Goal: Transaction & Acquisition: Purchase product/service

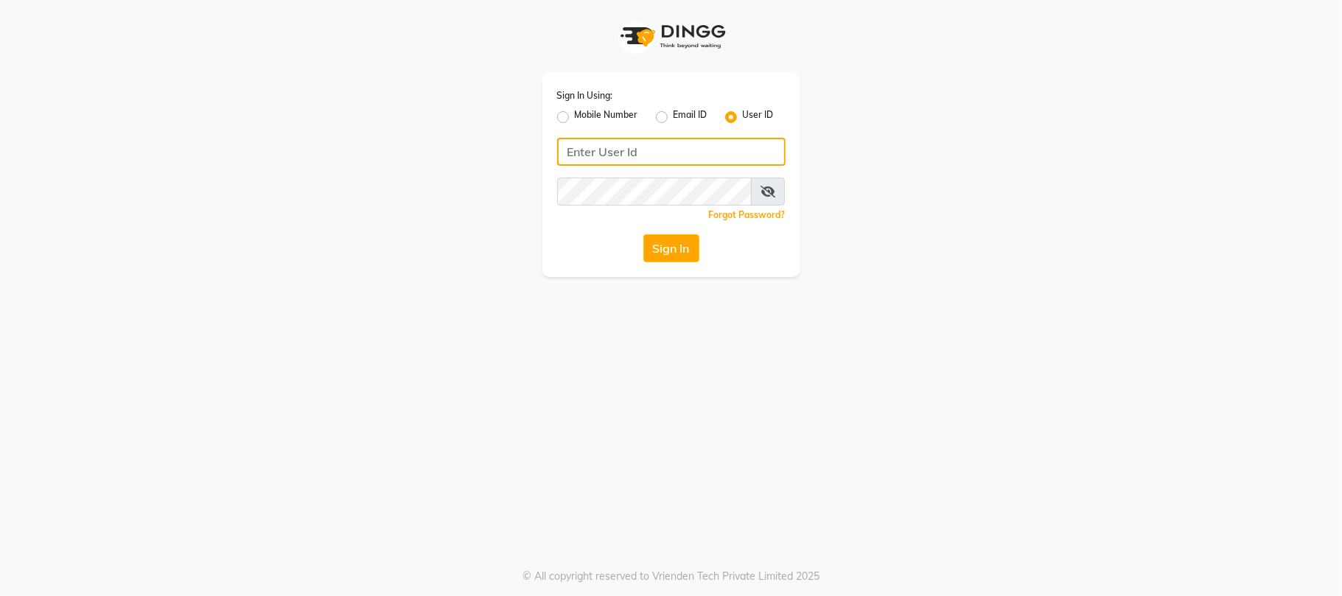
click at [635, 159] on input "Username" at bounding box center [671, 152] width 229 height 28
type input "g"
type input "Gangaspa2"
click at [661, 245] on button "Sign In" at bounding box center [672, 248] width 56 height 28
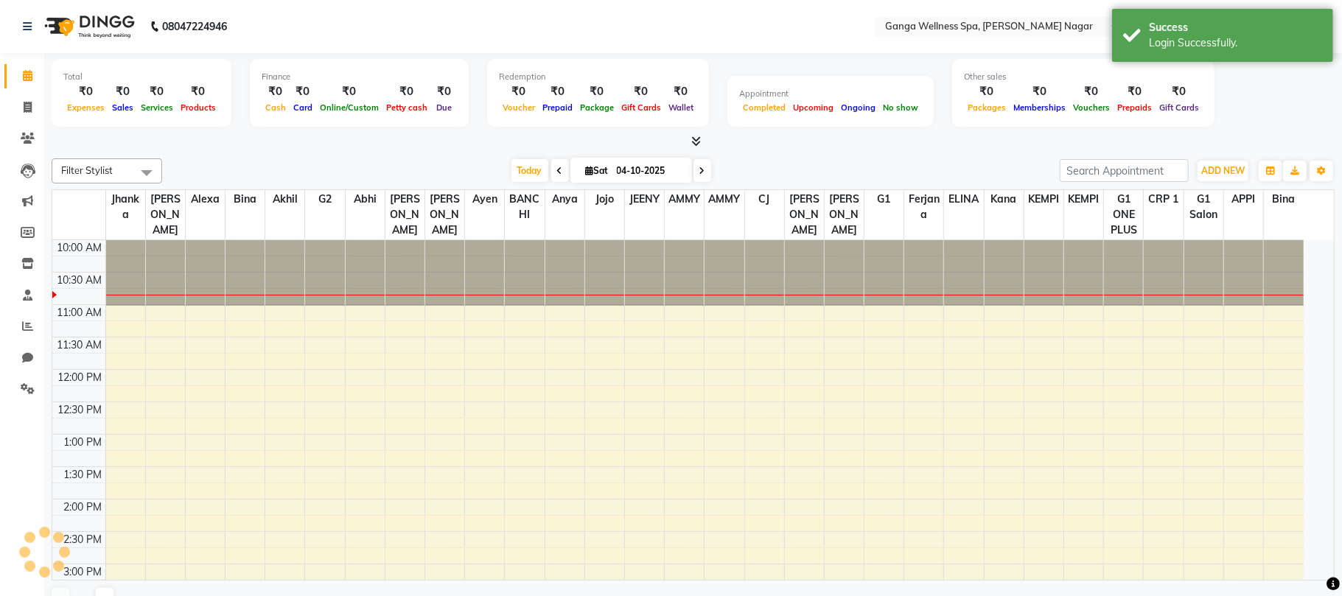
select select "en"
click at [24, 142] on icon at bounding box center [28, 138] width 14 height 11
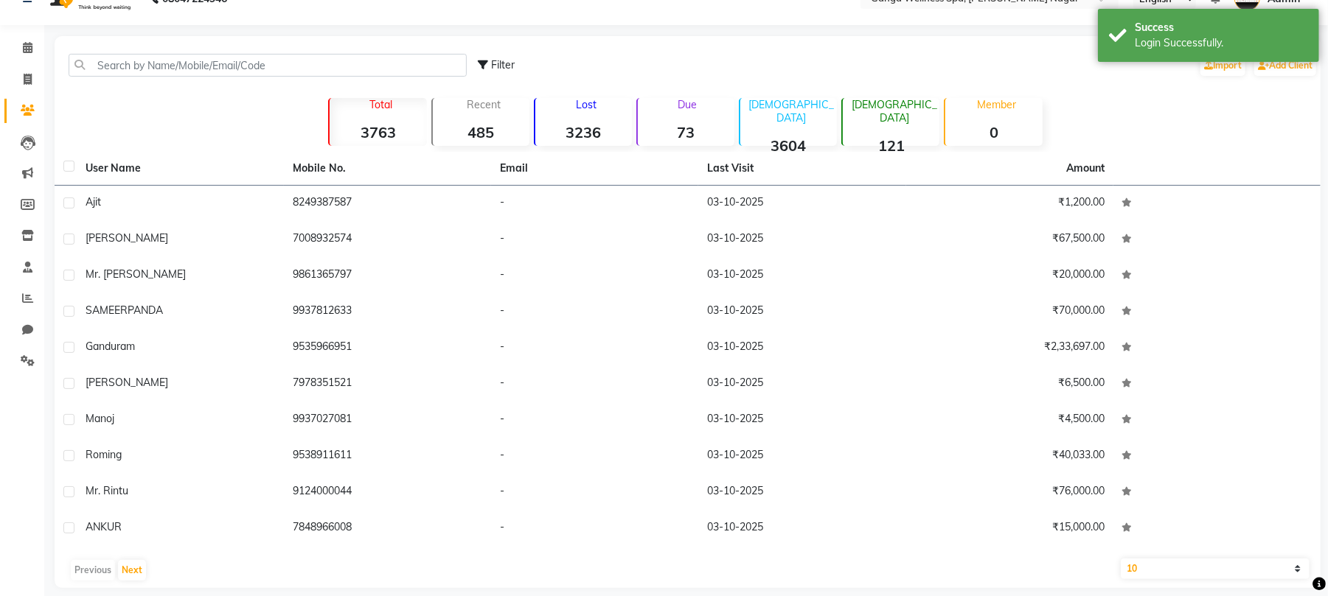
scroll to position [42, 0]
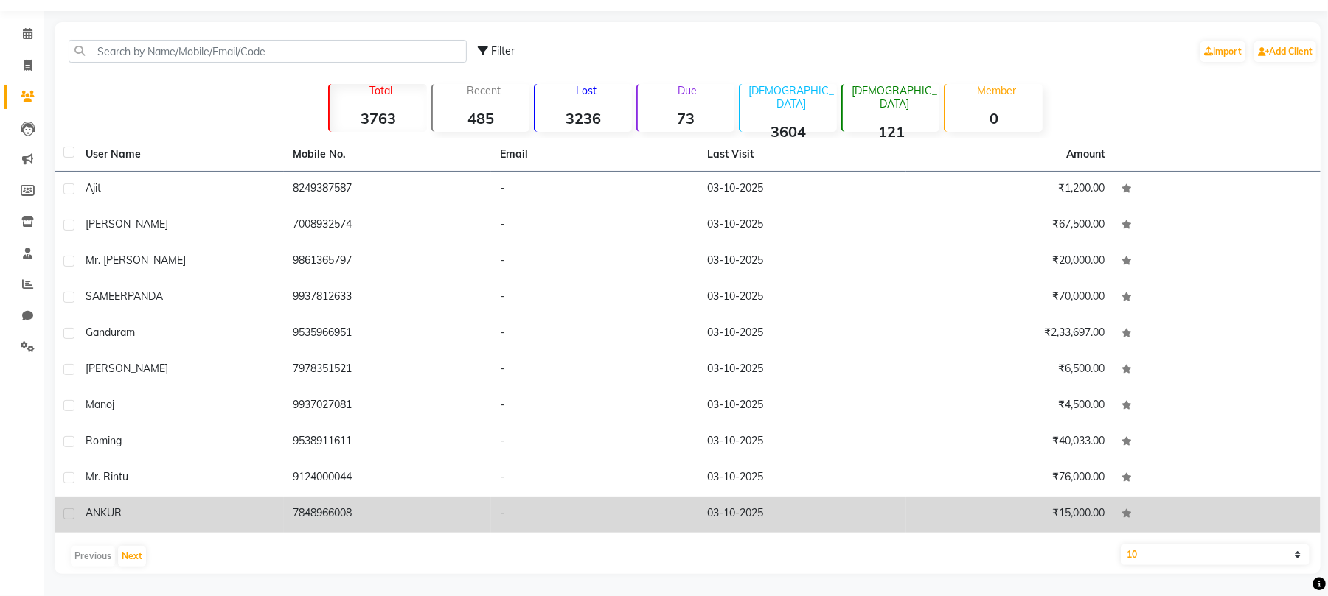
click at [333, 514] on td "7848966008" at bounding box center [387, 515] width 207 height 36
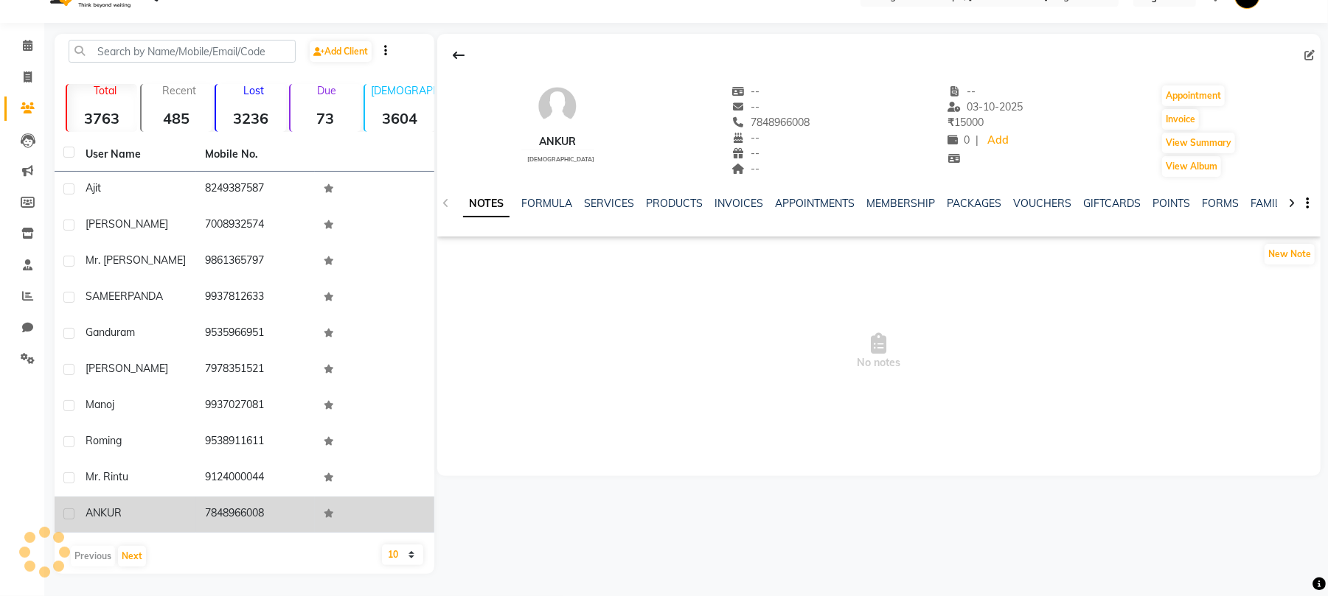
scroll to position [30, 0]
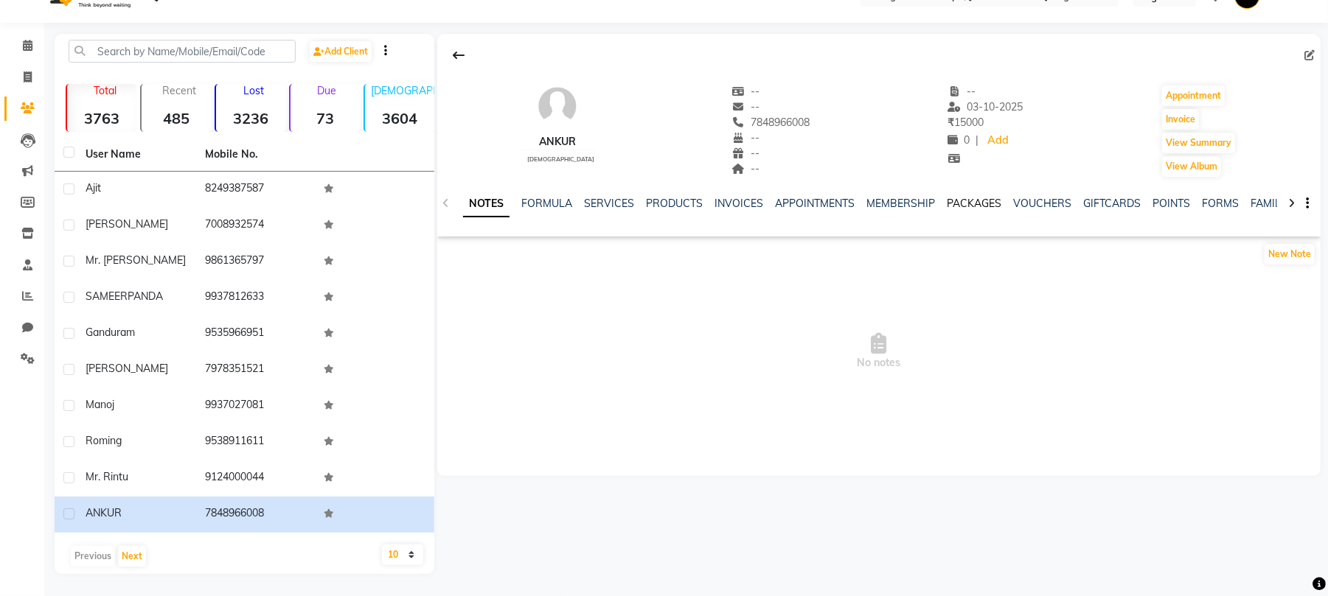
click at [978, 201] on link "PACKAGES" at bounding box center [974, 203] width 55 height 13
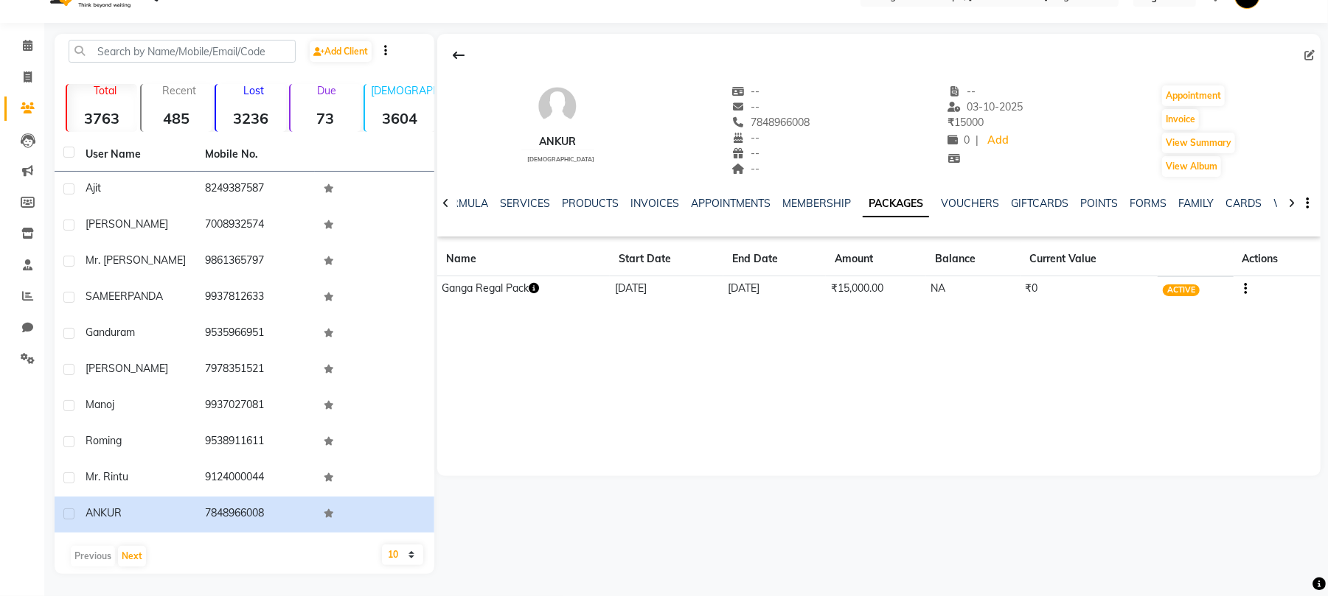
click at [539, 284] on icon "button" at bounding box center [534, 288] width 10 height 10
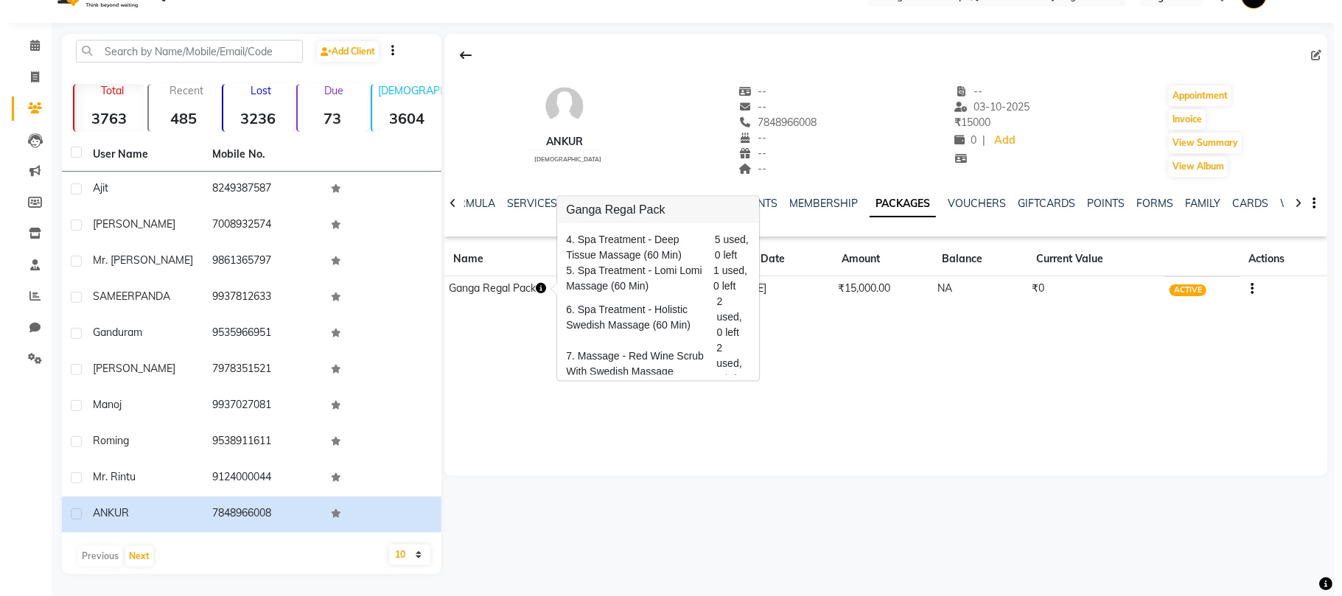
scroll to position [101, 0]
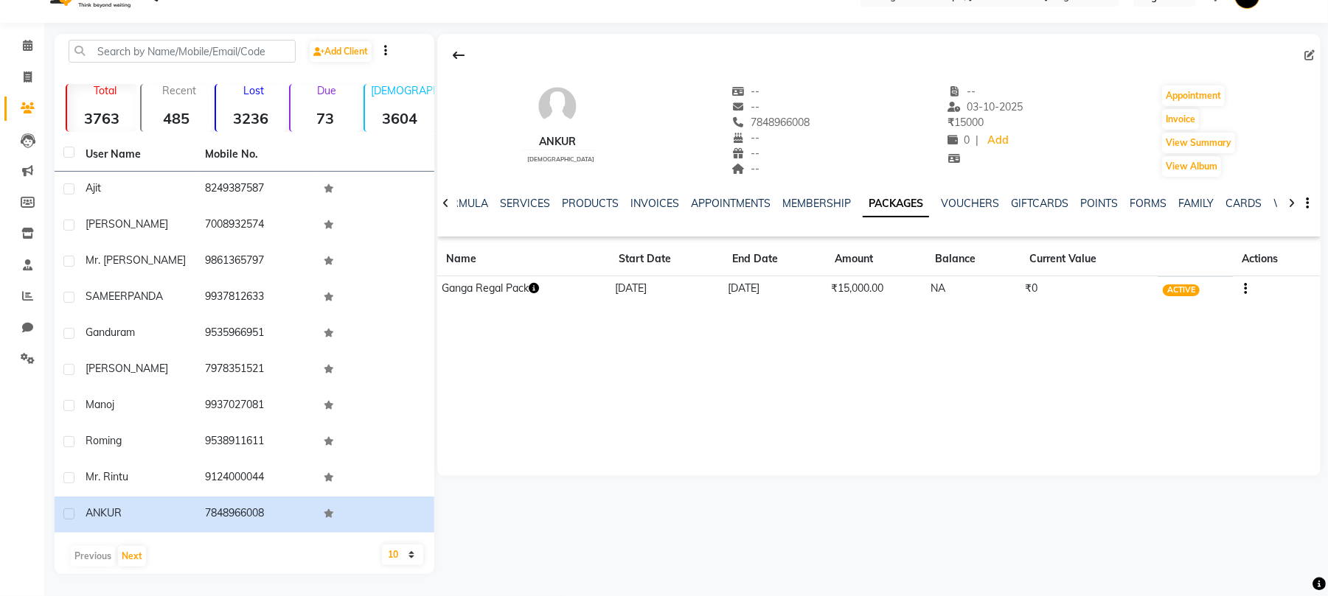
click at [1240, 289] on button "button" at bounding box center [1242, 288] width 9 height 15
click at [1185, 280] on div "Redemption History" at bounding box center [1174, 280] width 97 height 18
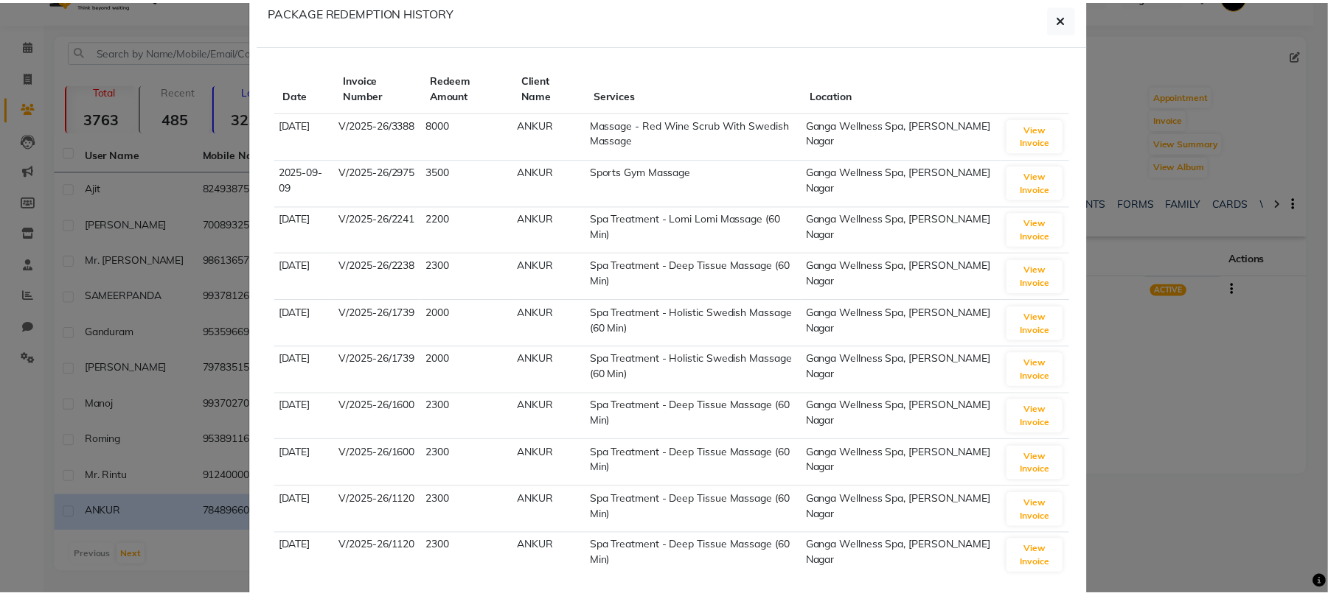
scroll to position [0, 0]
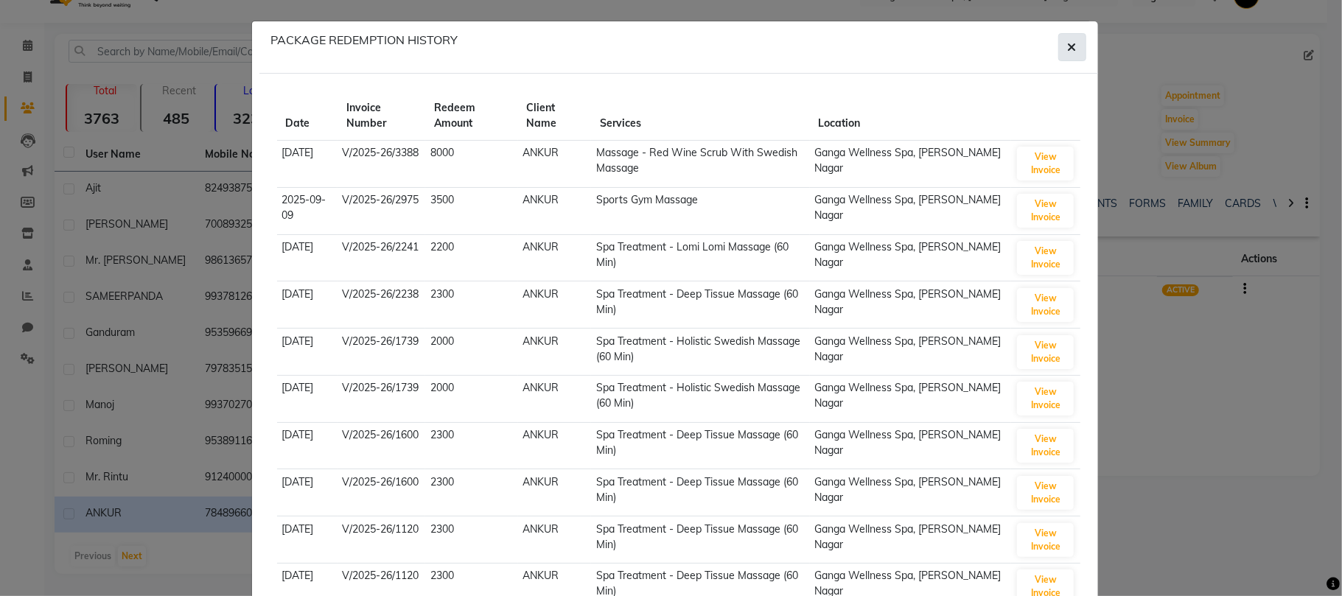
click at [1068, 54] on span "button" at bounding box center [1072, 47] width 9 height 15
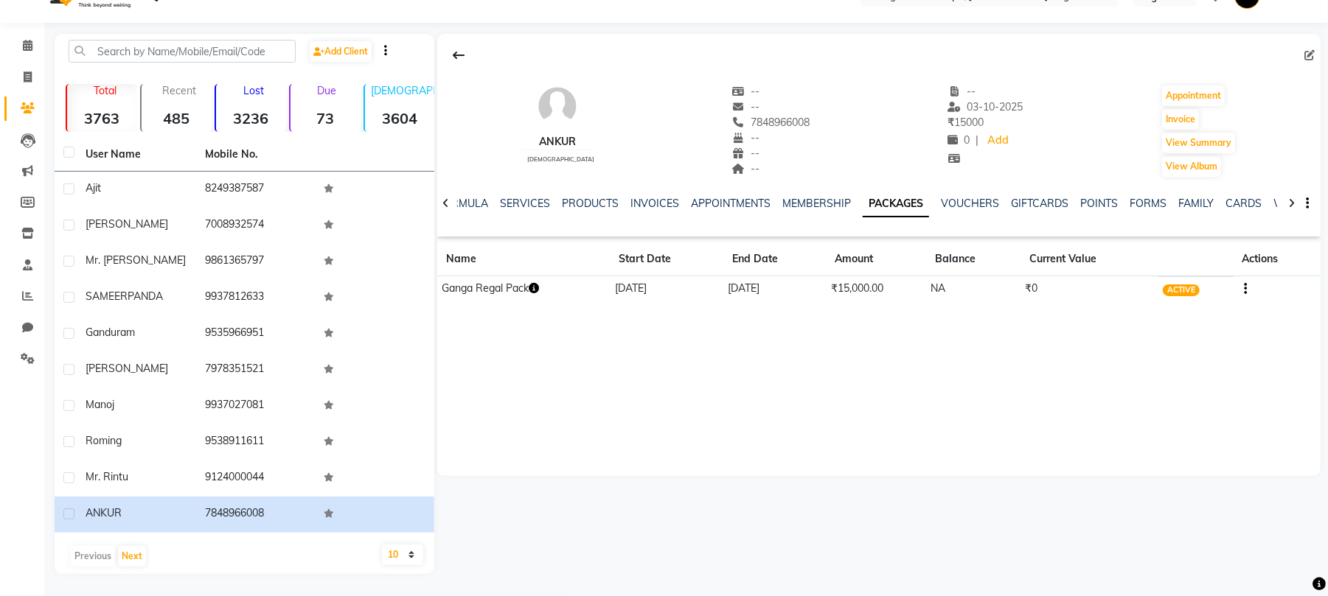
click at [538, 285] on icon "button" at bounding box center [534, 288] width 10 height 10
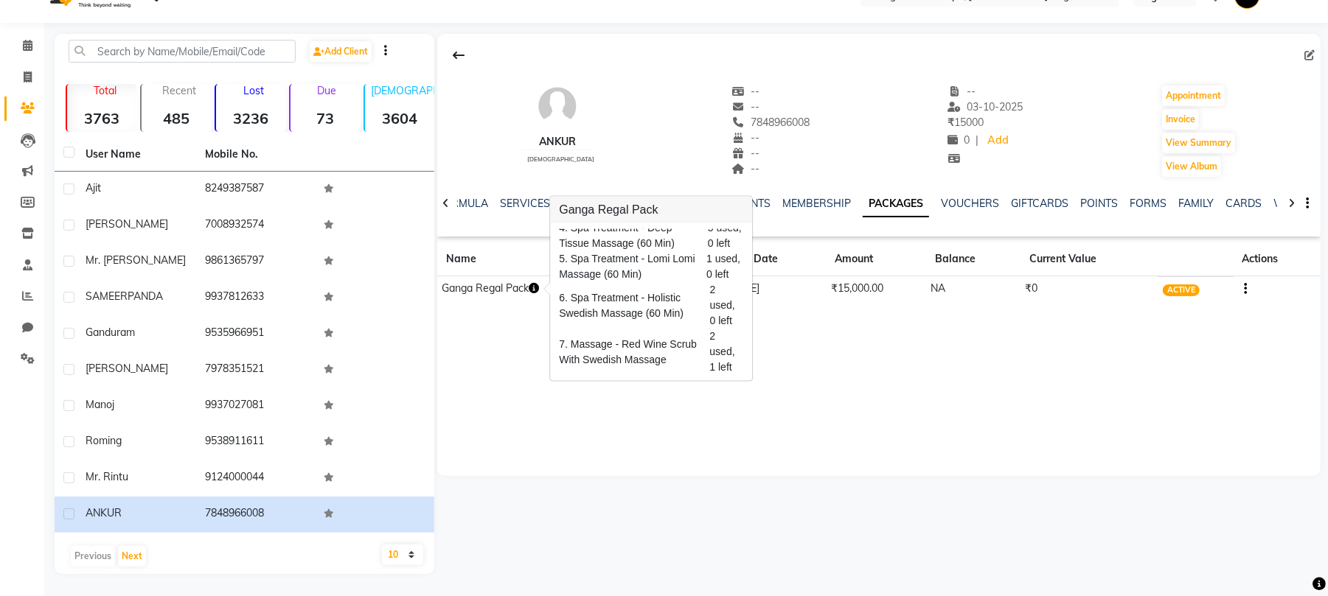
scroll to position [101, 0]
click at [743, 288] on div "1. Sports Gym Massage 1 used, 0 left 2. HOT STONE MASSAGE 0 used, 1 left 3. Spa…" at bounding box center [651, 302] width 202 height 158
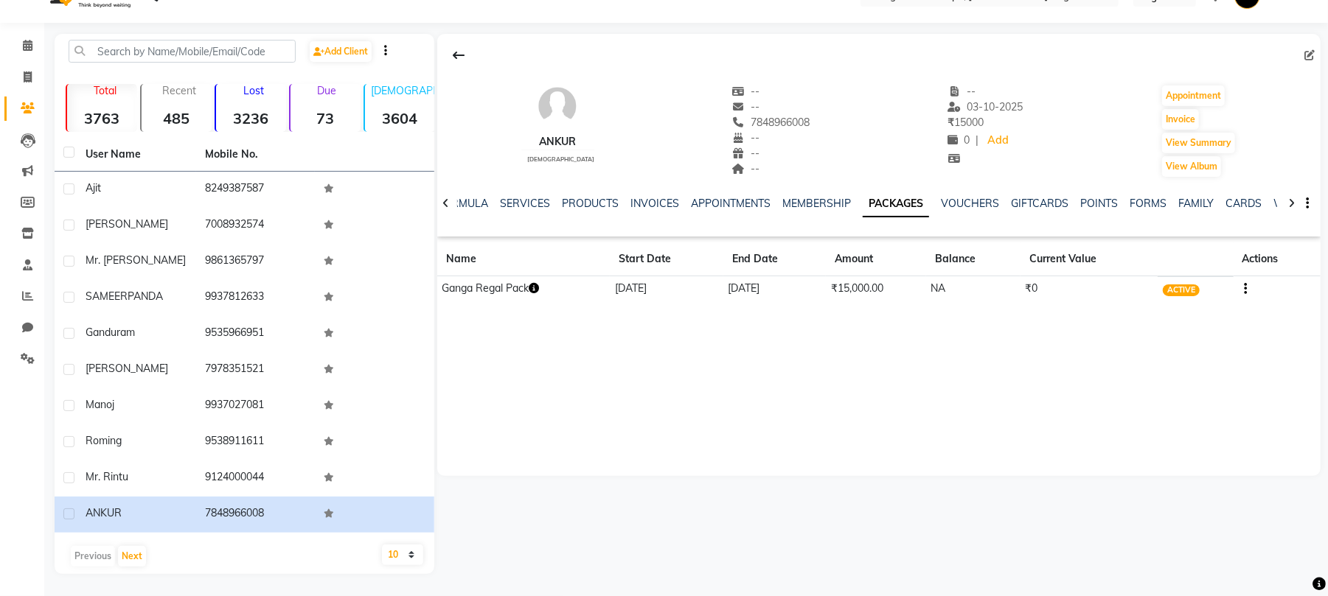
click at [534, 286] on icon "button" at bounding box center [534, 288] width 10 height 10
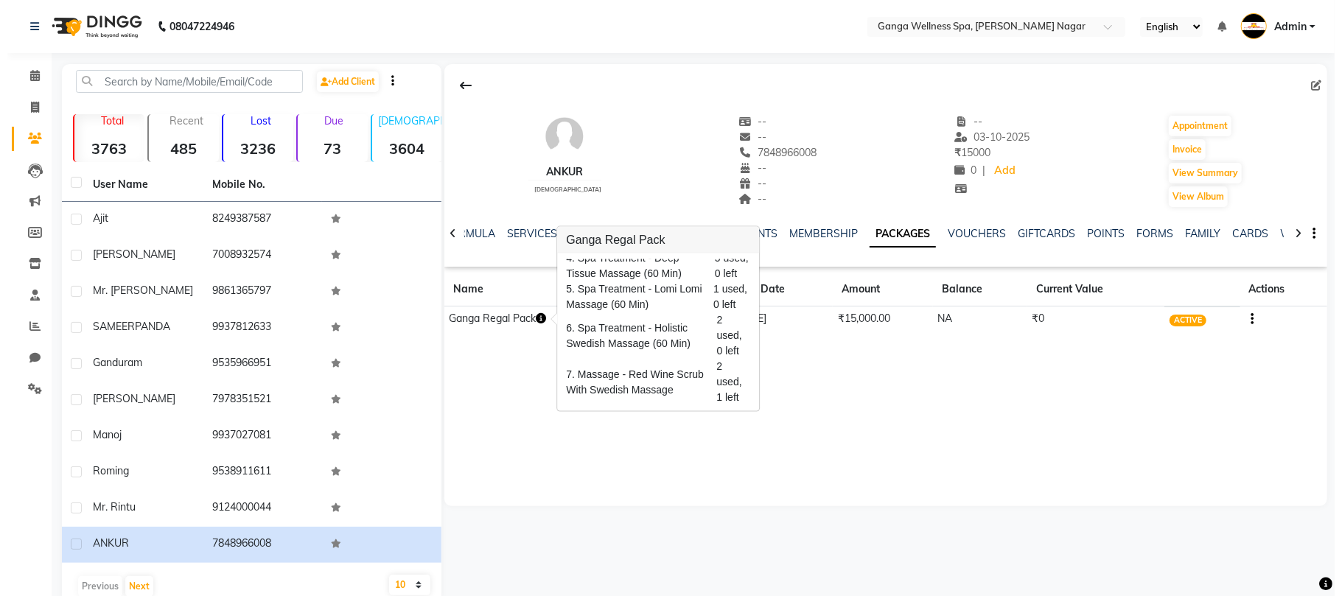
scroll to position [0, 0]
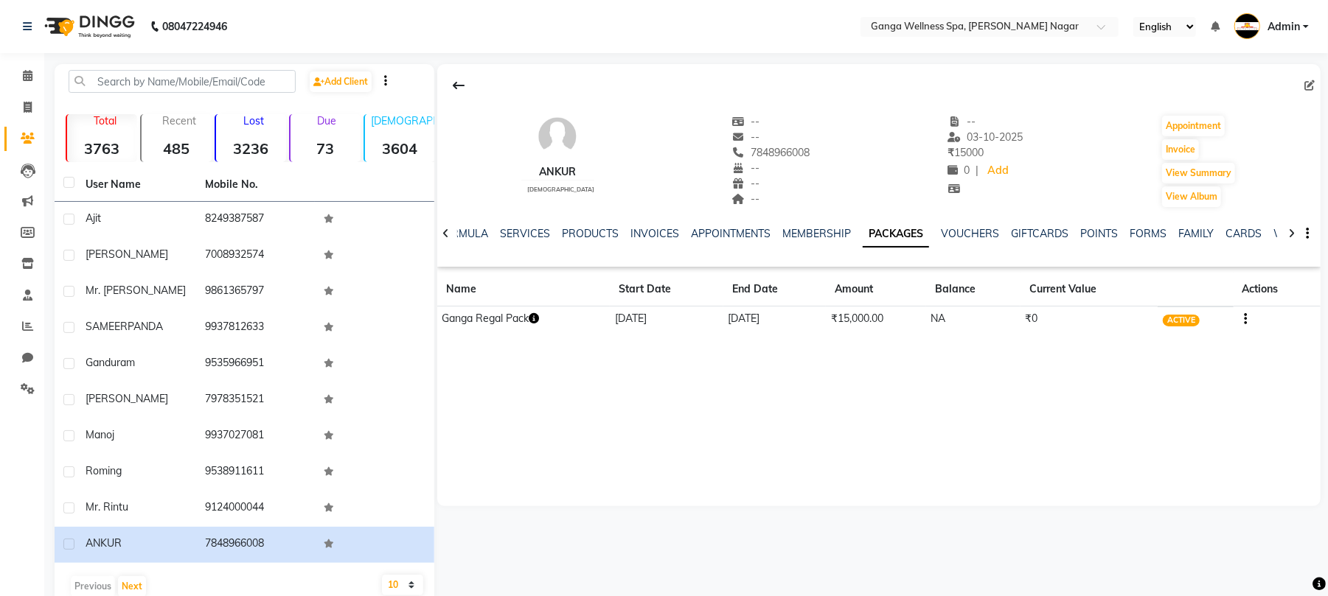
click at [1245, 320] on icon "button" at bounding box center [1245, 319] width 3 height 1
click at [1188, 313] on div "Redemption History" at bounding box center [1174, 311] width 97 height 18
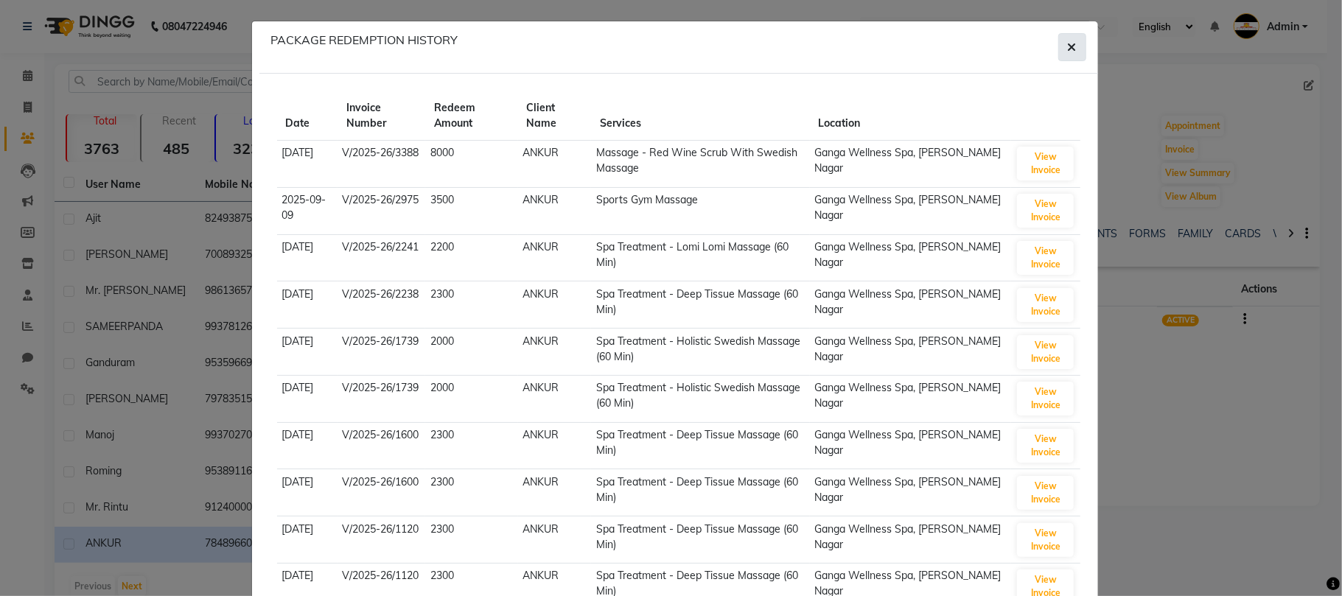
click at [1059, 40] on button "button" at bounding box center [1073, 47] width 28 height 28
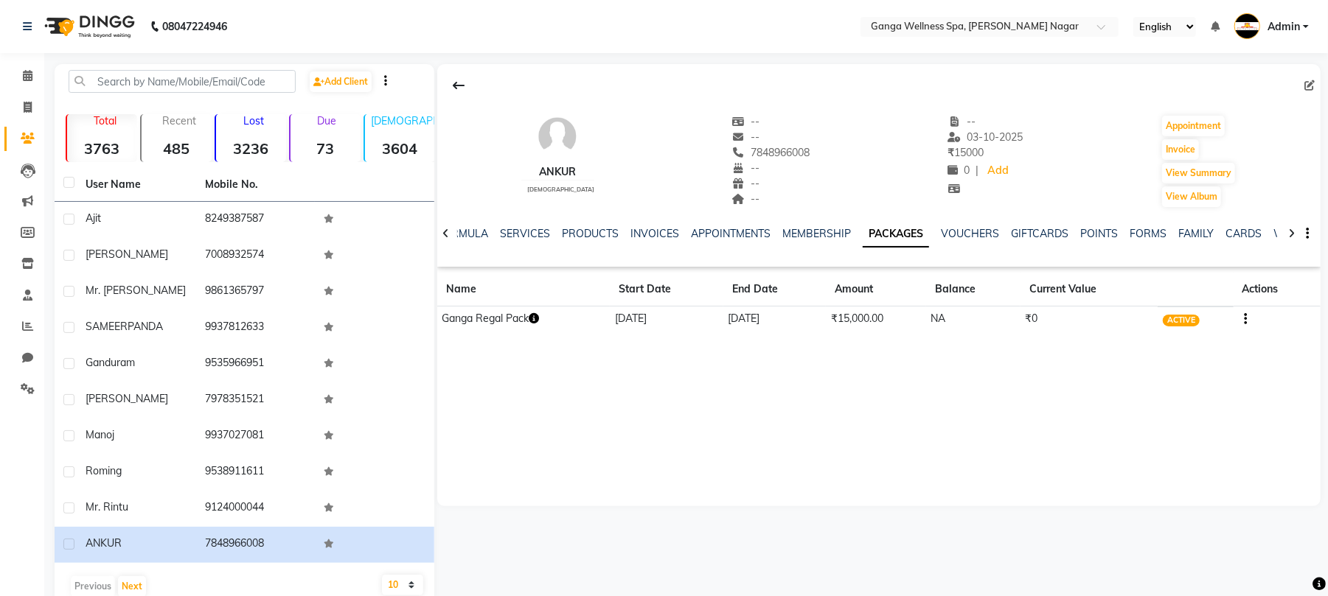
click at [539, 324] on icon "button" at bounding box center [534, 318] width 10 height 10
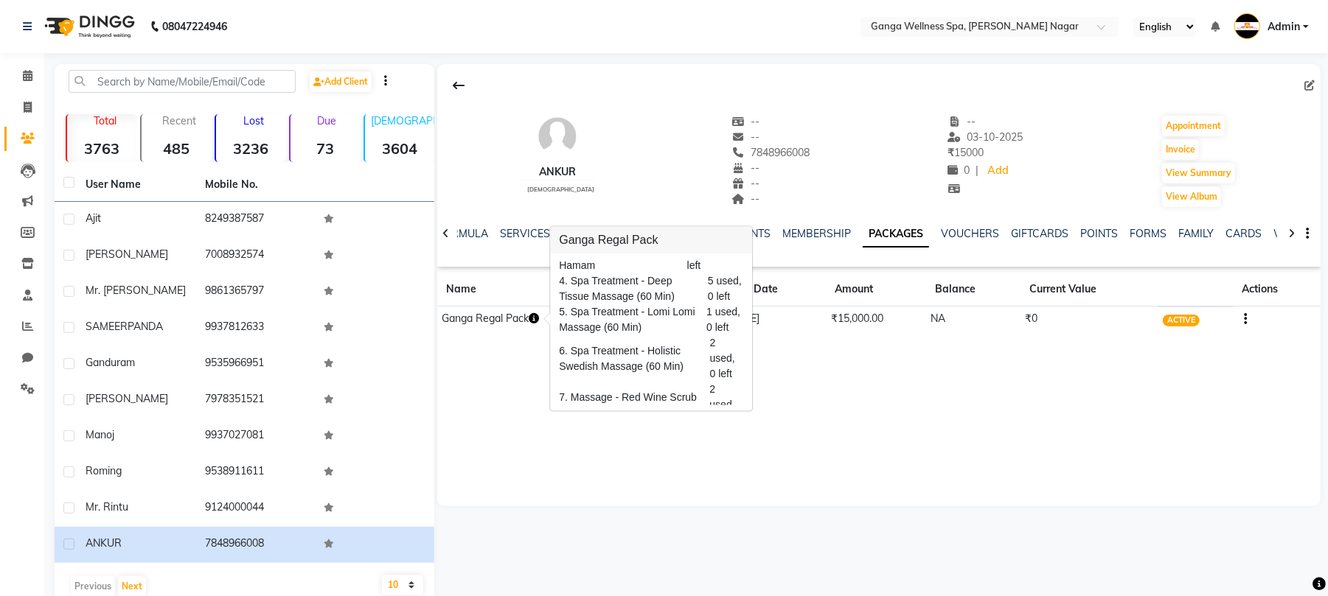
scroll to position [101, 0]
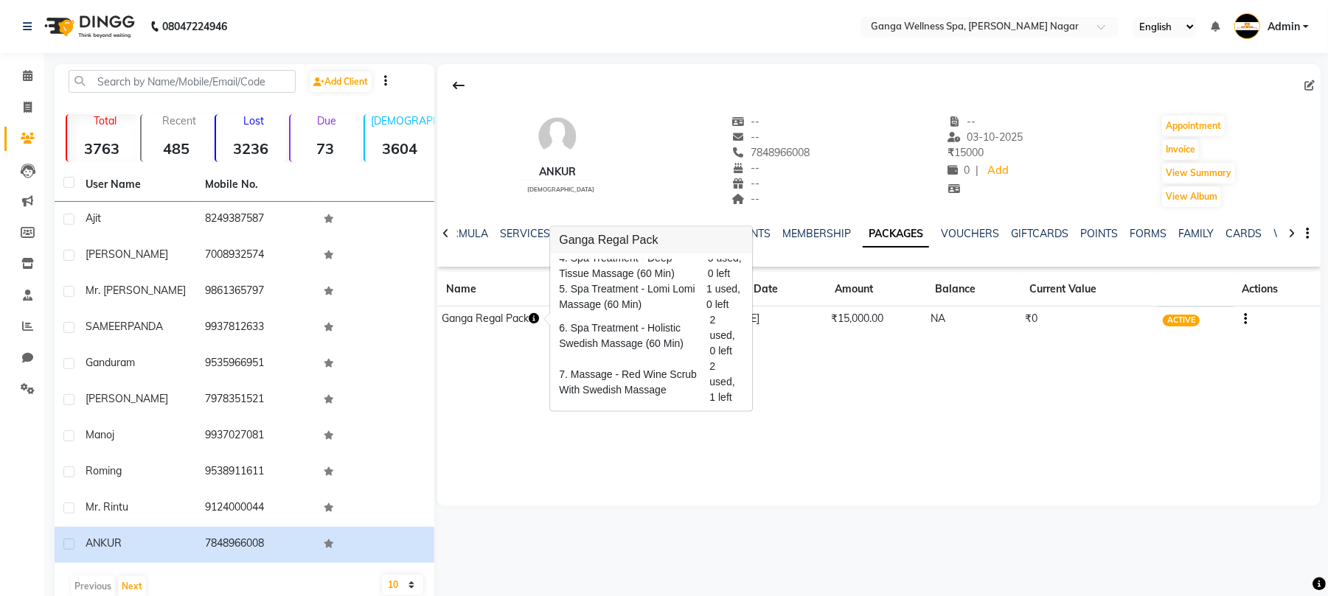
click at [768, 478] on div "ANKUR [DEMOGRAPHIC_DATA] -- -- 7848966008 -- -- -- -- [DATE] ₹ 15000 0 | Add Ap…" at bounding box center [878, 285] width 883 height 442
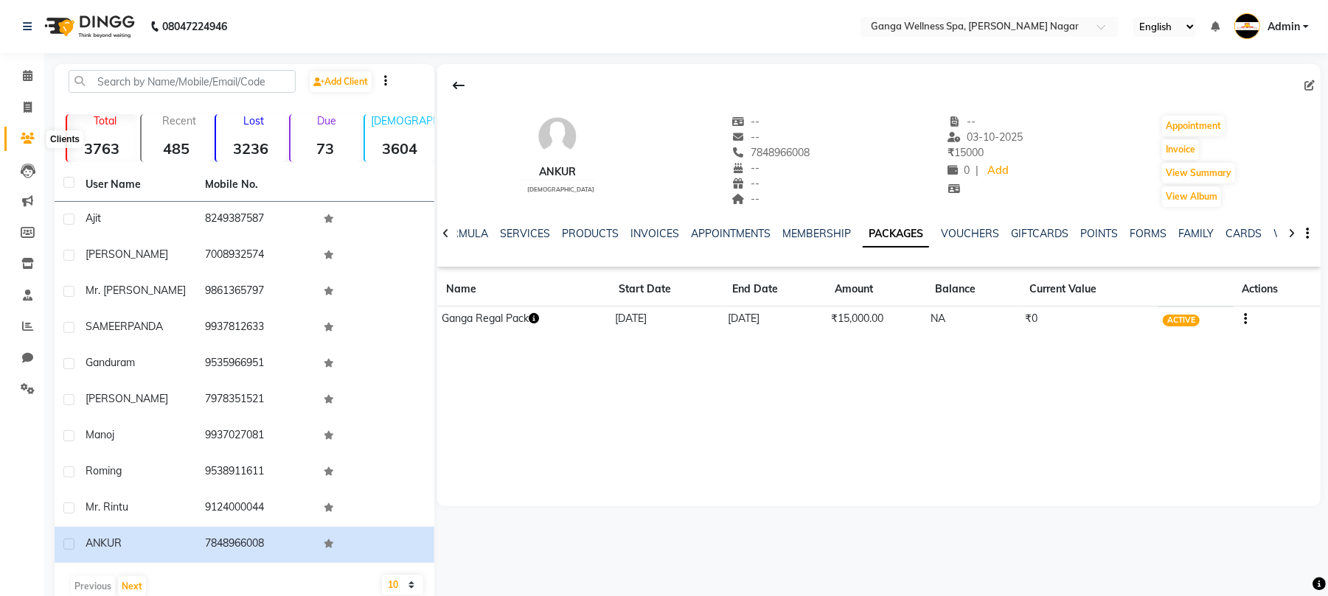
click at [15, 130] on span at bounding box center [28, 138] width 26 height 17
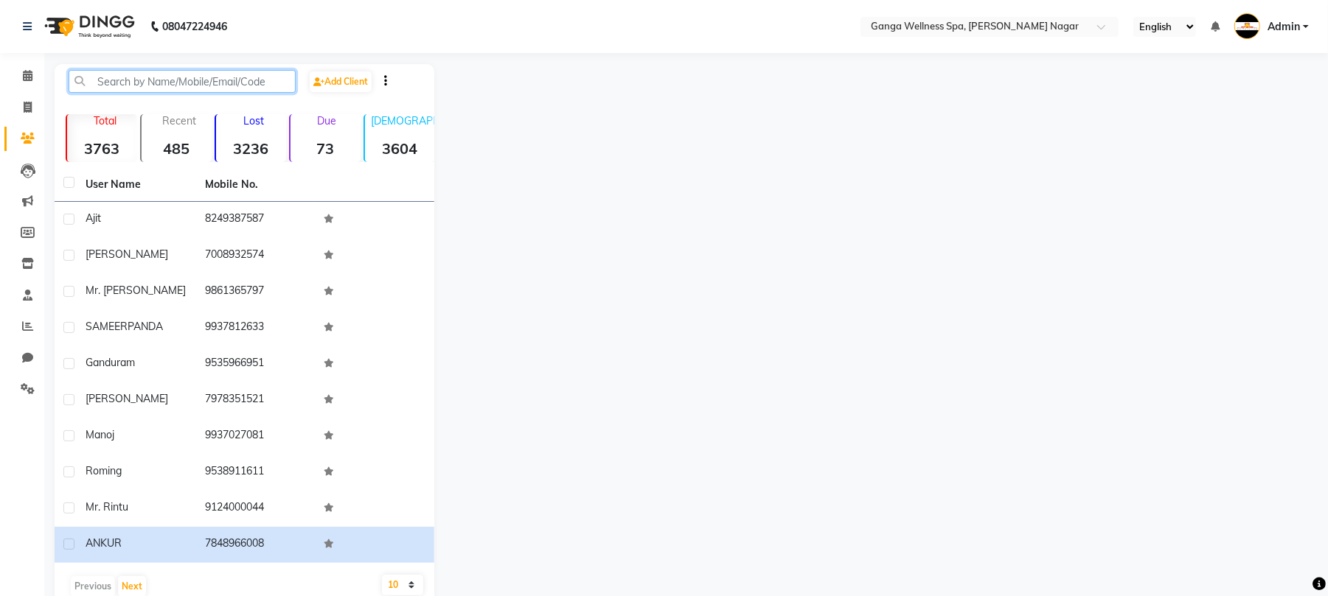
click at [218, 71] on input "text" at bounding box center [182, 81] width 227 height 23
click at [32, 83] on span at bounding box center [28, 76] width 26 height 17
click at [27, 144] on span at bounding box center [28, 138] width 26 height 17
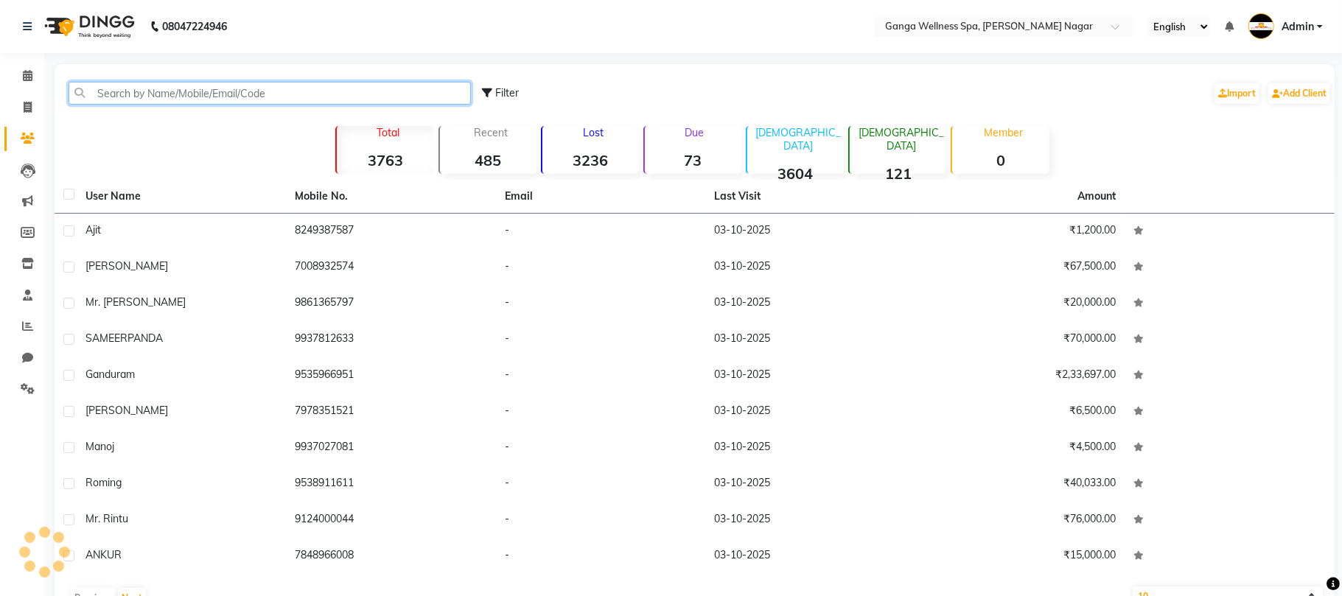
drag, startPoint x: 128, startPoint y: 94, endPoint x: 175, endPoint y: 100, distance: 47.5
click at [128, 94] on input "text" at bounding box center [270, 93] width 403 height 23
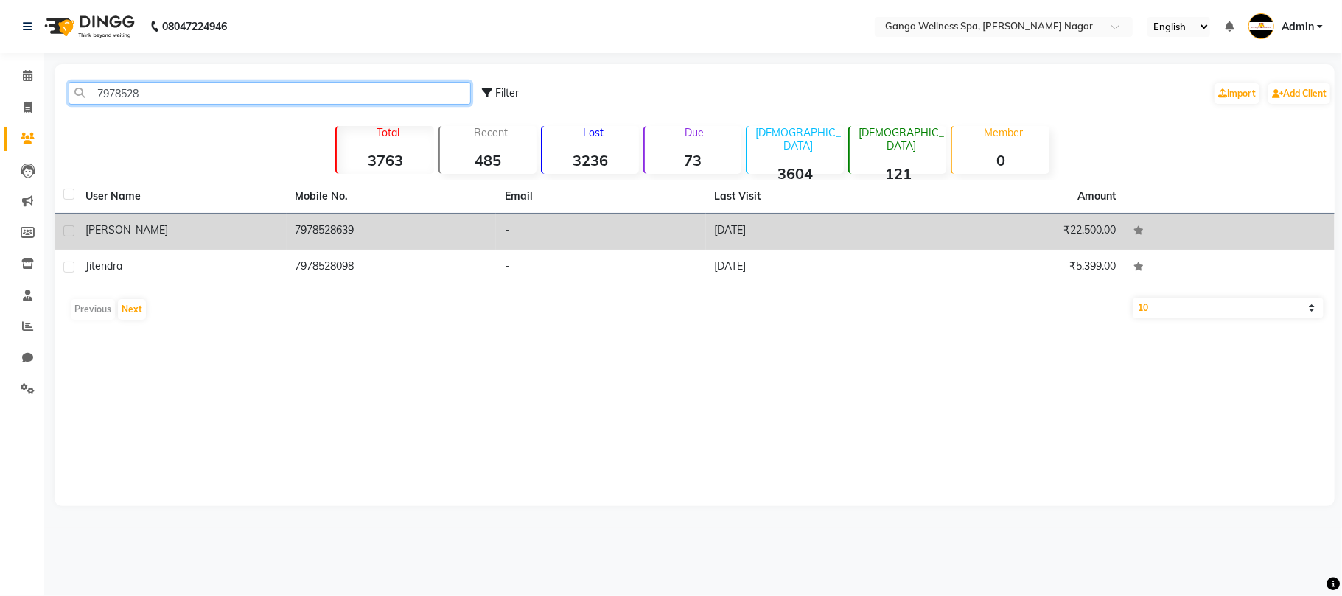
type input "7978528"
click at [349, 240] on td "7978528639" at bounding box center [392, 232] width 210 height 36
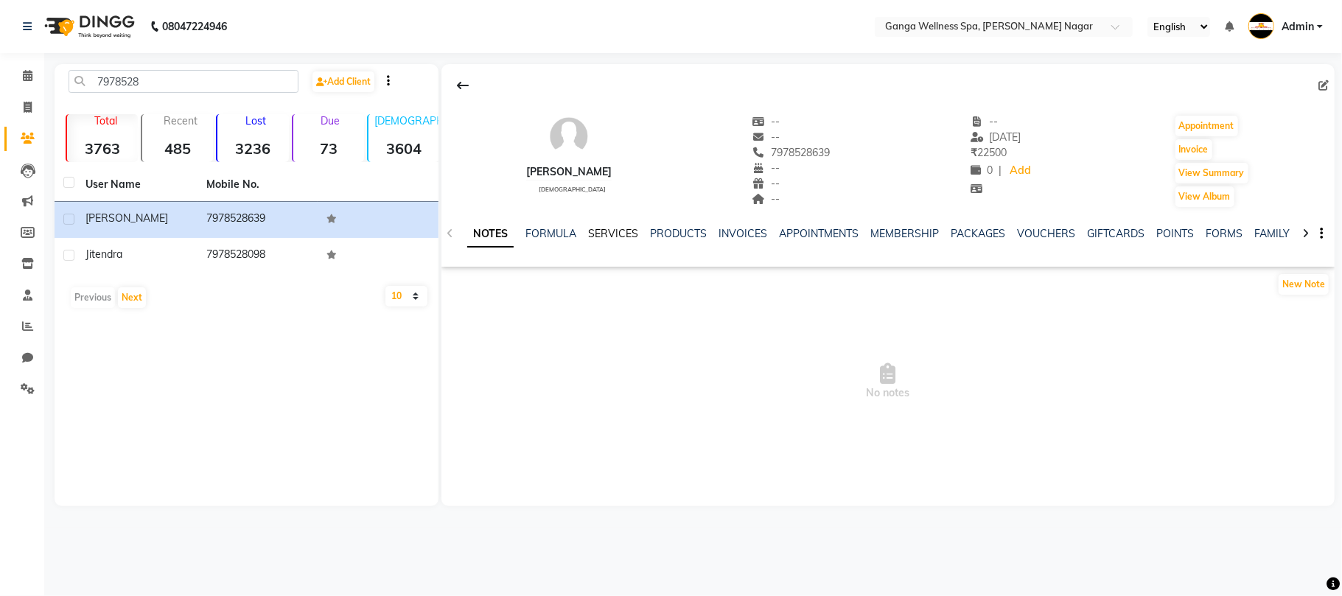
click at [614, 229] on link "SERVICES" at bounding box center [613, 233] width 50 height 13
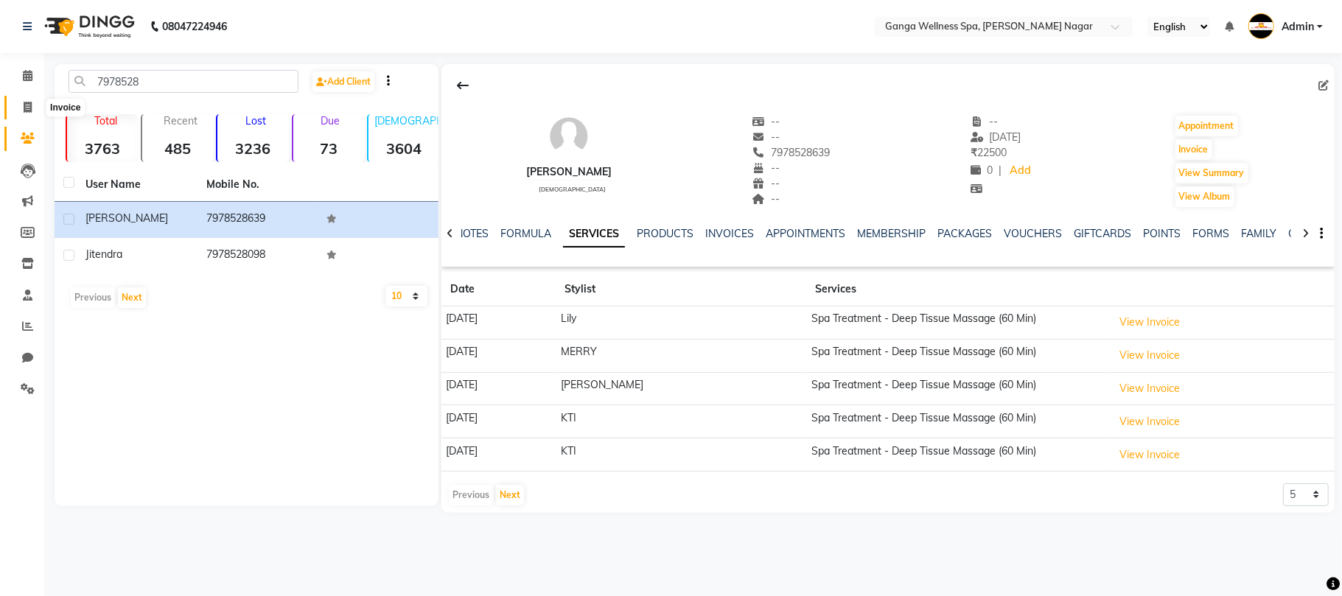
click at [19, 107] on span at bounding box center [28, 108] width 26 height 17
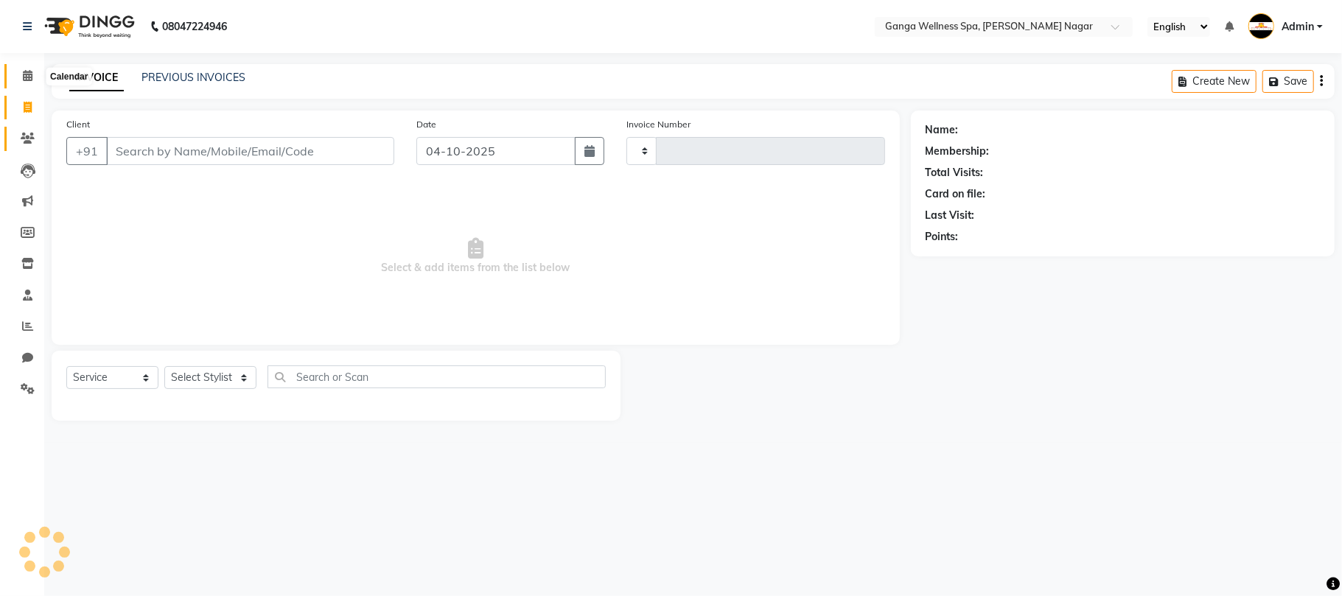
click at [25, 77] on icon at bounding box center [28, 75] width 10 height 11
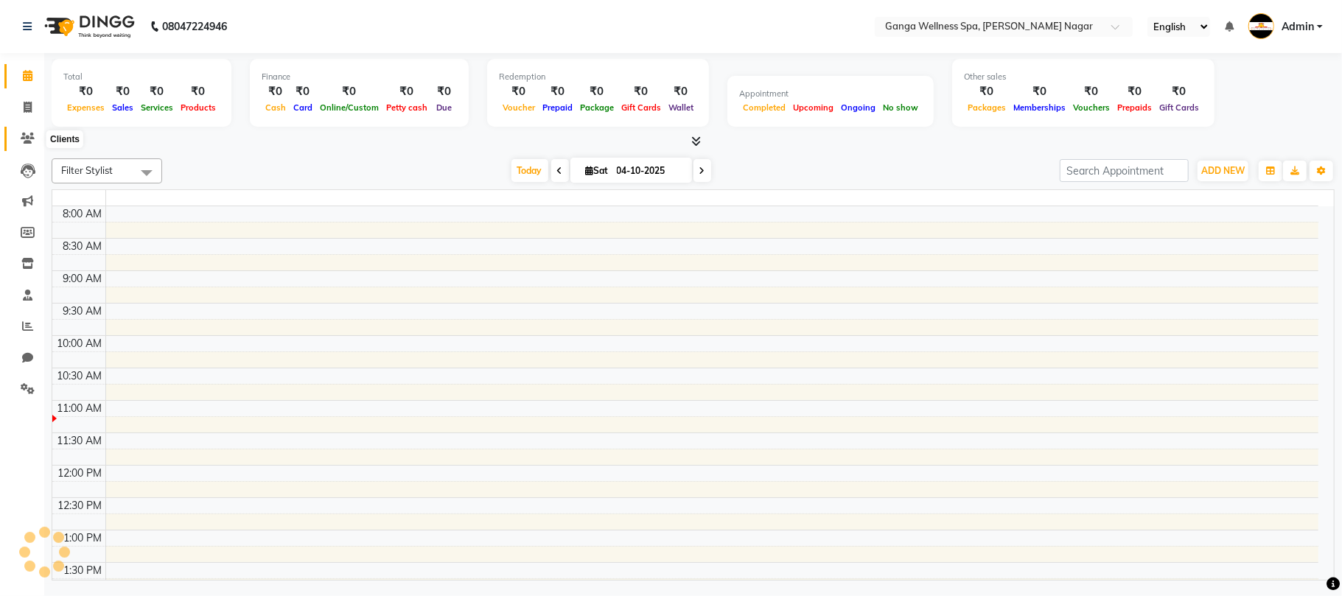
click at [29, 143] on icon at bounding box center [28, 138] width 14 height 11
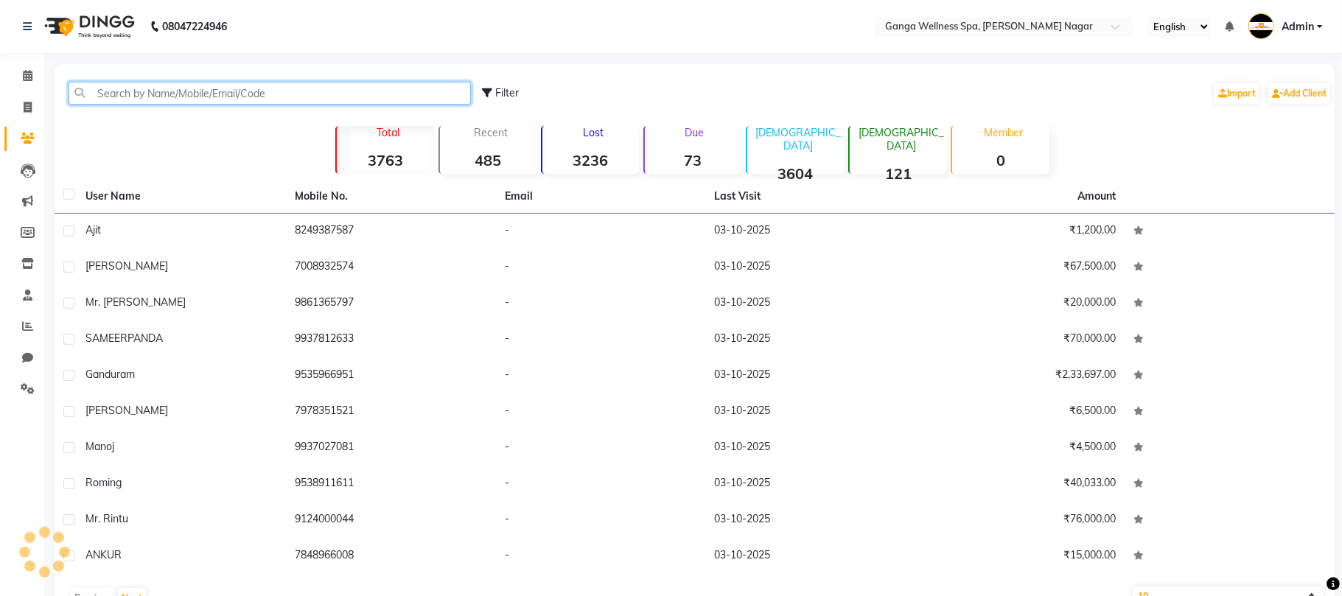
click at [158, 99] on input "text" at bounding box center [270, 93] width 403 height 23
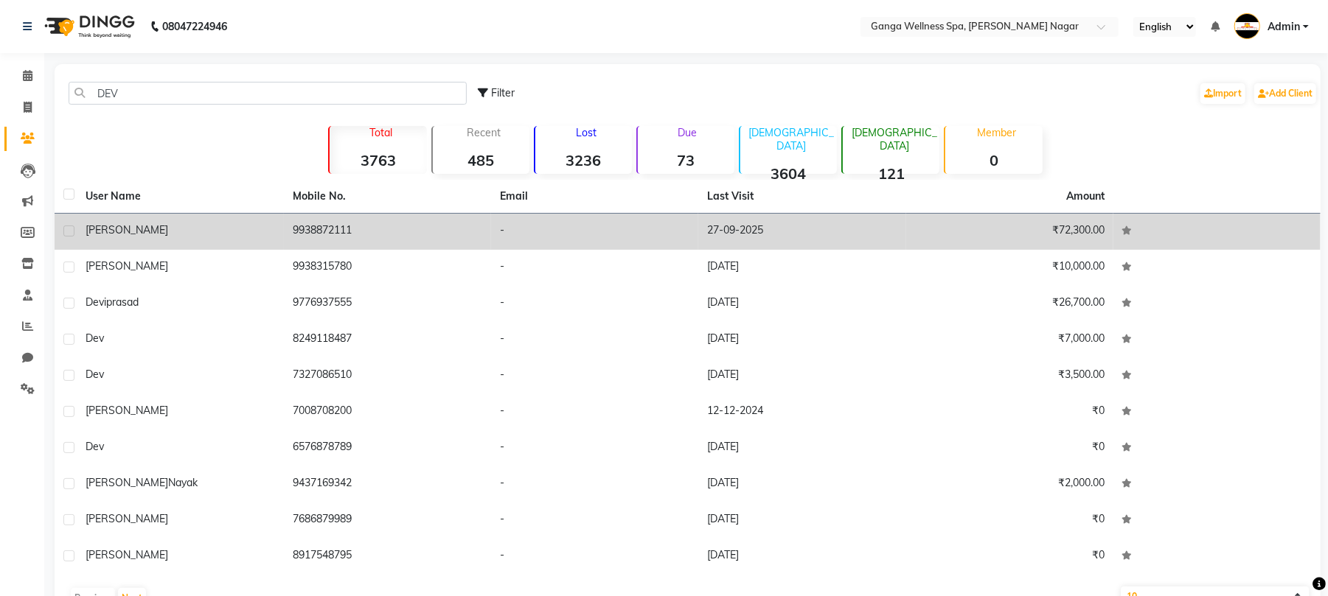
click at [313, 230] on td "9938872111" at bounding box center [387, 232] width 207 height 36
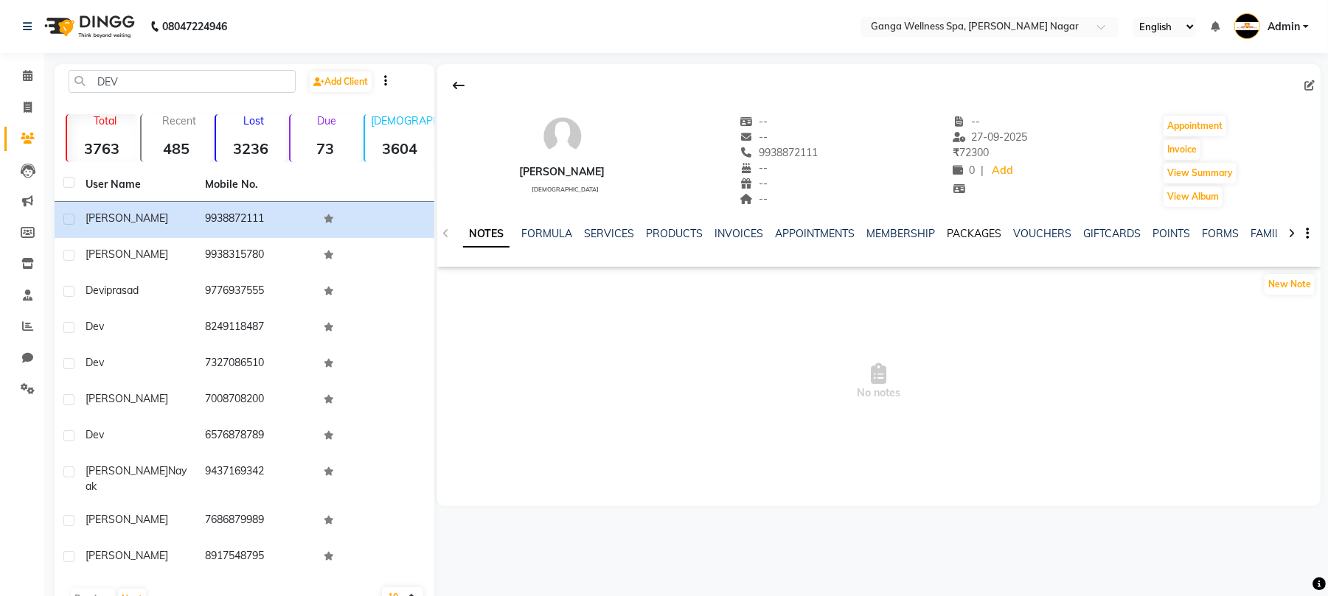
click at [960, 233] on link "PACKAGES" at bounding box center [974, 233] width 55 height 13
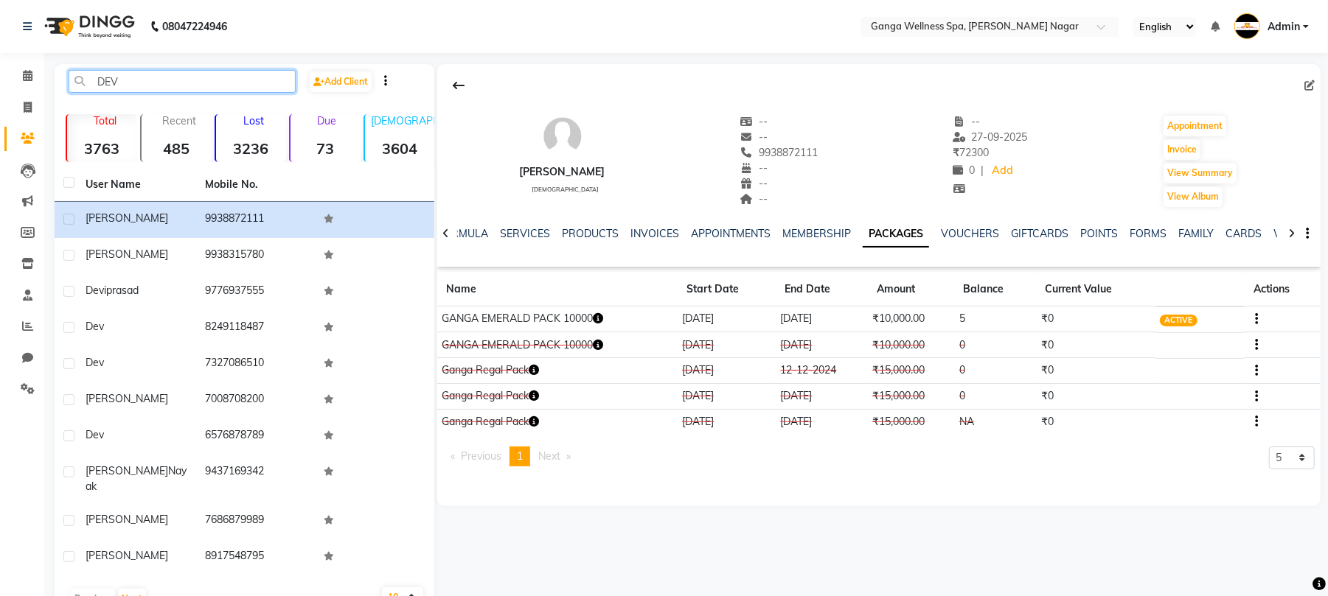
click at [156, 83] on input "DEV" at bounding box center [182, 81] width 227 height 23
type input "D"
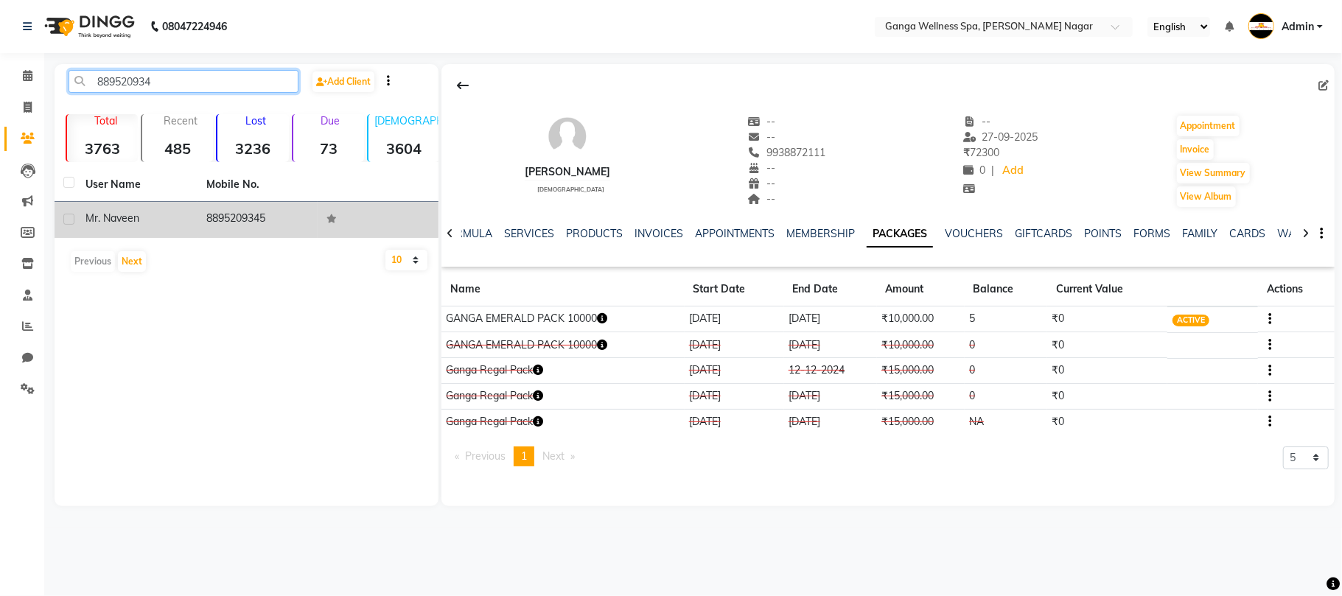
type input "889520934"
click at [220, 219] on td "8895209345" at bounding box center [258, 220] width 121 height 36
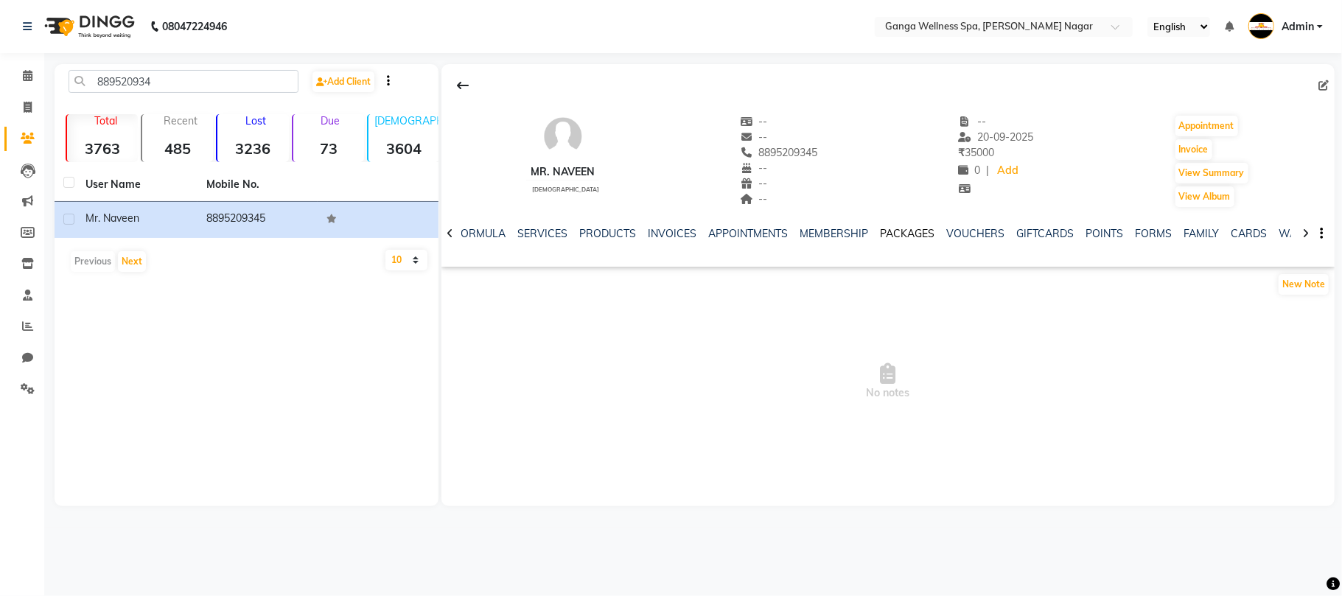
click at [896, 234] on link "PACKAGES" at bounding box center [907, 233] width 55 height 13
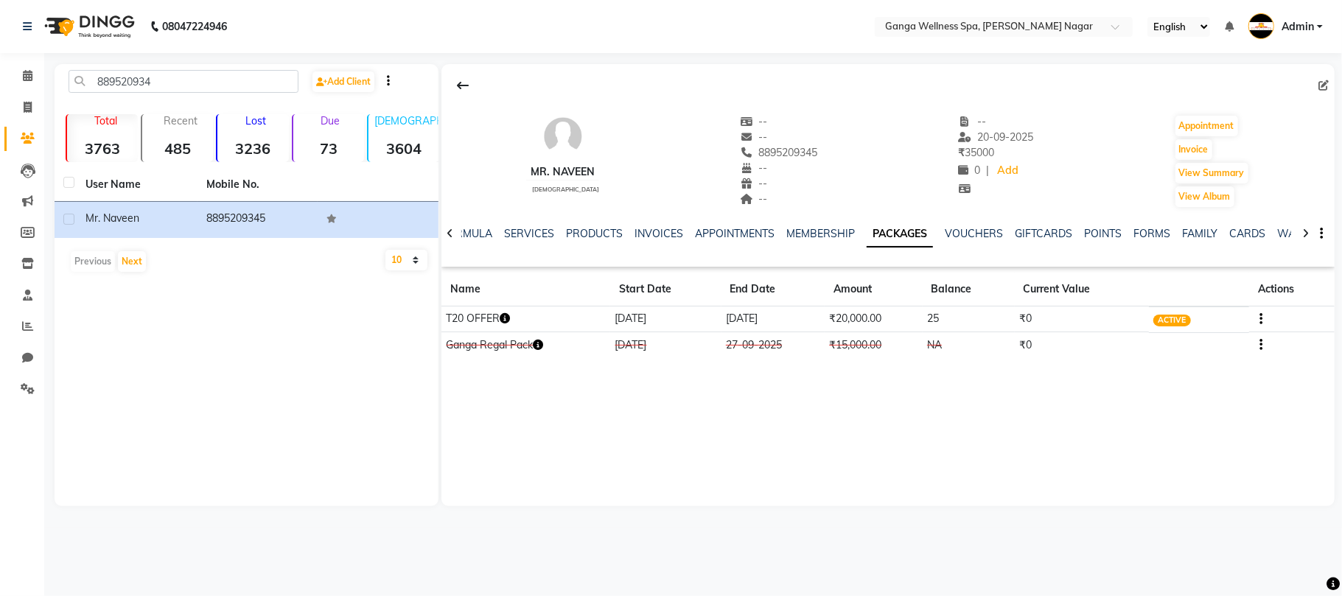
click at [508, 322] on icon "button" at bounding box center [505, 318] width 10 height 10
click at [1222, 155] on div "Invoice" at bounding box center [1212, 150] width 76 height 24
click at [1201, 155] on button "Invoice" at bounding box center [1194, 149] width 37 height 21
select select "service"
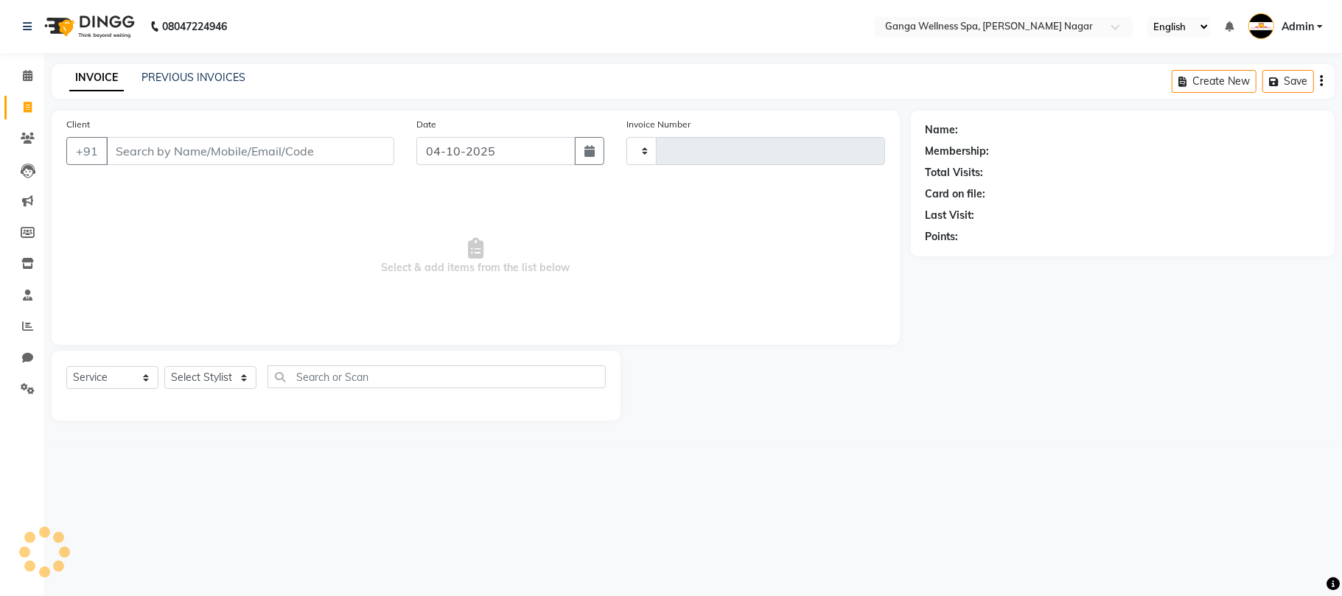
type input "3398"
select select "762"
click at [207, 375] on select "Select Stylist" at bounding box center [210, 377] width 92 height 23
type input "8895209345"
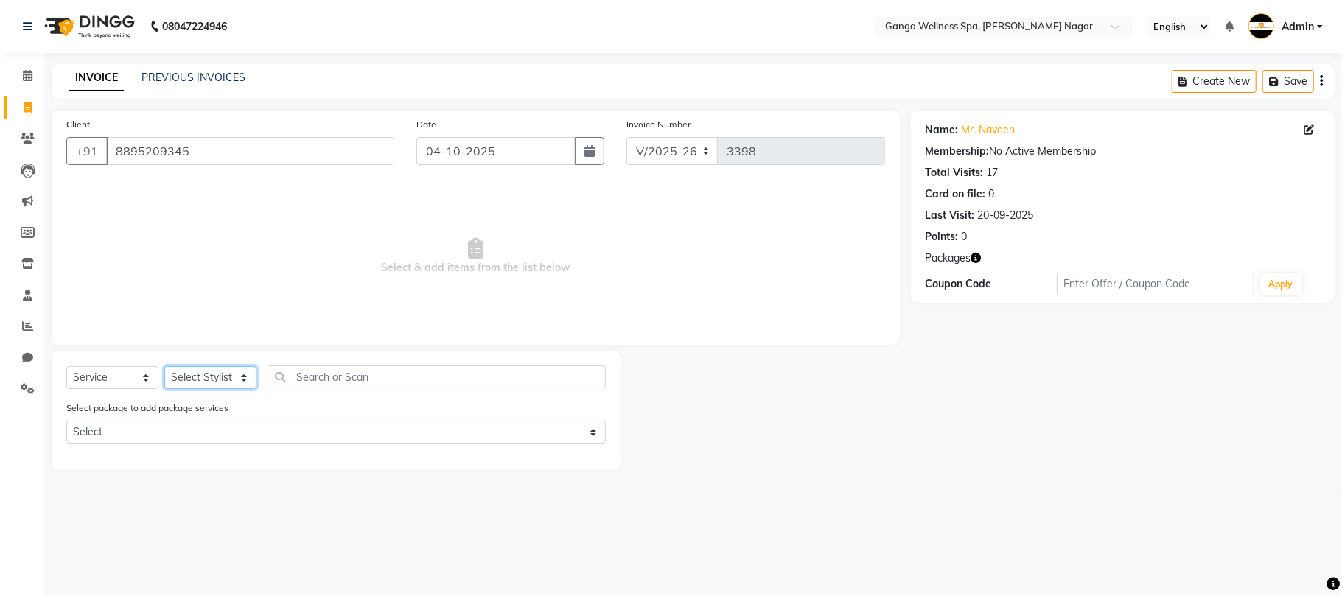
select select "60676"
click at [164, 366] on select "Select Stylist Abhi [PERSON_NAME] Alexa AMMY AMMY [PERSON_NAME] anya APPI [PERS…" at bounding box center [210, 377] width 92 height 23
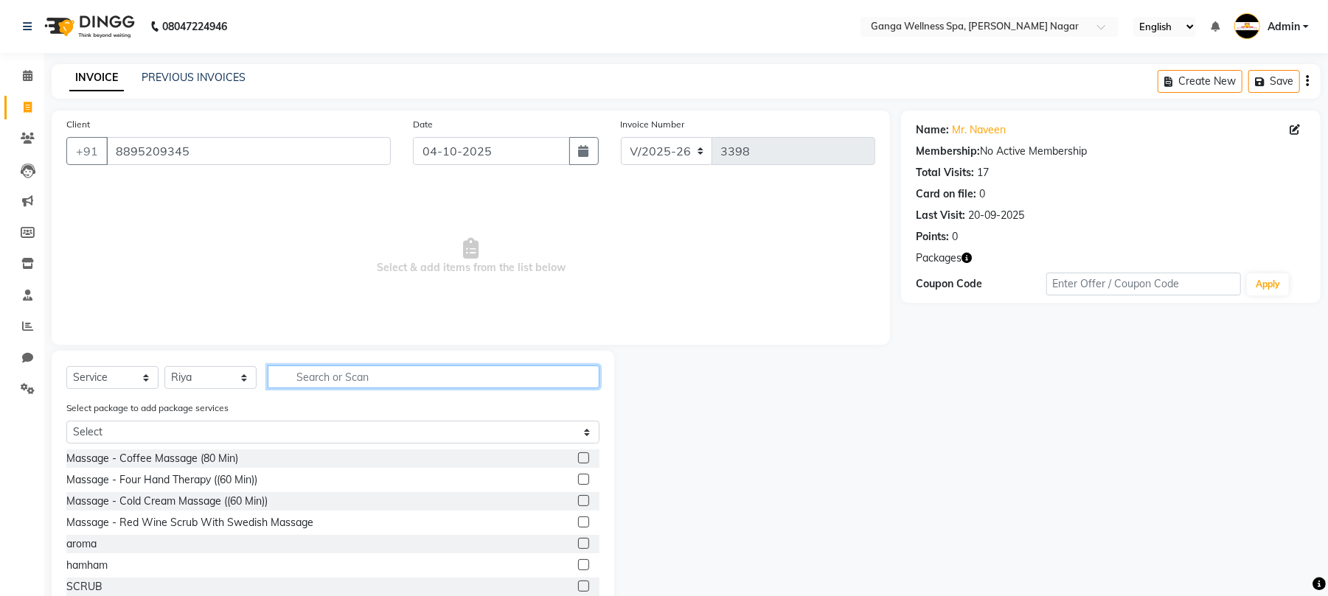
click at [310, 383] on input "text" at bounding box center [434, 377] width 332 height 23
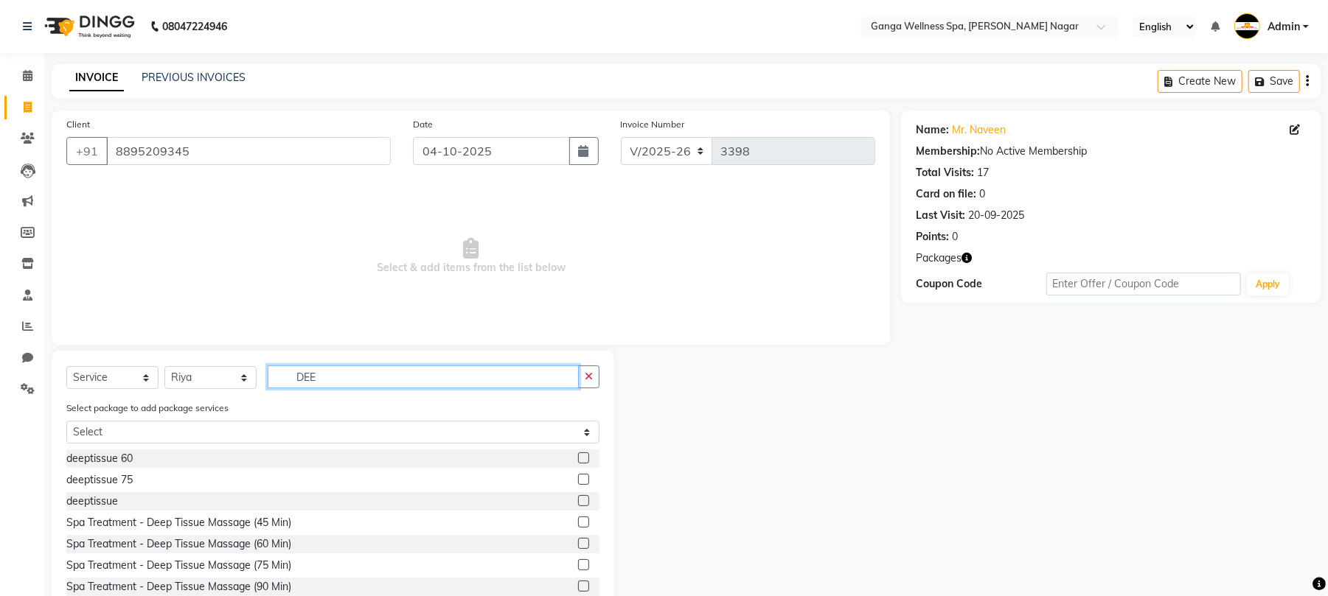
type input "DEE"
click at [578, 460] on label at bounding box center [583, 458] width 11 height 11
click at [578, 460] on input "checkbox" at bounding box center [583, 459] width 10 height 10
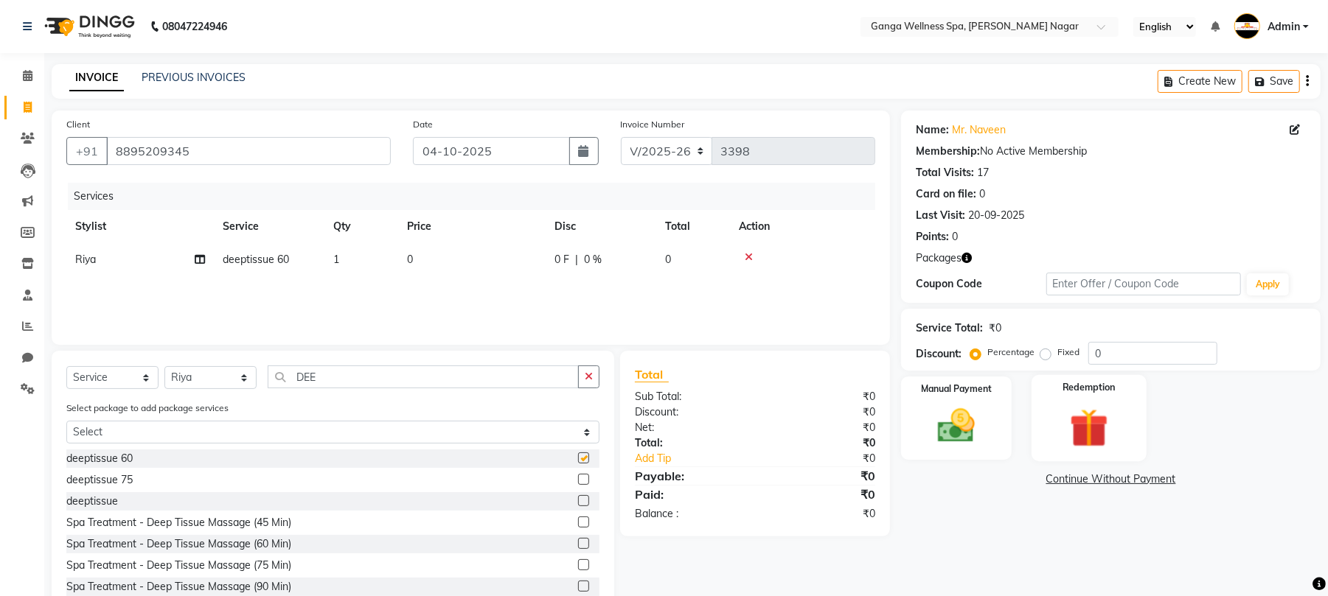
checkbox input "false"
click at [1072, 426] on img at bounding box center [1088, 428] width 63 height 48
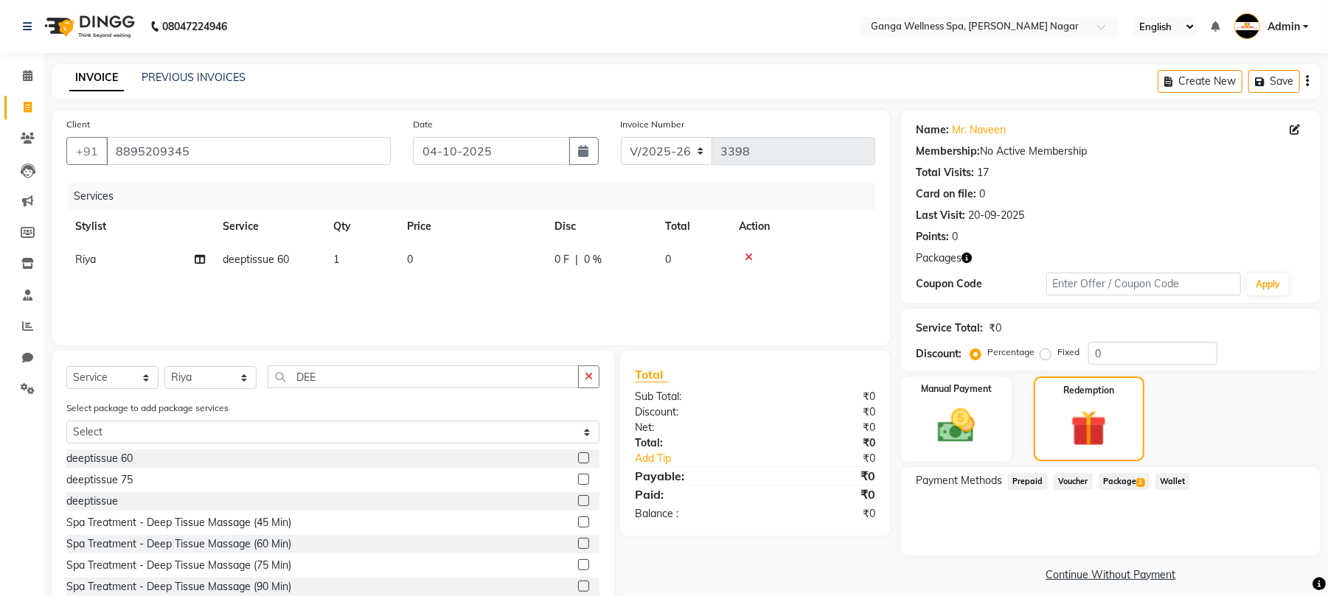
click at [1131, 476] on span "Package 1" at bounding box center [1123, 481] width 51 height 17
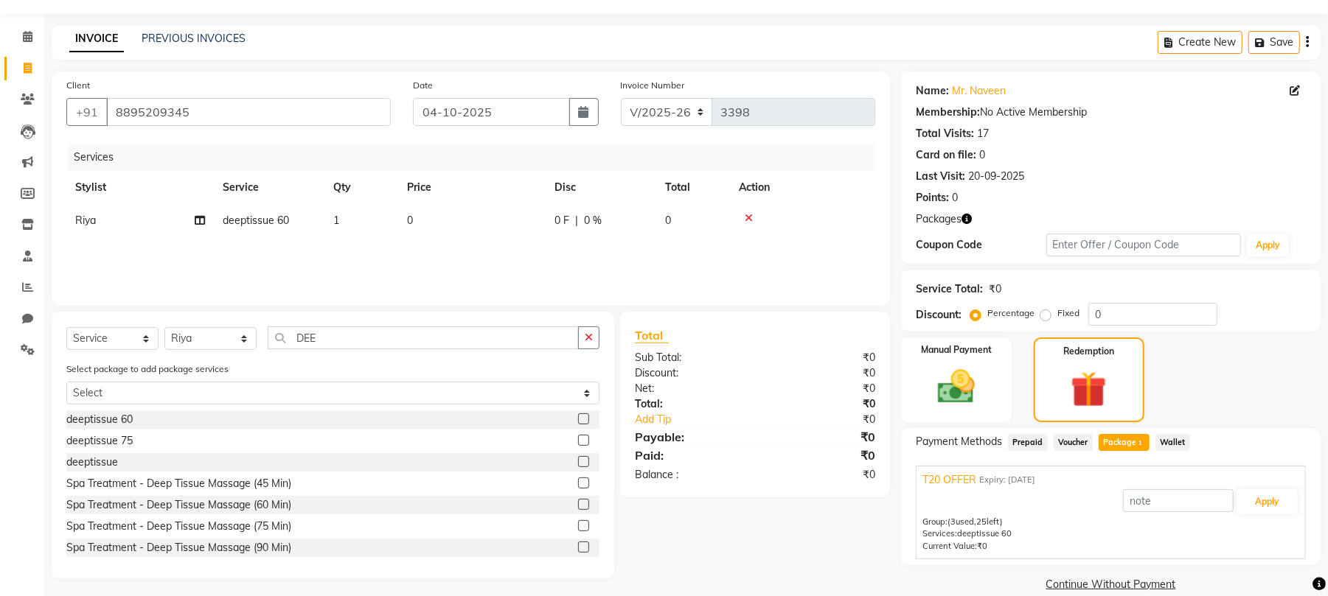
scroll to position [60, 0]
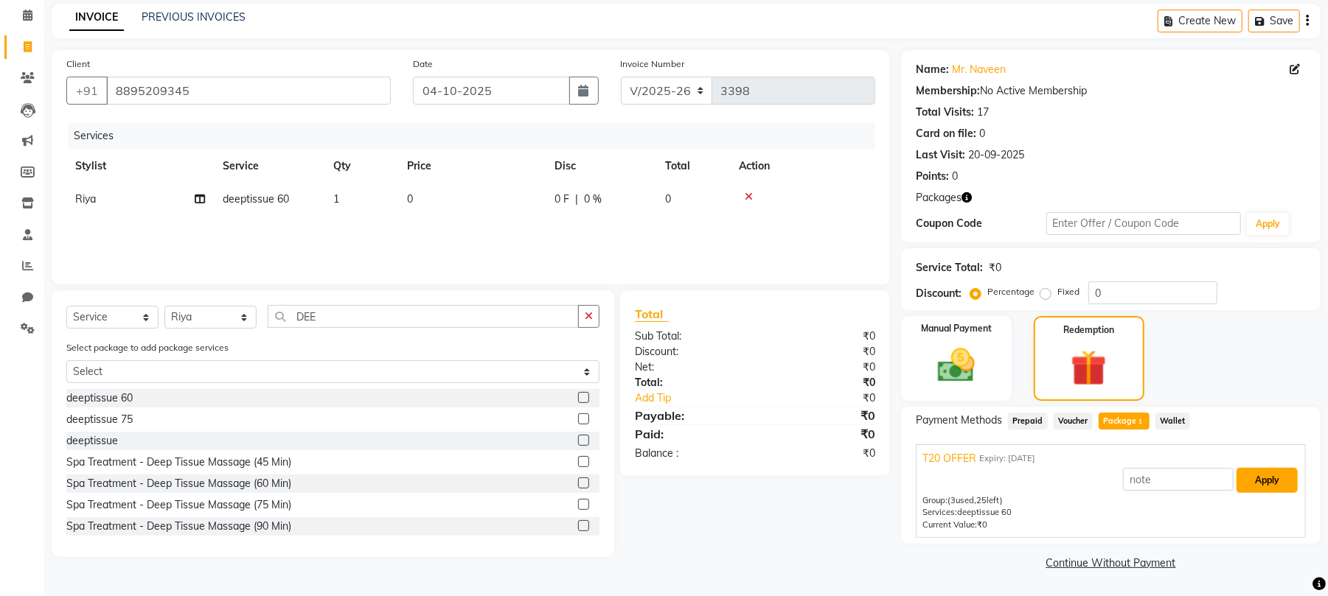
click at [1267, 484] on button "Apply" at bounding box center [1266, 480] width 61 height 25
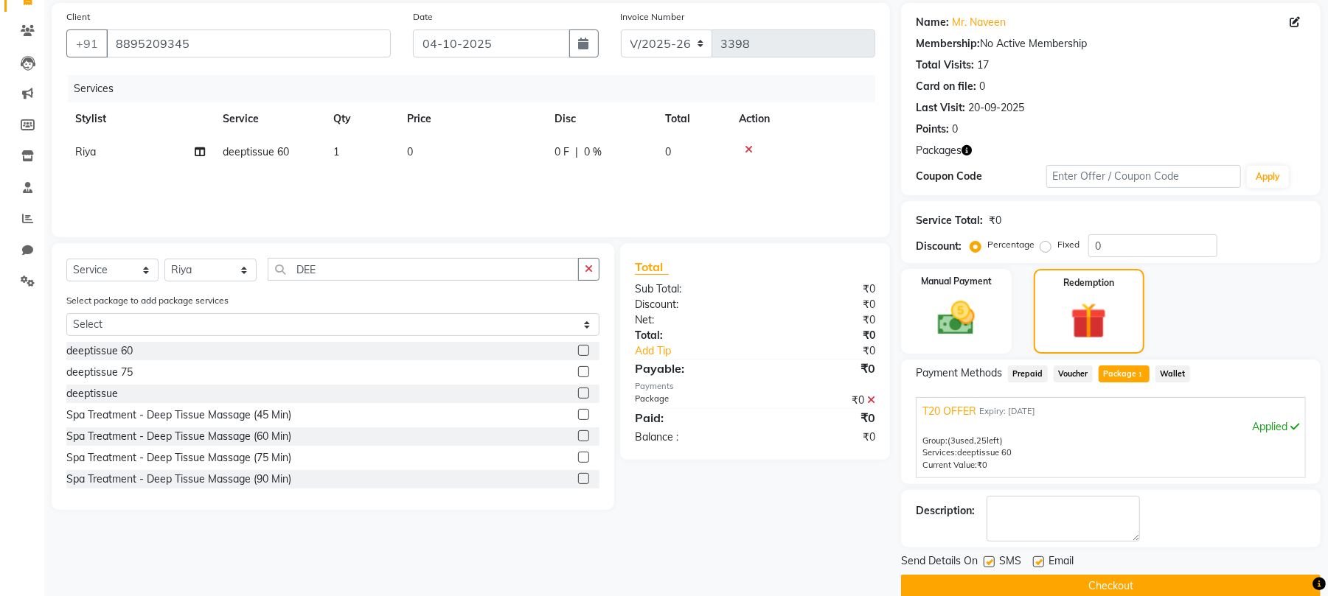
scroll to position [133, 0]
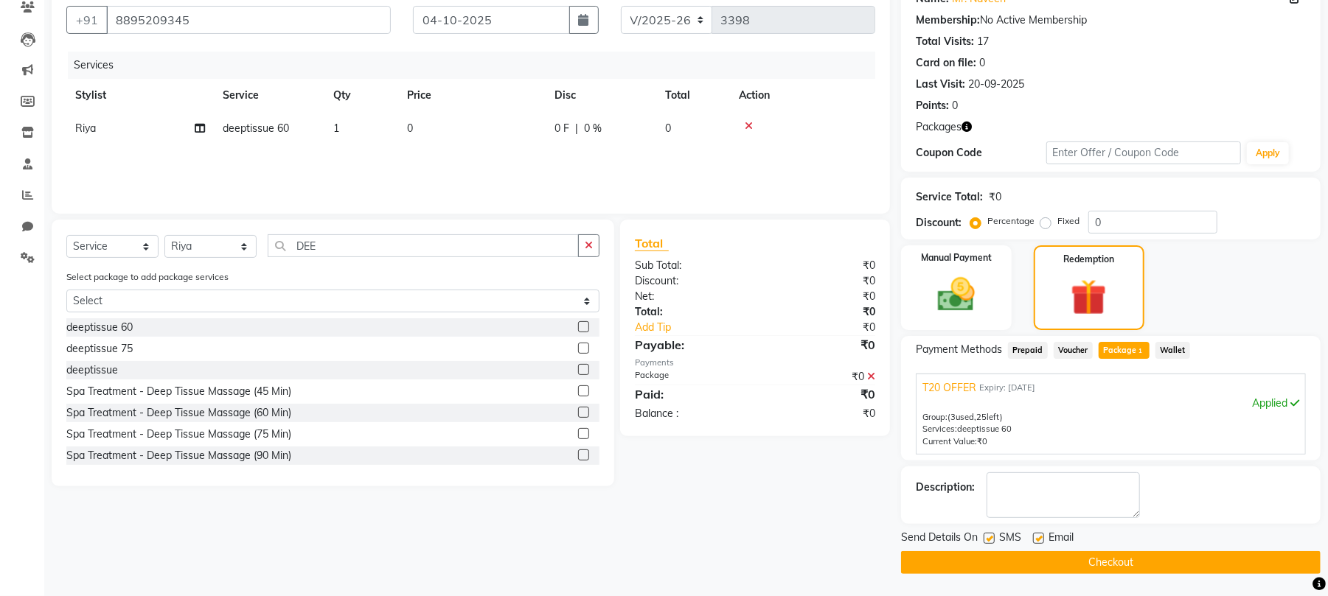
click at [1135, 568] on button "Checkout" at bounding box center [1110, 562] width 419 height 23
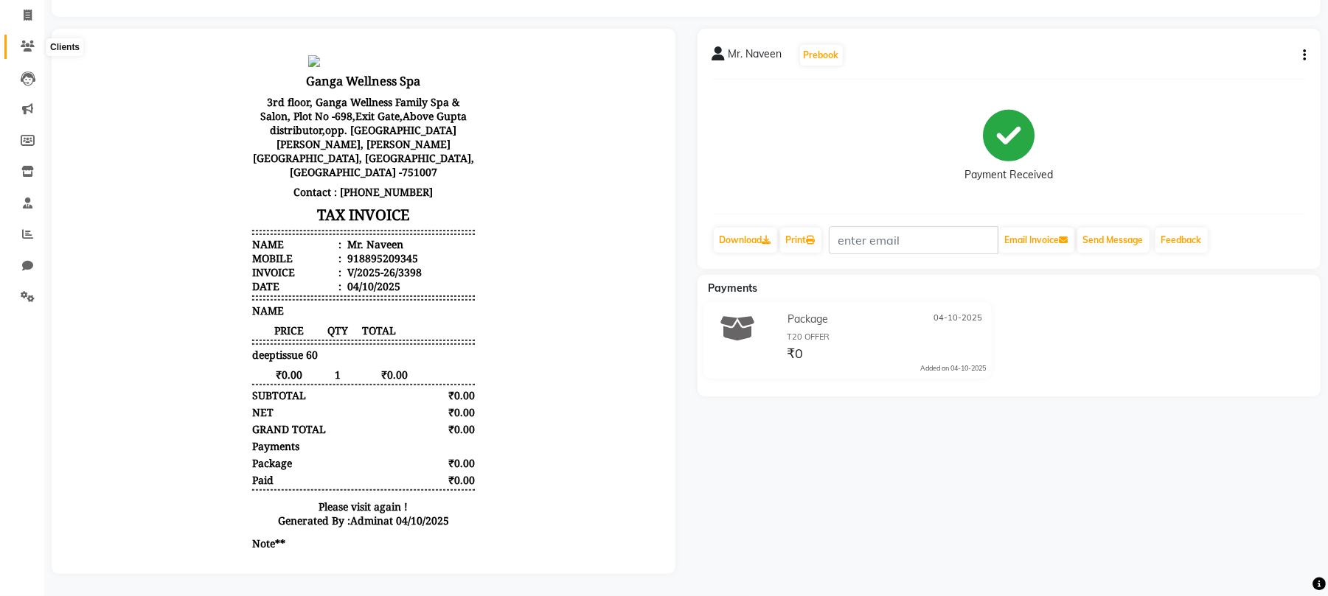
click at [21, 41] on icon at bounding box center [28, 46] width 14 height 11
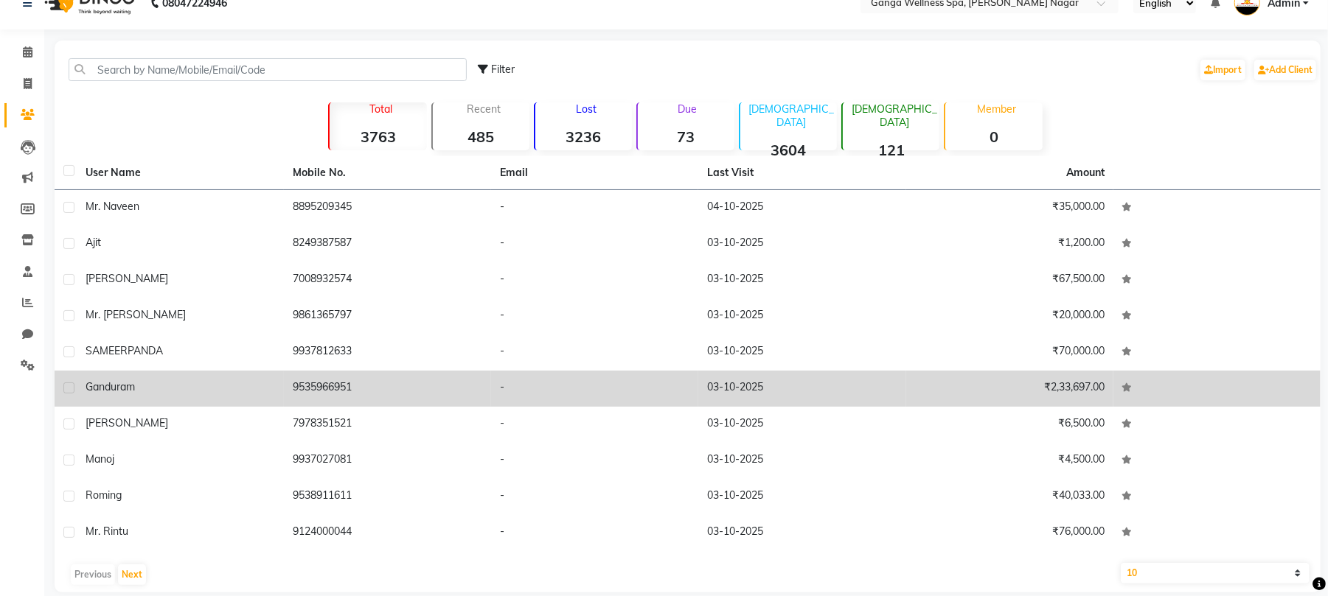
scroll to position [42, 0]
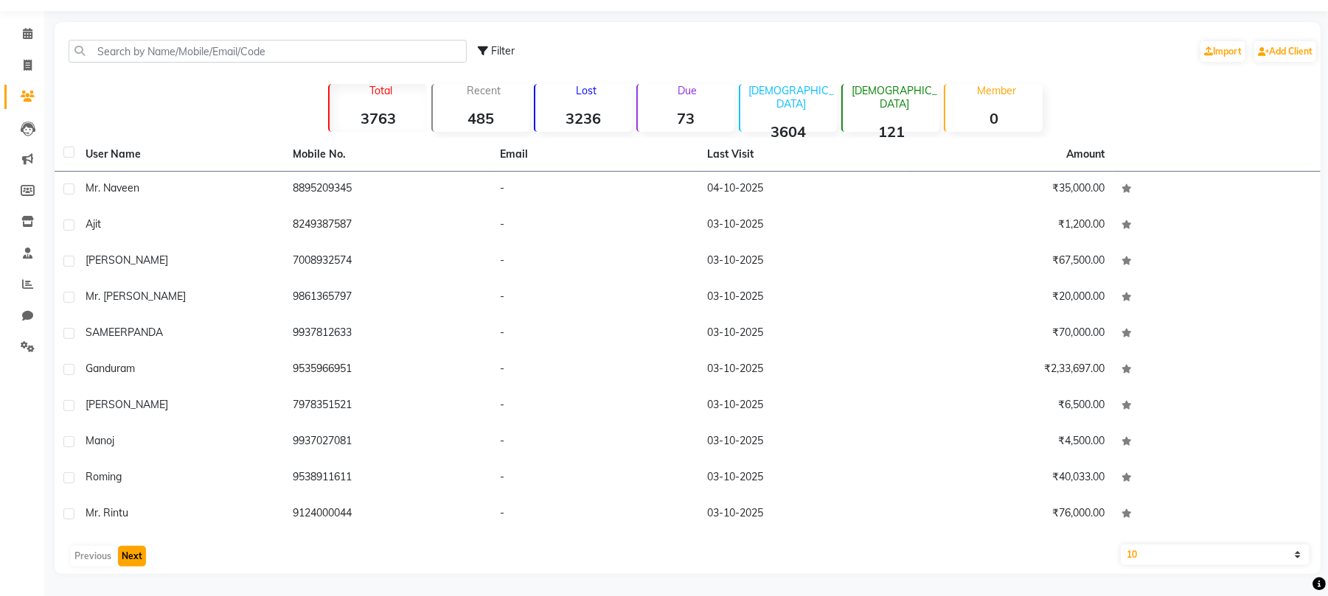
click at [137, 559] on button "Next" at bounding box center [132, 556] width 28 height 21
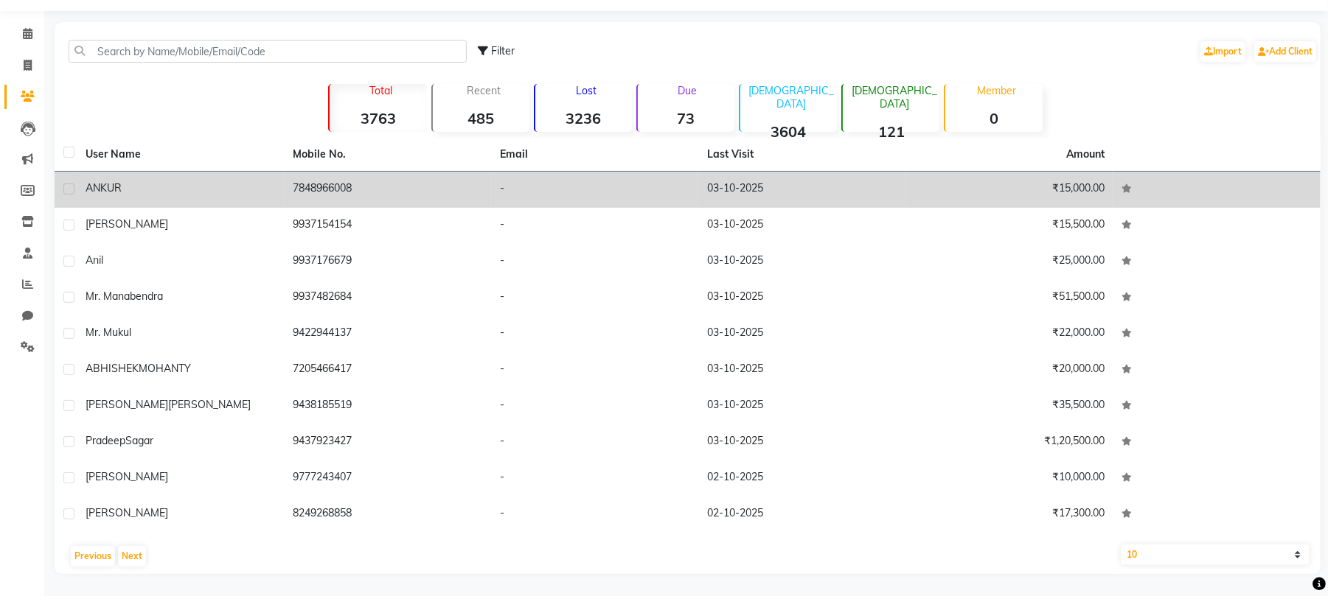
click at [305, 189] on td "7848966008" at bounding box center [387, 190] width 207 height 36
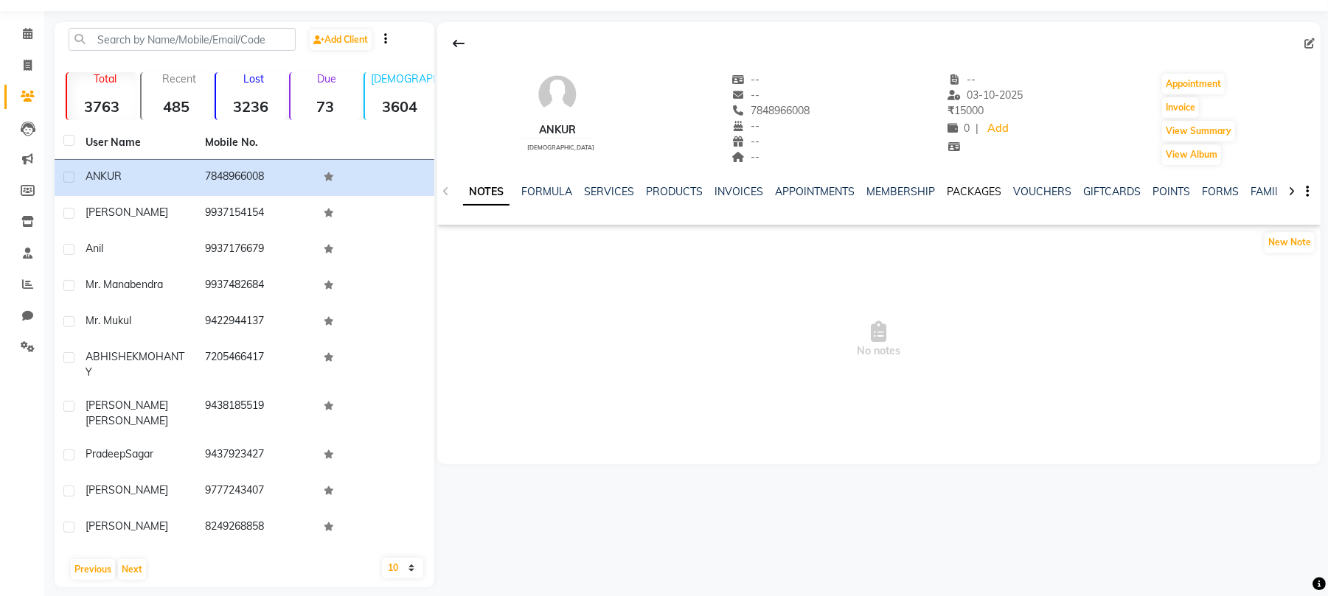
click at [955, 186] on link "PACKAGES" at bounding box center [974, 191] width 55 height 13
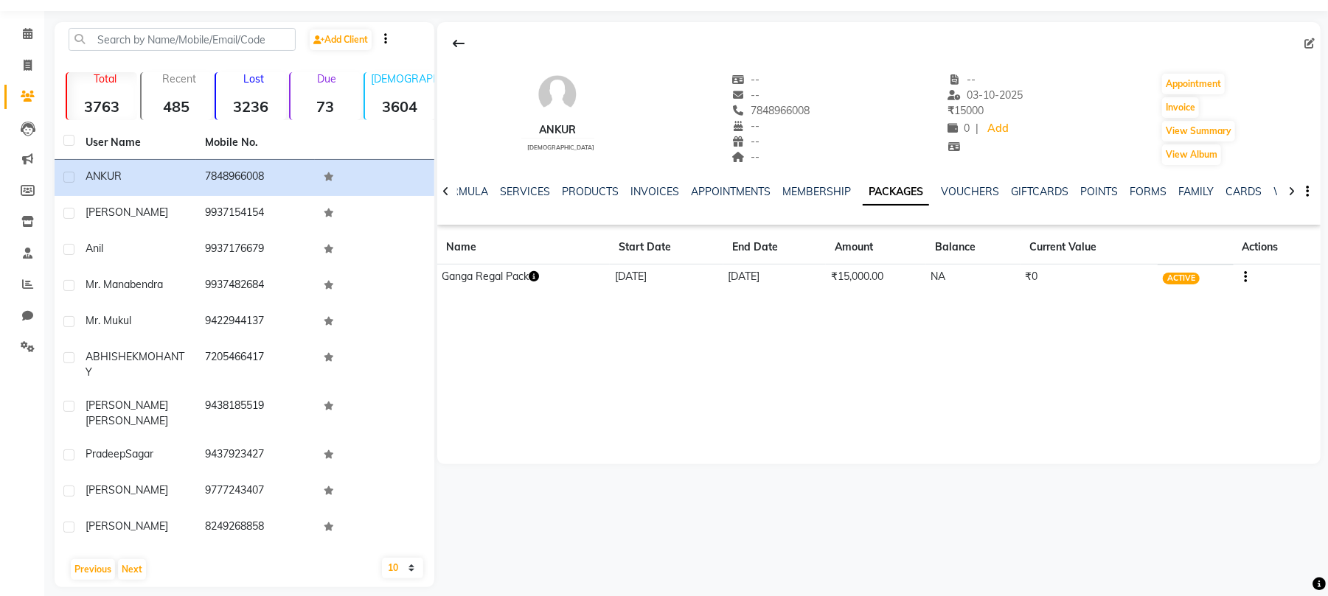
click at [539, 276] on icon "button" at bounding box center [534, 276] width 10 height 10
click at [534, 281] on icon "button" at bounding box center [534, 276] width 10 height 10
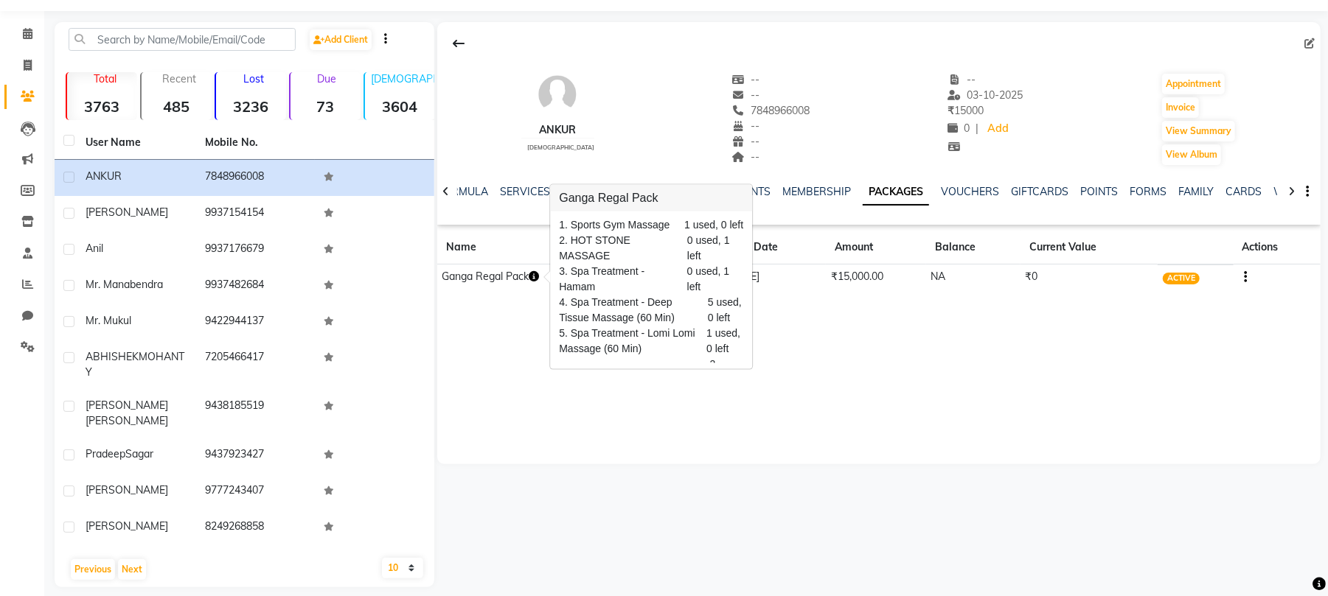
click at [534, 281] on icon "button" at bounding box center [534, 276] width 10 height 10
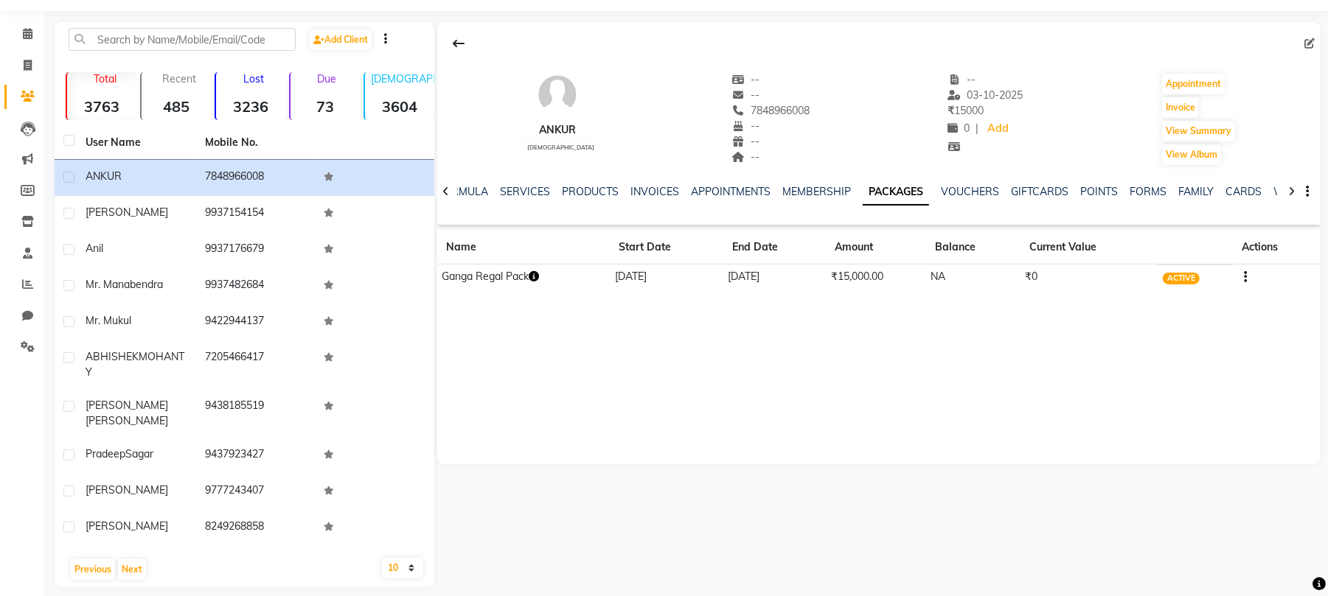
click at [534, 281] on icon "button" at bounding box center [534, 276] width 10 height 10
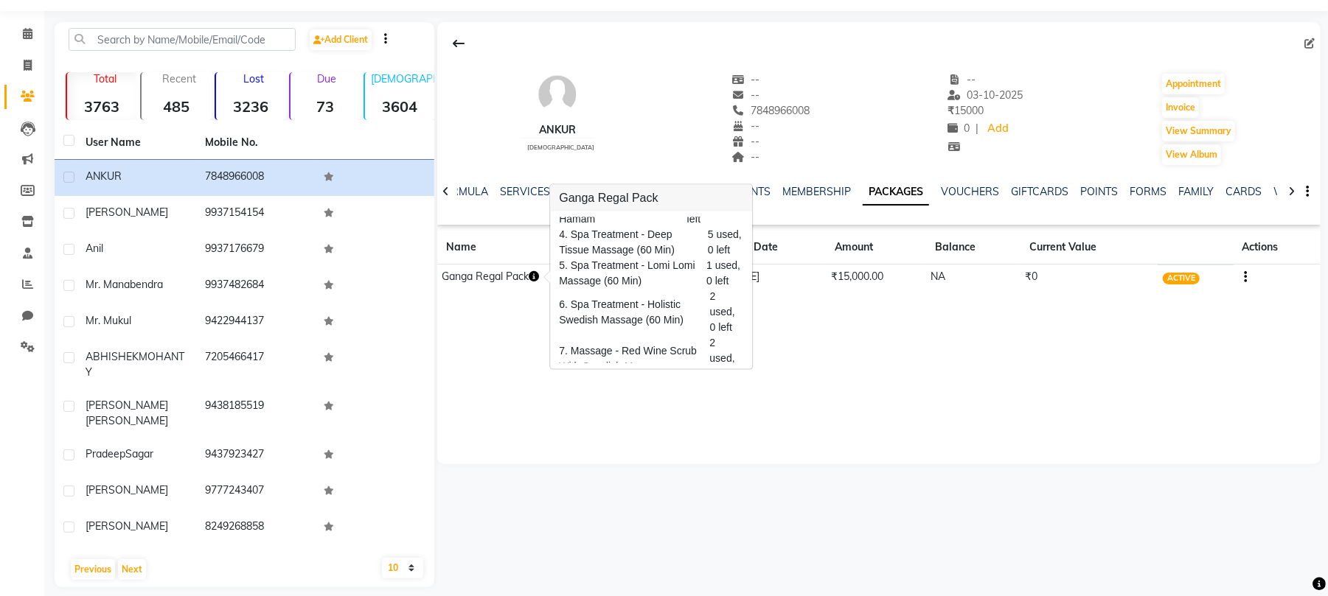
scroll to position [101, 0]
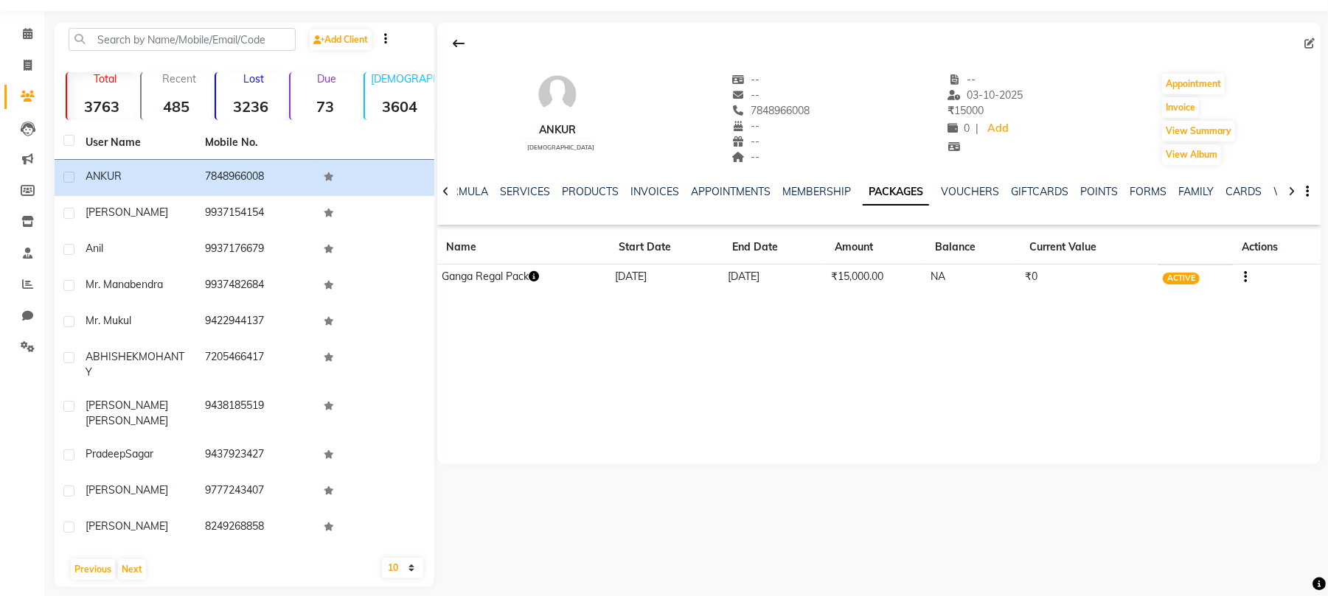
click at [539, 280] on icon "button" at bounding box center [534, 276] width 10 height 10
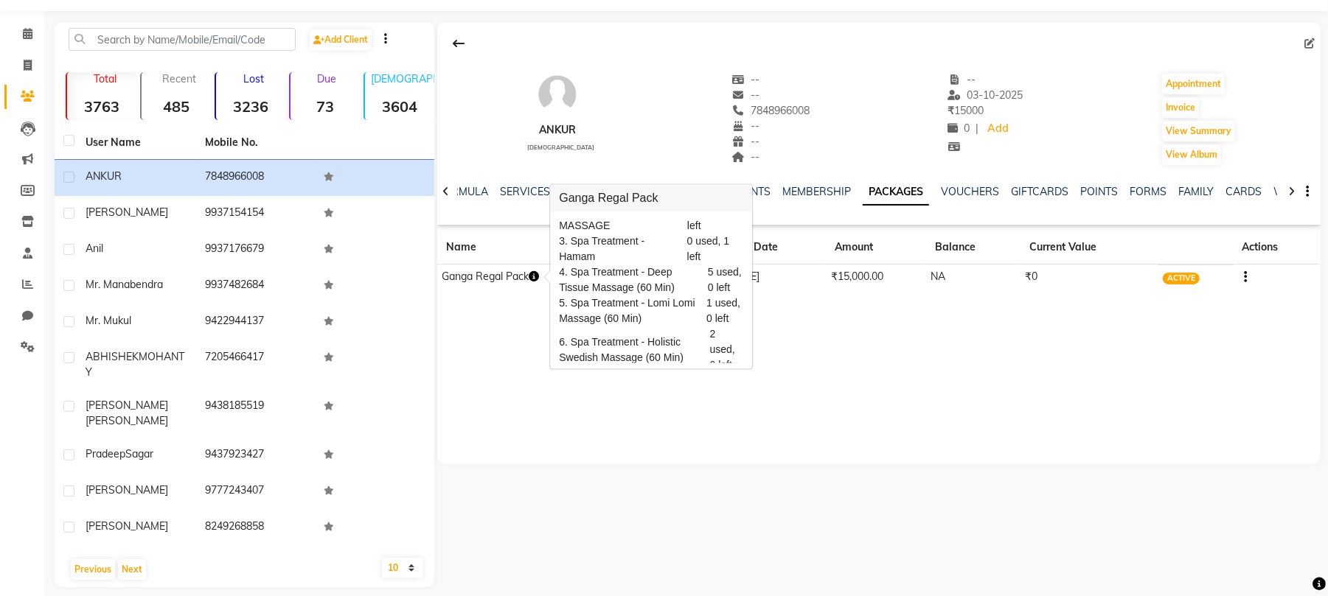
scroll to position [33, 0]
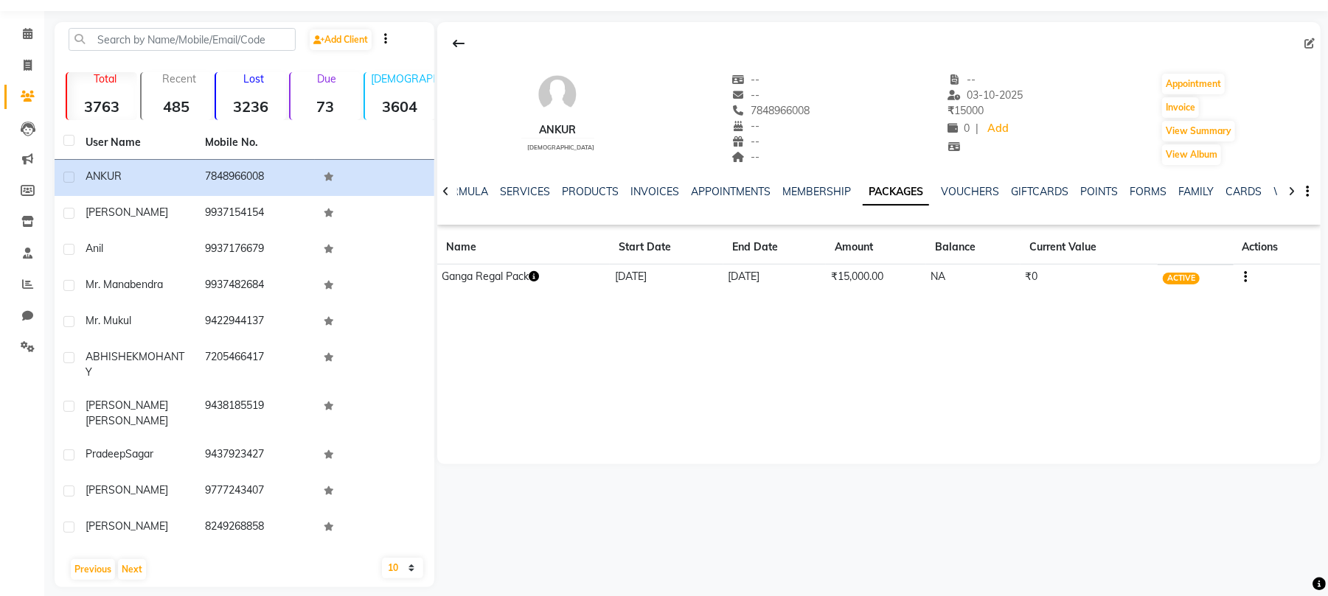
click at [537, 277] on icon "button" at bounding box center [534, 276] width 10 height 10
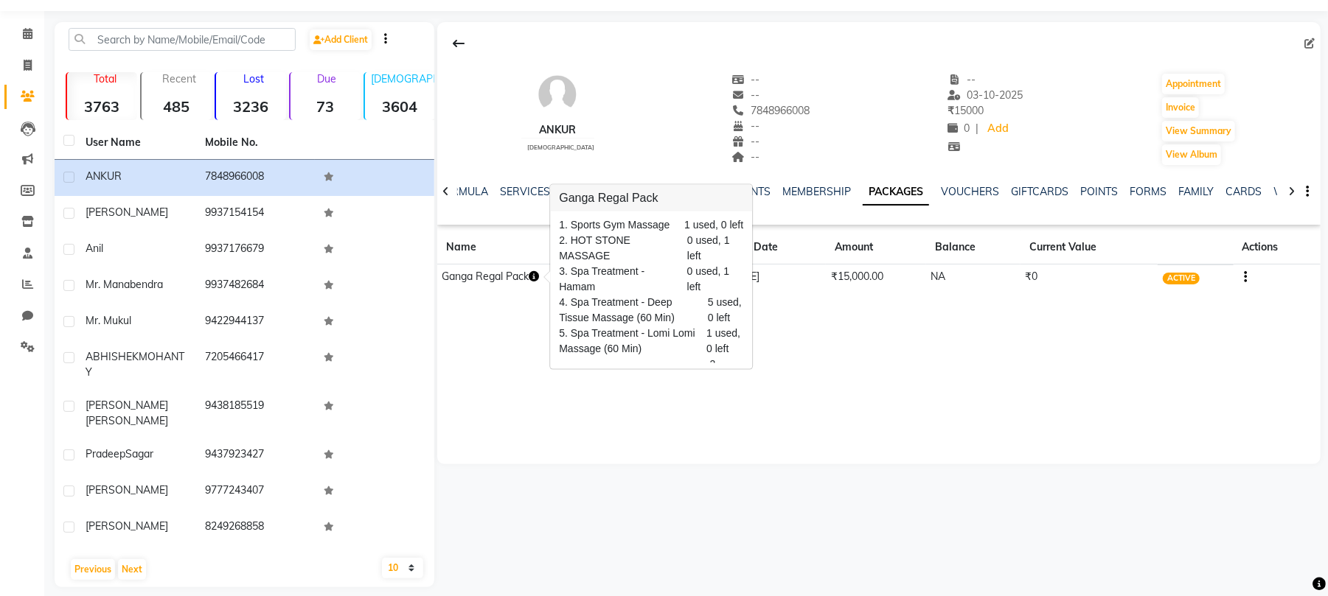
click at [743, 281] on div "1. Sports Gym Massage 1 used, 0 left 2. HOT STONE MASSAGE 0 used, 1 left 3. Spa…" at bounding box center [651, 291] width 202 height 158
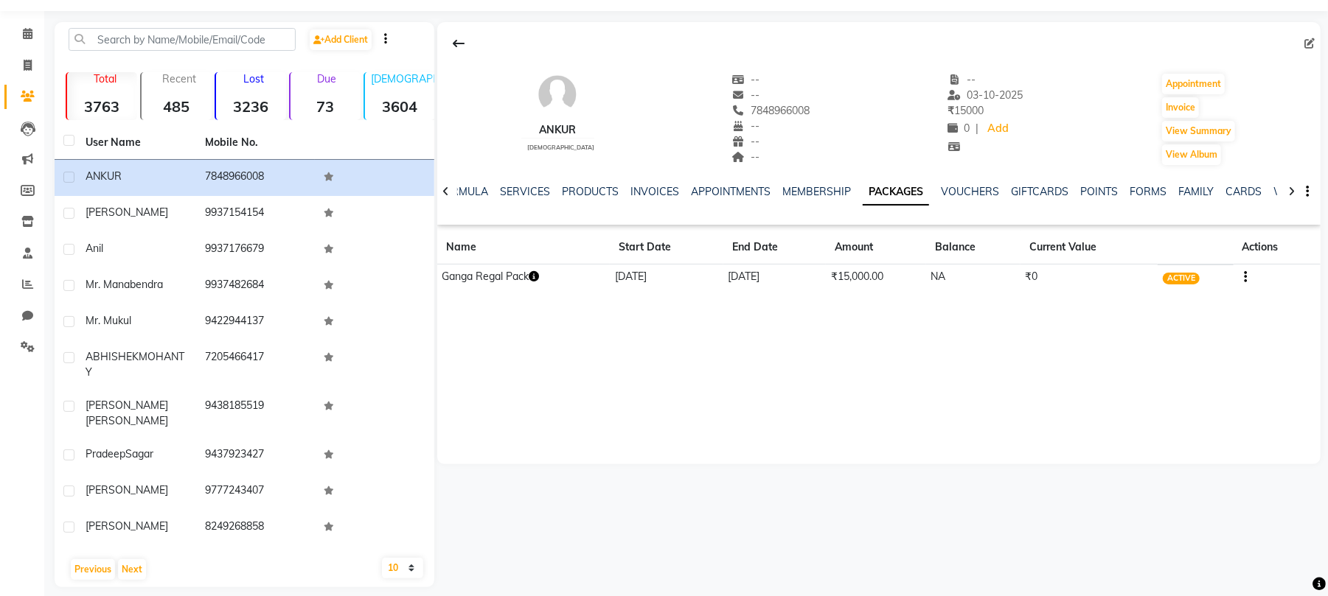
click at [532, 269] on button "button" at bounding box center [534, 276] width 10 height 15
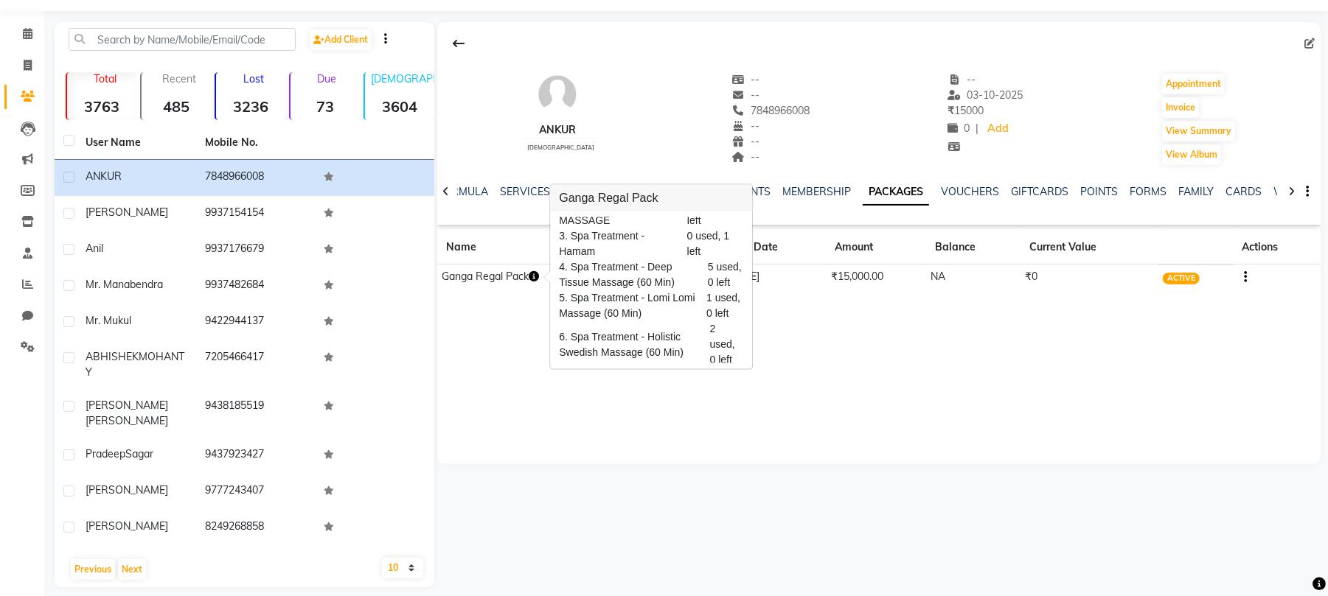
scroll to position [42, 0]
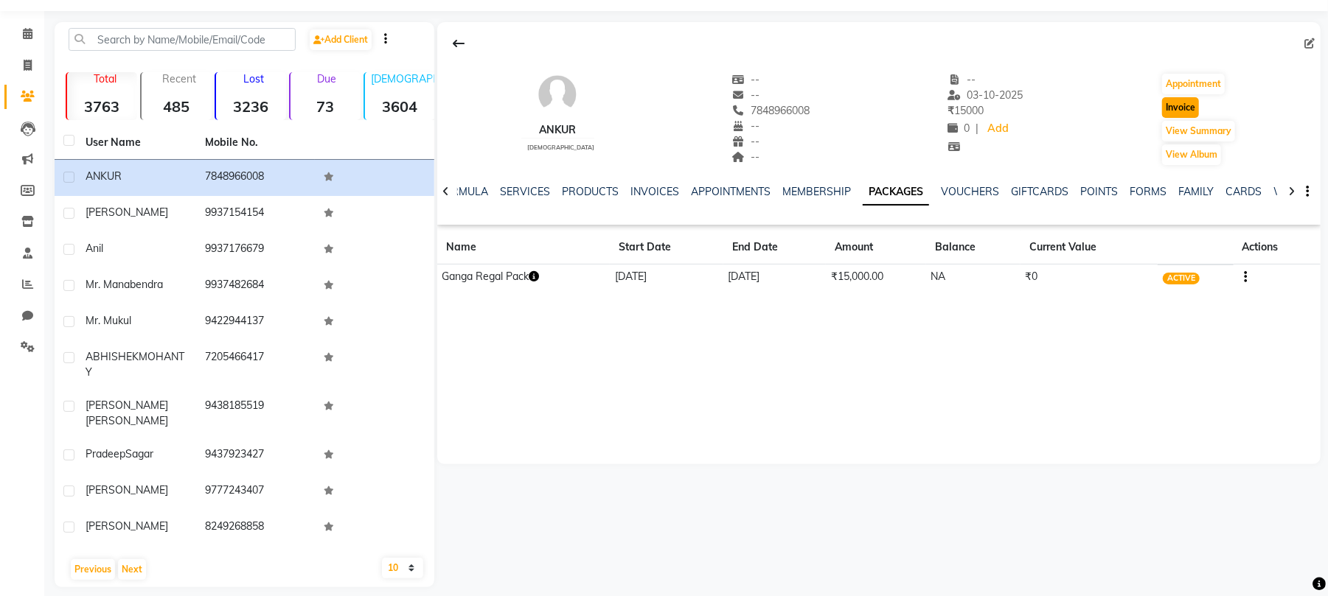
click at [1174, 107] on button "Invoice" at bounding box center [1180, 107] width 37 height 21
select select "service"
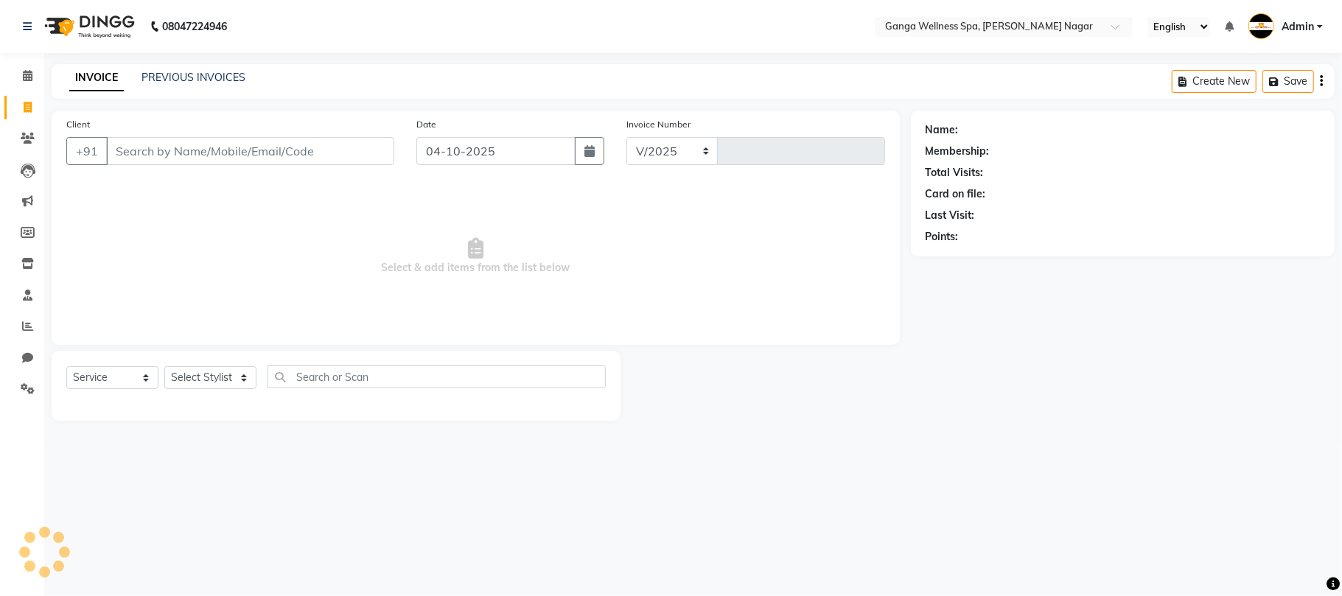
select select "762"
type input "3399"
type input "7848966008"
click at [208, 376] on select "Select Stylist Abhi [PERSON_NAME] Alexa AMMY AMMY [PERSON_NAME] anya APPI [PERS…" at bounding box center [210, 377] width 92 height 23
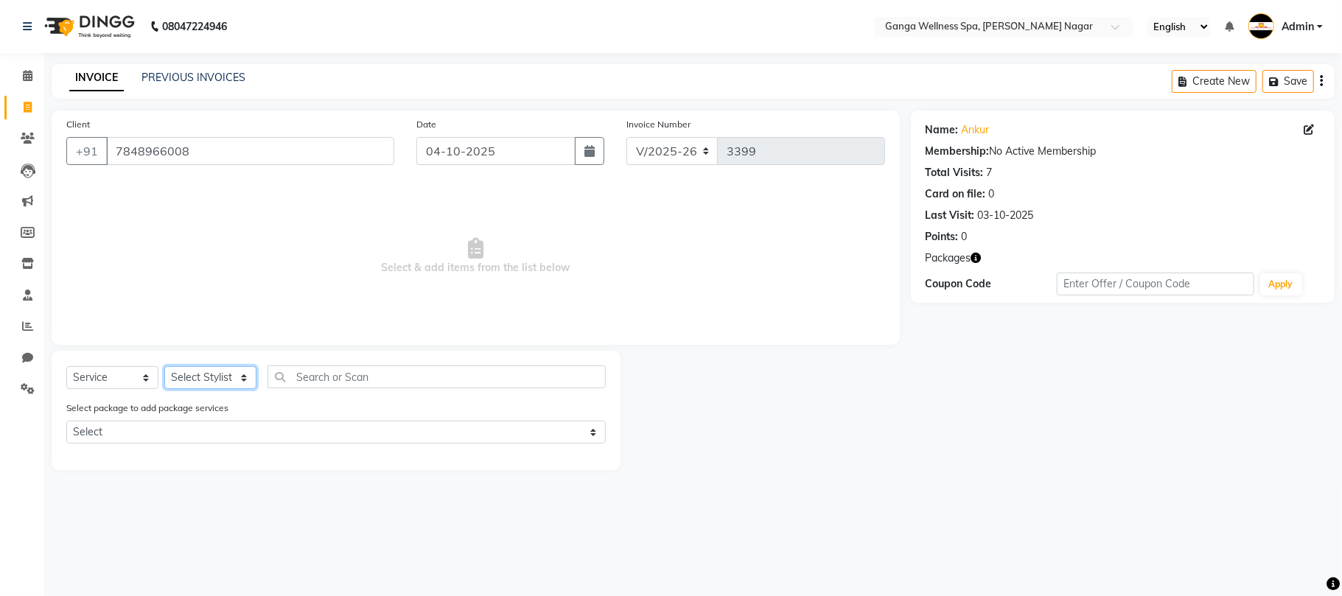
select select "70875"
click at [164, 366] on select "Select Stylist Abhi [PERSON_NAME] Alexa AMMY AMMY [PERSON_NAME] anya APPI [PERS…" at bounding box center [210, 377] width 92 height 23
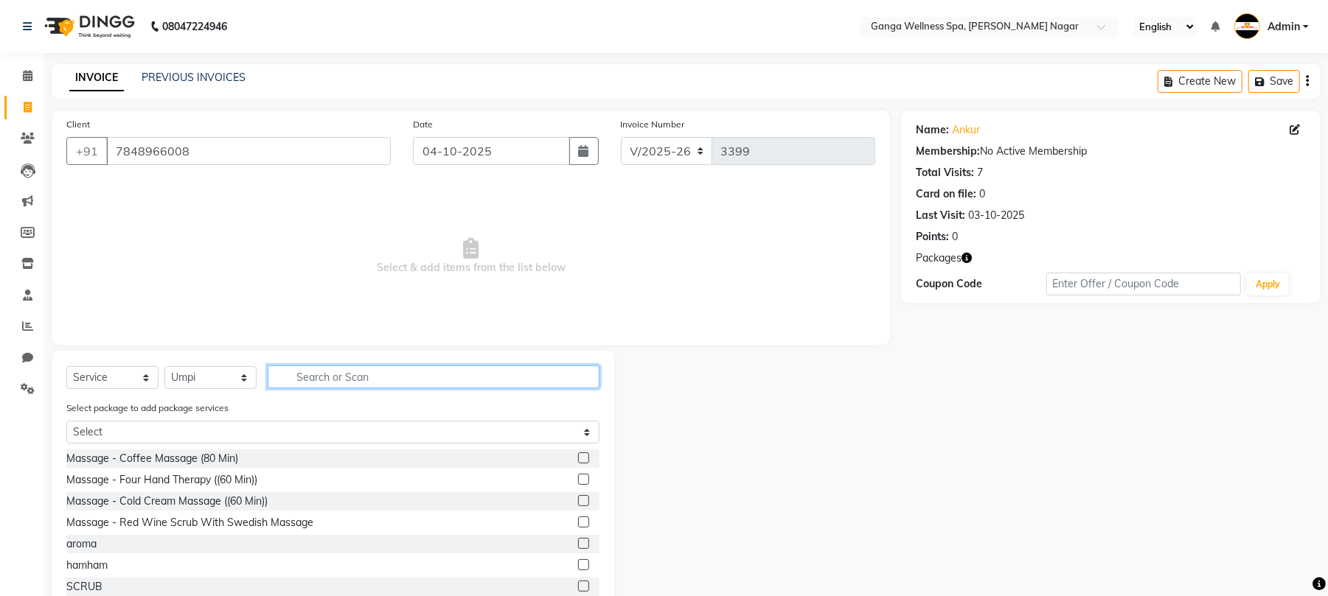
click at [346, 376] on input "text" at bounding box center [434, 377] width 332 height 23
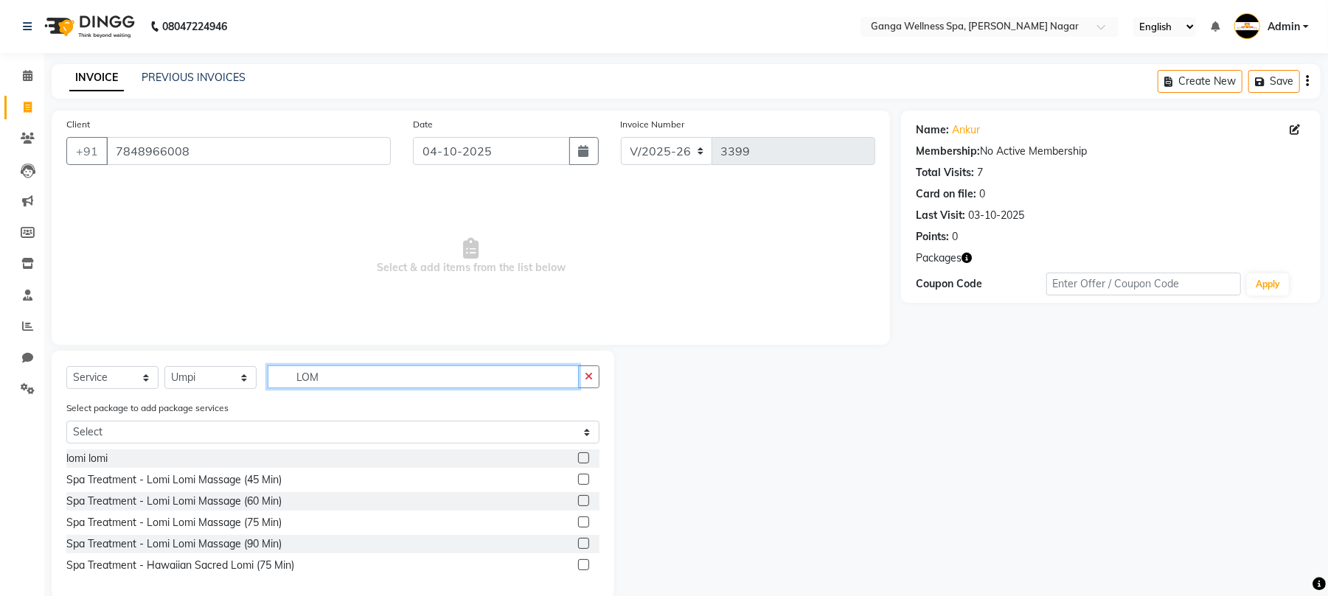
type input "LOM"
click at [579, 500] on label at bounding box center [583, 500] width 11 height 11
click at [579, 500] on input "checkbox" at bounding box center [583, 502] width 10 height 10
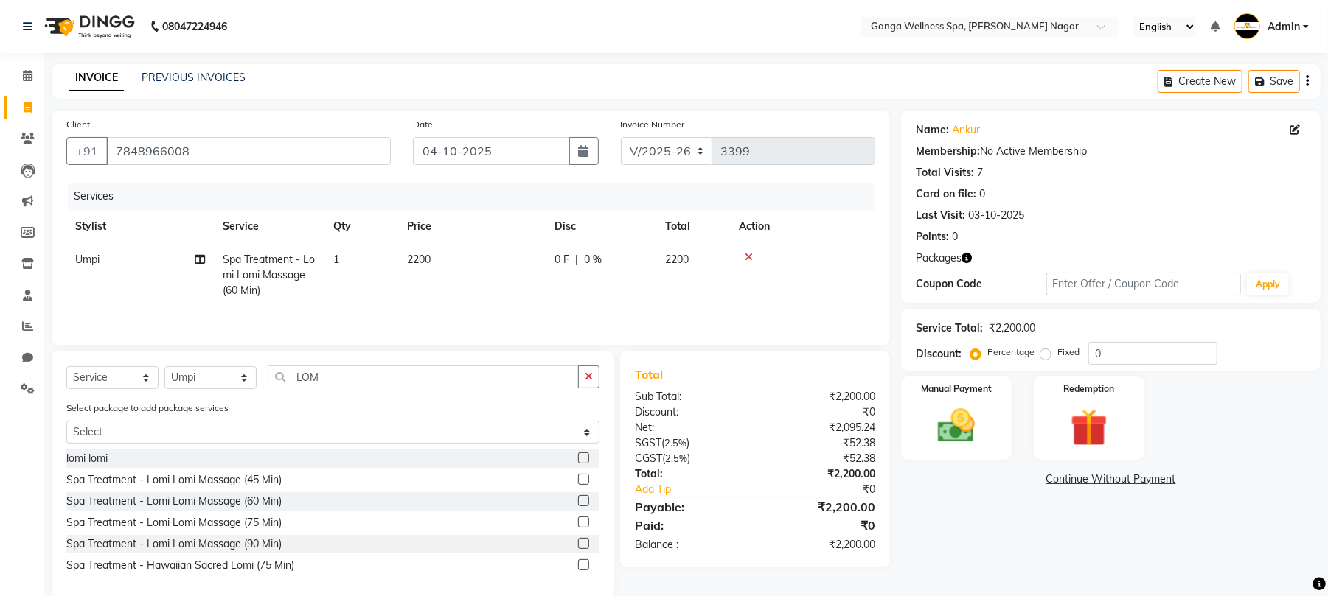
click at [748, 255] on icon at bounding box center [749, 257] width 8 height 10
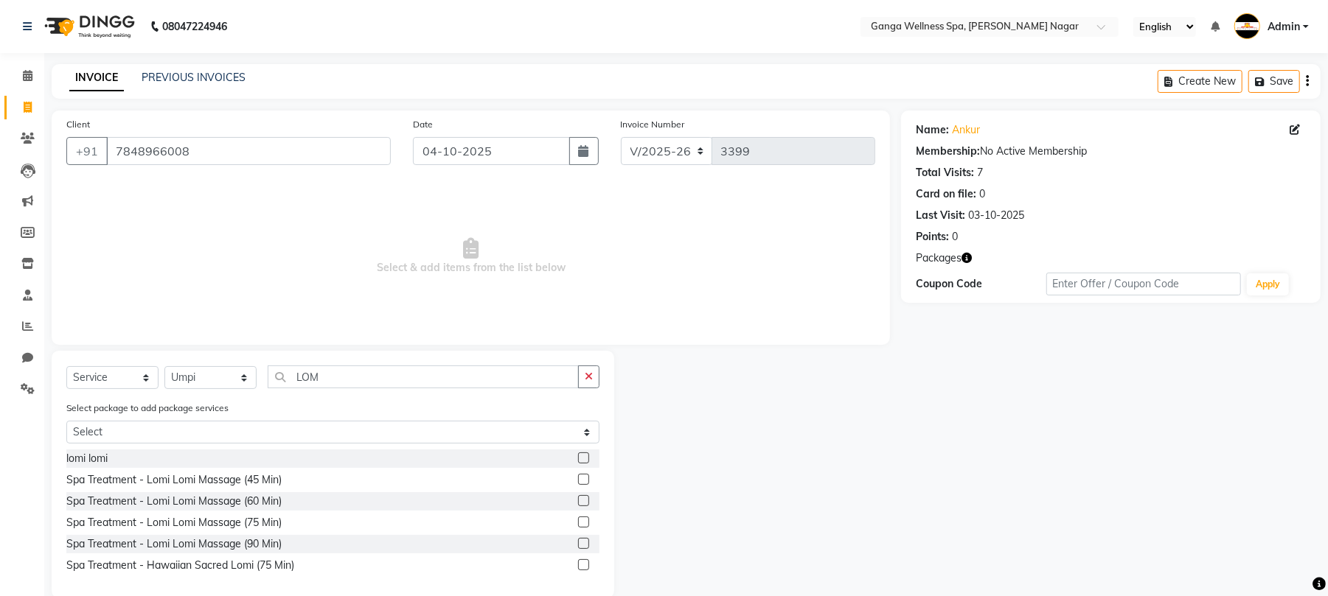
click at [582, 497] on label at bounding box center [583, 500] width 11 height 11
click at [582, 497] on input "checkbox" at bounding box center [583, 502] width 10 height 10
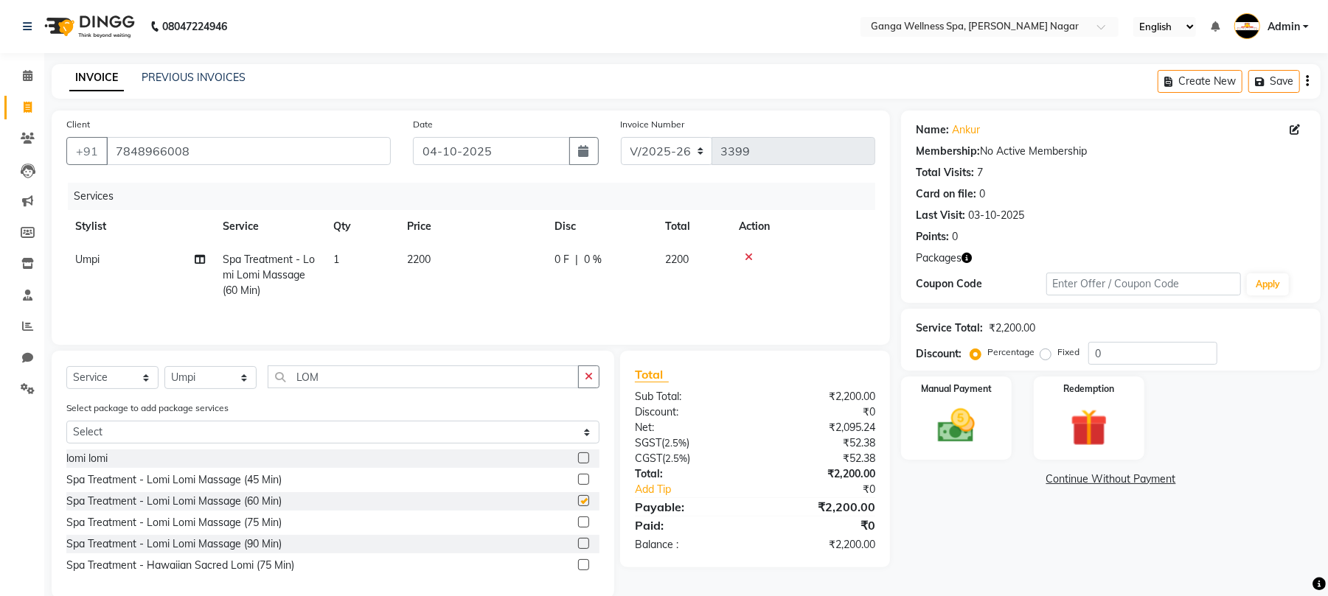
checkbox input "false"
click at [343, 260] on td "1" at bounding box center [361, 275] width 74 height 64
select select "70875"
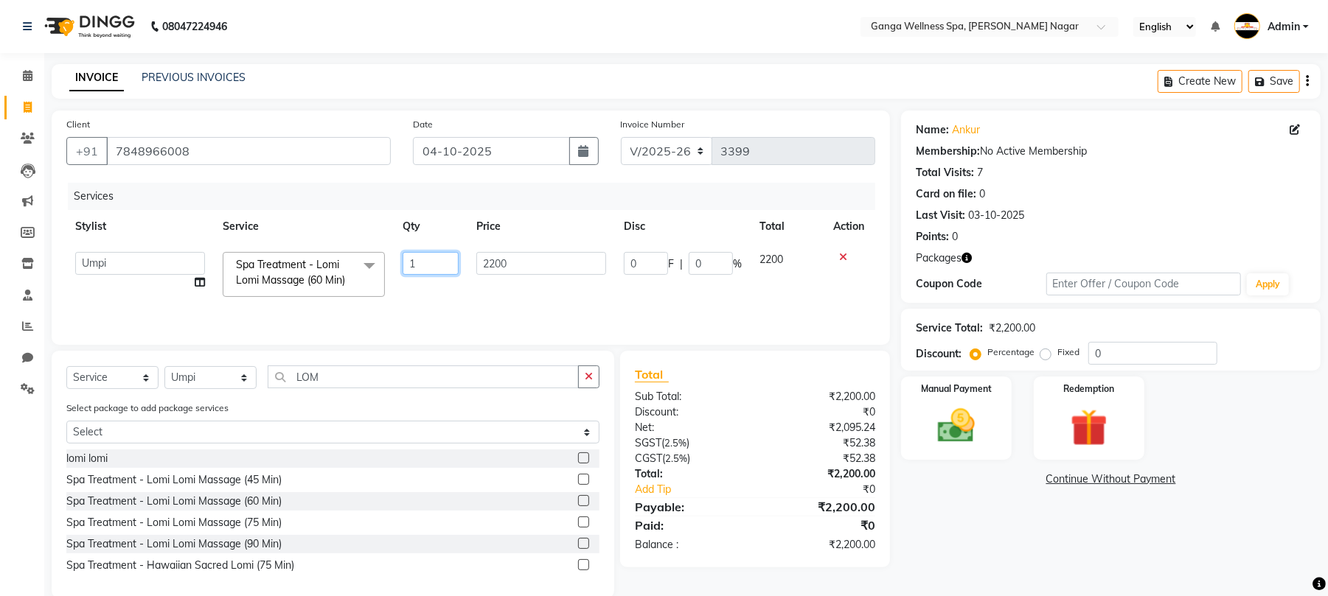
click at [437, 267] on input "1" at bounding box center [431, 263] width 56 height 23
type input "2"
click at [571, 296] on tr "Abhi [PERSON_NAME] Alexa AMMY AMMY [PERSON_NAME] anya APPI [PERSON_NAME] [PERSO…" at bounding box center [470, 274] width 809 height 63
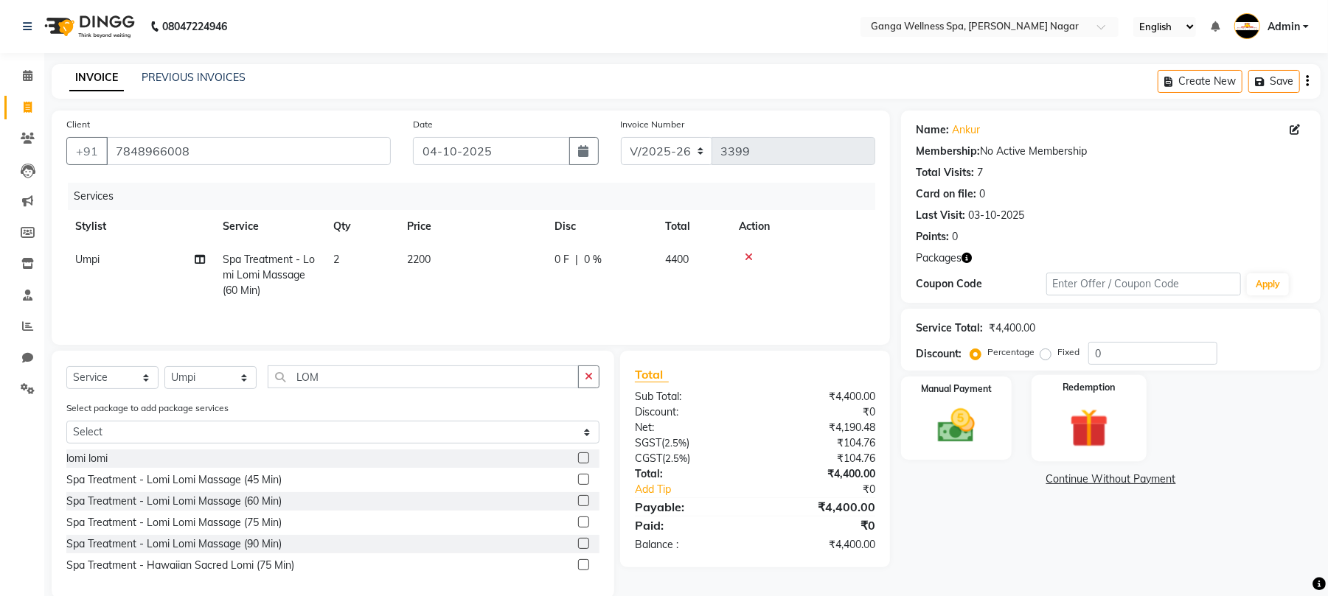
click at [1104, 429] on img at bounding box center [1088, 428] width 63 height 48
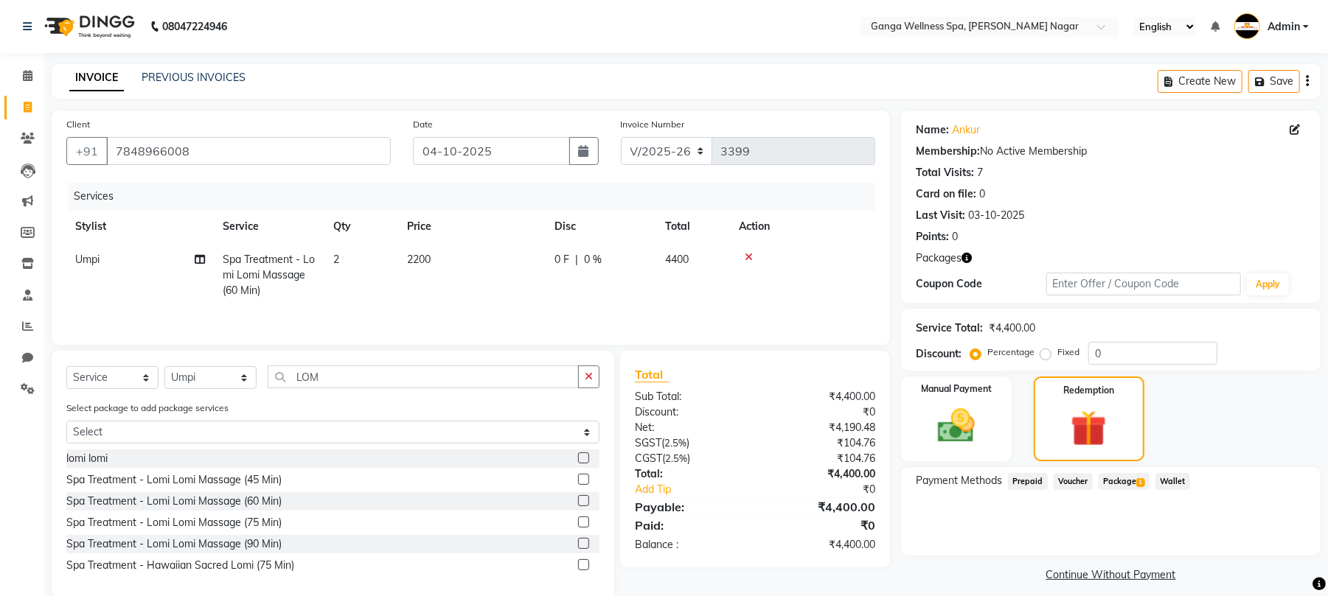
click at [1133, 484] on span "Package 1" at bounding box center [1123, 481] width 51 height 17
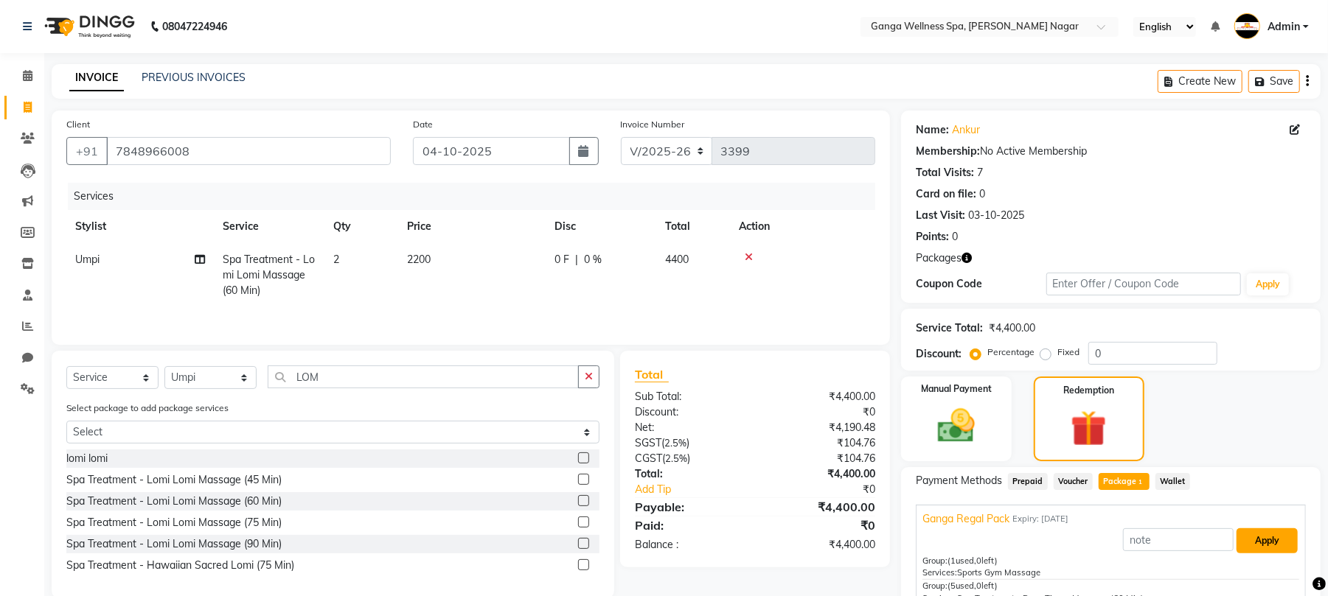
click at [1252, 544] on button "Apply" at bounding box center [1266, 541] width 61 height 25
type input "Ganga Regal Pack"
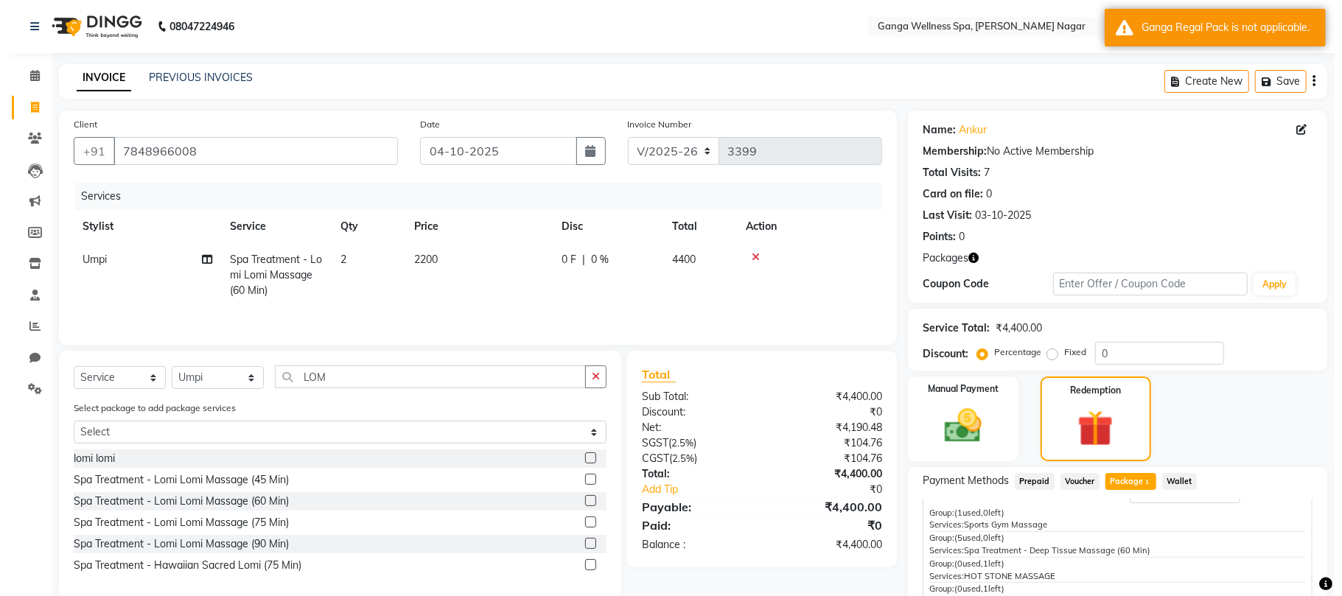
scroll to position [84, 0]
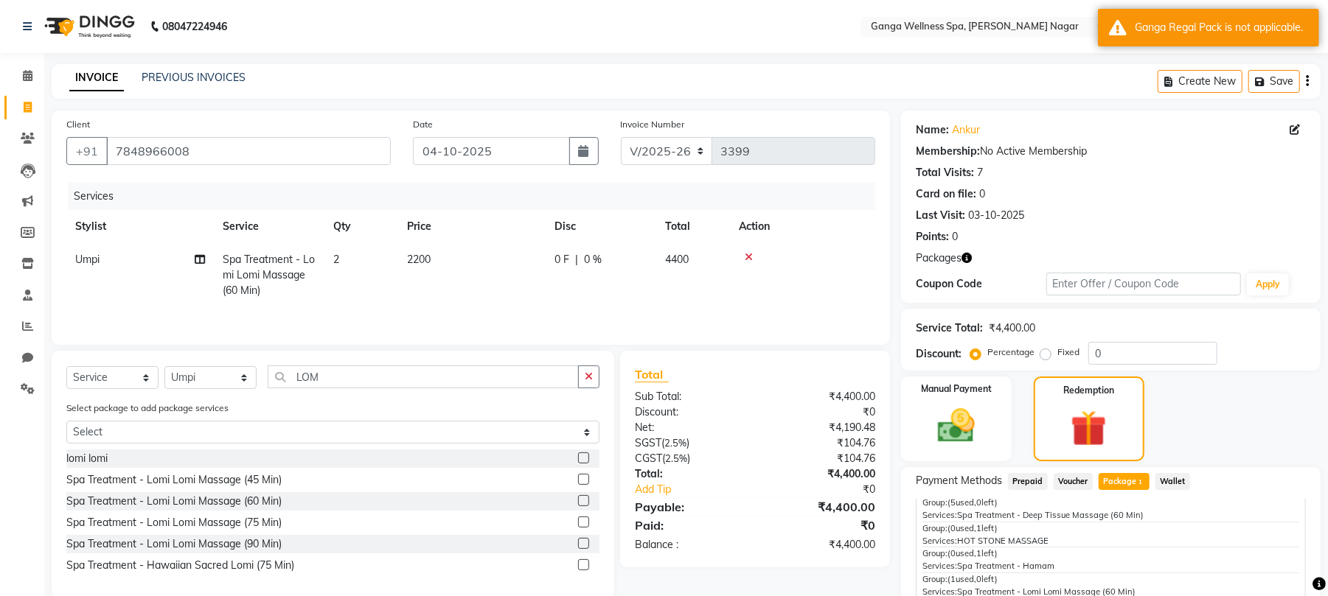
click at [750, 260] on icon at bounding box center [749, 257] width 8 height 10
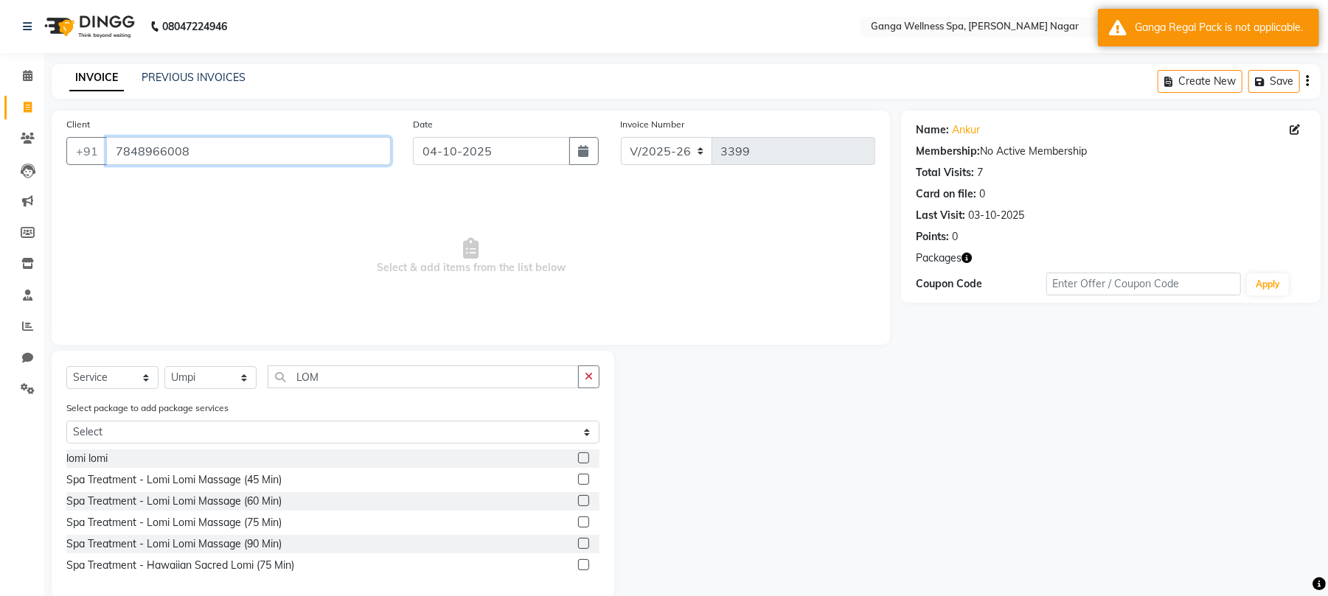
click at [148, 151] on input "7848966008" at bounding box center [248, 151] width 285 height 28
click at [30, 142] on icon at bounding box center [28, 138] width 14 height 11
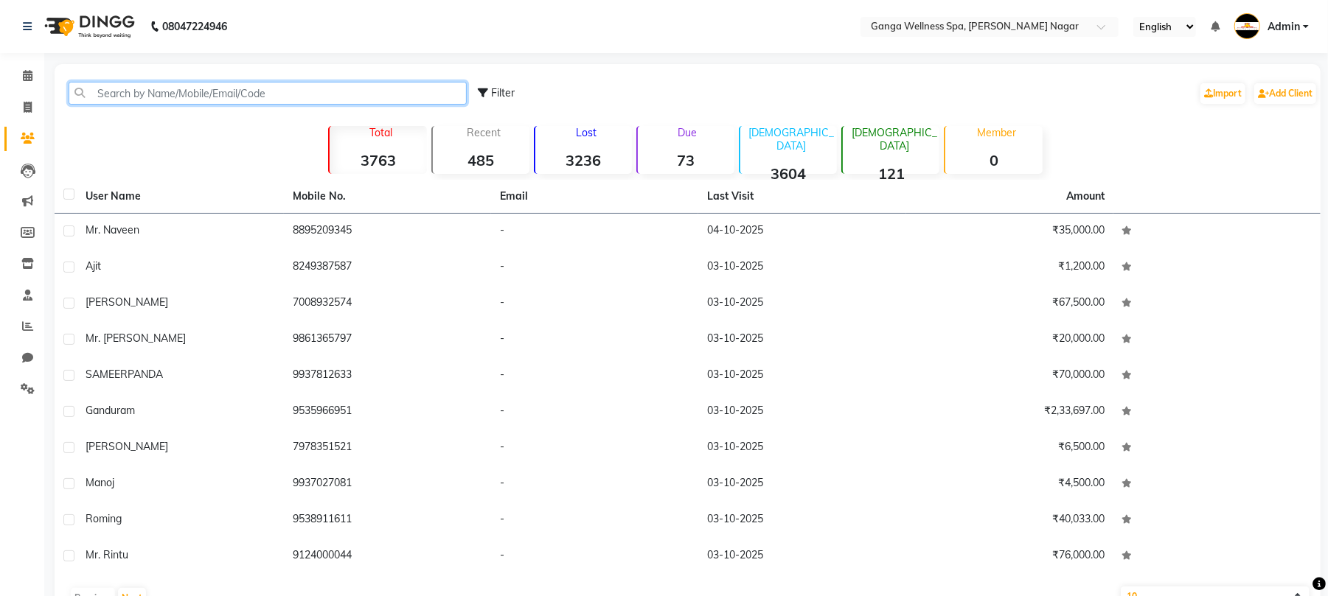
click at [231, 99] on input "text" at bounding box center [268, 93] width 398 height 23
paste input "7848966008"
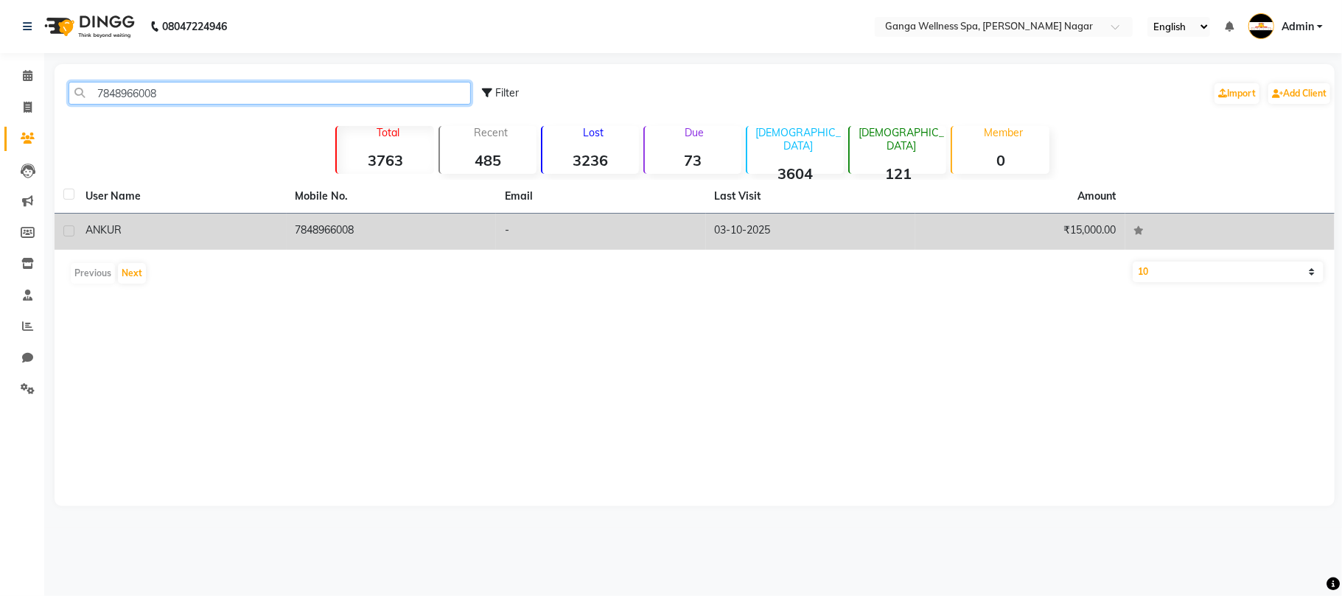
type input "7848966008"
click at [396, 234] on td "7848966008" at bounding box center [392, 232] width 210 height 36
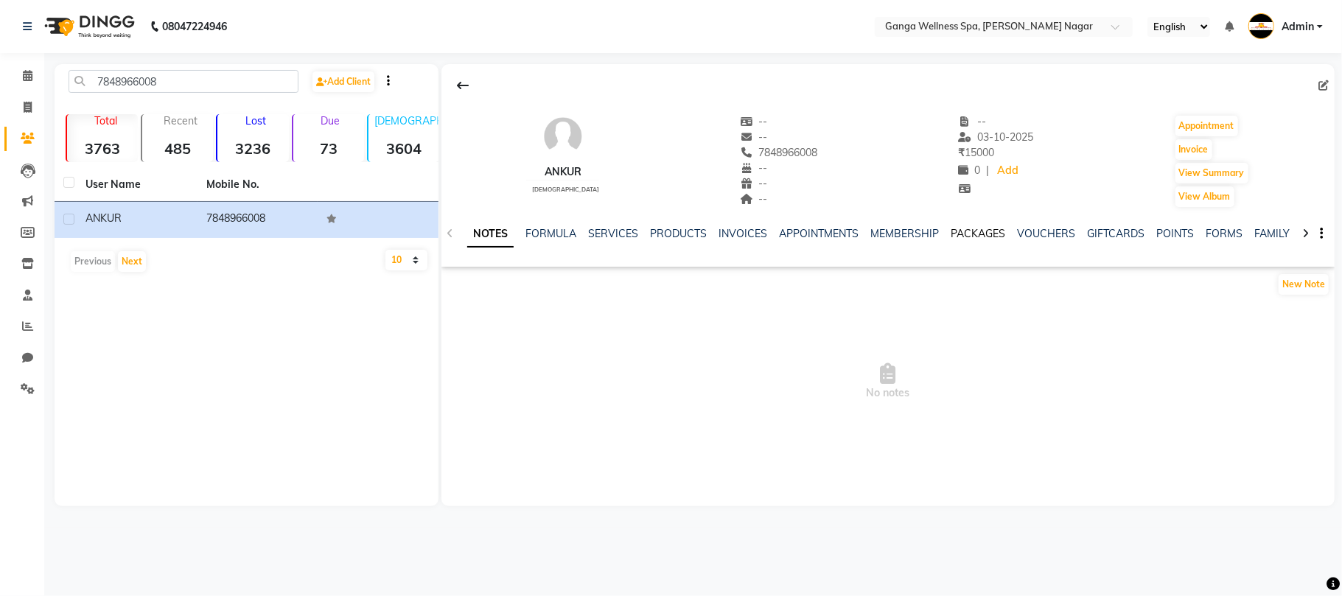
click at [954, 237] on link "PACKAGES" at bounding box center [978, 233] width 55 height 13
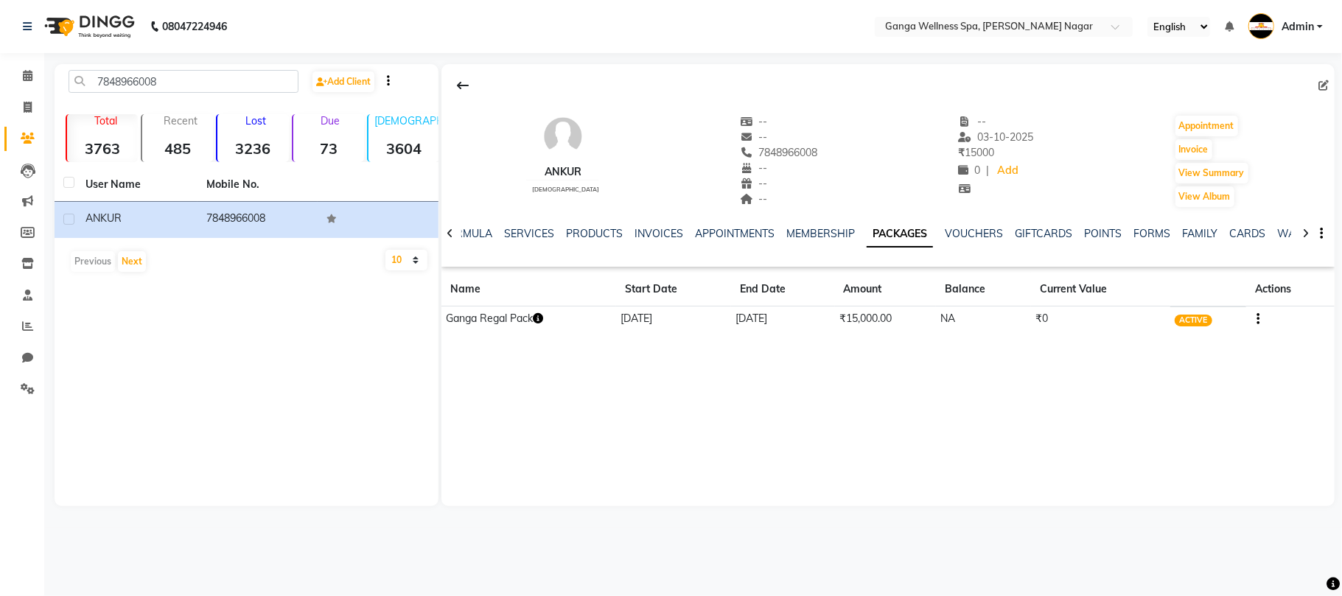
click at [543, 323] on icon "button" at bounding box center [538, 318] width 10 height 10
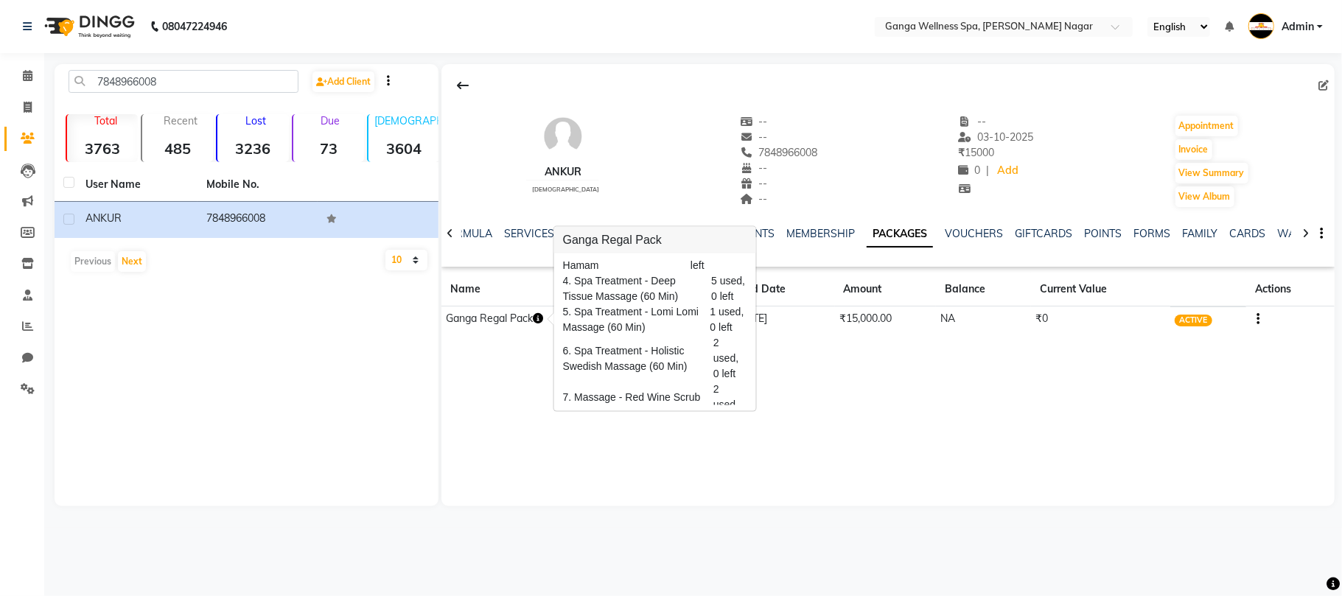
scroll to position [101, 0]
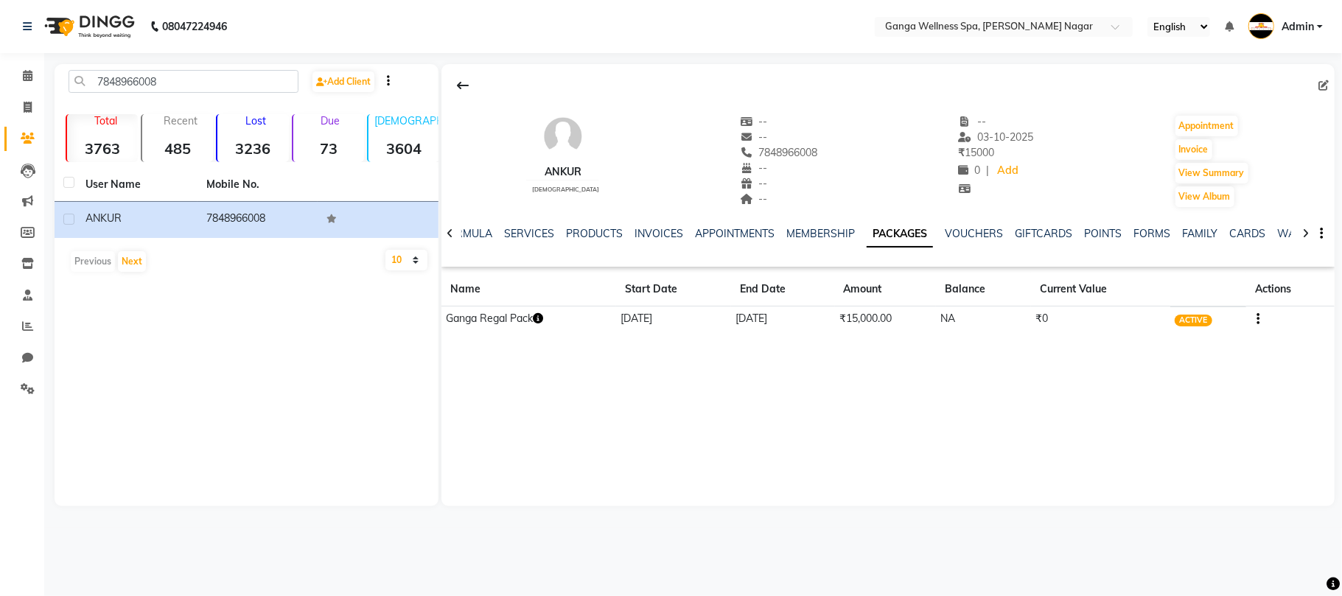
click at [538, 318] on icon "button" at bounding box center [538, 318] width 10 height 10
click at [1197, 154] on button "Invoice" at bounding box center [1194, 149] width 37 height 21
select select "service"
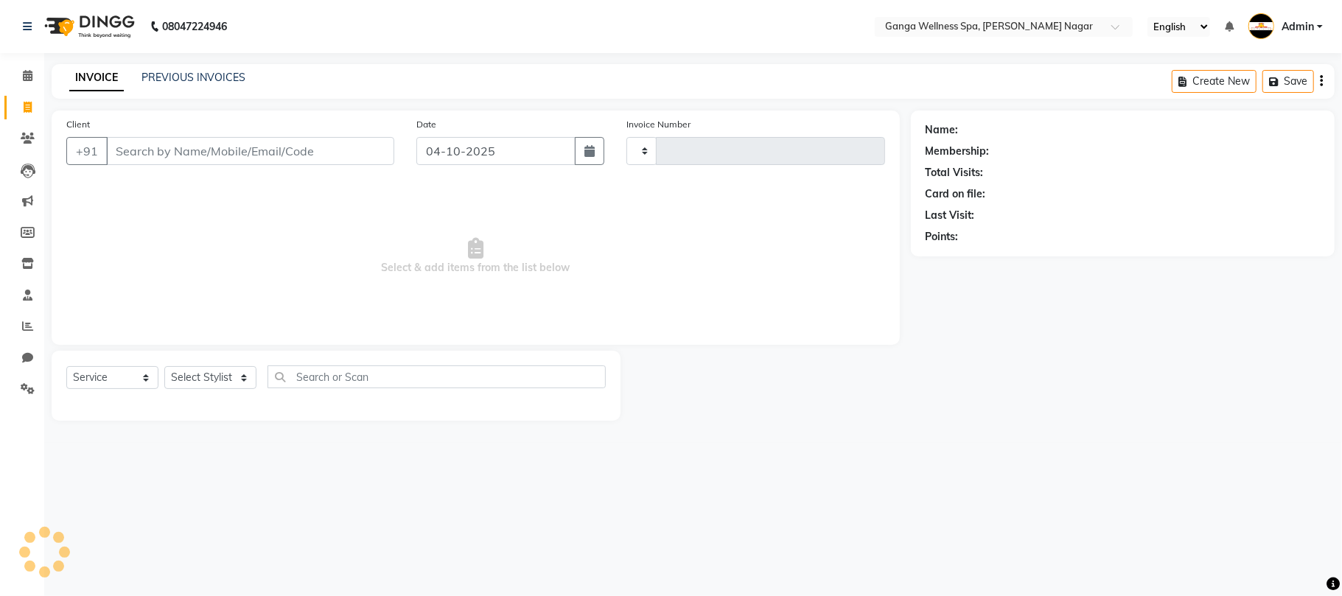
type input "3399"
select select "762"
click at [189, 381] on select "Select Stylist" at bounding box center [210, 377] width 92 height 23
type input "7848966008"
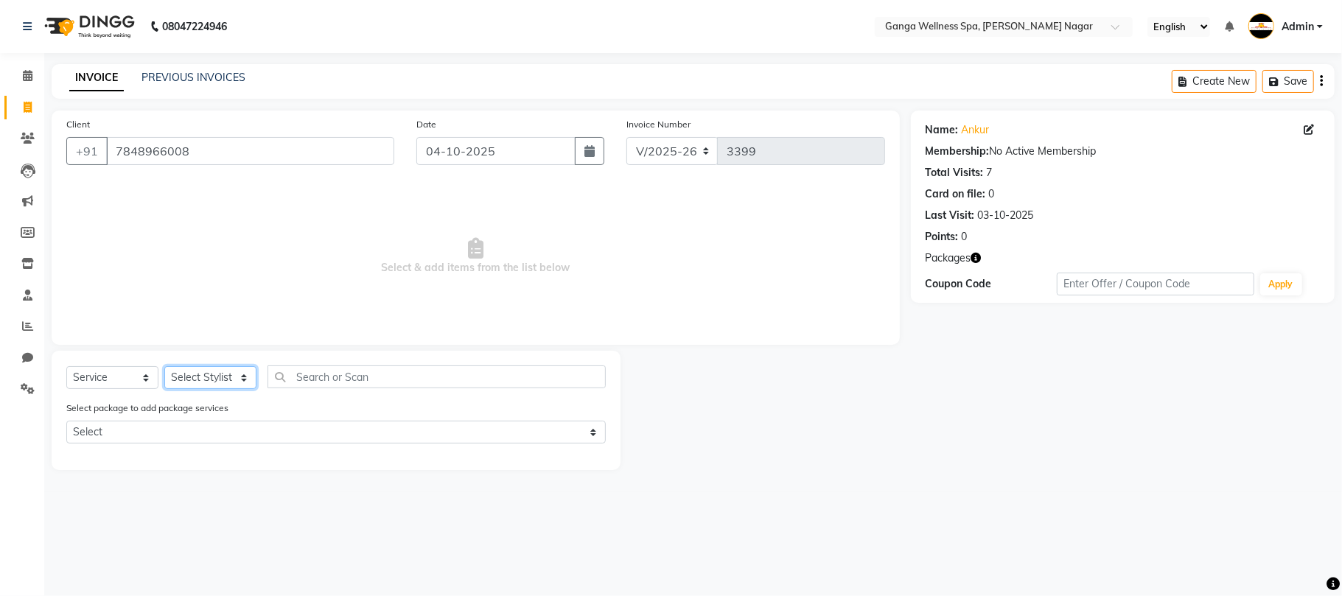
select select "70875"
click at [164, 366] on select "Select Stylist Abhi [PERSON_NAME] Alexa AMMY AMMY [PERSON_NAME] anya APPI [PERS…" at bounding box center [210, 377] width 92 height 23
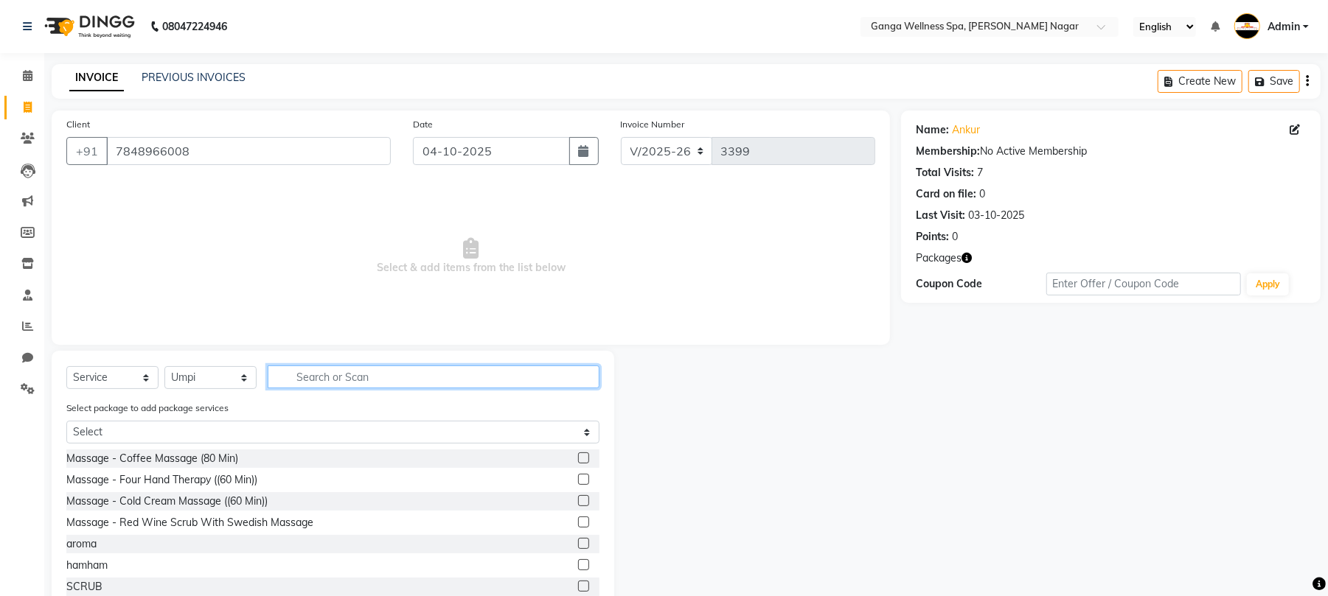
click at [319, 387] on input "text" at bounding box center [434, 377] width 332 height 23
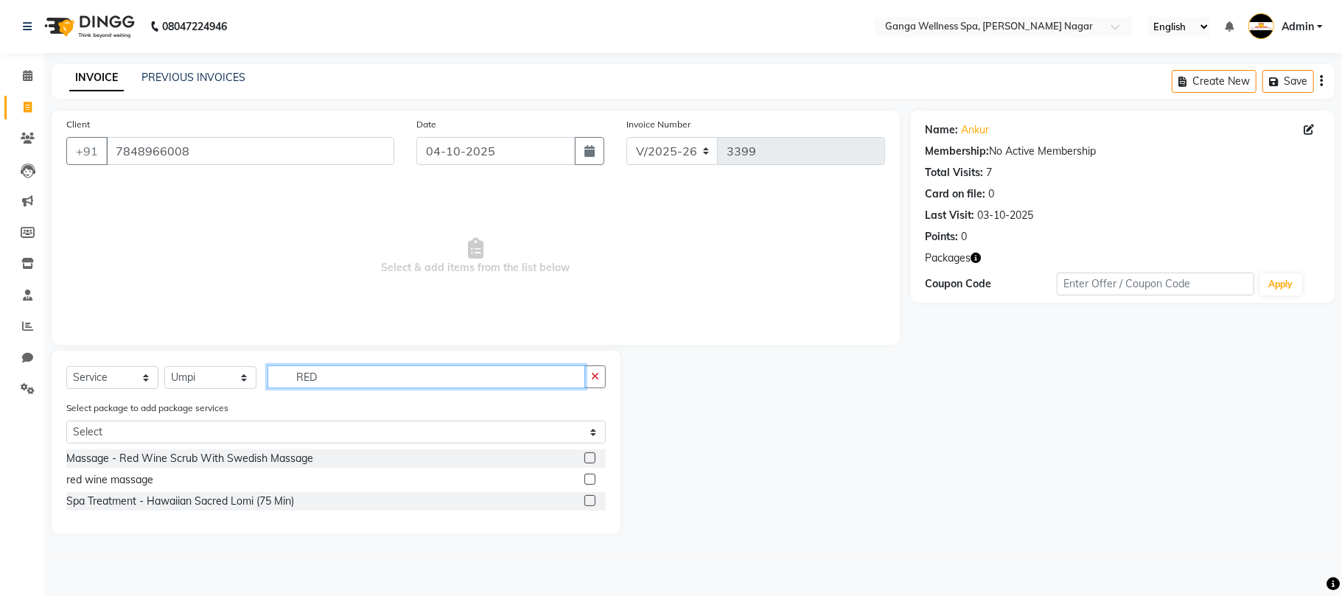
type input "RED"
click at [591, 458] on label at bounding box center [590, 458] width 11 height 11
click at [591, 458] on input "checkbox" at bounding box center [590, 459] width 10 height 10
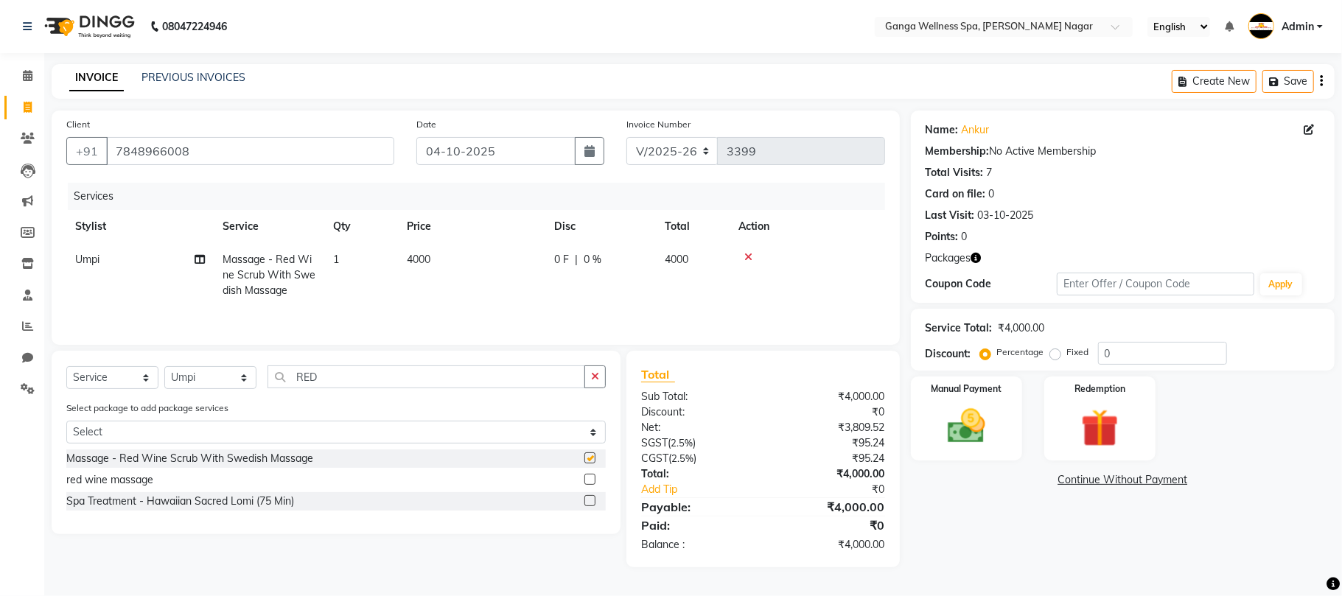
checkbox input "false"
click at [1109, 434] on img at bounding box center [1100, 428] width 64 height 49
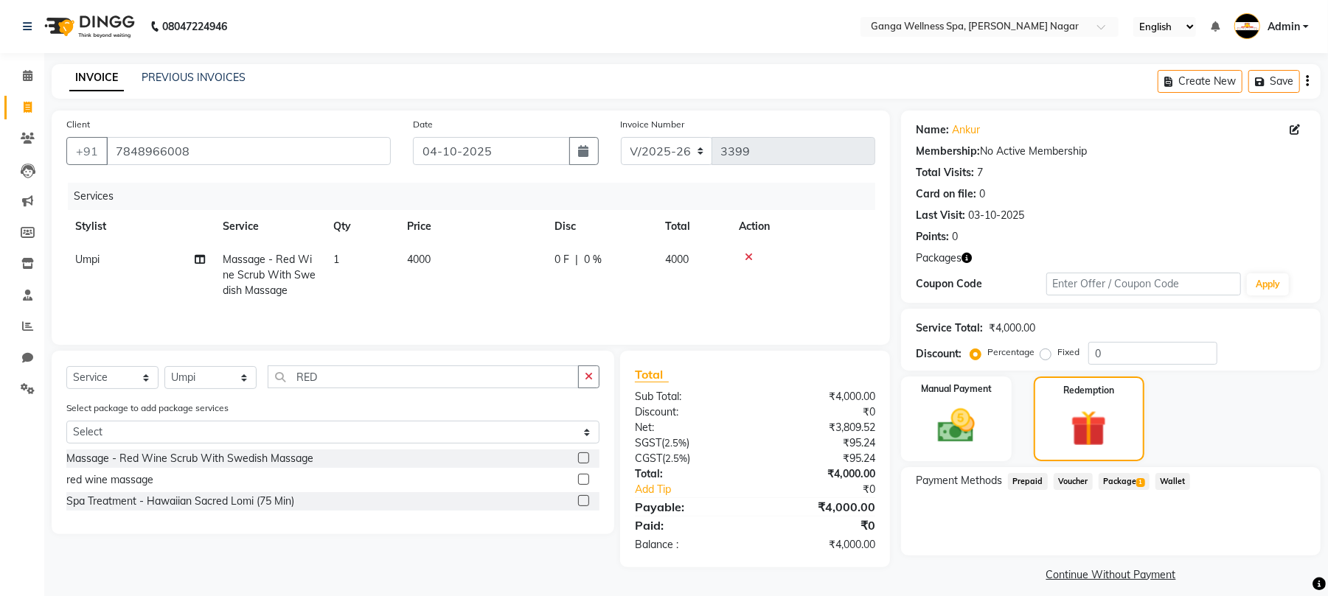
click at [1112, 478] on span "Package 1" at bounding box center [1123, 481] width 51 height 17
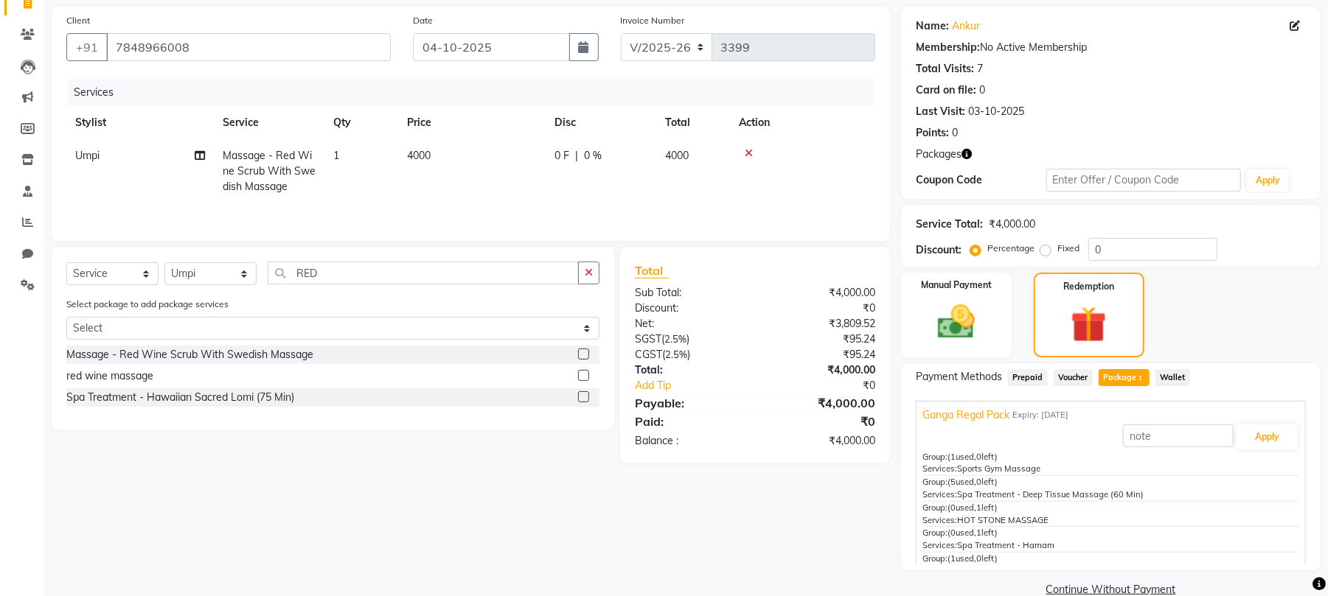
scroll to position [128, 0]
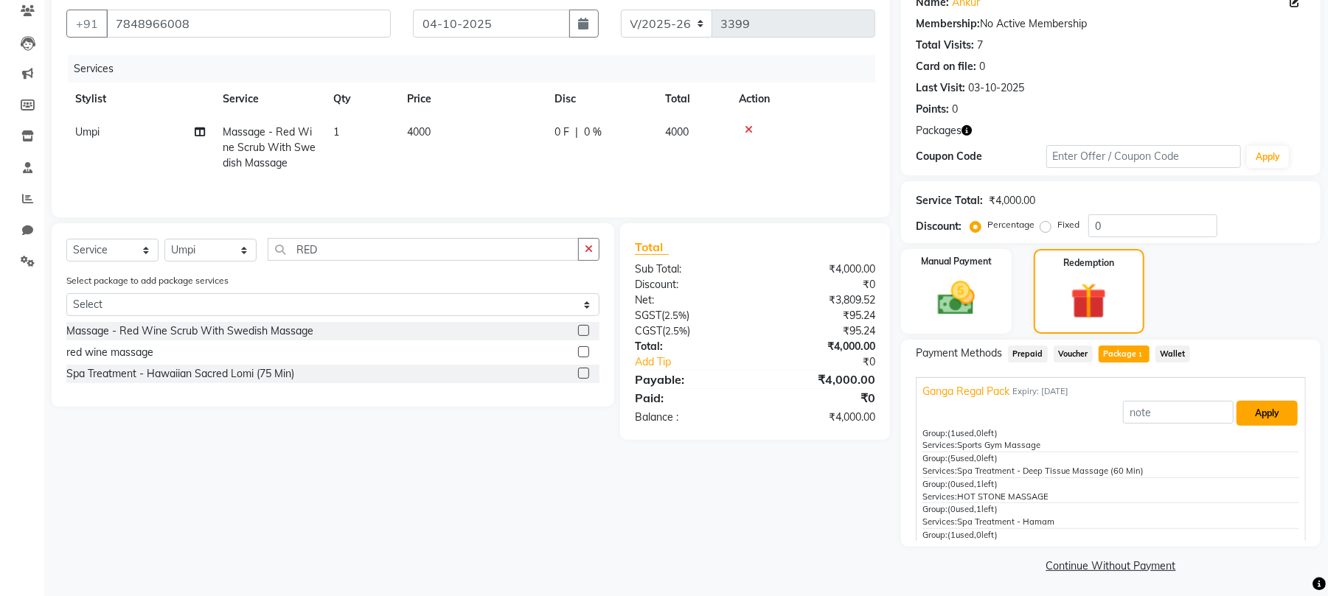
click at [1257, 419] on button "Apply" at bounding box center [1266, 413] width 61 height 25
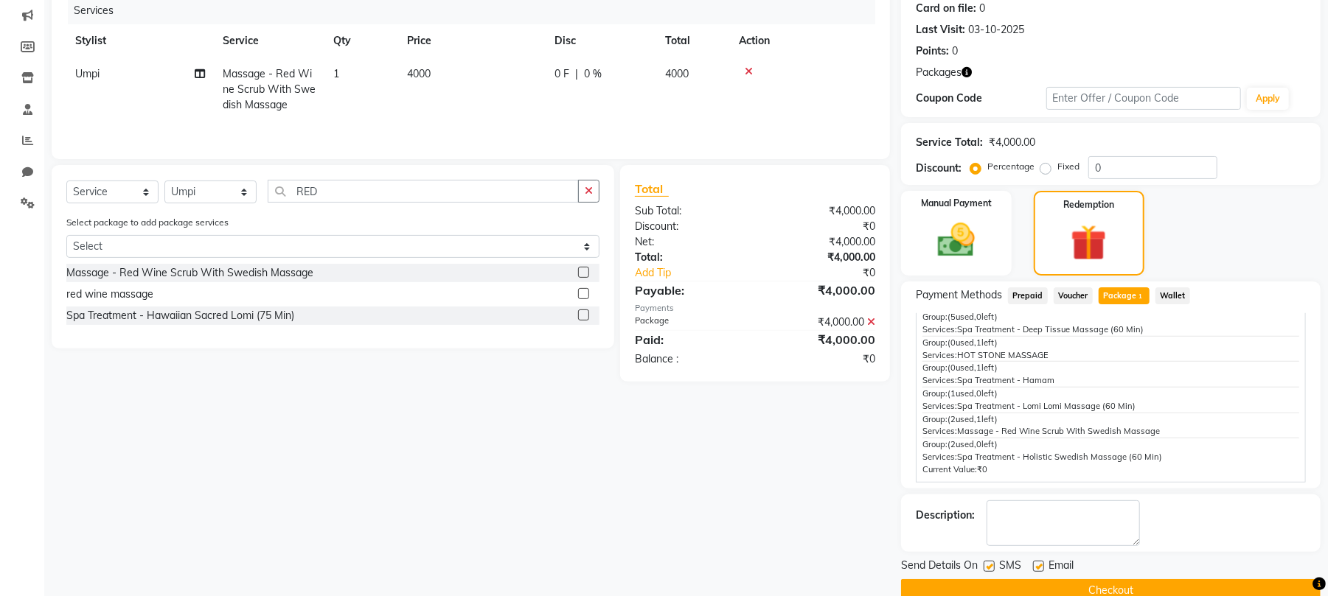
scroll to position [214, 0]
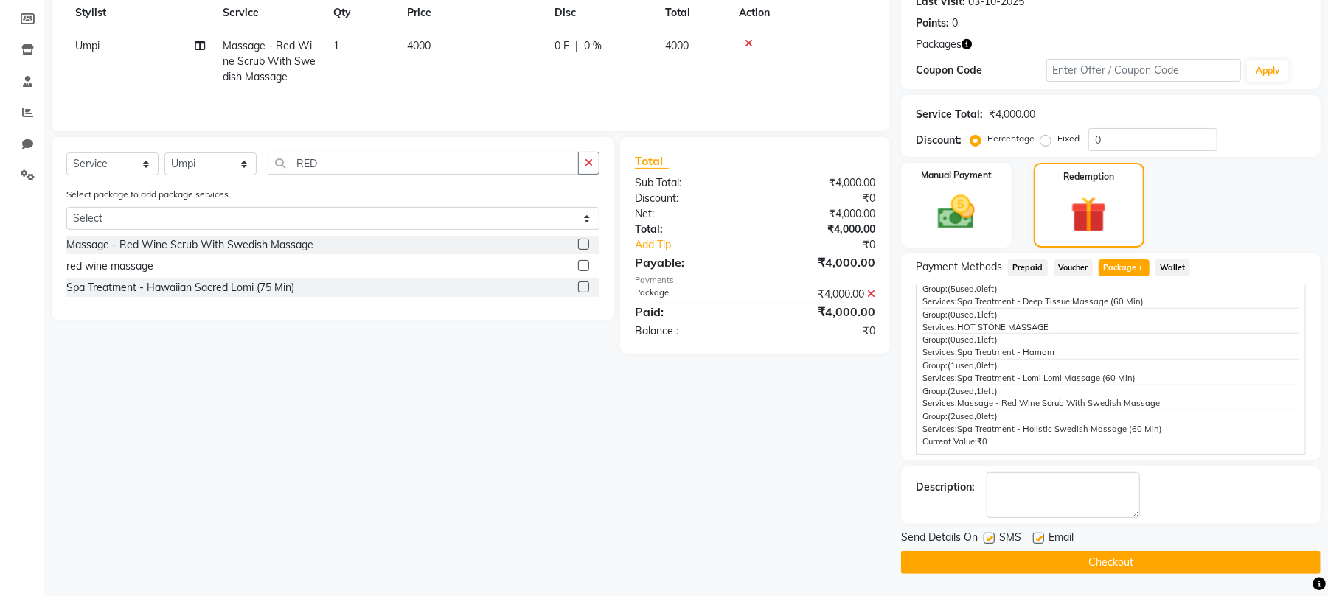
click at [1073, 561] on button "Checkout" at bounding box center [1110, 562] width 419 height 23
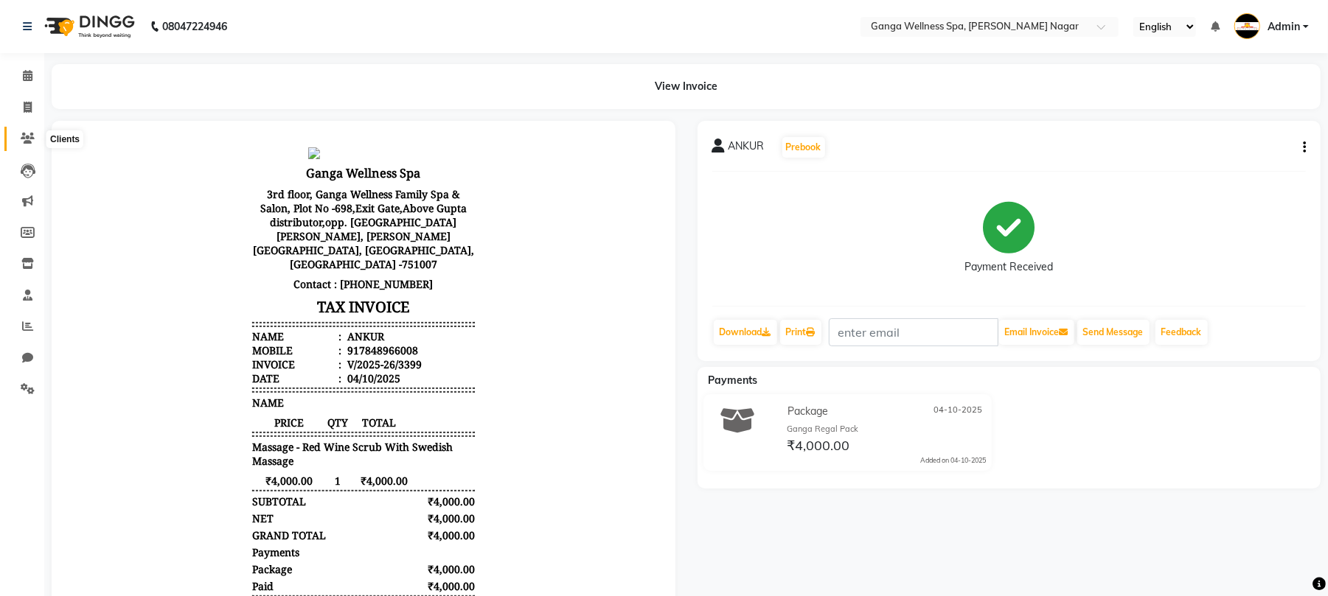
click at [24, 144] on span at bounding box center [28, 138] width 26 height 17
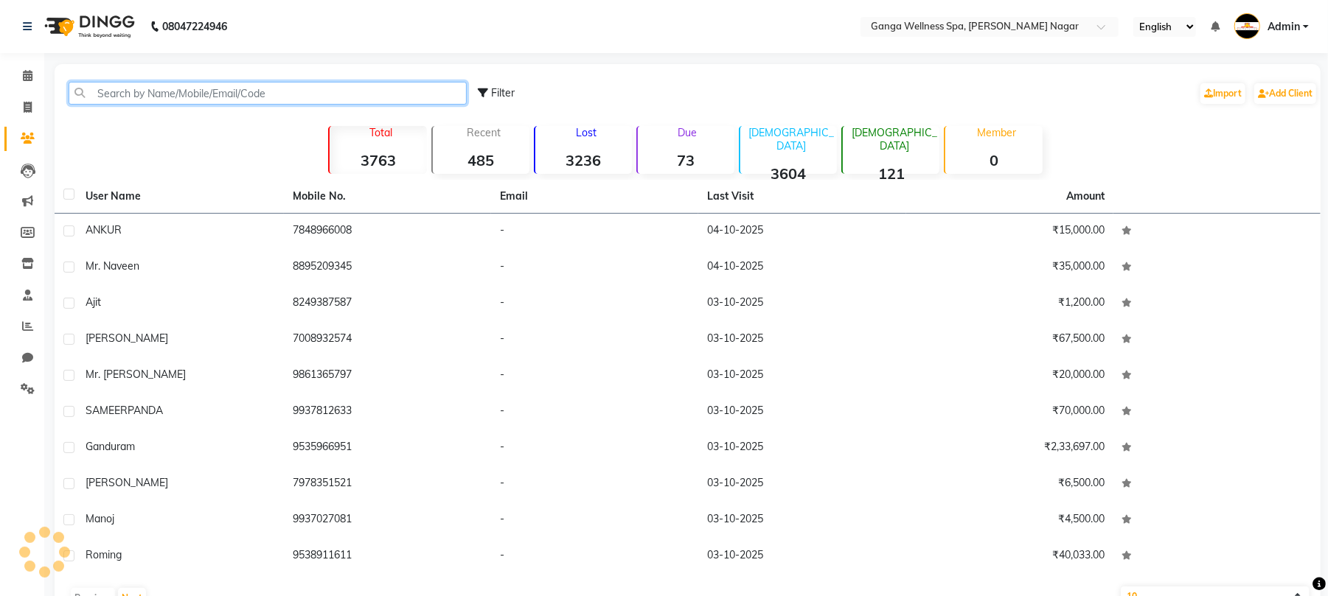
click at [283, 84] on input "text" at bounding box center [268, 93] width 398 height 23
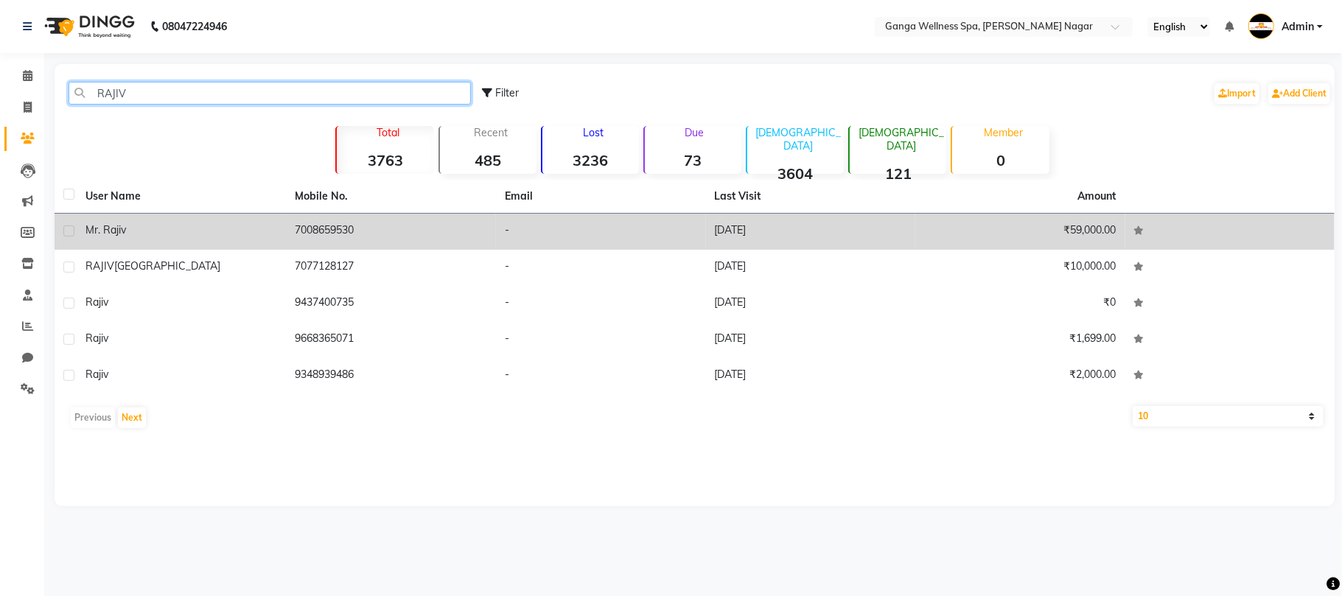
type input "RAJIV"
click at [332, 219] on td "7008659530" at bounding box center [392, 232] width 210 height 36
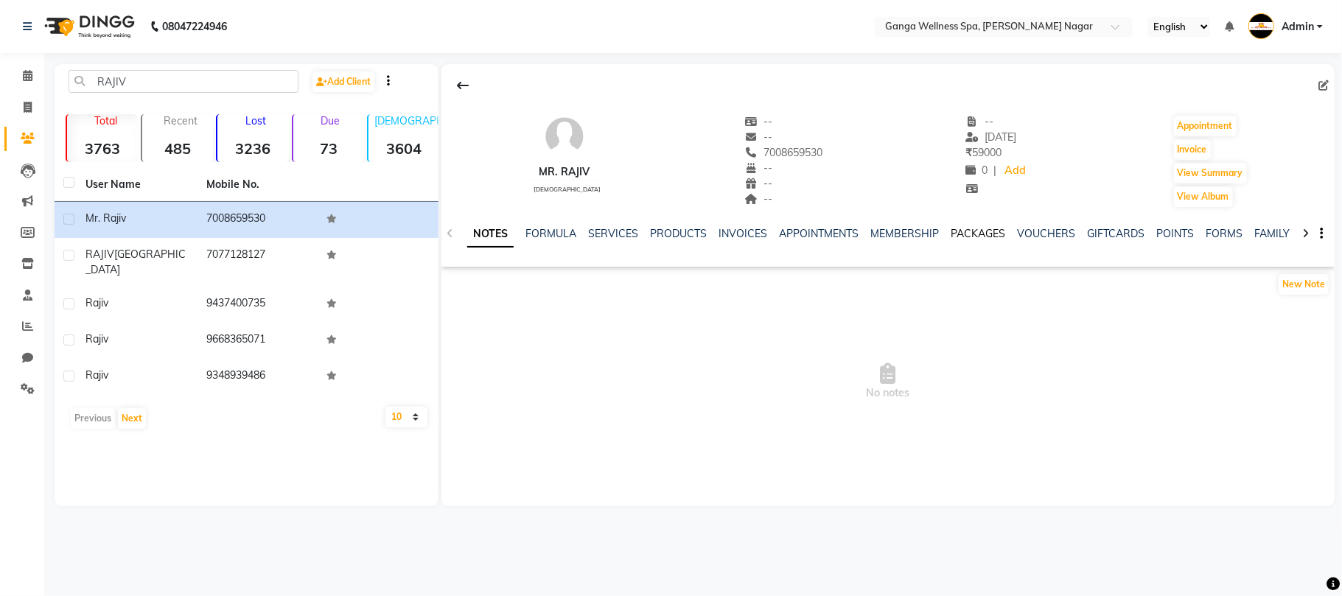
click at [988, 234] on link "PACKAGES" at bounding box center [978, 233] width 55 height 13
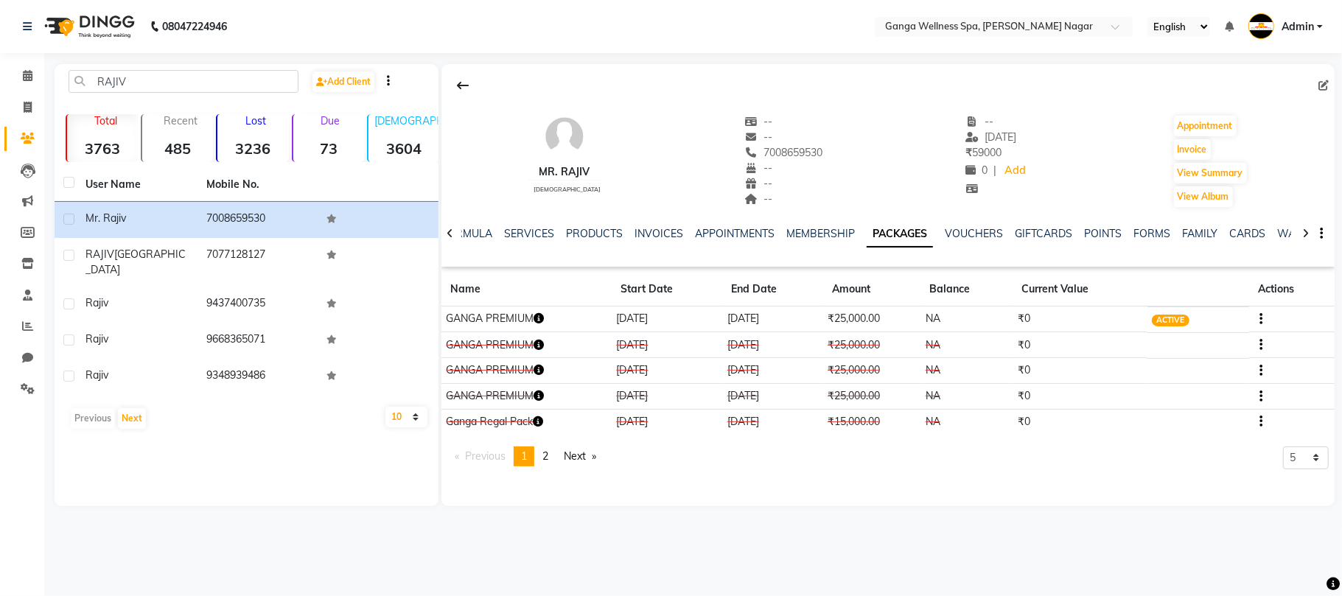
click at [537, 318] on icon "button" at bounding box center [539, 318] width 10 height 10
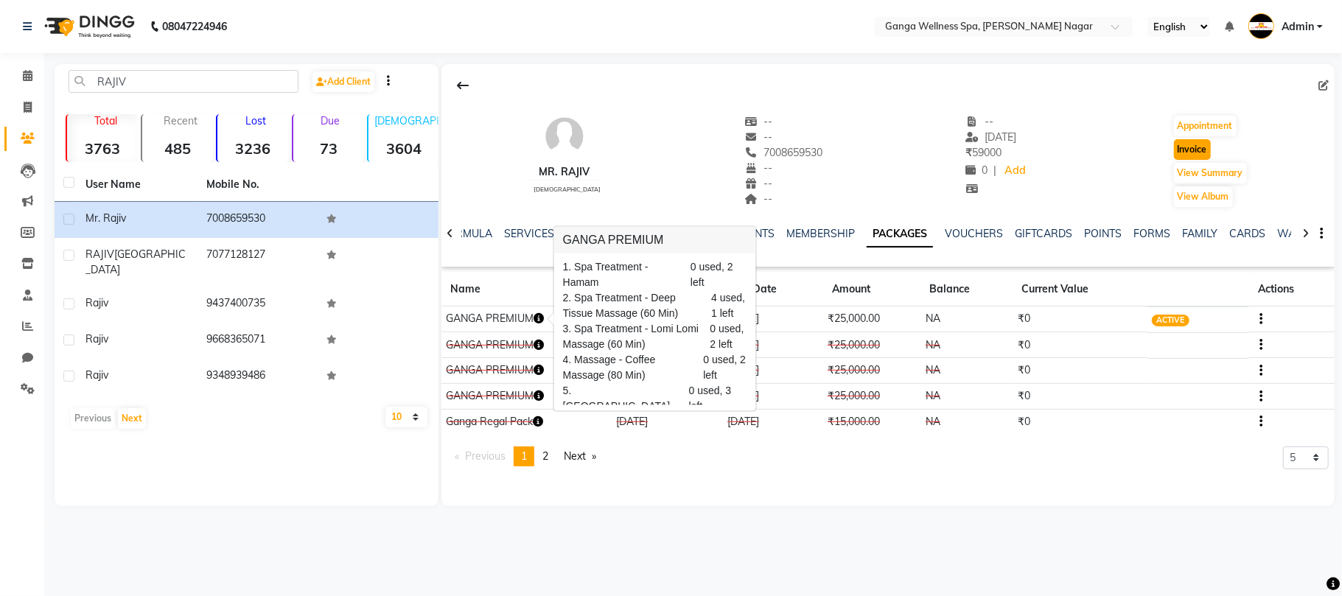
click at [1199, 145] on button "Invoice" at bounding box center [1192, 149] width 37 height 21
select select "service"
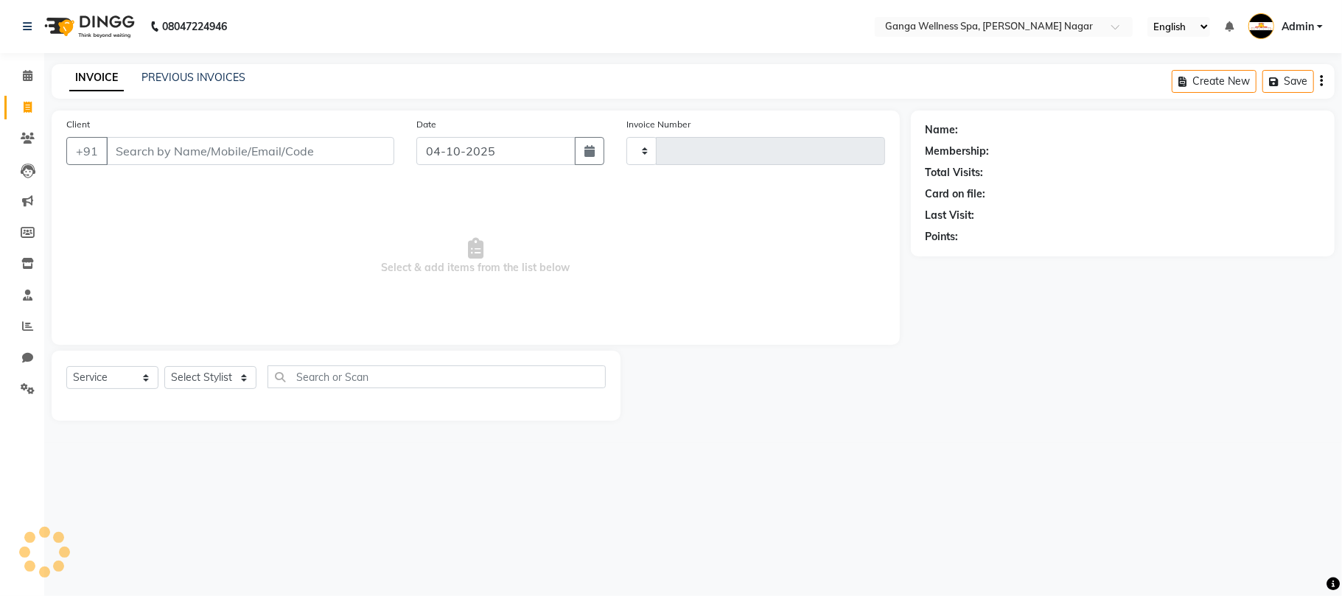
type input "3400"
select select "762"
type input "7008659530"
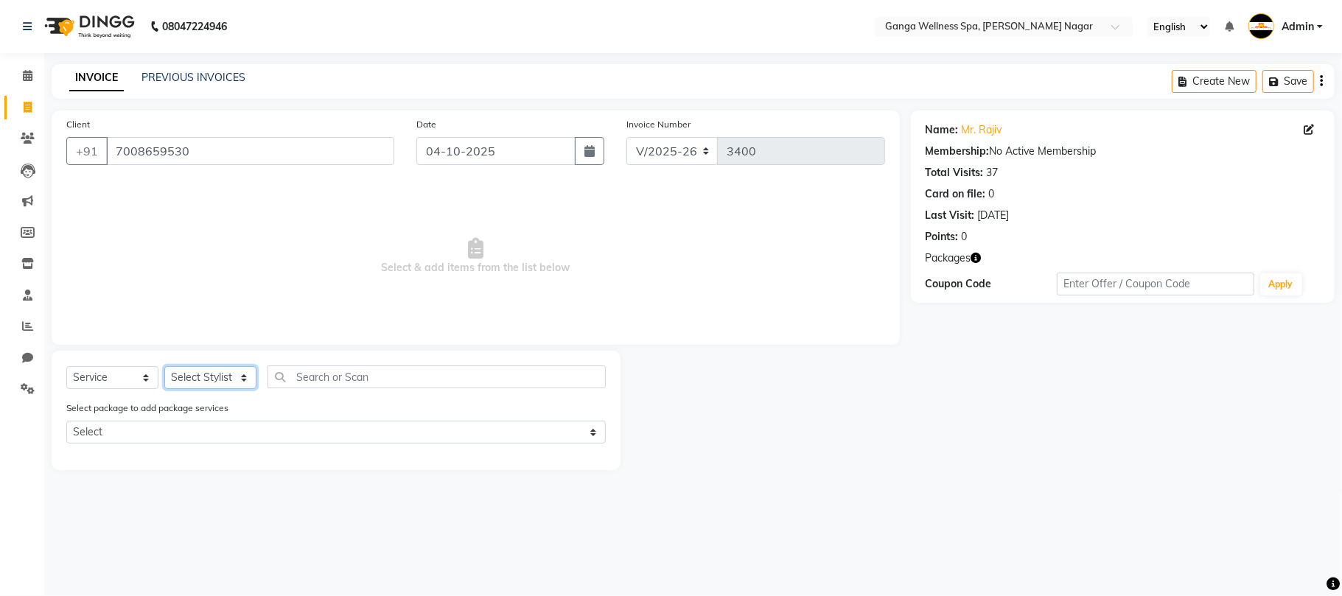
click at [234, 380] on select "Select Stylist Abhi [PERSON_NAME] Alexa AMMY AMMY [PERSON_NAME] anya APPI [PERS…" at bounding box center [210, 377] width 92 height 23
select select "18373"
click at [470, 373] on input "text" at bounding box center [437, 377] width 338 height 23
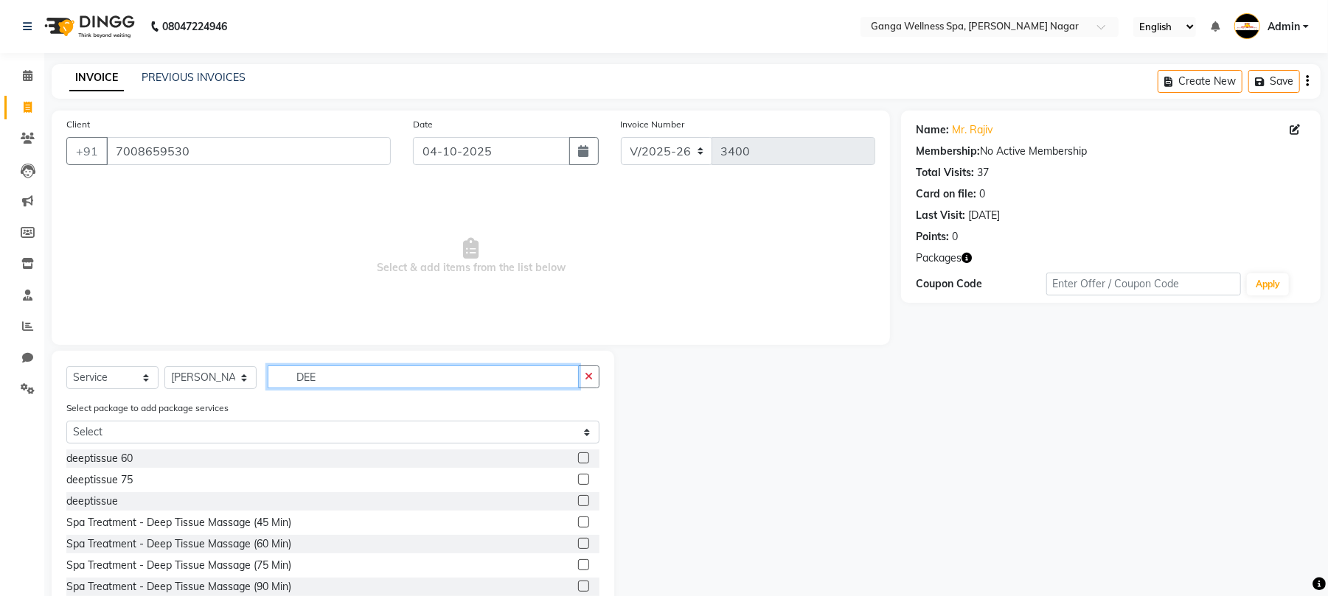
type input "DEE"
click at [578, 453] on label at bounding box center [583, 458] width 11 height 11
click at [578, 454] on input "checkbox" at bounding box center [583, 459] width 10 height 10
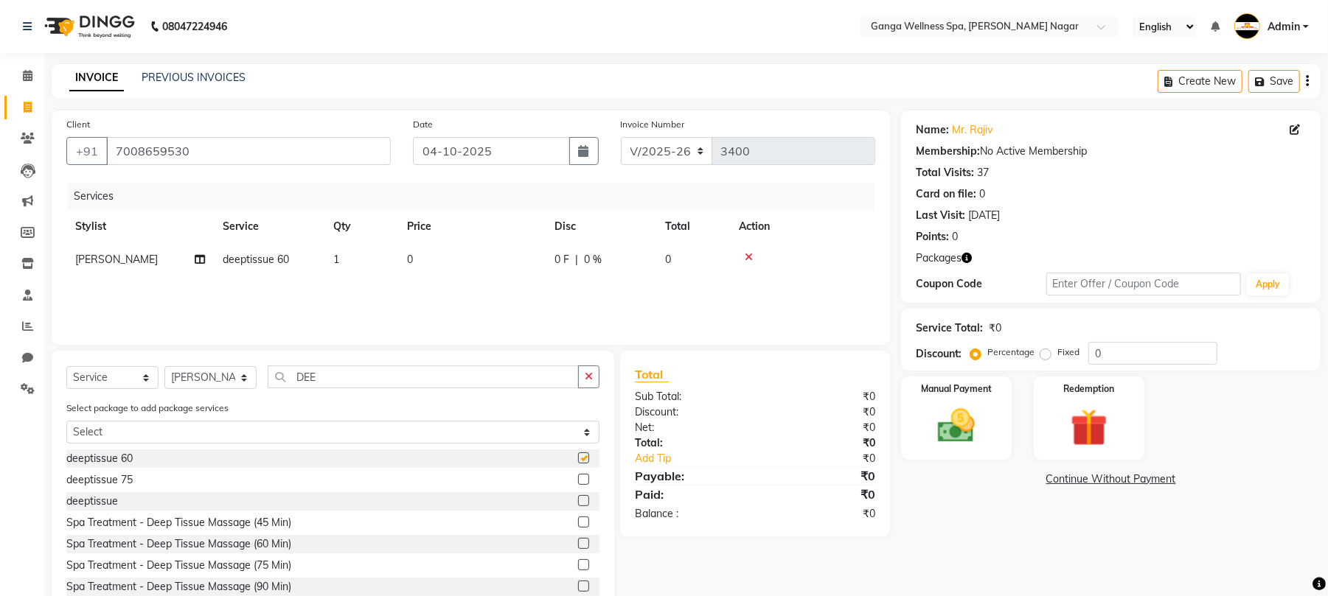
checkbox input "false"
click at [1074, 431] on img at bounding box center [1088, 428] width 63 height 48
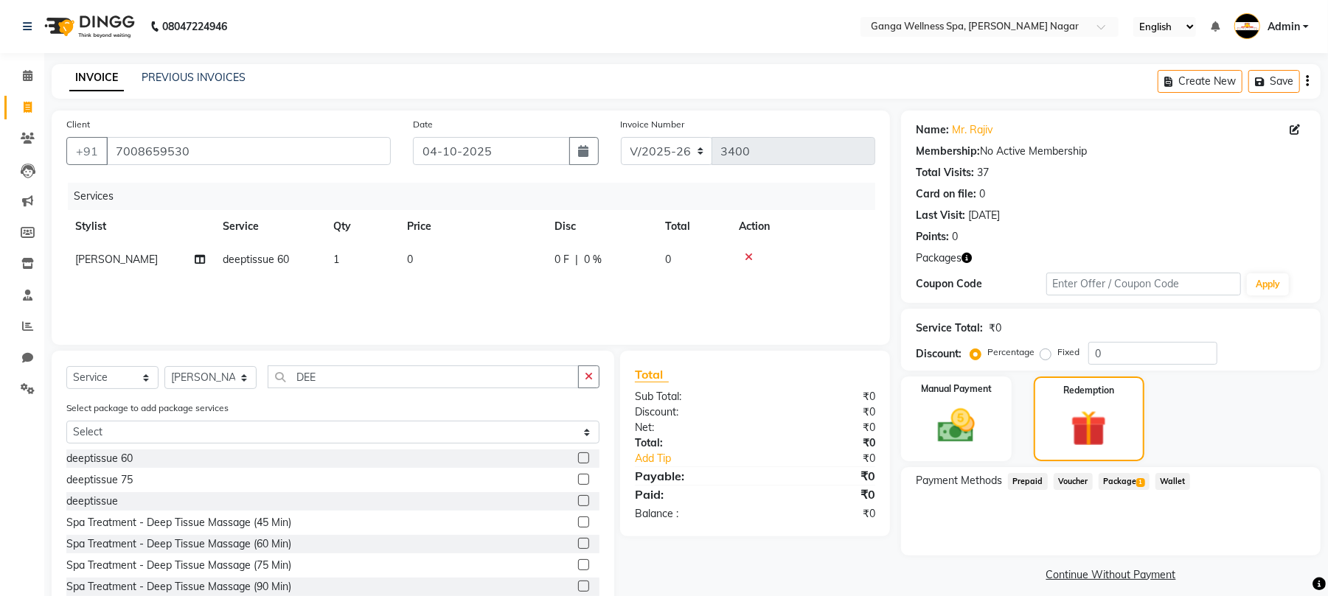
click at [1148, 488] on span "Package 1" at bounding box center [1123, 481] width 51 height 17
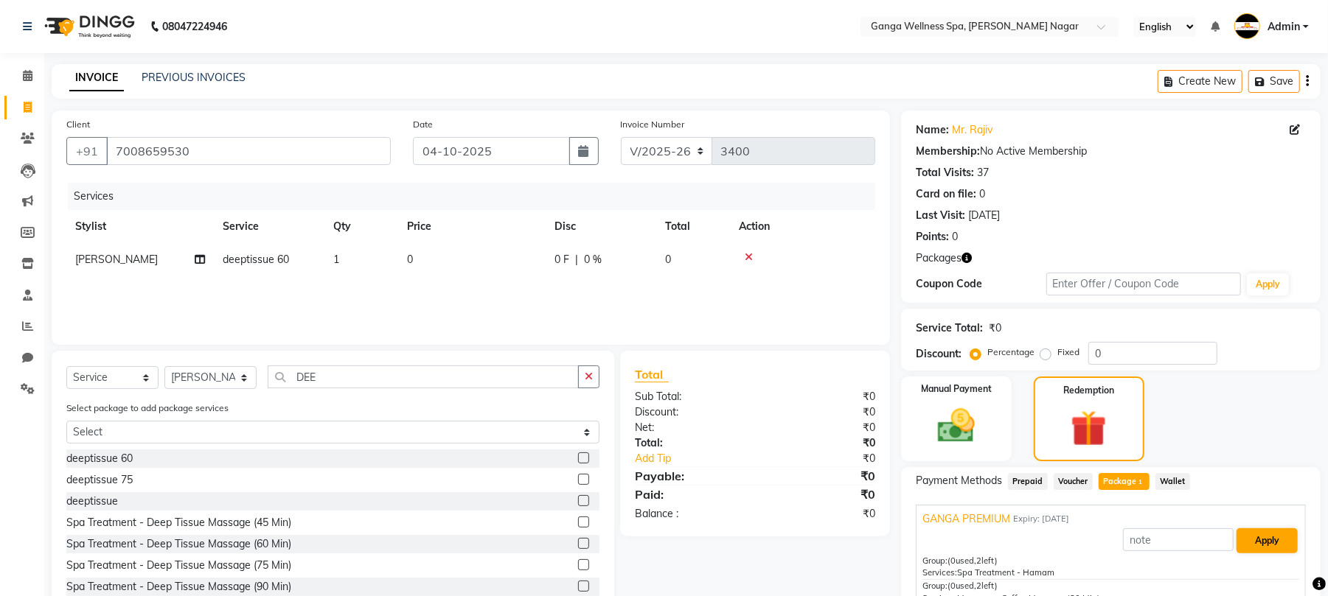
click at [1239, 529] on div "Apply" at bounding box center [1110, 541] width 377 height 28
click at [1240, 534] on button "Apply" at bounding box center [1266, 541] width 61 height 25
type input "GANGA PREMIUM"
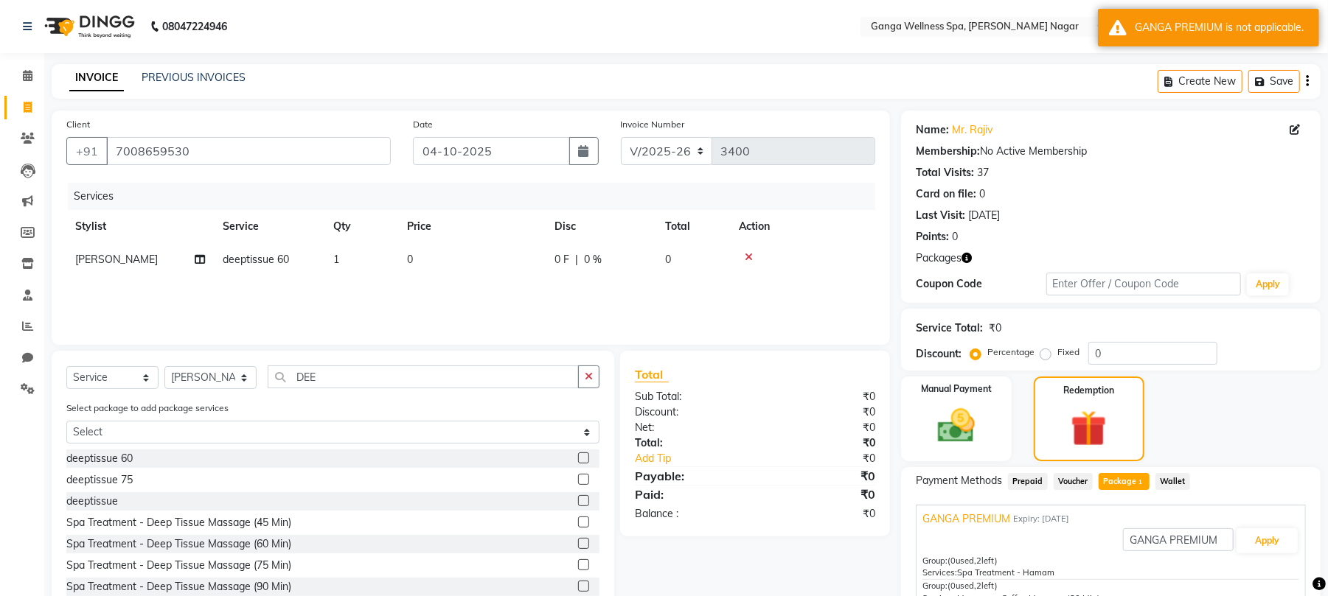
click at [752, 257] on icon at bounding box center [749, 257] width 8 height 10
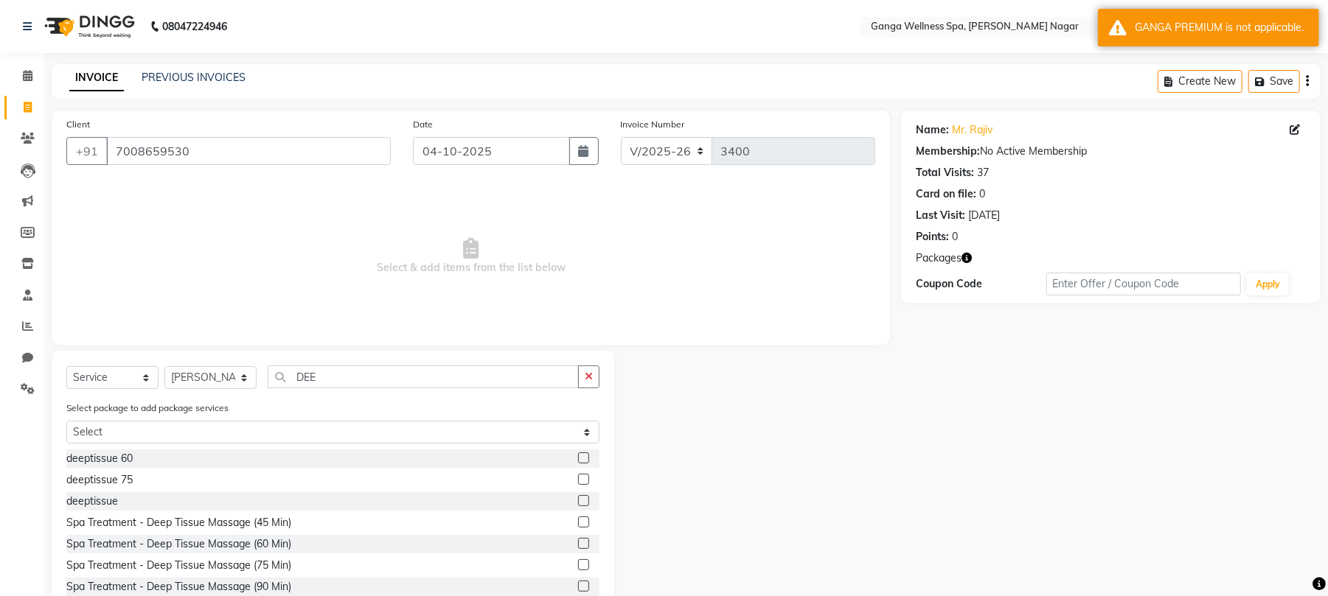
click at [578, 499] on label at bounding box center [583, 500] width 11 height 11
click at [578, 499] on input "checkbox" at bounding box center [583, 502] width 10 height 10
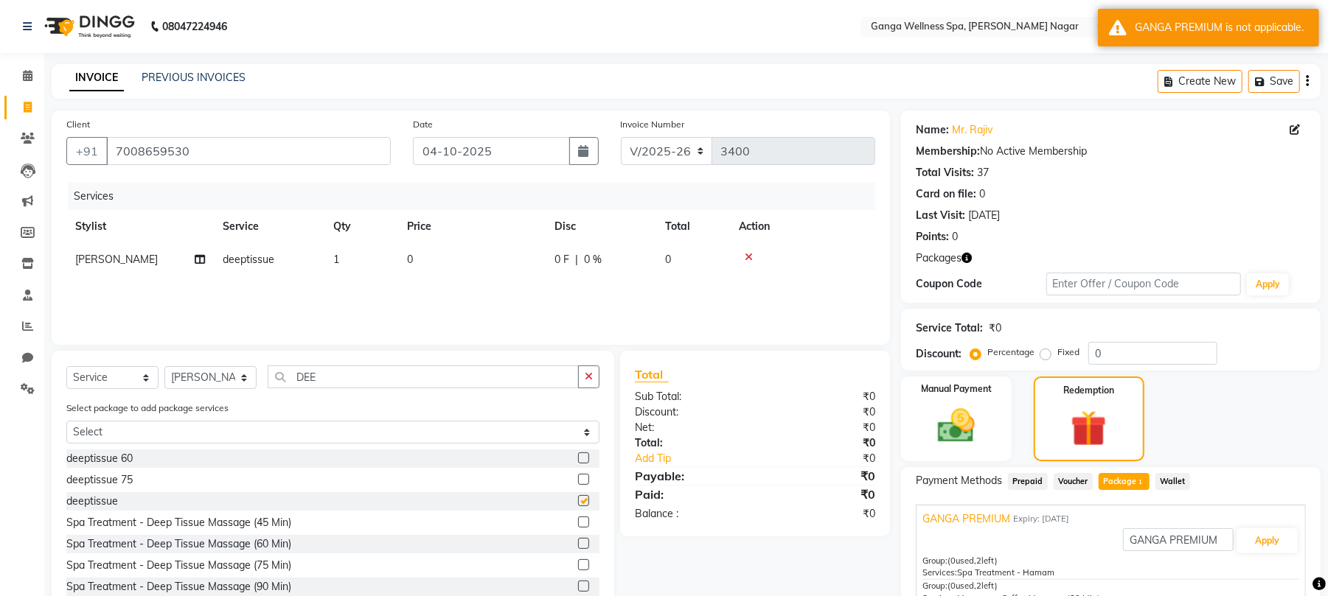
checkbox input "false"
click at [1261, 538] on button "Apply" at bounding box center [1266, 541] width 61 height 25
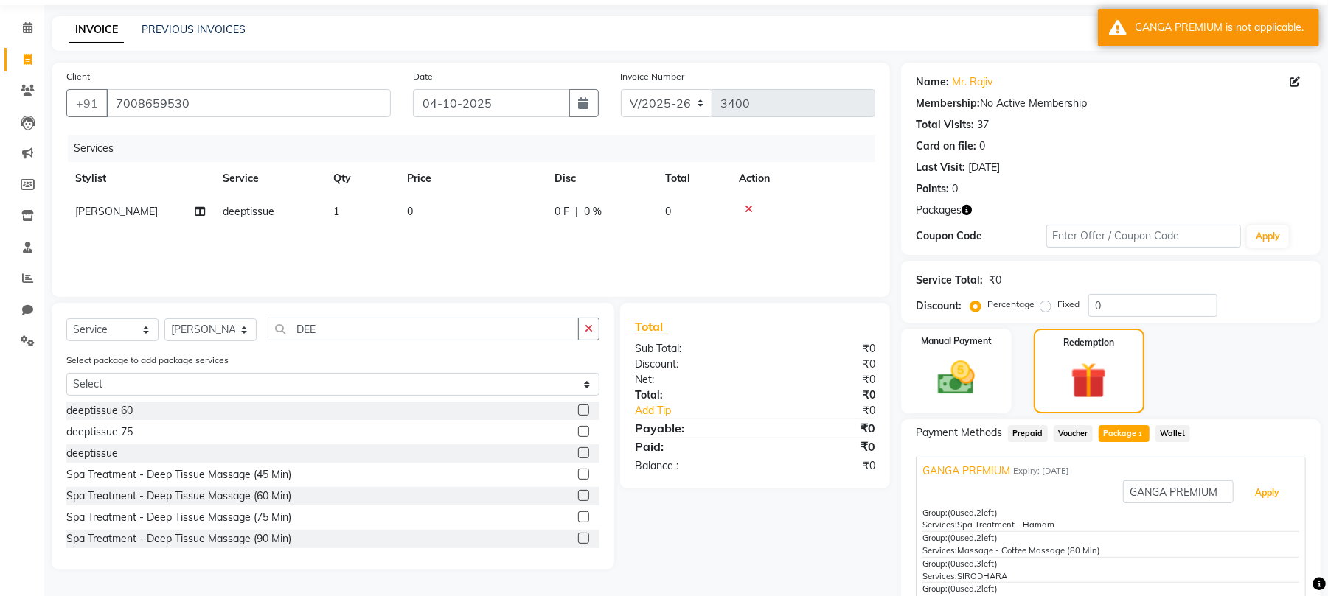
scroll to position [130, 0]
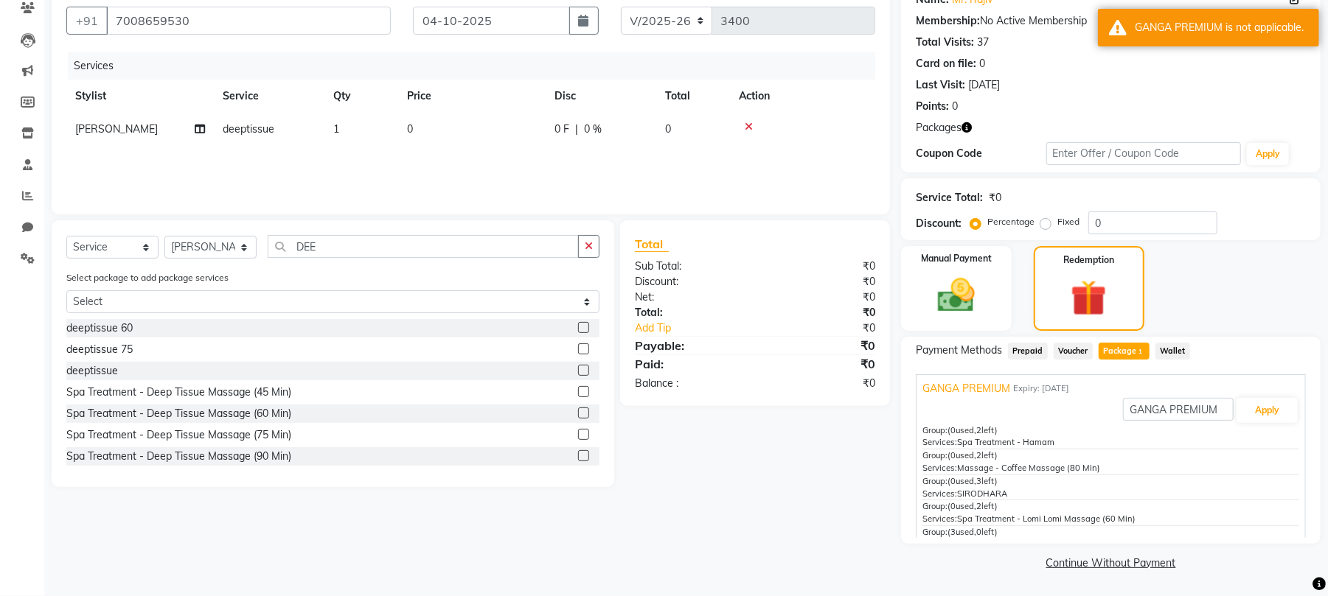
click at [750, 125] on icon at bounding box center [749, 127] width 8 height 10
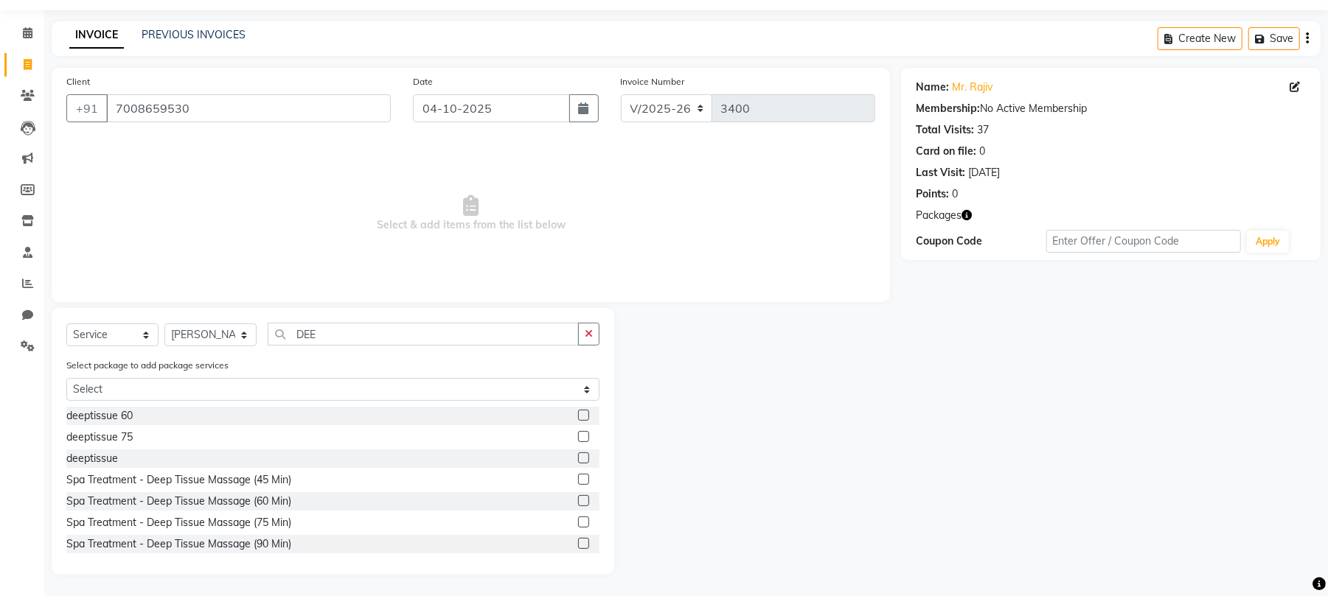
click at [578, 496] on label at bounding box center [583, 500] width 11 height 11
click at [578, 497] on input "checkbox" at bounding box center [583, 502] width 10 height 10
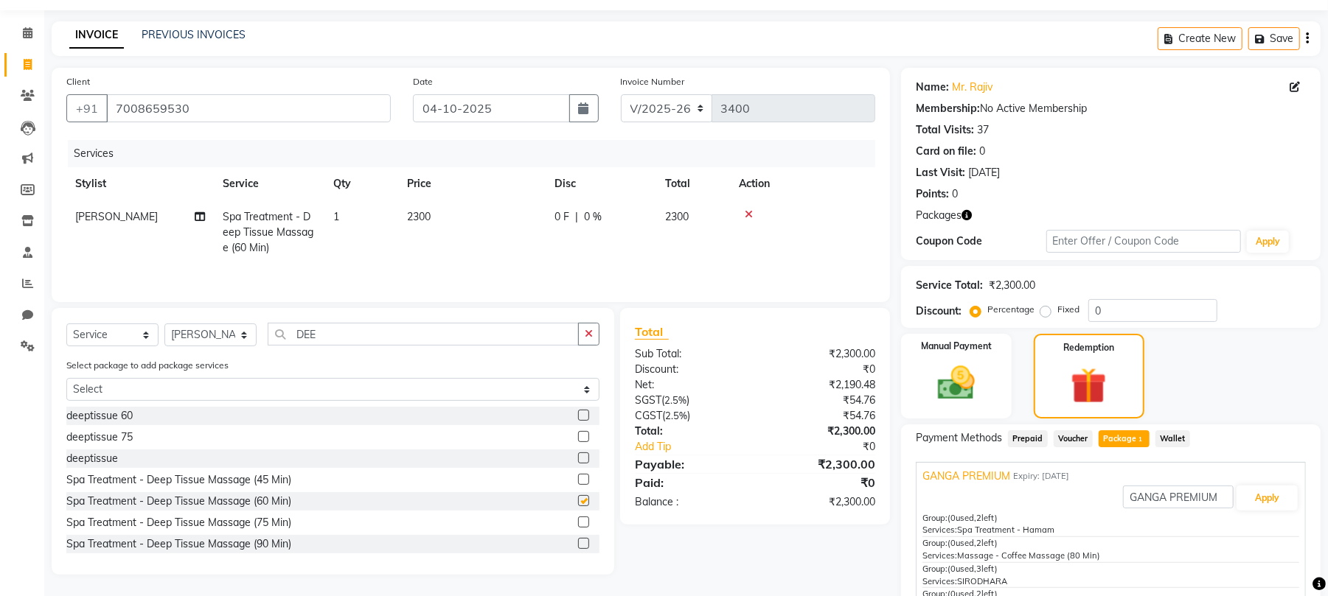
scroll to position [130, 0]
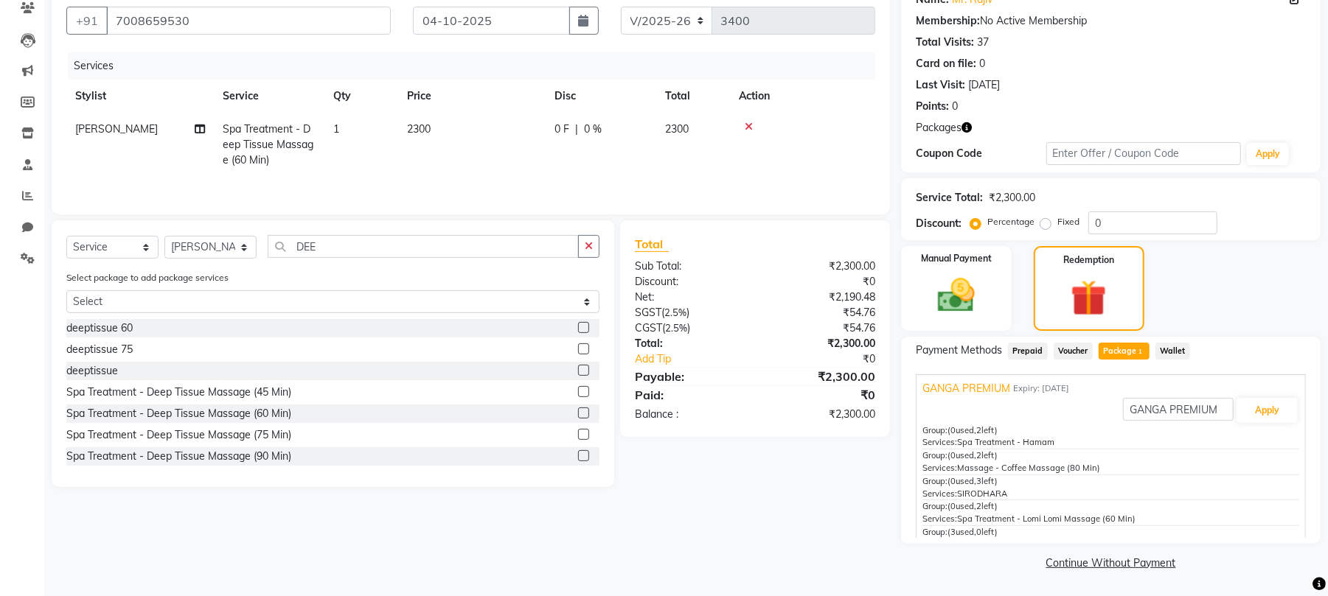
checkbox input "false"
click at [1266, 417] on button "Apply" at bounding box center [1266, 410] width 61 height 25
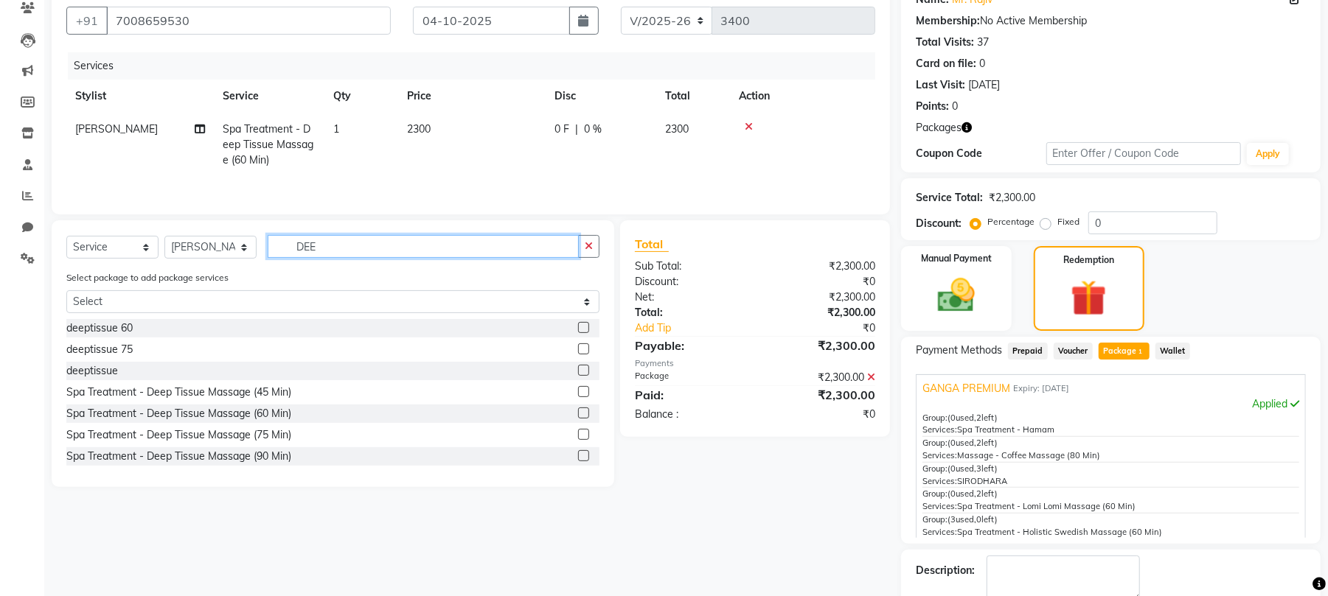
click at [358, 251] on input "DEE" at bounding box center [423, 246] width 311 height 23
type input "D"
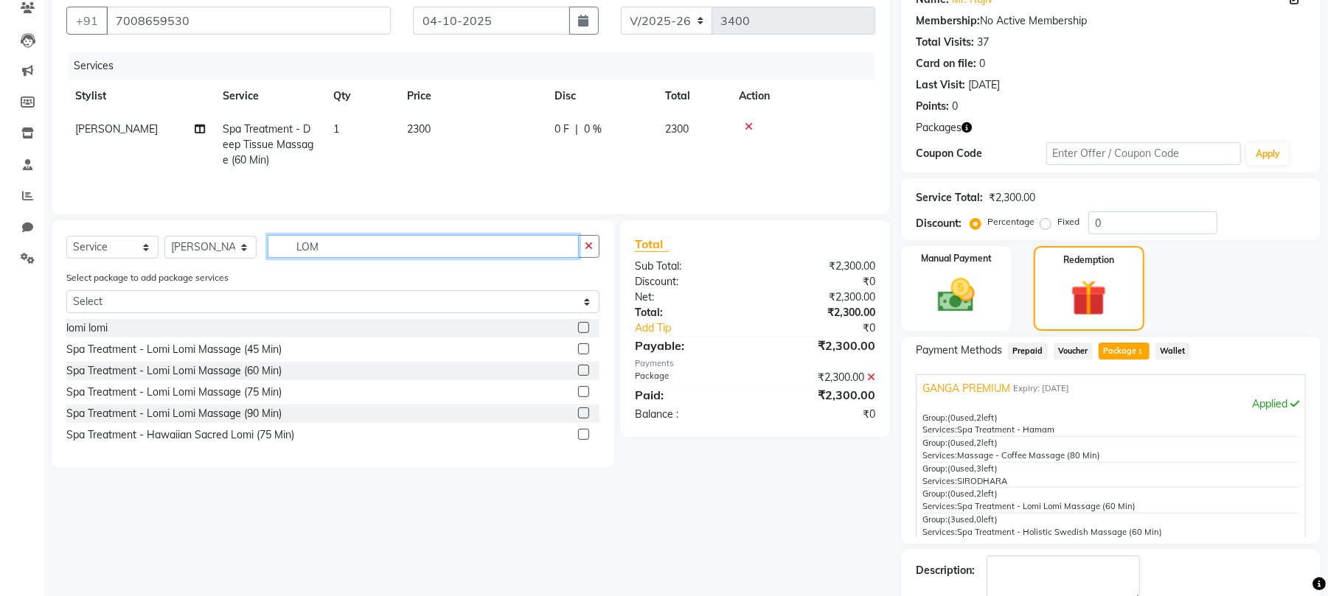
type input "LOM"
click at [588, 372] on label at bounding box center [583, 370] width 11 height 11
click at [588, 372] on input "checkbox" at bounding box center [583, 371] width 10 height 10
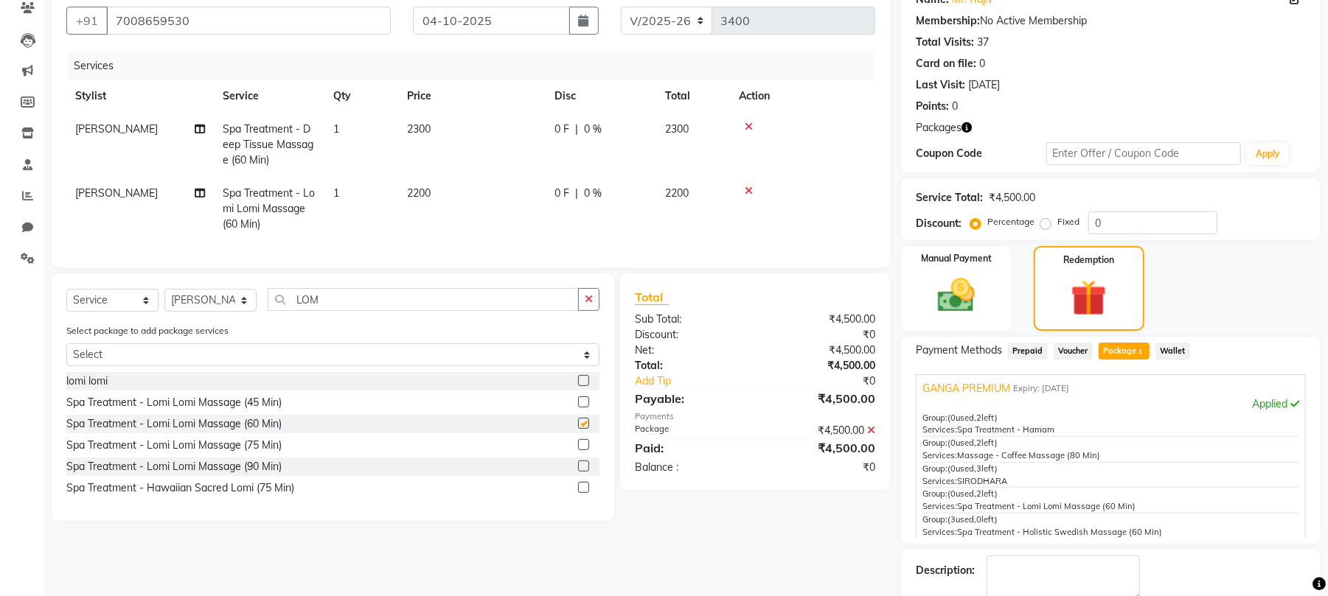
checkbox input "false"
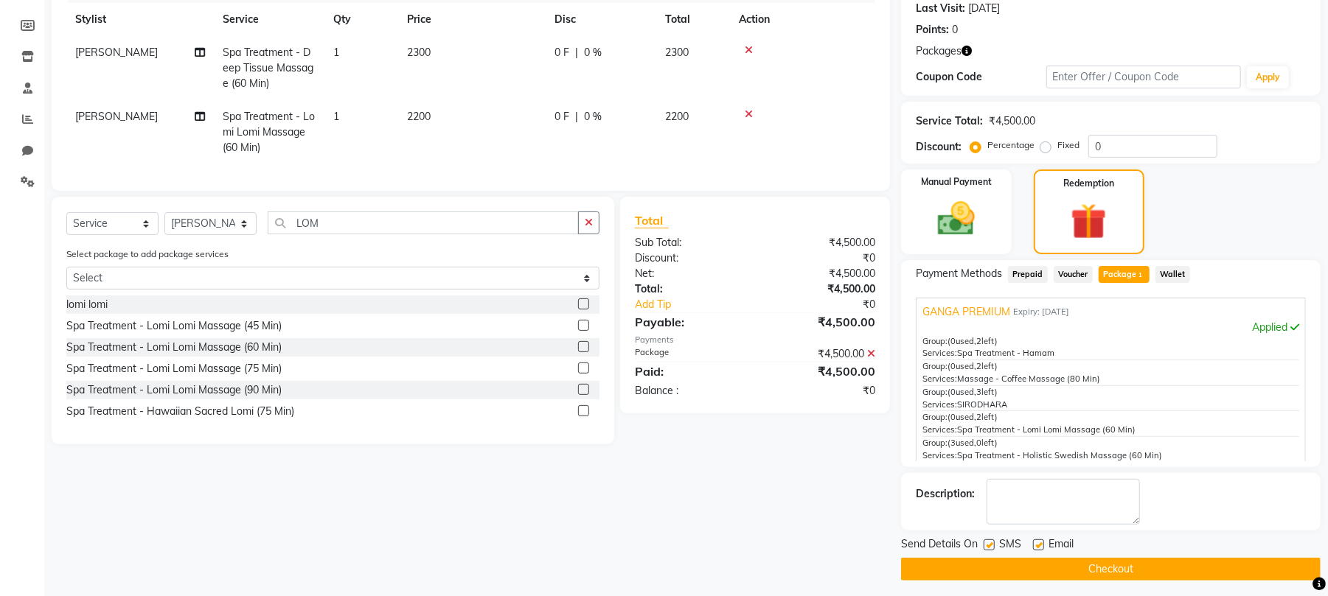
scroll to position [214, 0]
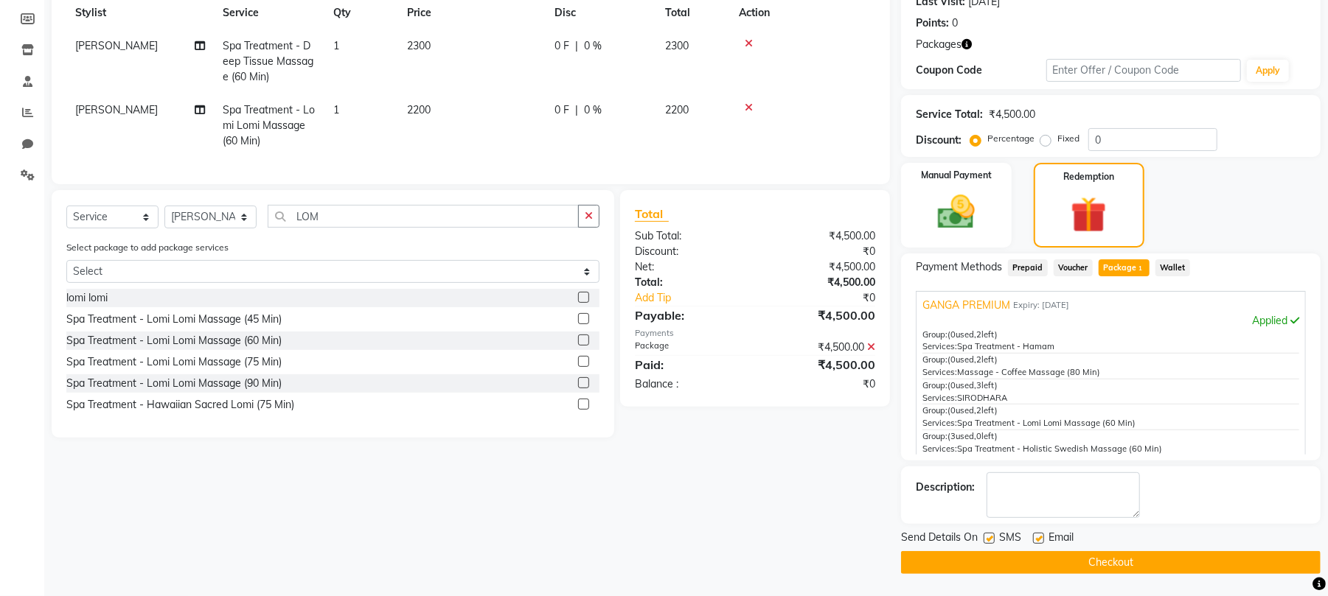
click at [1107, 559] on button "Checkout" at bounding box center [1110, 562] width 419 height 23
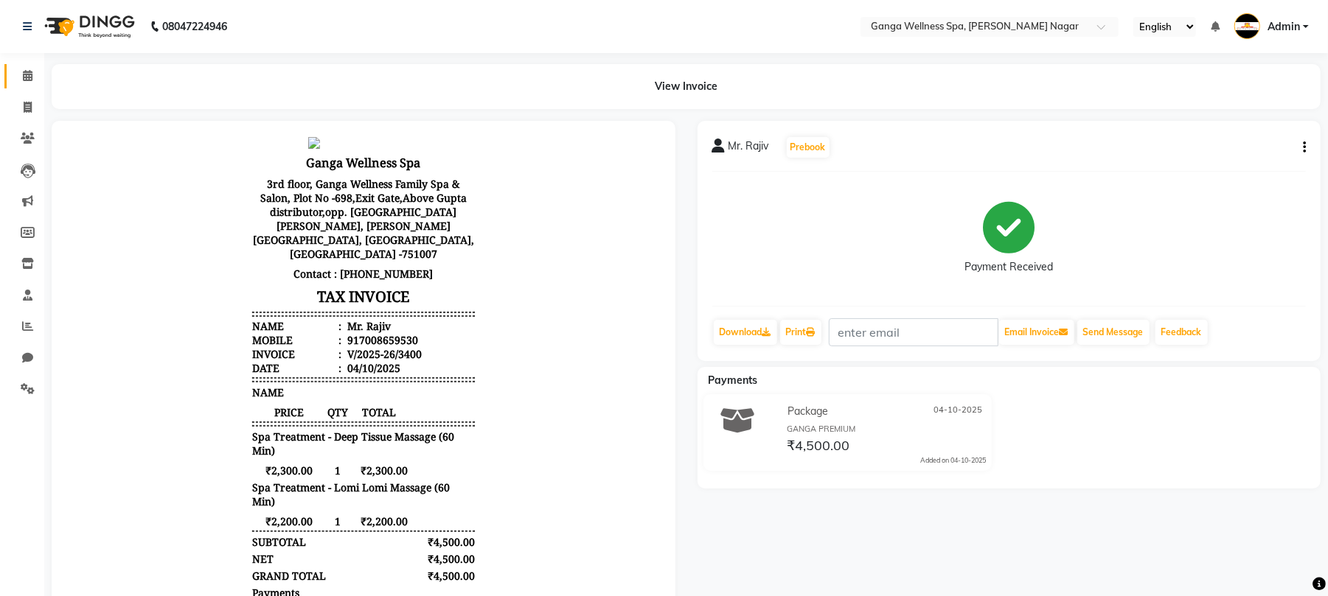
click at [16, 64] on link "Calendar" at bounding box center [21, 76] width 35 height 24
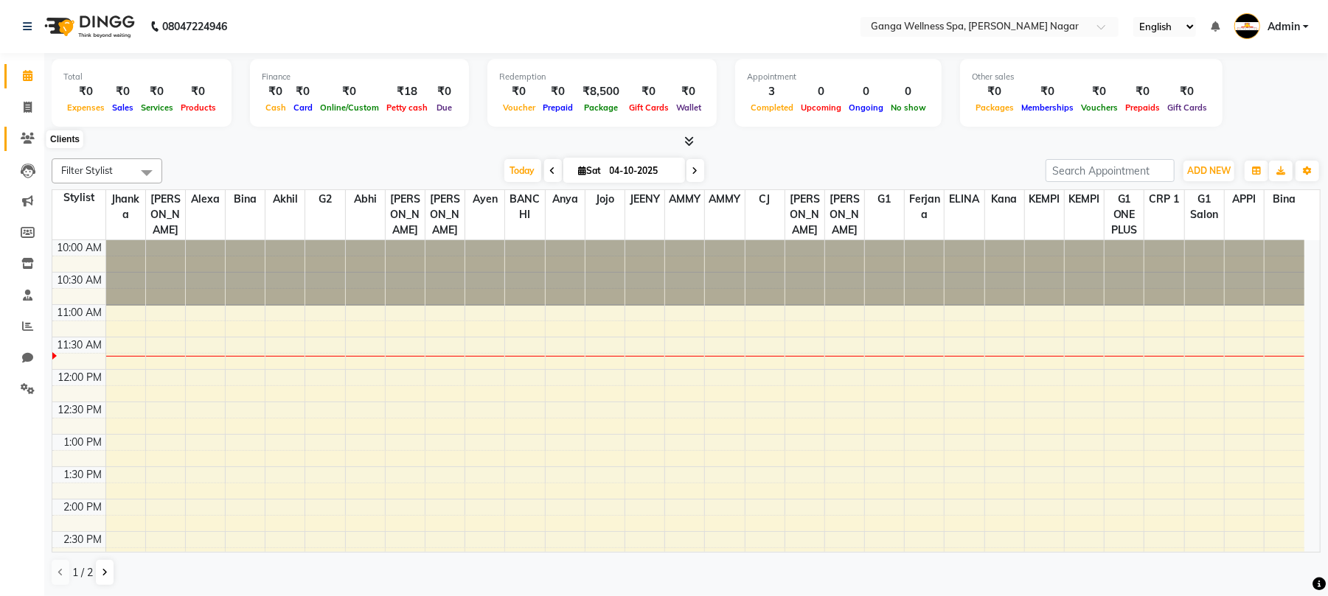
click at [25, 142] on icon at bounding box center [28, 138] width 14 height 11
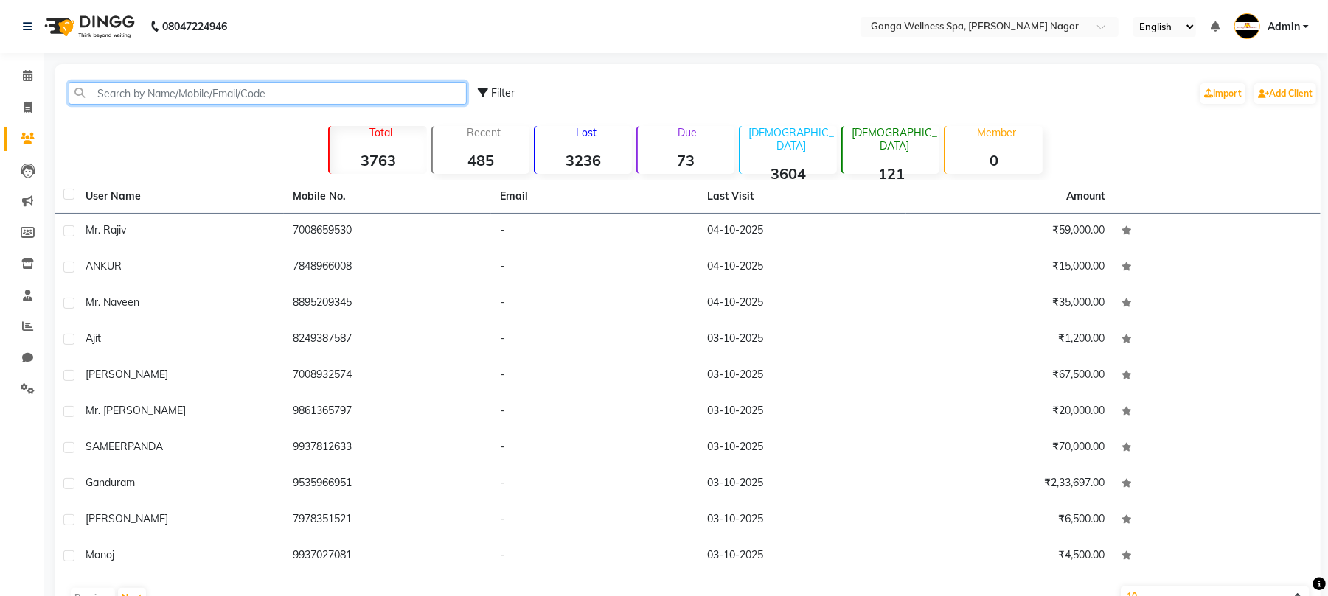
click at [189, 91] on input "text" at bounding box center [268, 93] width 398 height 23
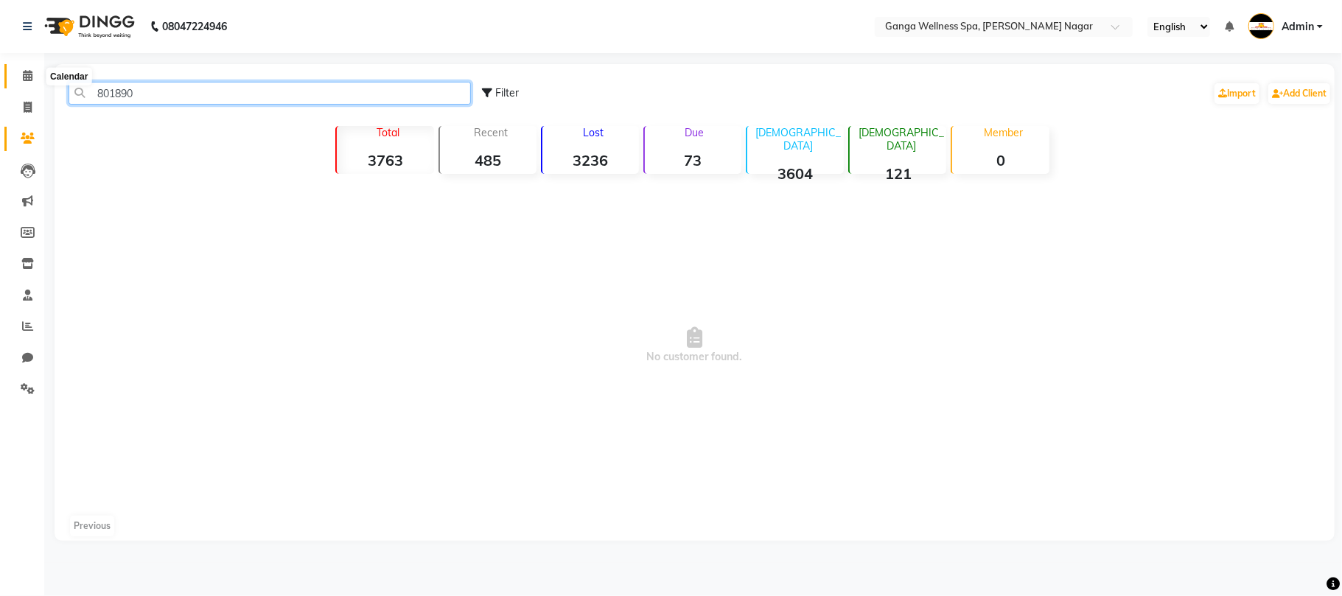
type input "801890"
click at [25, 77] on icon at bounding box center [28, 75] width 10 height 11
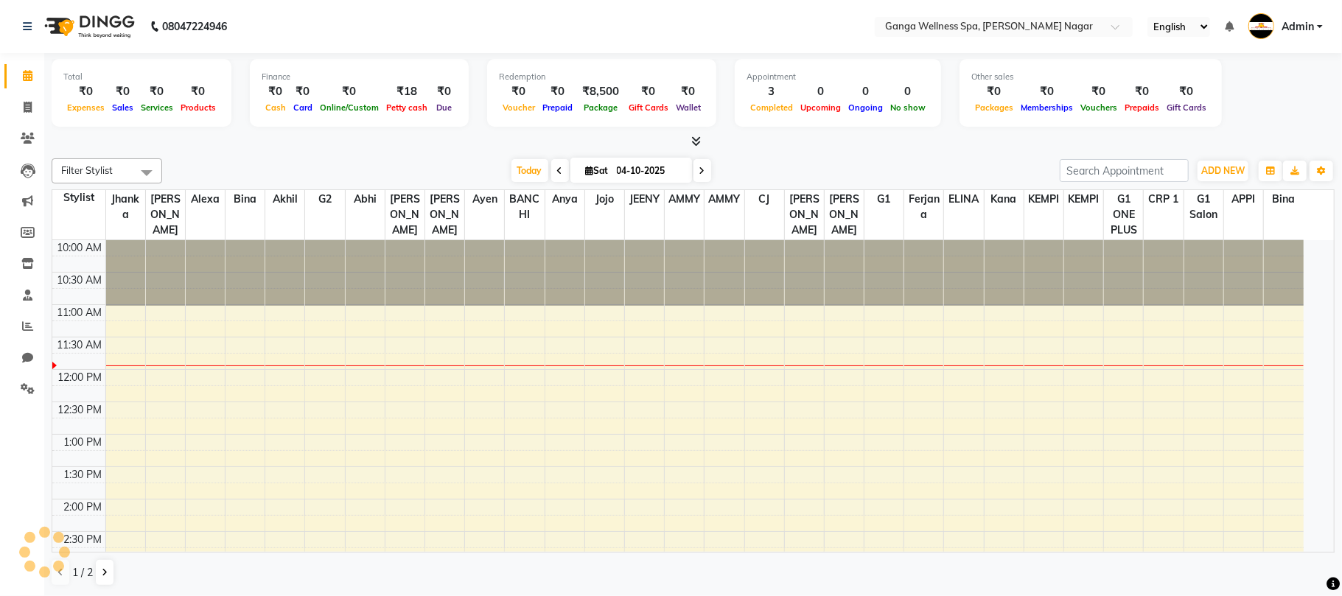
click at [27, 77] on icon at bounding box center [28, 75] width 10 height 11
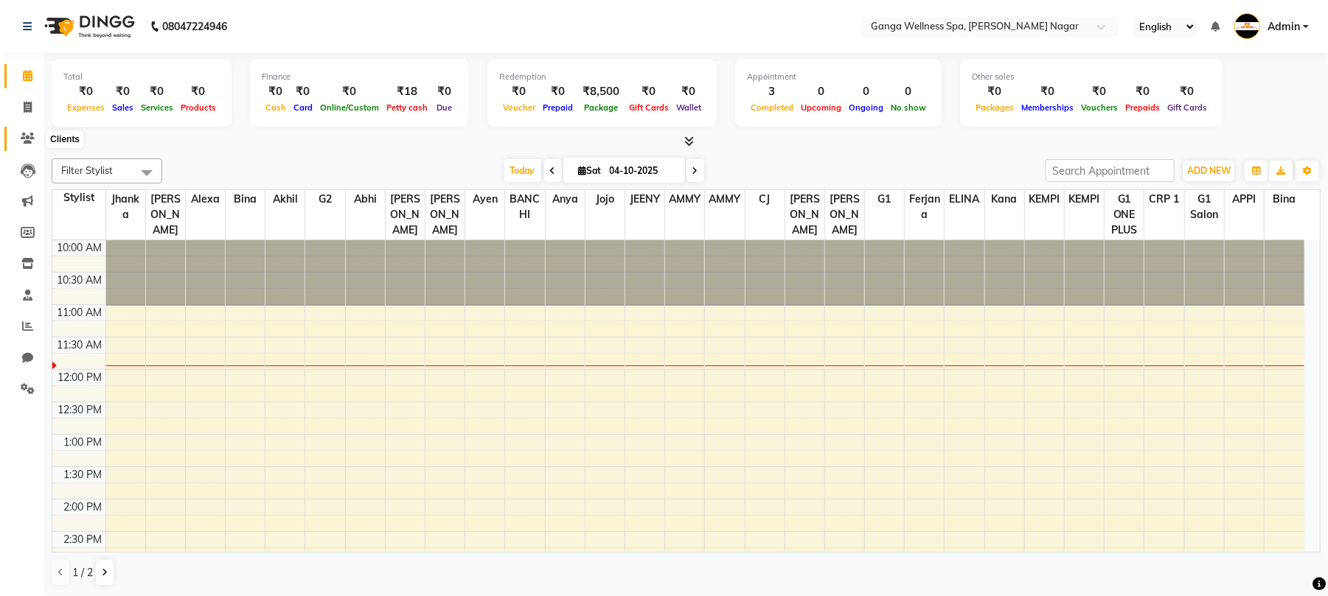
click at [15, 134] on span at bounding box center [28, 138] width 26 height 17
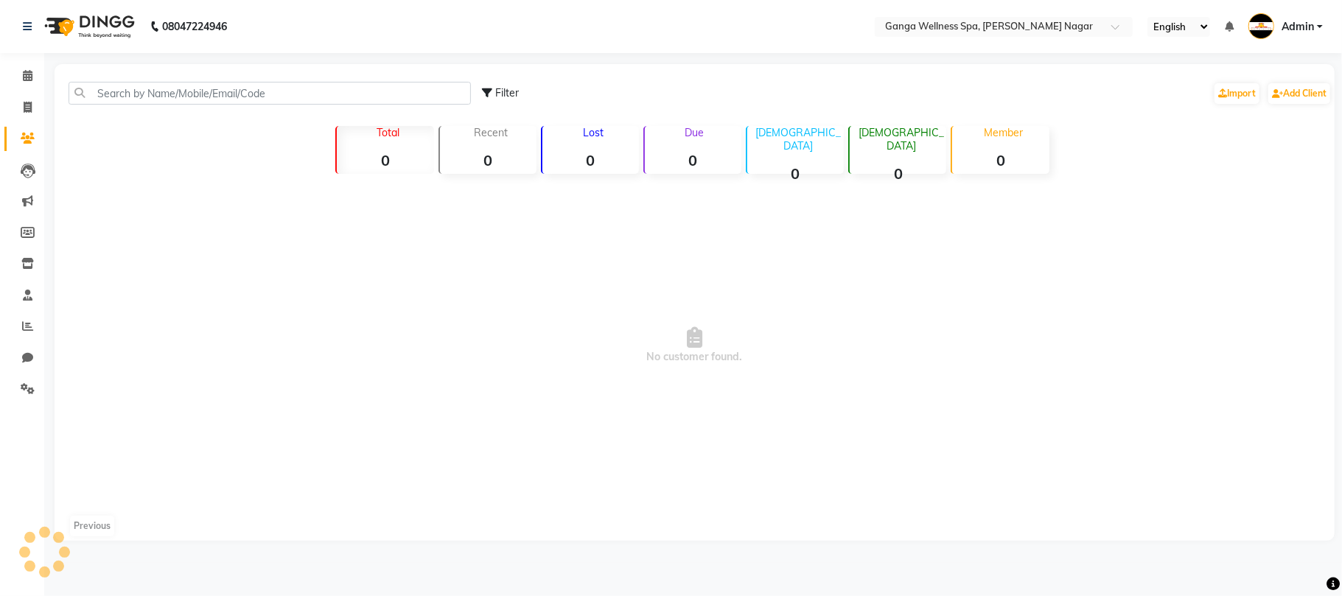
click at [15, 134] on span at bounding box center [28, 138] width 26 height 17
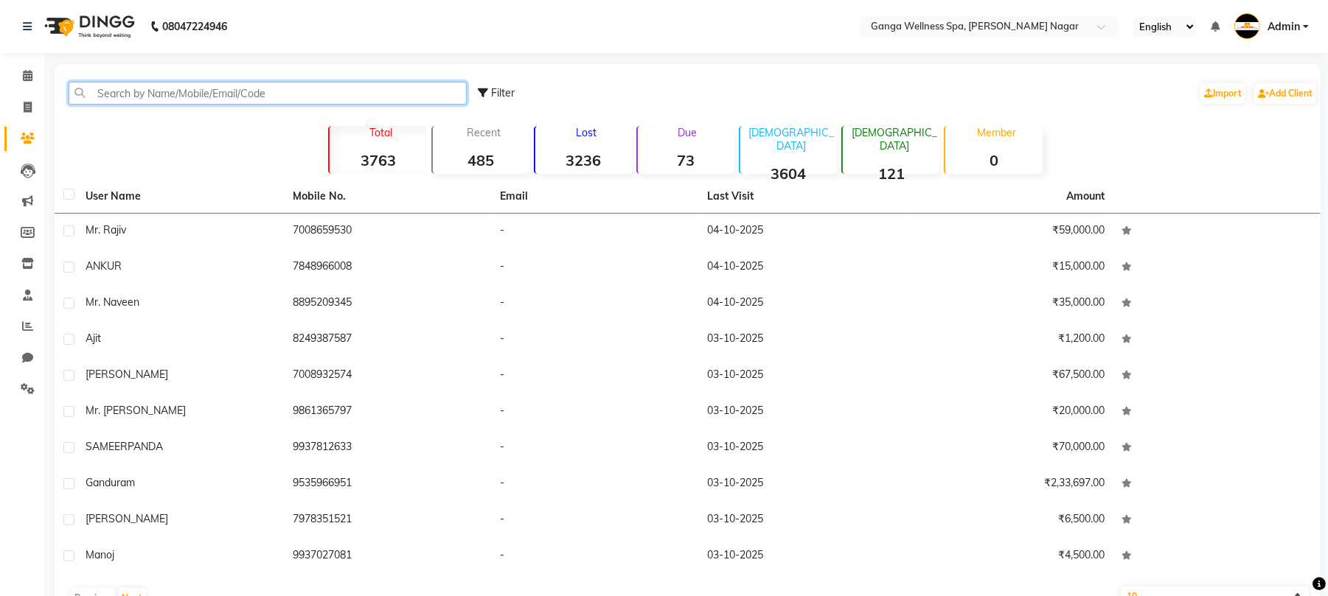
click at [264, 98] on input "text" at bounding box center [268, 93] width 398 height 23
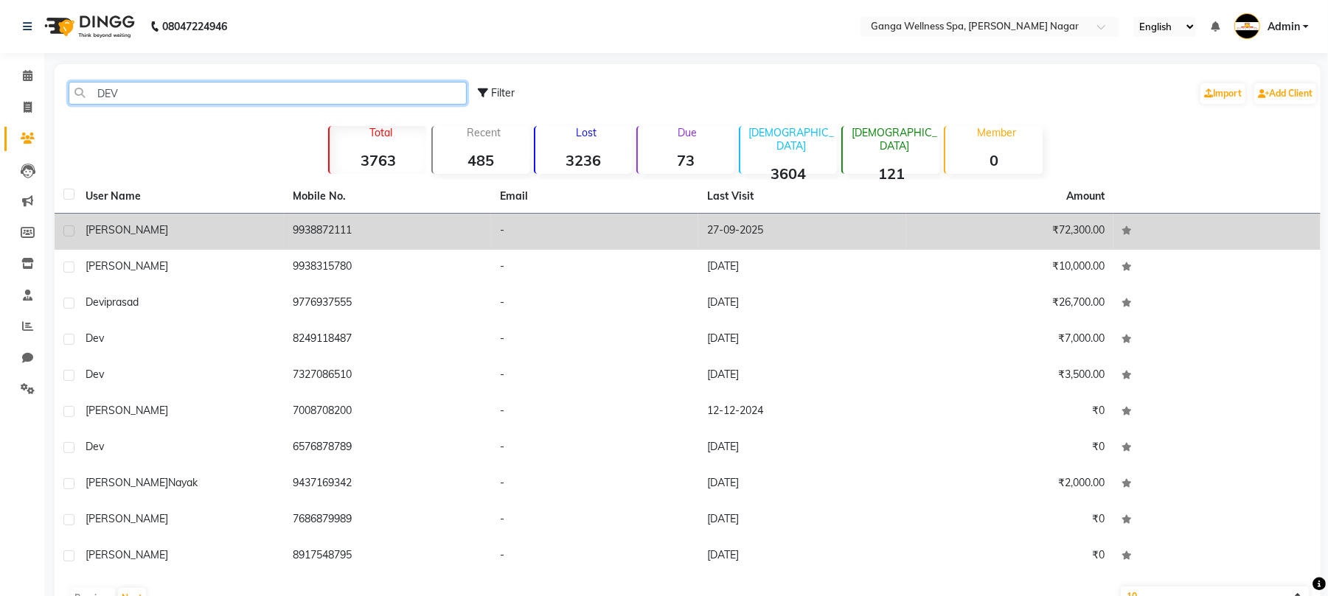
type input "DEV"
click at [458, 225] on td "9938872111" at bounding box center [387, 232] width 207 height 36
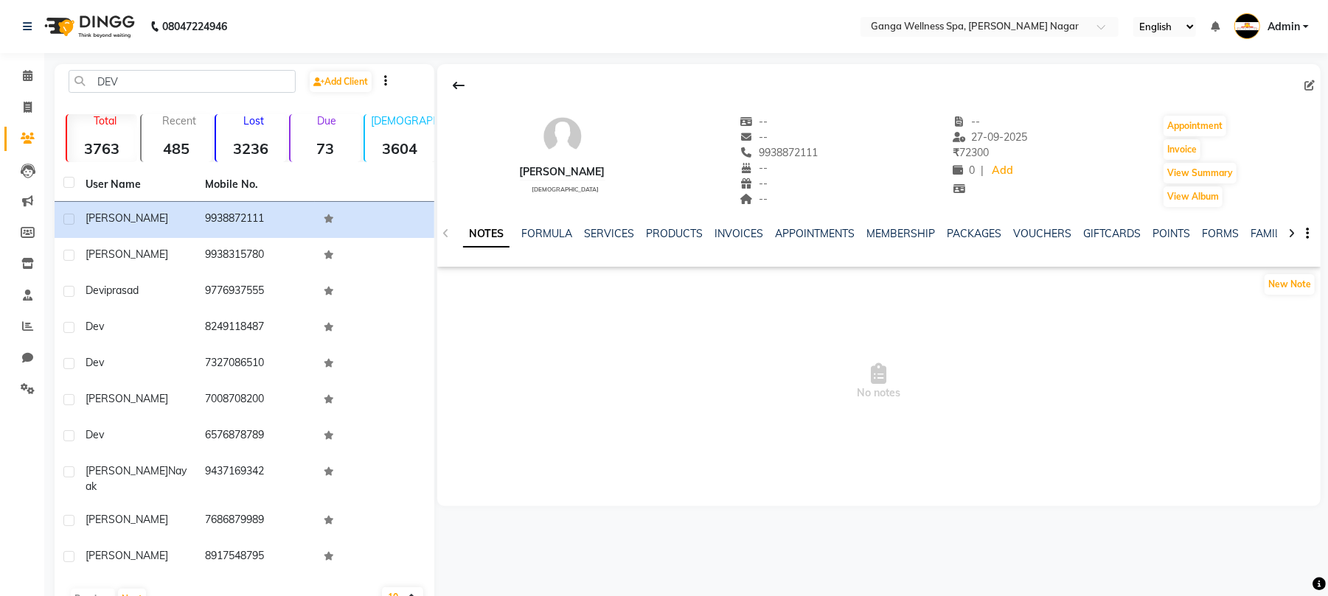
click at [997, 237] on ul "NOTES FORMULA SERVICES PRODUCTS INVOICES APPOINTMENTS MEMBERSHIP PACKAGES VOUCH…" at bounding box center [931, 233] width 936 height 15
click at [970, 227] on link "PACKAGES" at bounding box center [974, 233] width 55 height 13
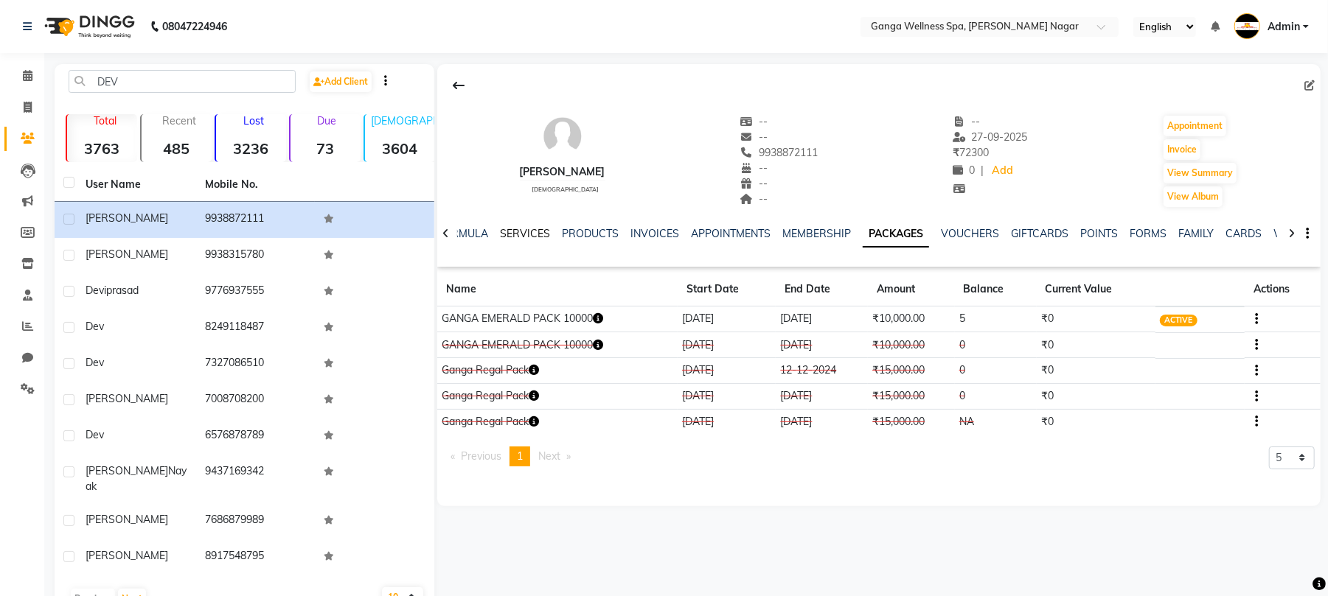
click at [534, 236] on link "SERVICES" at bounding box center [525, 233] width 50 height 13
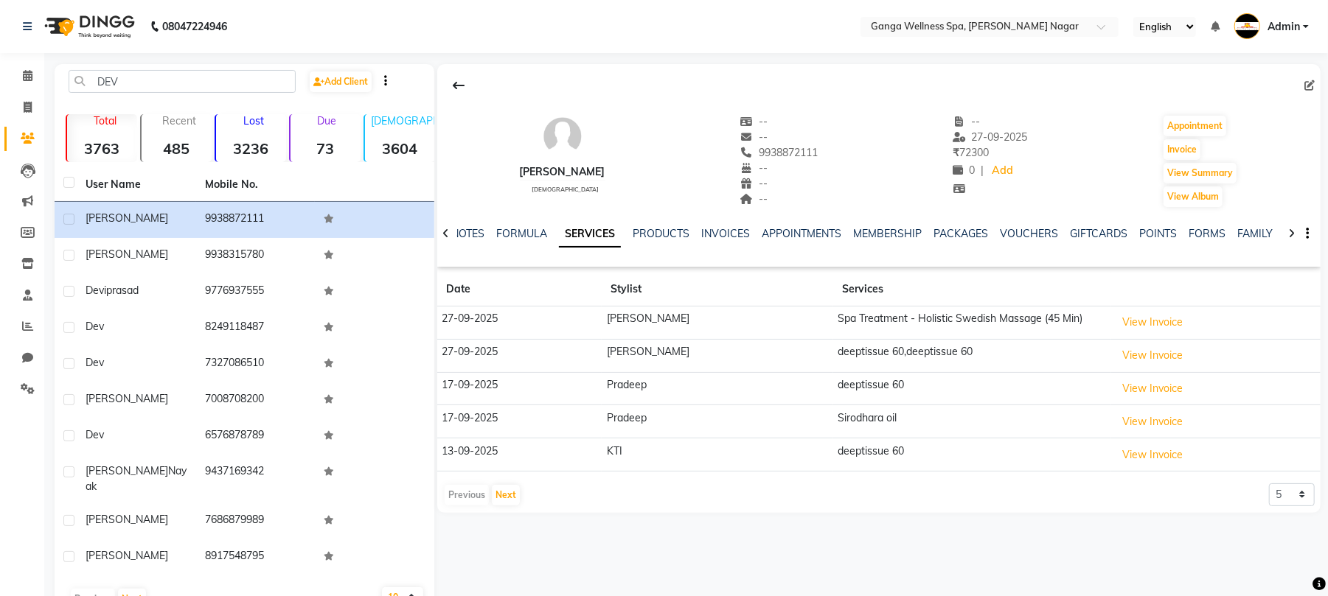
click at [561, 236] on link "SERVICES" at bounding box center [590, 234] width 62 height 27
click at [947, 234] on link "PACKAGES" at bounding box center [960, 233] width 55 height 13
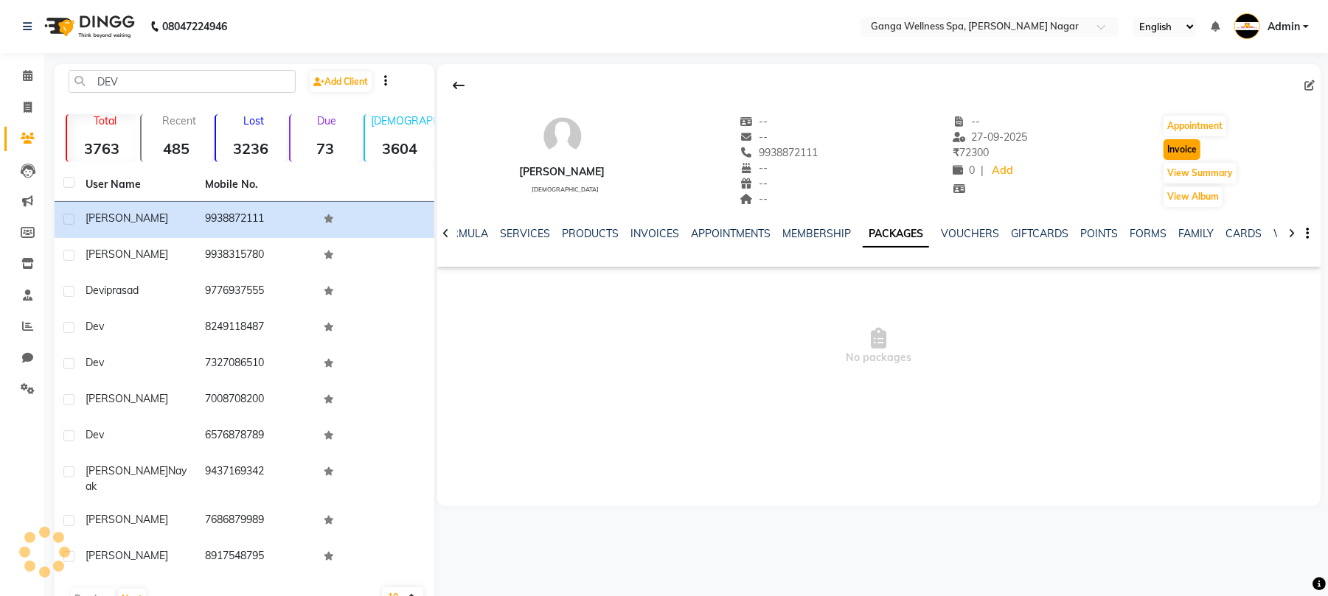
click at [1186, 146] on button "Invoice" at bounding box center [1181, 149] width 37 height 21
select select "service"
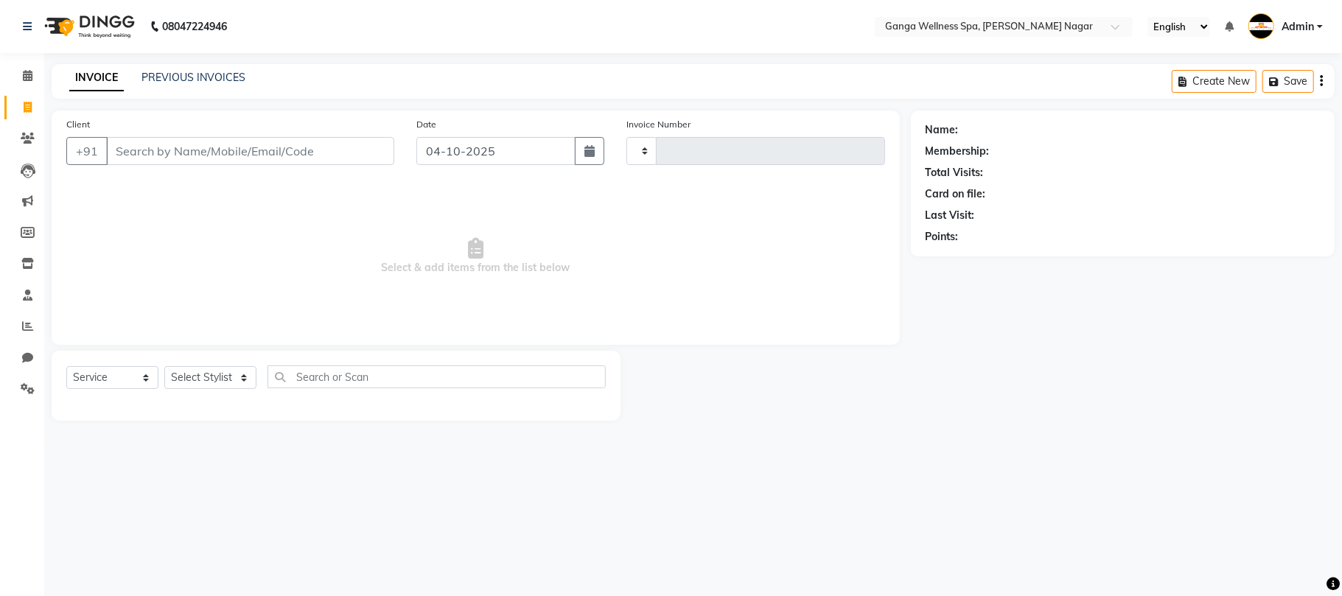
type input "3401"
select select "762"
click at [187, 381] on select "Select Stylist" at bounding box center [210, 377] width 92 height 23
type input "9938872111"
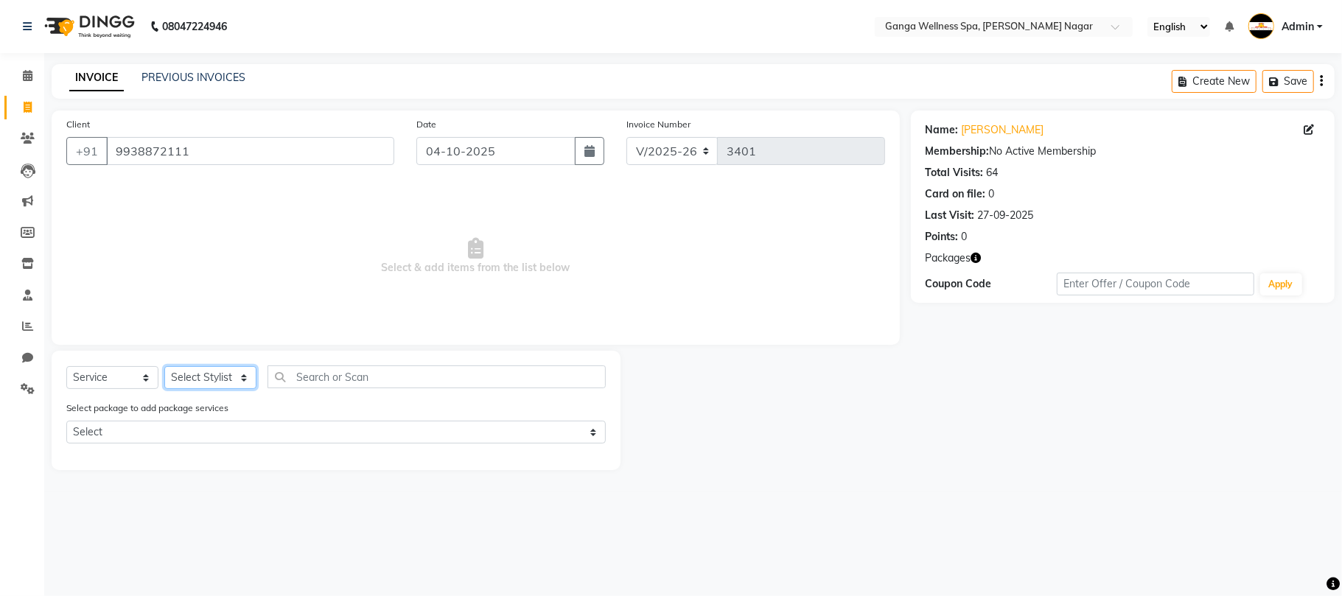
click at [203, 379] on select "Select Stylist Abhi [PERSON_NAME] Alexa AMMY AMMY [PERSON_NAME] anya APPI [PERS…" at bounding box center [210, 377] width 92 height 23
select select "12281"
click at [164, 366] on select "Select Stylist Abhi [PERSON_NAME] Alexa AMMY AMMY [PERSON_NAME] anya APPI [PERS…" at bounding box center [210, 377] width 92 height 23
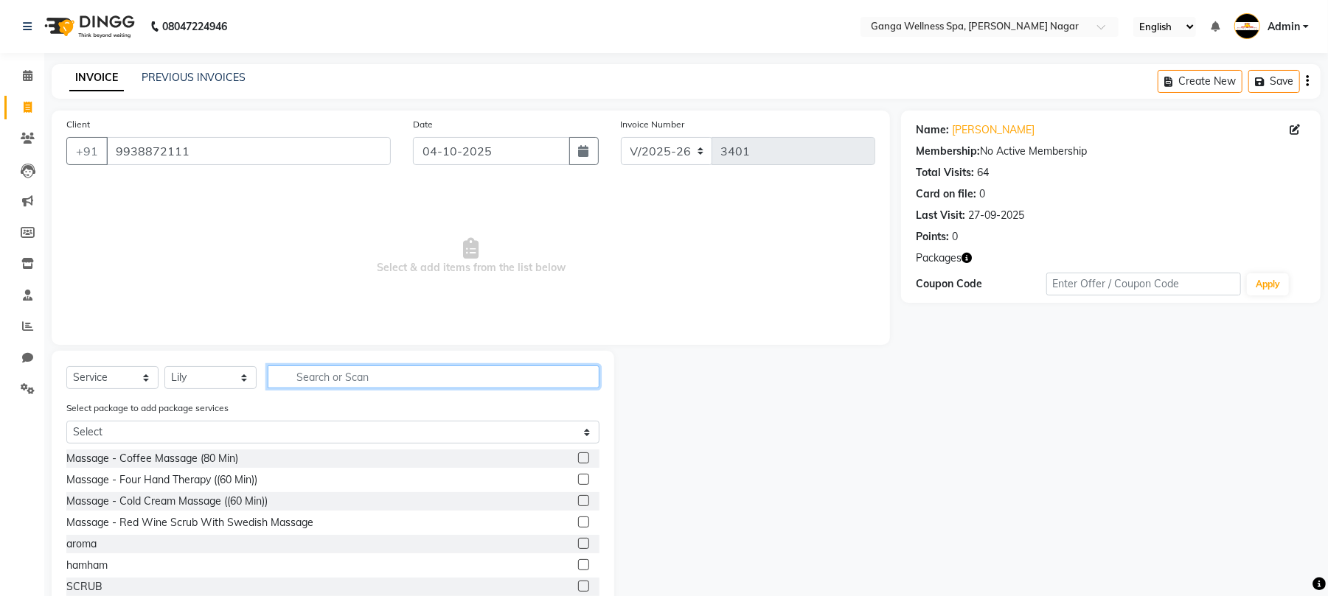
click at [314, 373] on input "text" at bounding box center [434, 377] width 332 height 23
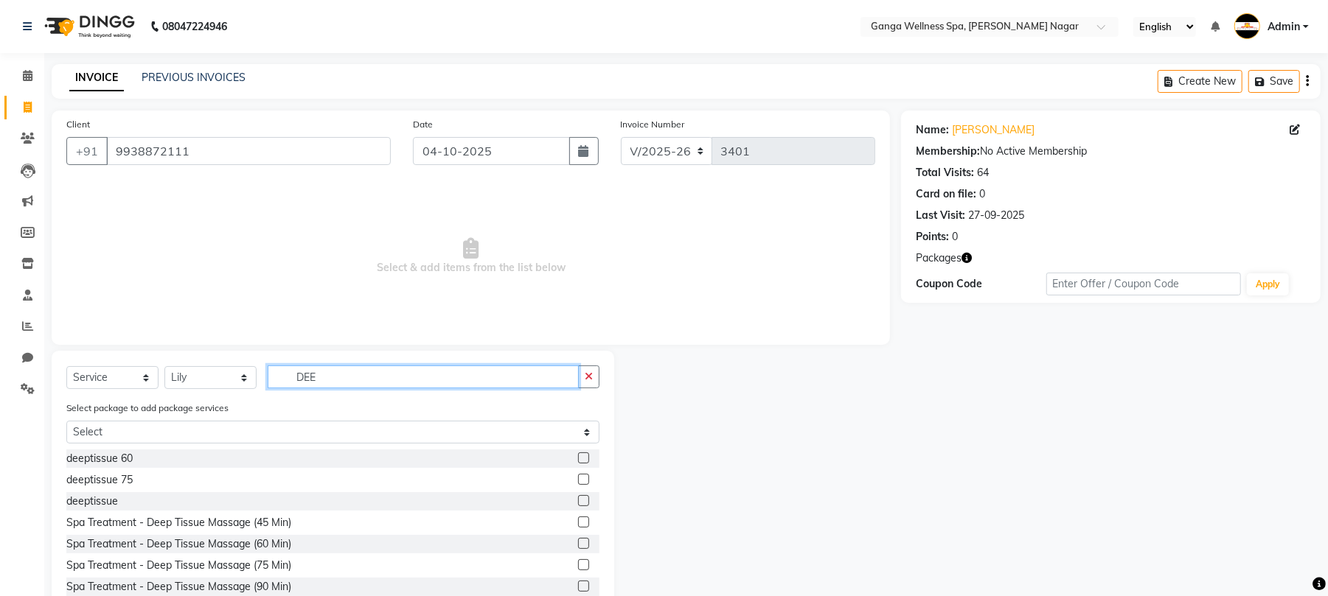
type input "DEE"
click at [578, 460] on label at bounding box center [583, 458] width 11 height 11
click at [578, 460] on input "checkbox" at bounding box center [583, 459] width 10 height 10
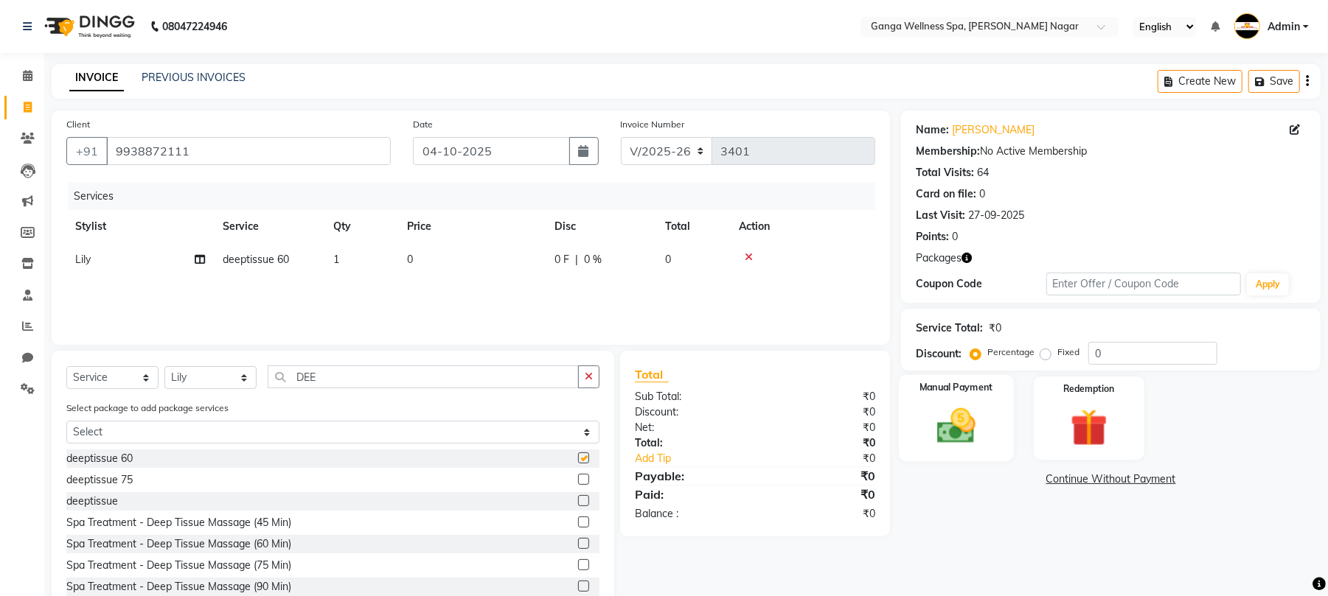
checkbox input "false"
click at [1075, 426] on img at bounding box center [1088, 428] width 63 height 48
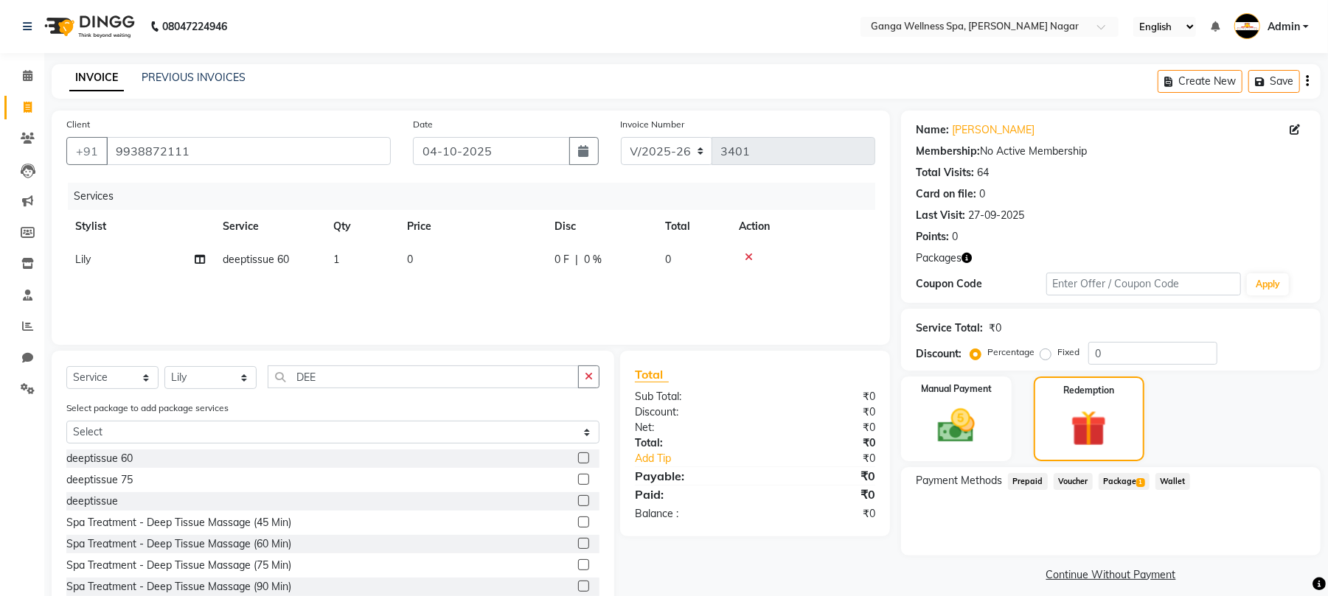
click at [1140, 478] on span "1" at bounding box center [1140, 482] width 8 height 9
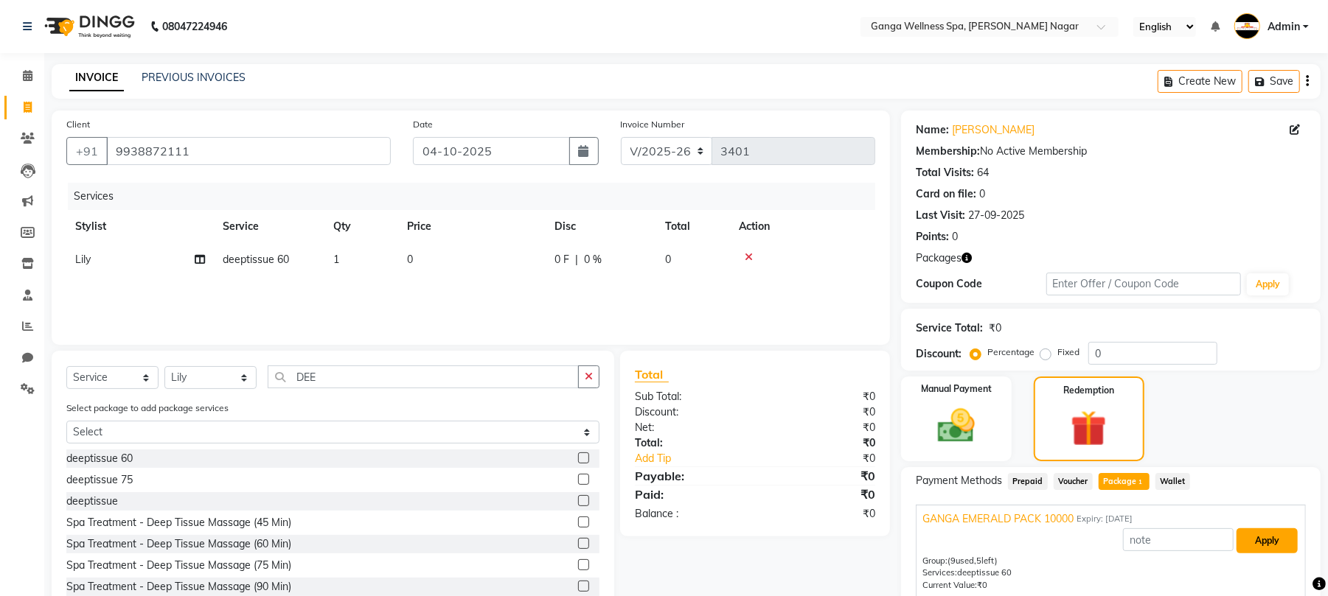
click at [1272, 543] on button "Apply" at bounding box center [1266, 541] width 61 height 25
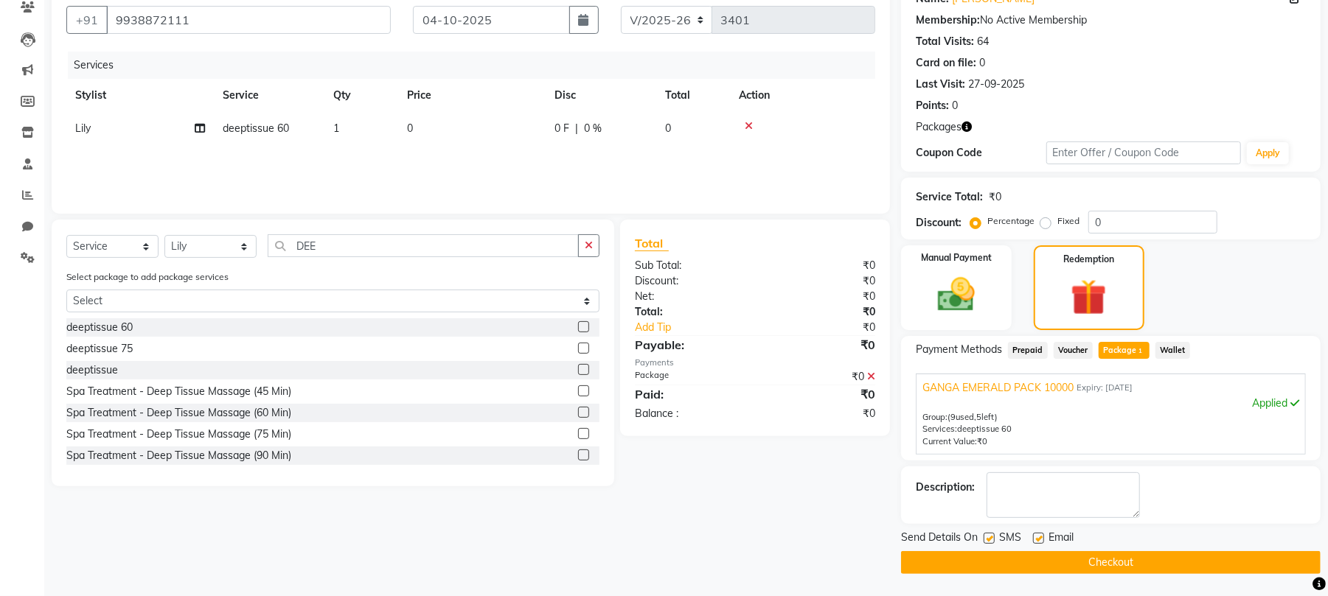
click at [1192, 559] on button "Checkout" at bounding box center [1110, 562] width 419 height 23
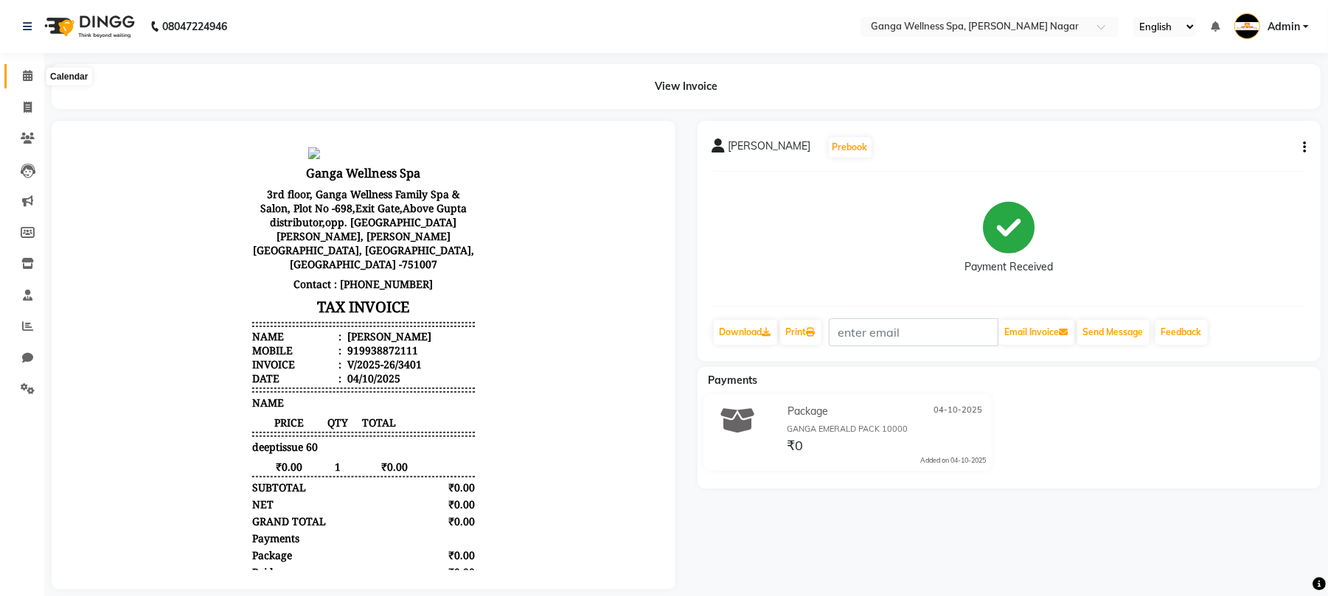
click at [27, 71] on icon at bounding box center [28, 75] width 10 height 11
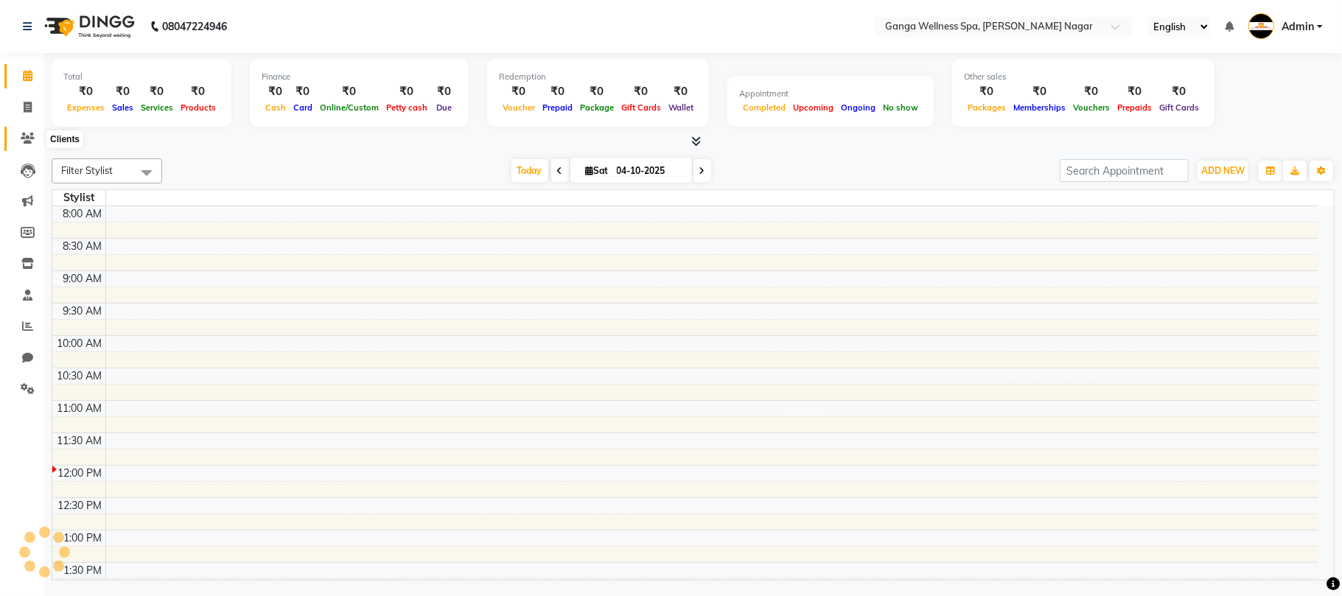
click at [25, 143] on icon at bounding box center [28, 138] width 14 height 11
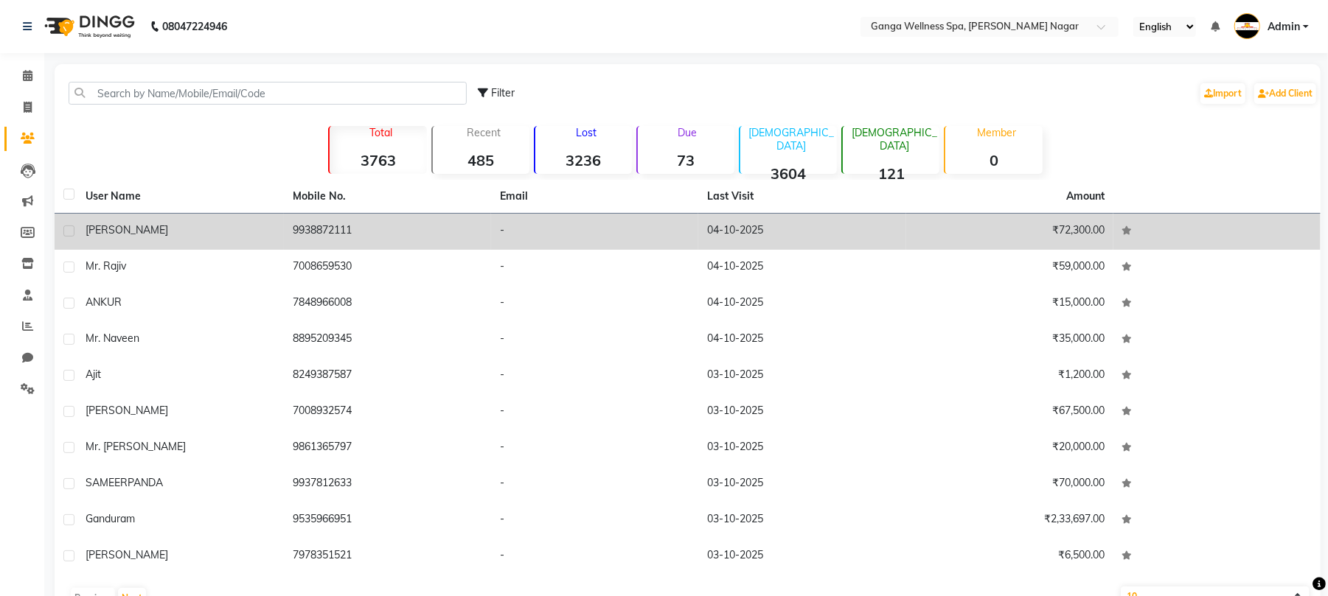
click at [189, 234] on div "[PERSON_NAME]" at bounding box center [180, 230] width 189 height 15
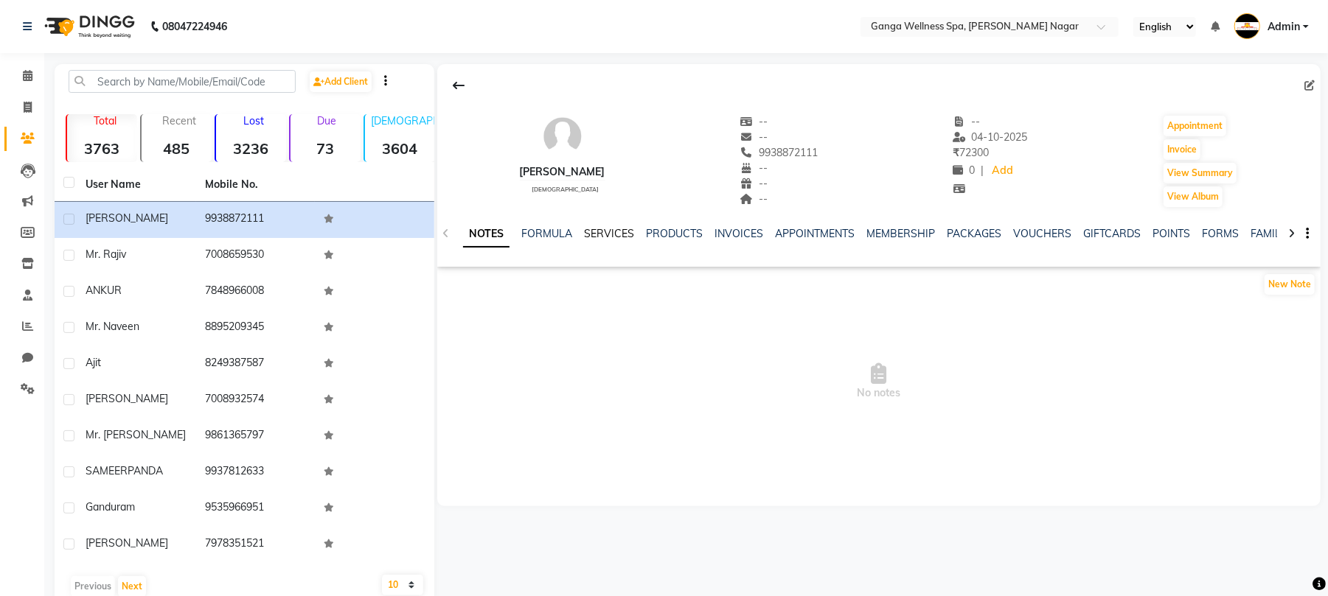
click at [591, 233] on link "SERVICES" at bounding box center [609, 233] width 50 height 13
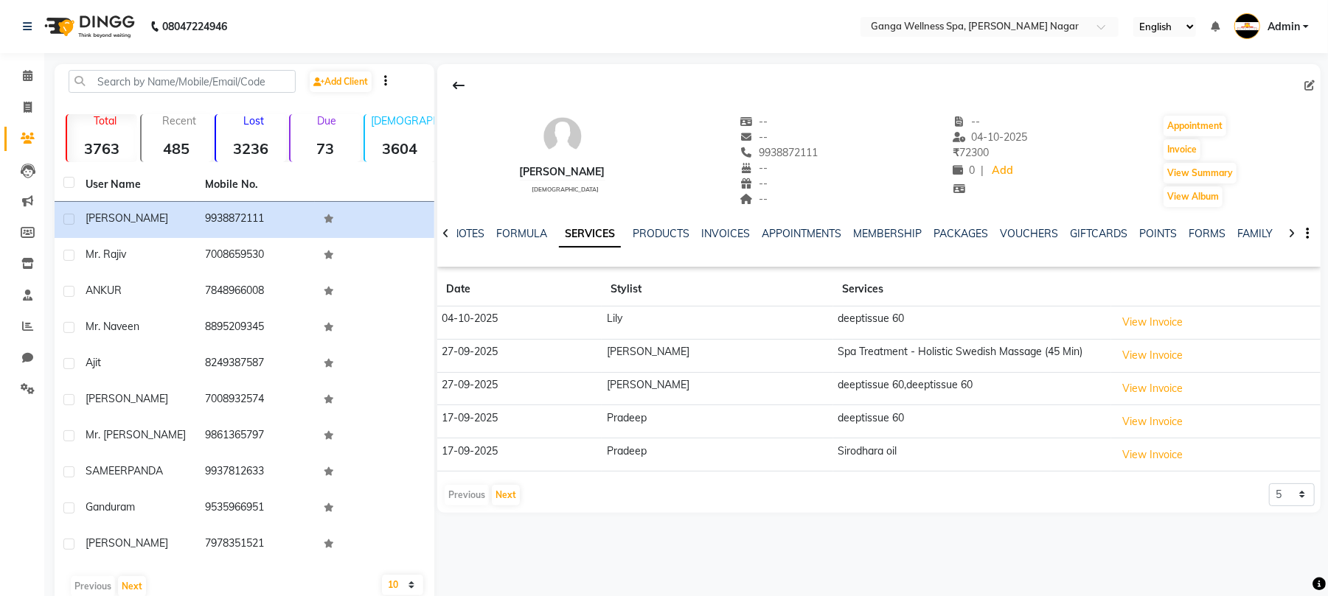
click at [591, 233] on link "SERVICES" at bounding box center [590, 234] width 62 height 27
click at [1187, 154] on button "Invoice" at bounding box center [1181, 149] width 37 height 21
select select "service"
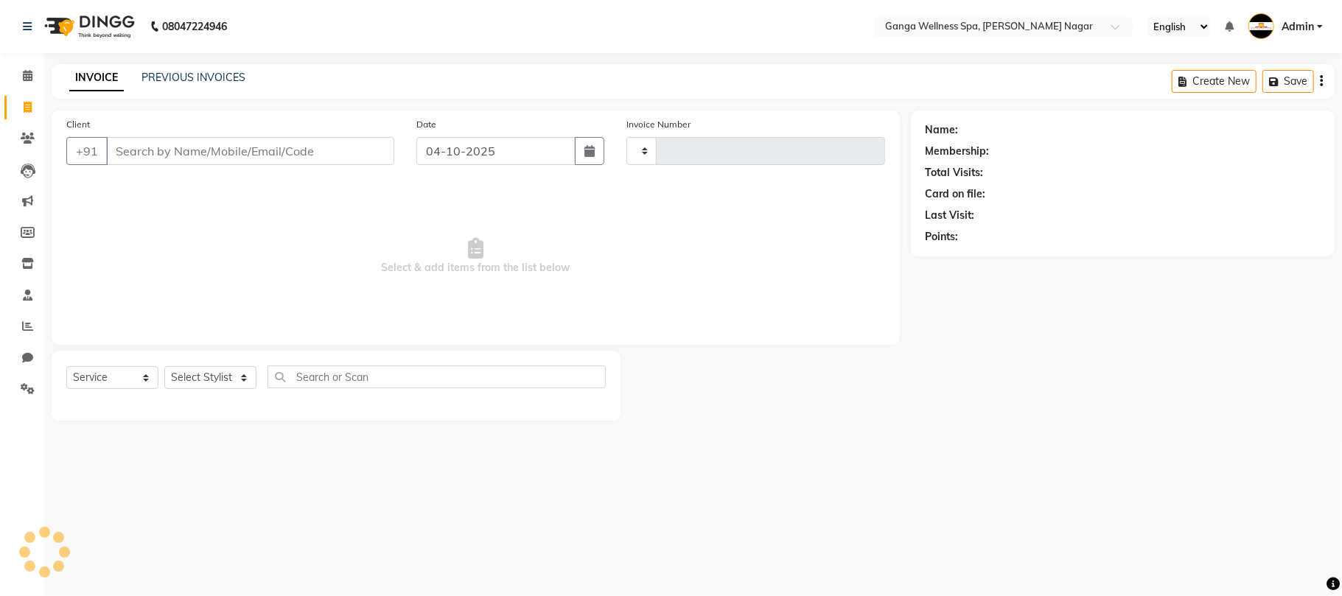
type input "3402"
select select "762"
click at [205, 372] on select "Select Stylist" at bounding box center [210, 377] width 92 height 23
type input "9938872111"
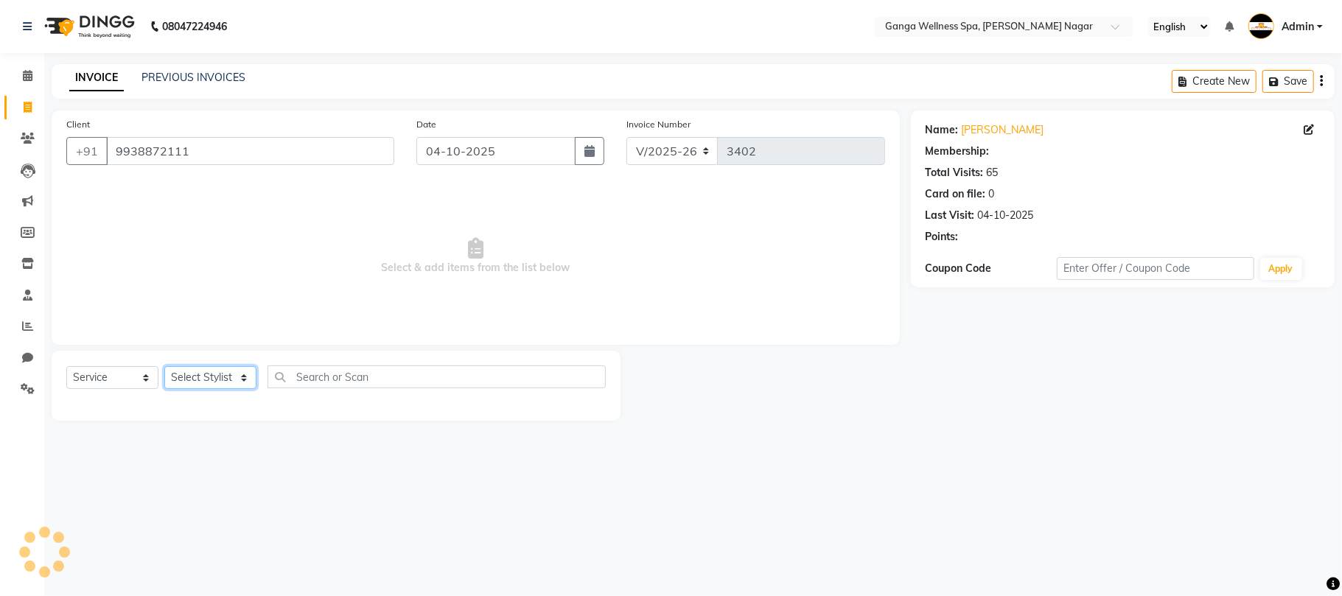
click at [189, 373] on select "Select Stylist Abhi [PERSON_NAME] Alexa AMMY AMMY [PERSON_NAME] anya APPI [PERS…" at bounding box center [210, 377] width 92 height 23
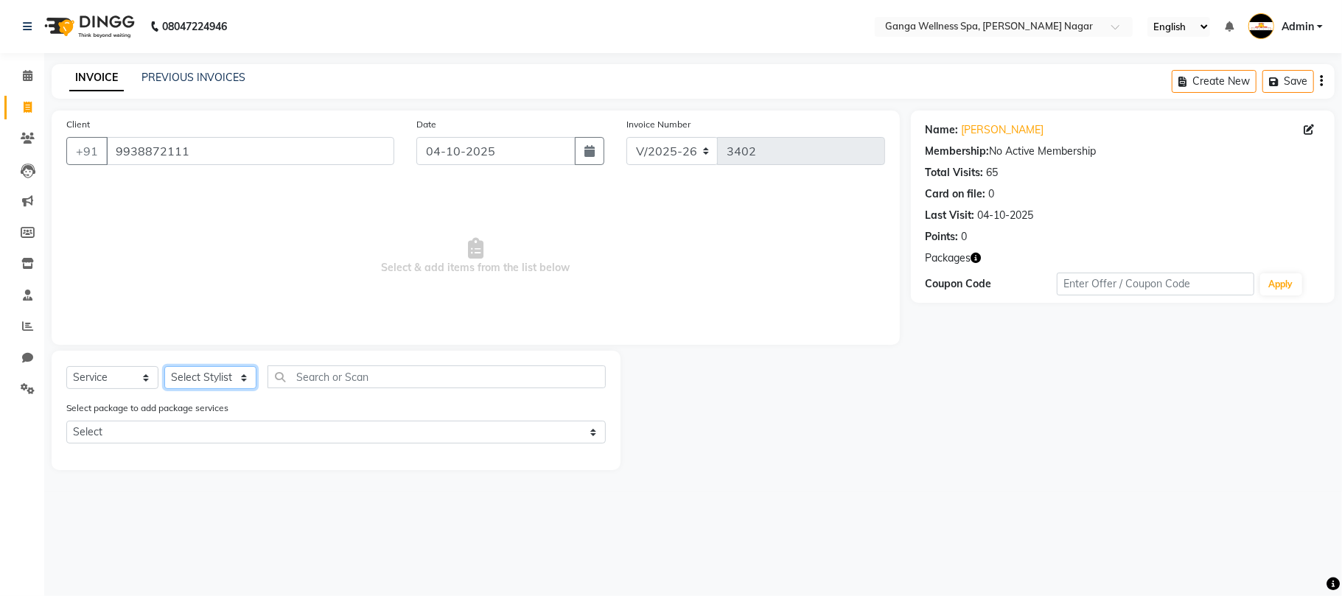
select select "12281"
click at [164, 366] on select "Select Stylist Abhi [PERSON_NAME] Alexa AMMY AMMY [PERSON_NAME] anya APPI [PERS…" at bounding box center [210, 377] width 92 height 23
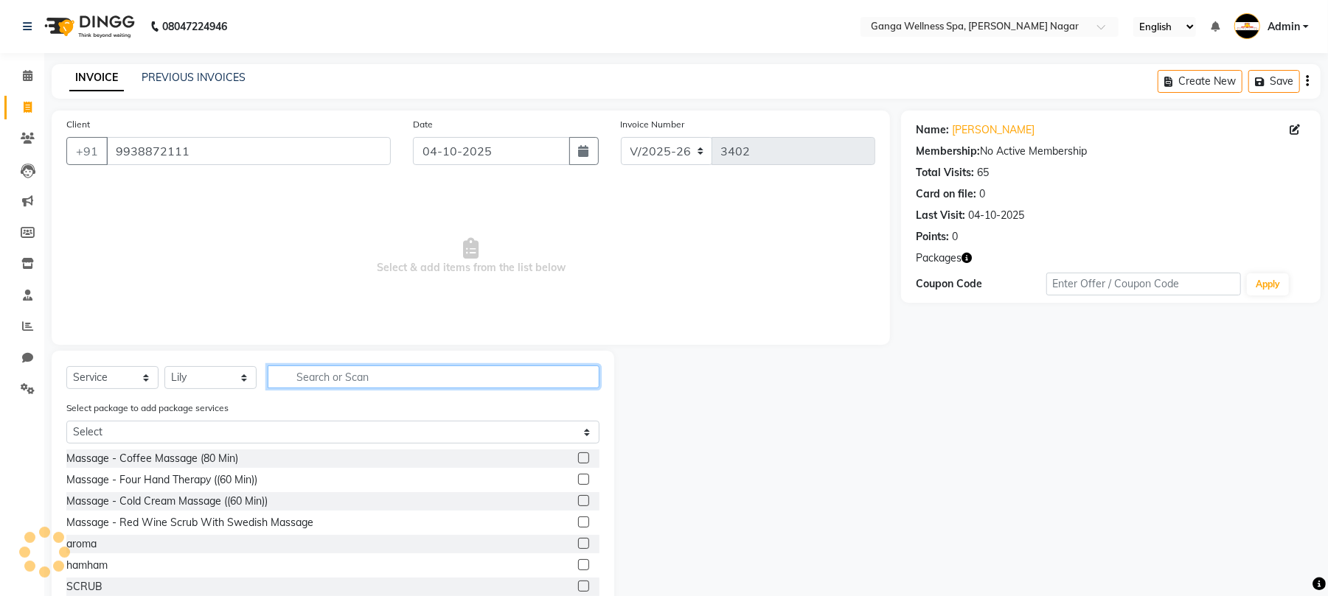
click at [383, 379] on input "text" at bounding box center [434, 377] width 332 height 23
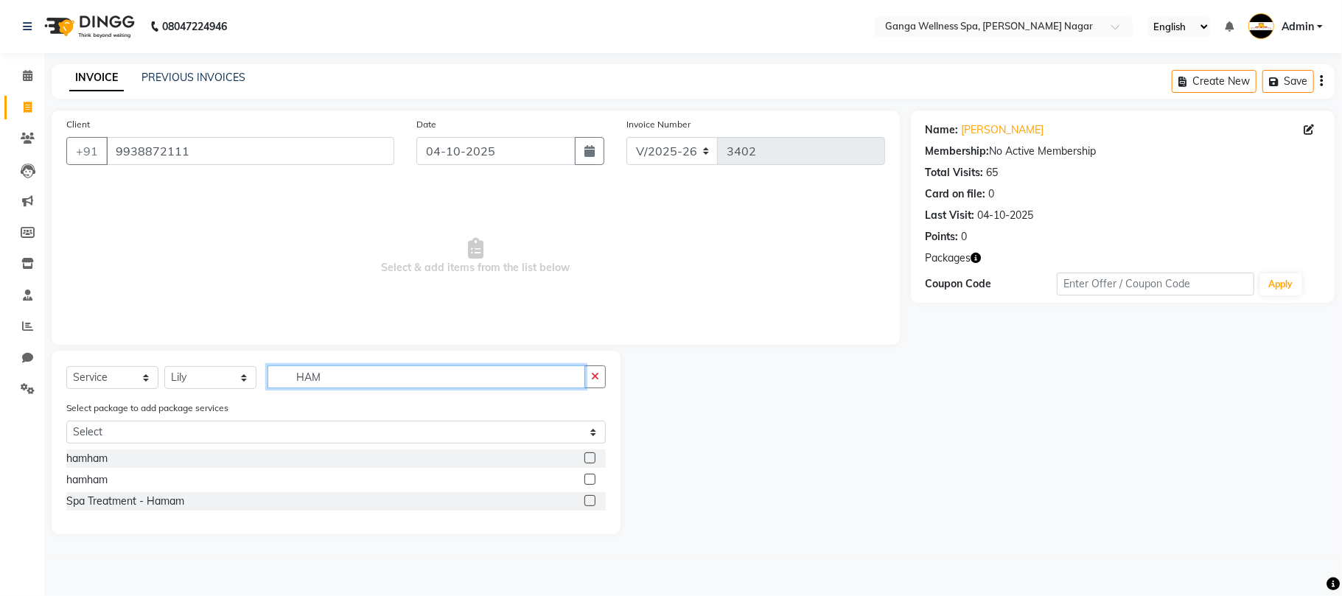
type input "HAM"
click at [588, 479] on label at bounding box center [590, 479] width 11 height 11
click at [588, 479] on input "checkbox" at bounding box center [590, 481] width 10 height 10
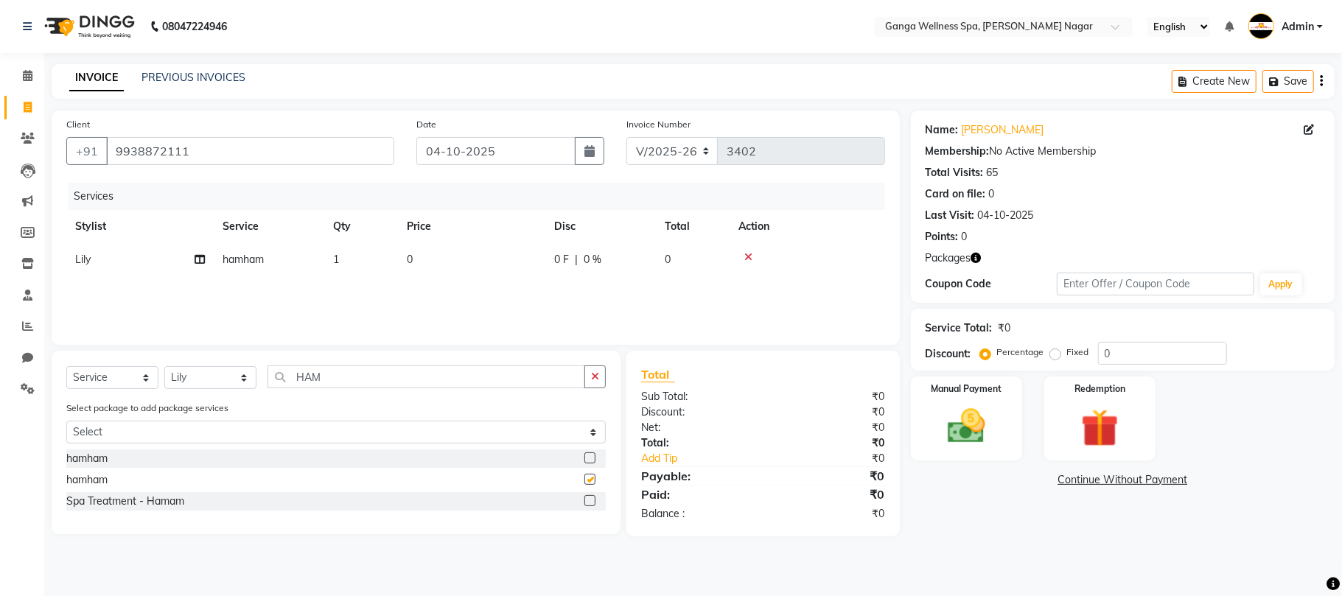
checkbox input "false"
click at [386, 251] on td "1" at bounding box center [361, 259] width 74 height 33
select select "12281"
drag, startPoint x: 440, startPoint y: 262, endPoint x: 498, endPoint y: 263, distance: 58.2
click at [444, 262] on input "1" at bounding box center [431, 263] width 56 height 23
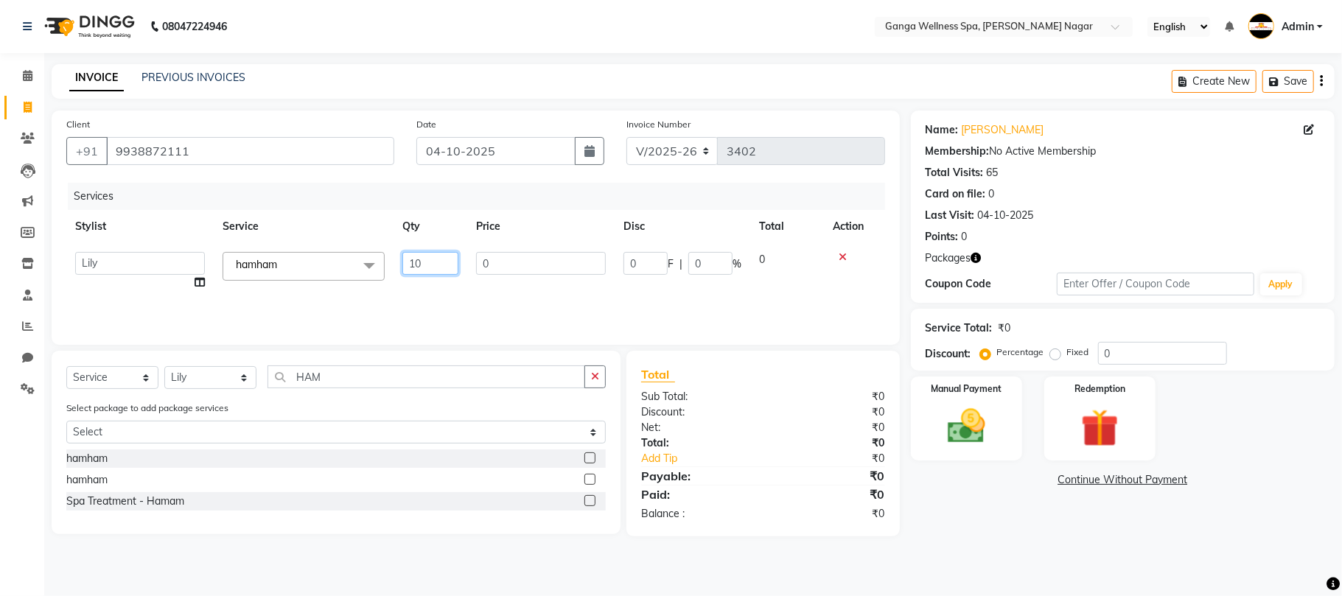
type input "1"
click at [449, 260] on td "0" at bounding box center [471, 259] width 147 height 33
select select "12281"
click at [491, 263] on input "0" at bounding box center [541, 263] width 130 height 23
type input "1000"
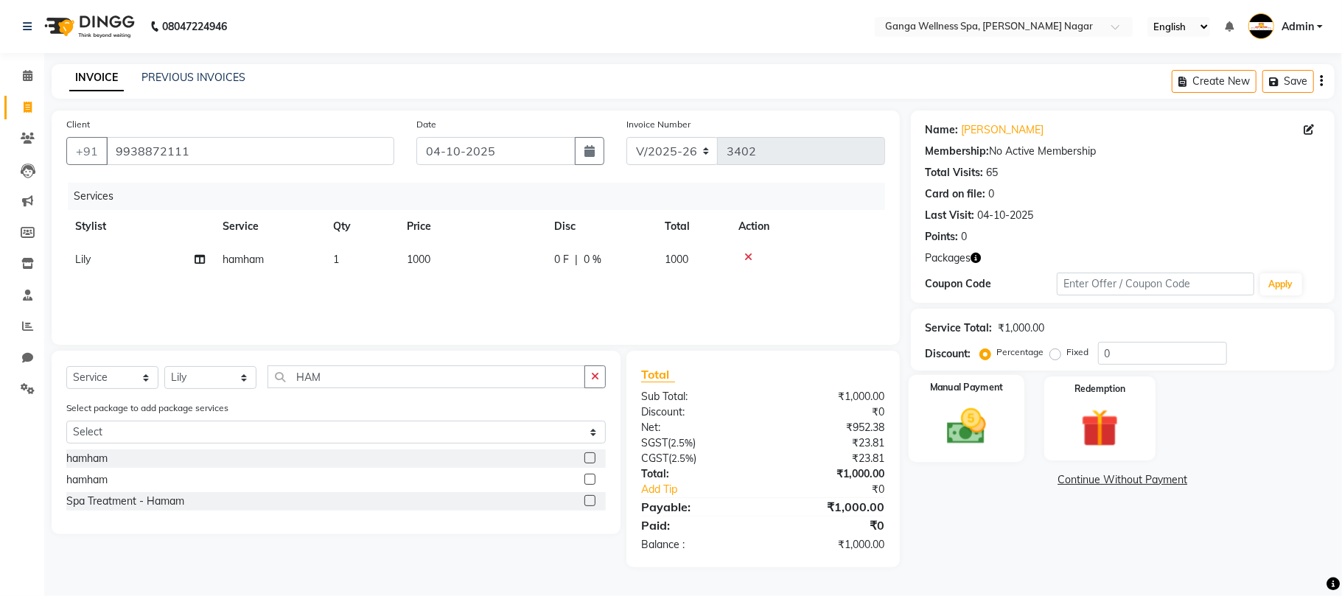
click at [983, 443] on img at bounding box center [967, 427] width 64 height 46
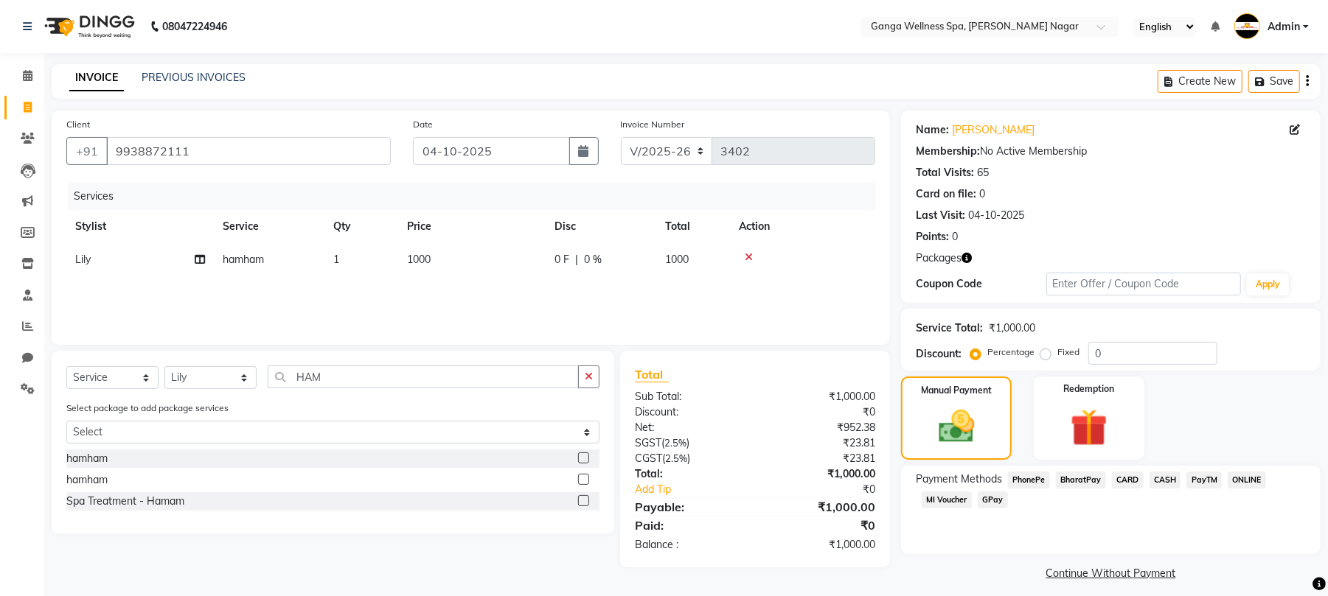
click at [1041, 478] on span "PhonePe" at bounding box center [1029, 480] width 42 height 17
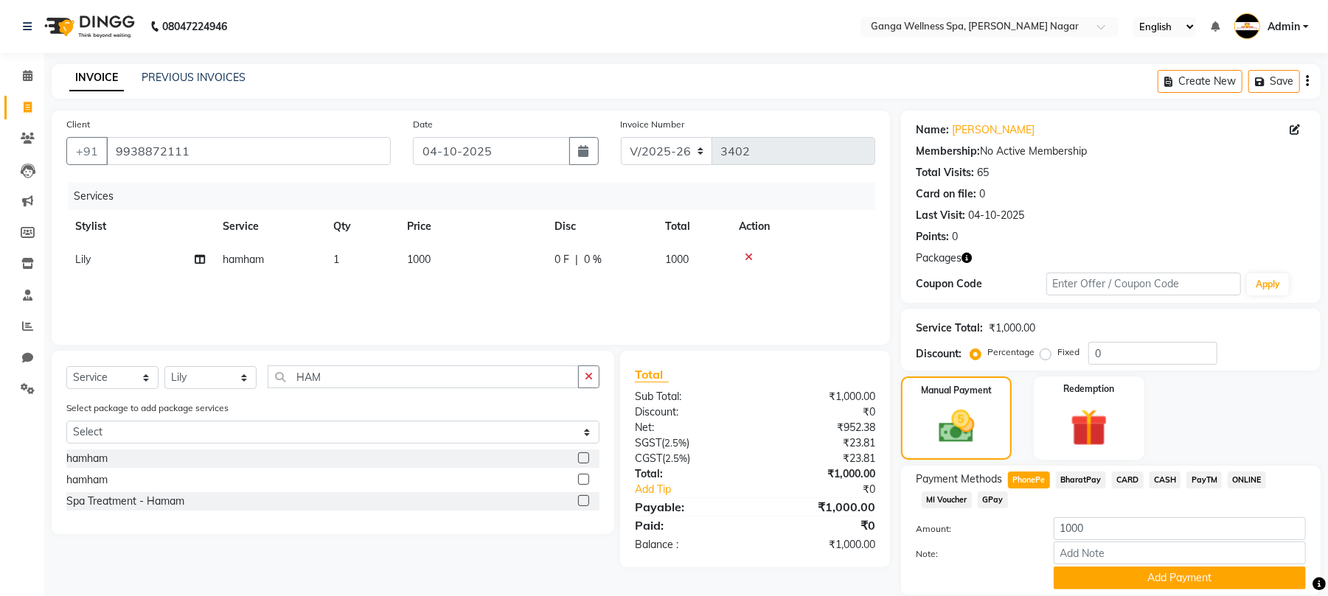
scroll to position [53, 0]
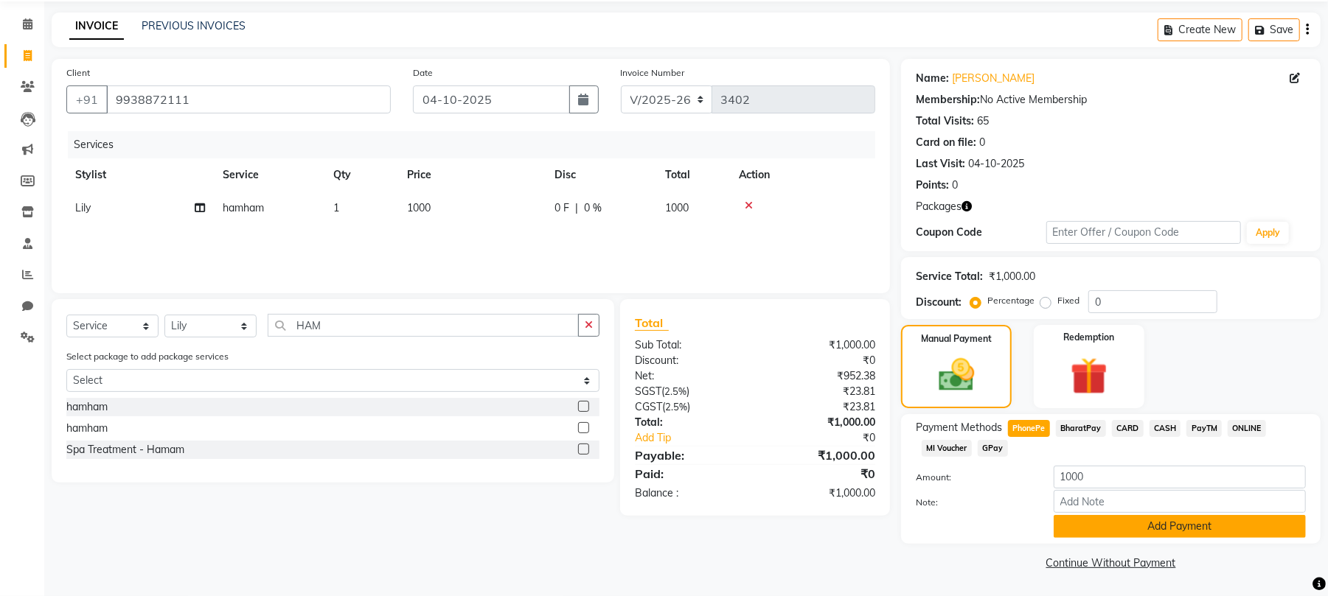
click at [1118, 525] on button "Add Payment" at bounding box center [1179, 526] width 252 height 23
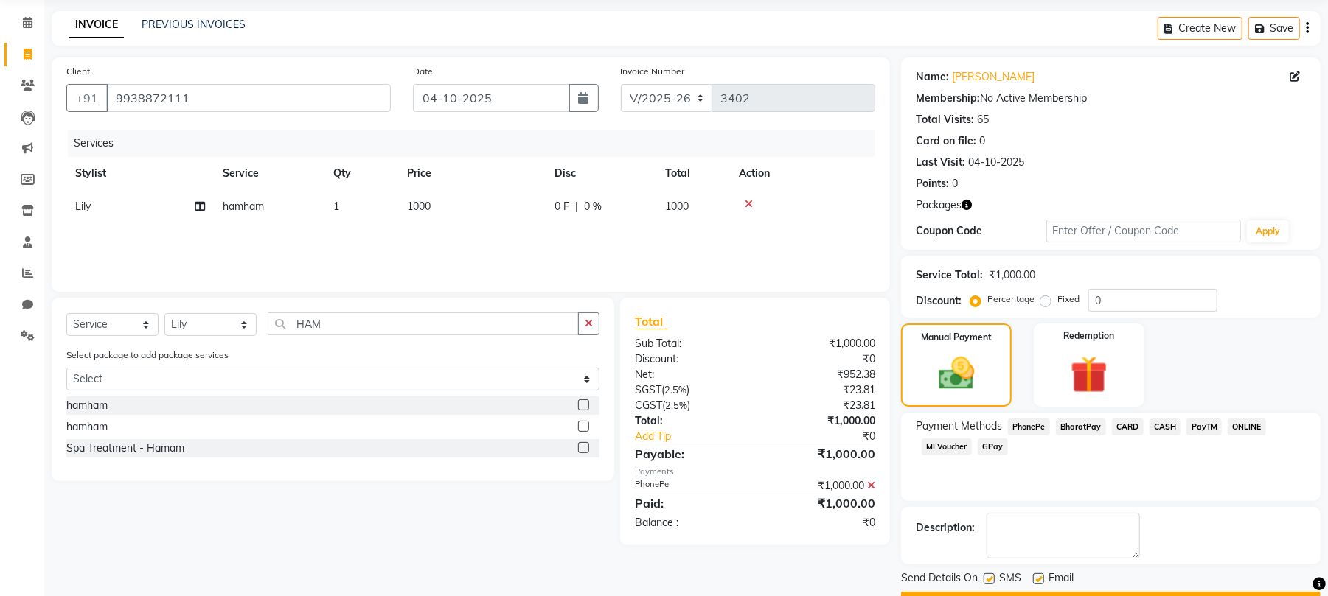
scroll to position [94, 0]
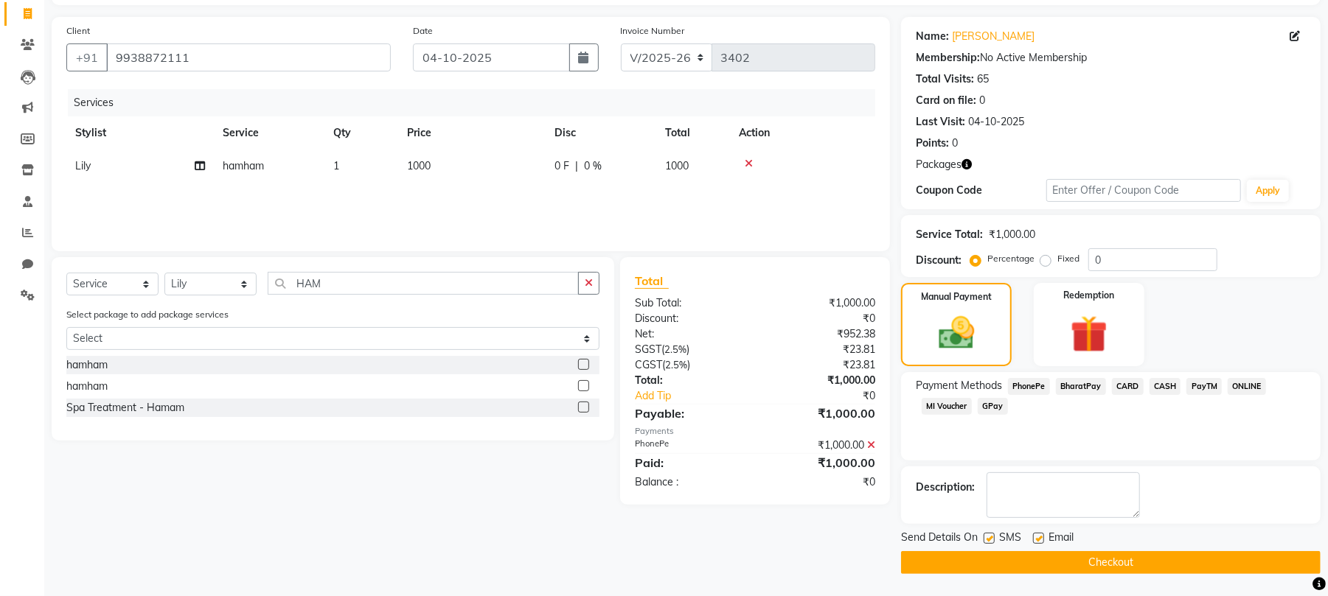
click at [1122, 566] on button "Checkout" at bounding box center [1110, 562] width 419 height 23
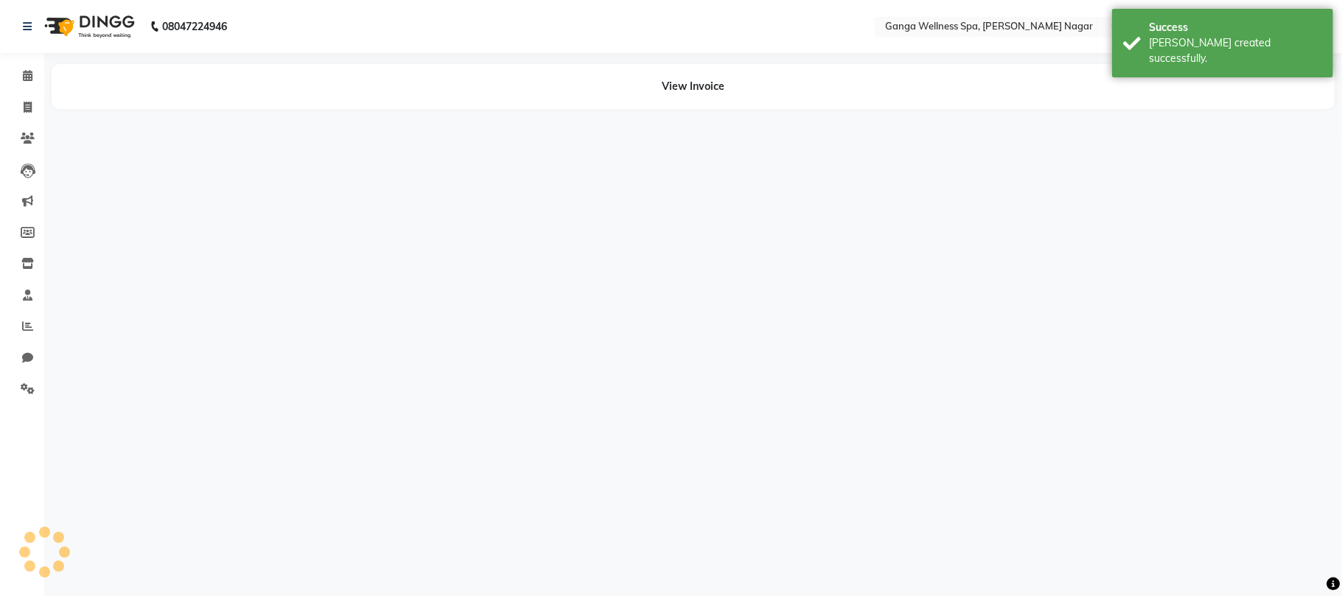
click at [891, 484] on div "08047224946 Select Location × Ganga Wellness Spa, [PERSON_NAME] Nagar English E…" at bounding box center [671, 298] width 1342 height 596
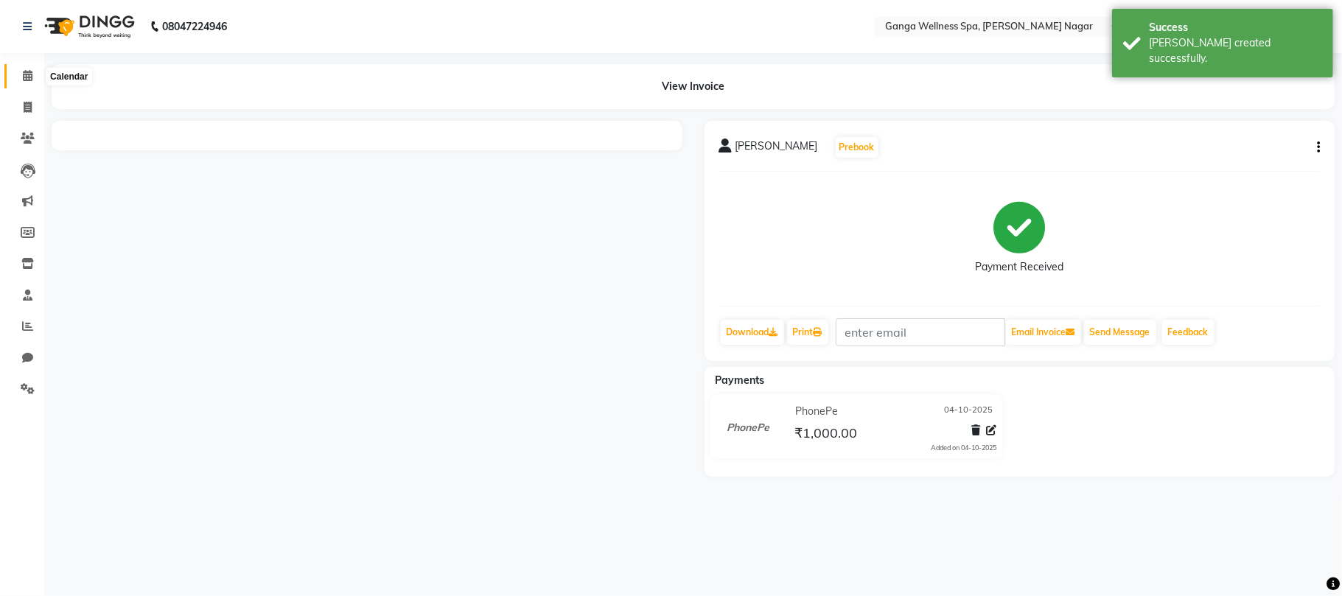
click at [31, 78] on icon at bounding box center [28, 75] width 10 height 11
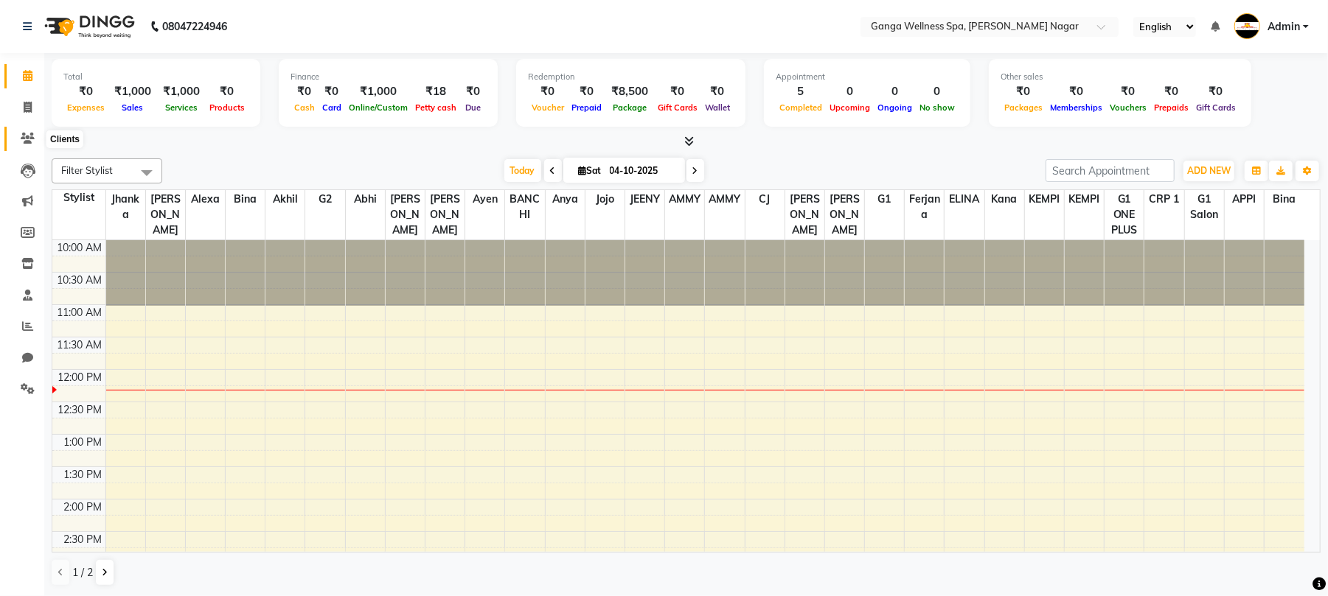
click at [25, 133] on icon at bounding box center [28, 138] width 14 height 11
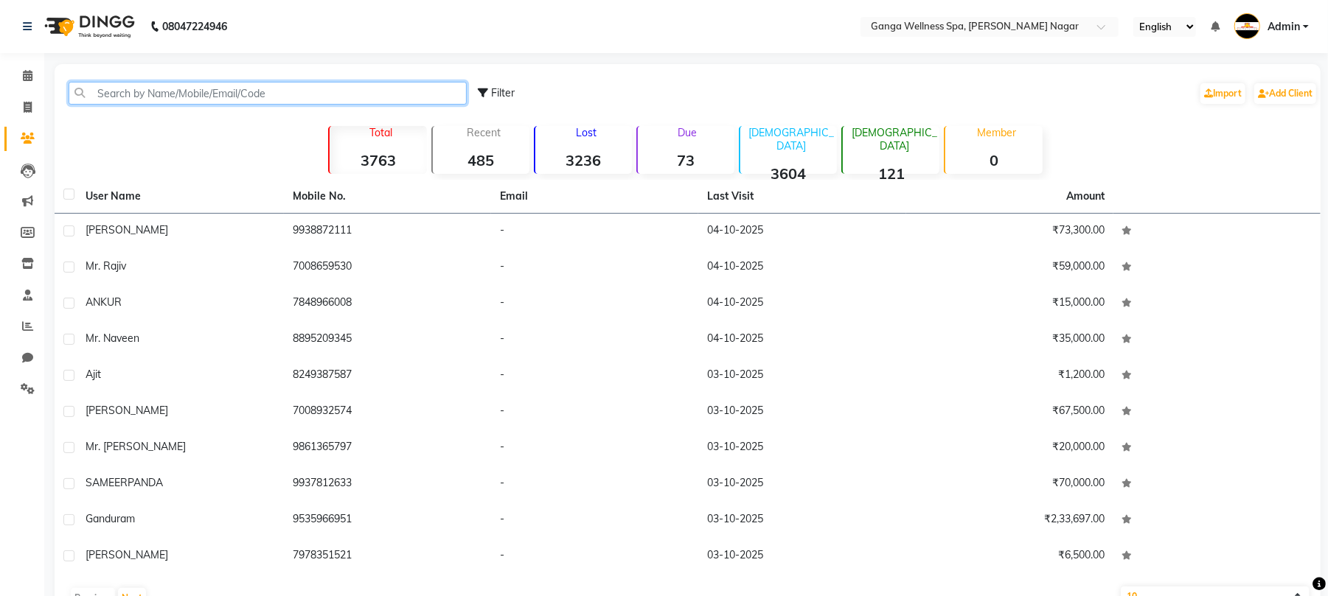
click at [156, 91] on input "text" at bounding box center [268, 93] width 398 height 23
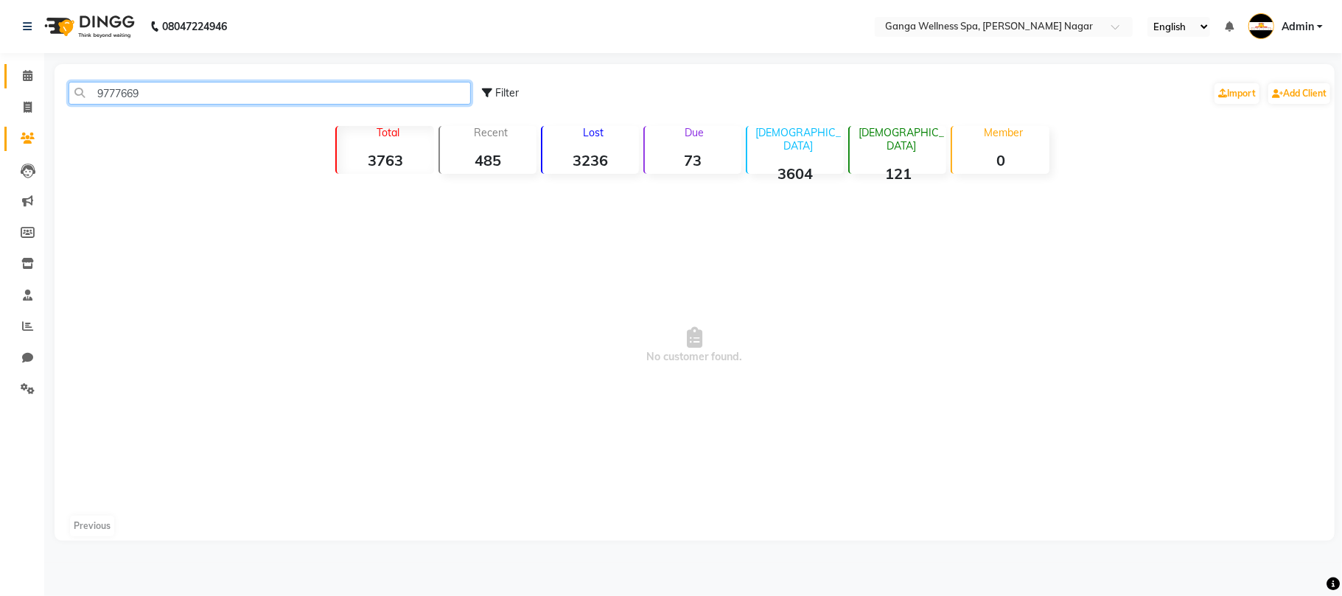
type input "9777669"
click at [18, 80] on span at bounding box center [28, 76] width 26 height 17
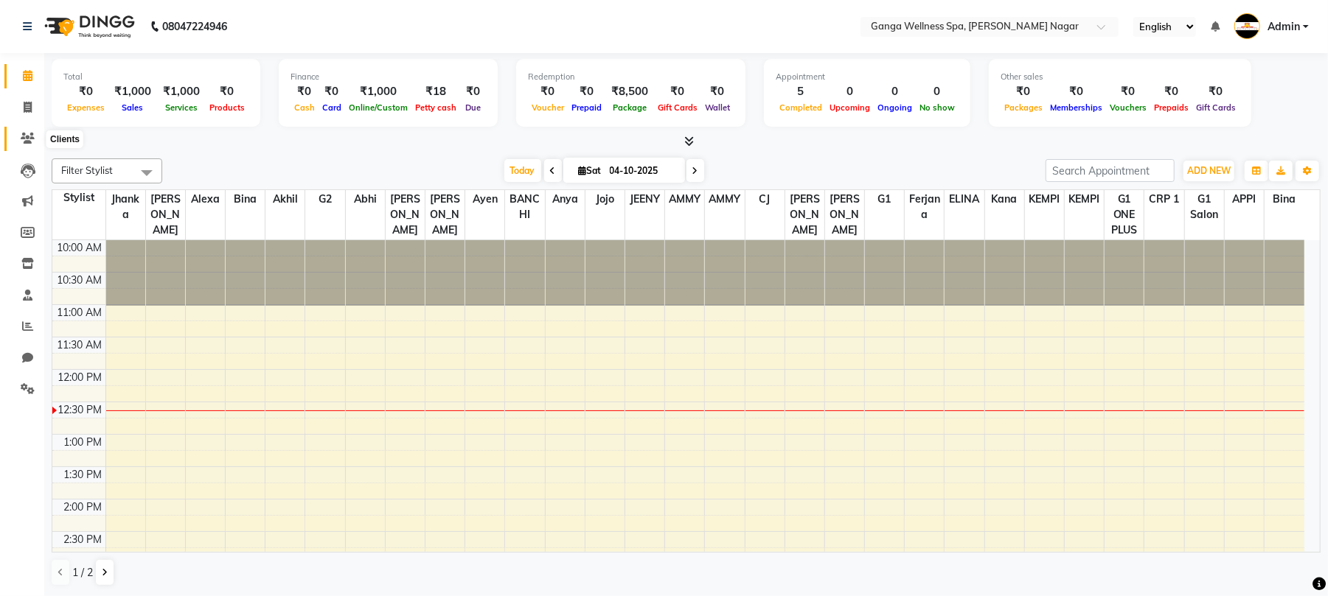
click at [27, 137] on icon at bounding box center [28, 138] width 14 height 11
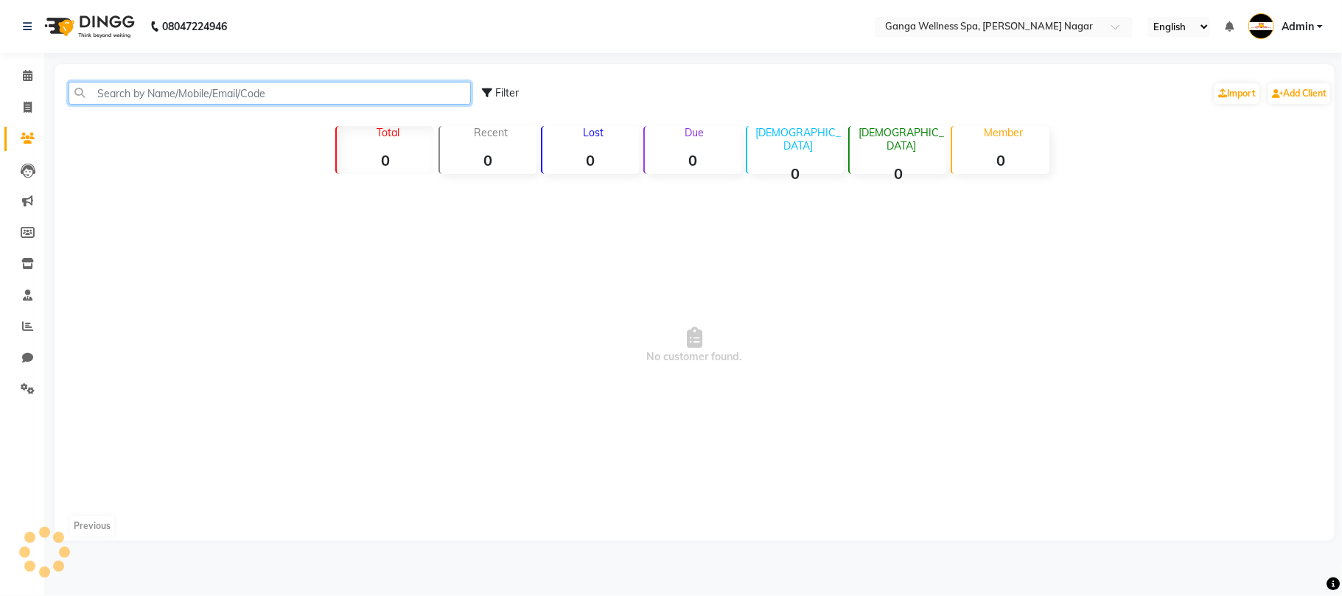
click at [263, 100] on input "text" at bounding box center [270, 93] width 403 height 23
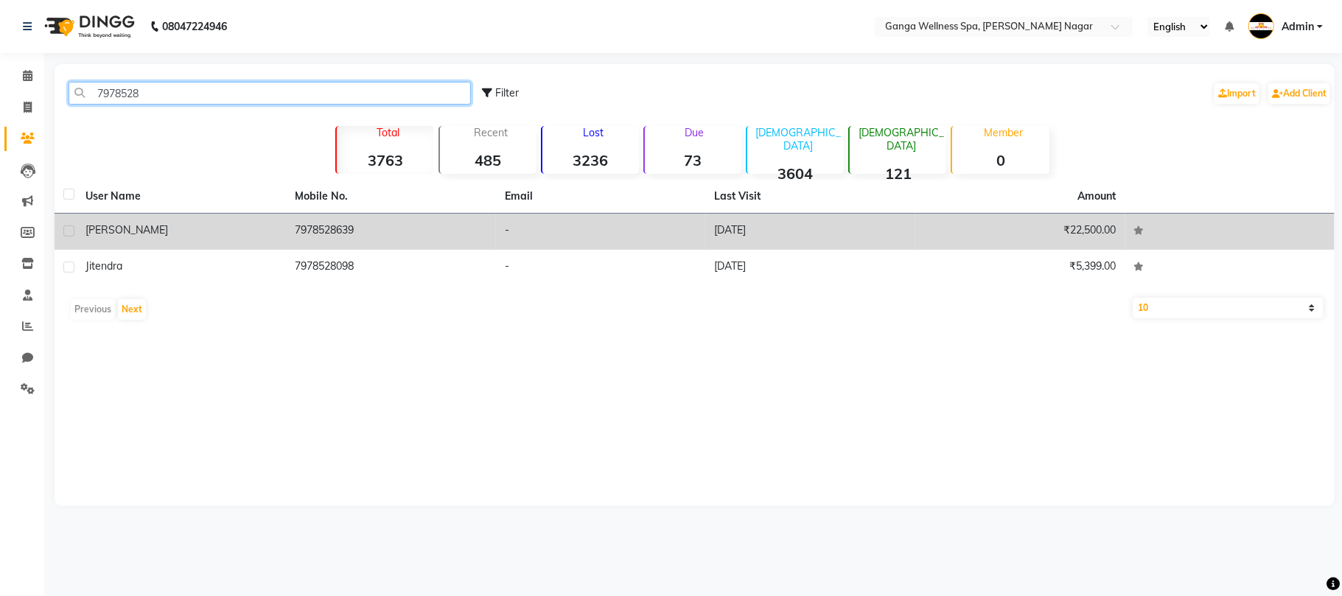
type input "7978528"
click at [796, 242] on td "[DATE]" at bounding box center [811, 232] width 210 height 36
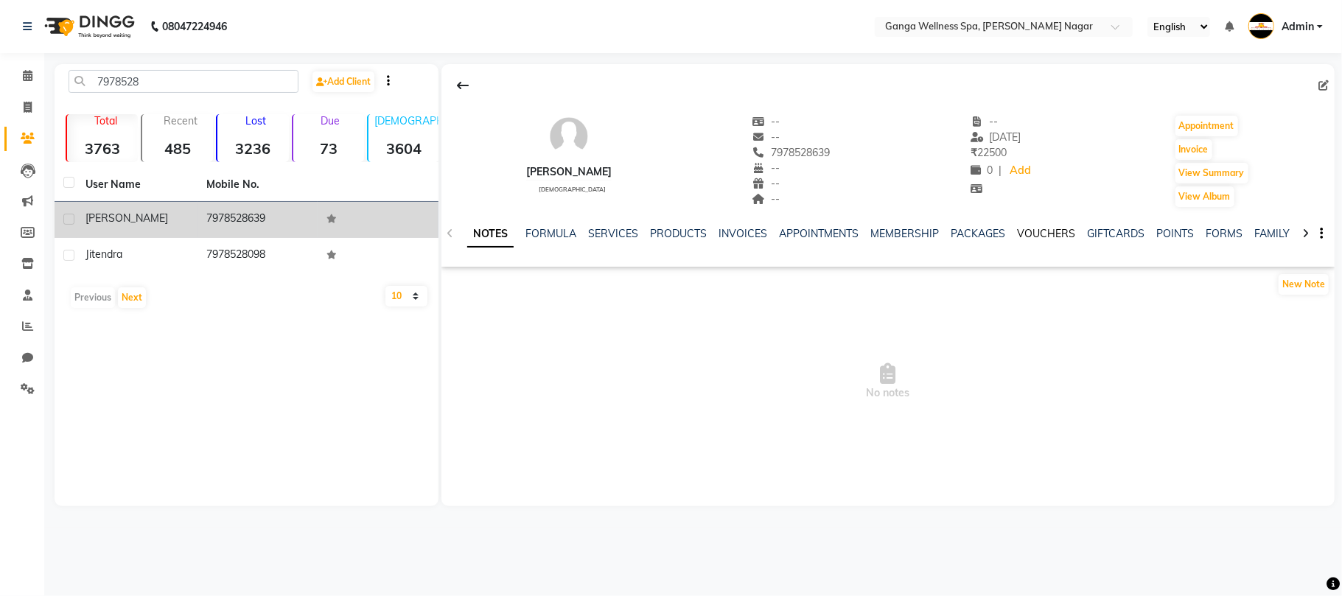
click at [1039, 237] on link "VOUCHERS" at bounding box center [1046, 233] width 58 height 13
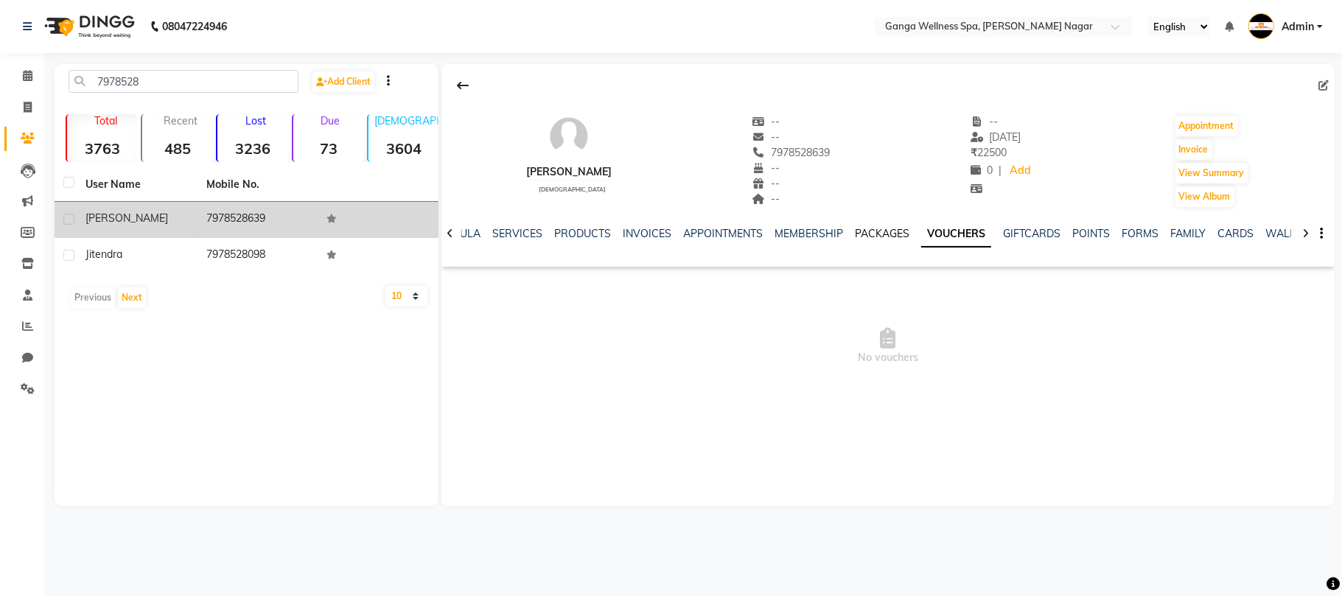
click at [868, 239] on link "PACKAGES" at bounding box center [882, 233] width 55 height 13
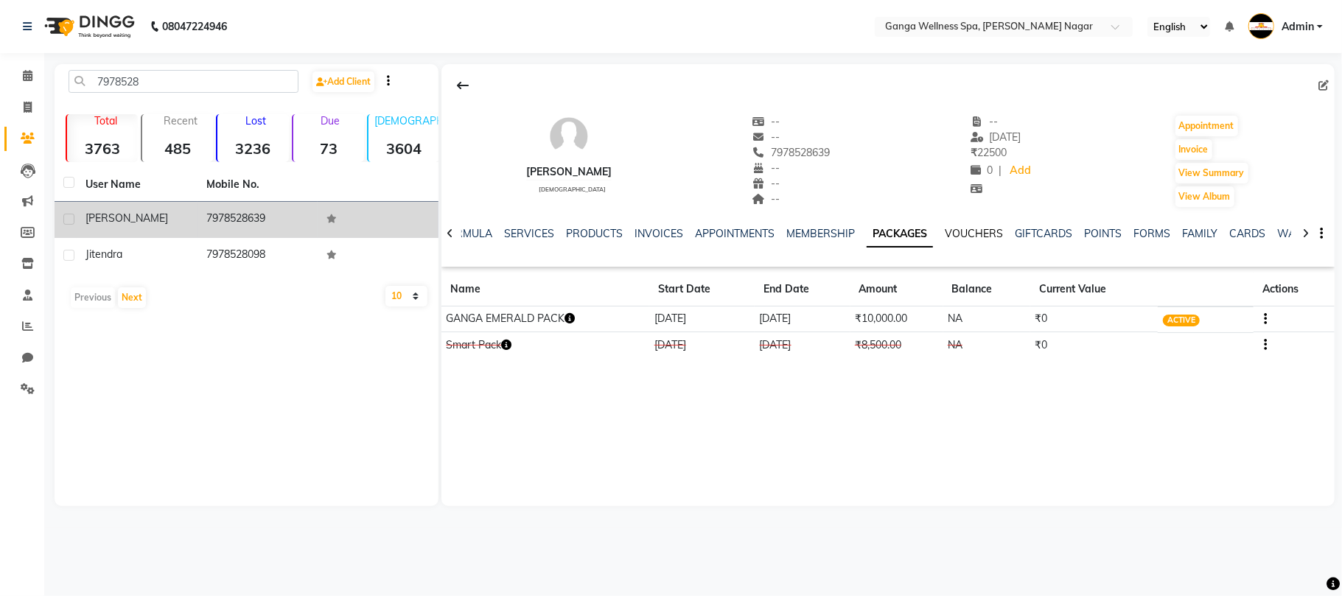
click at [974, 231] on link "VOUCHERS" at bounding box center [974, 233] width 58 height 13
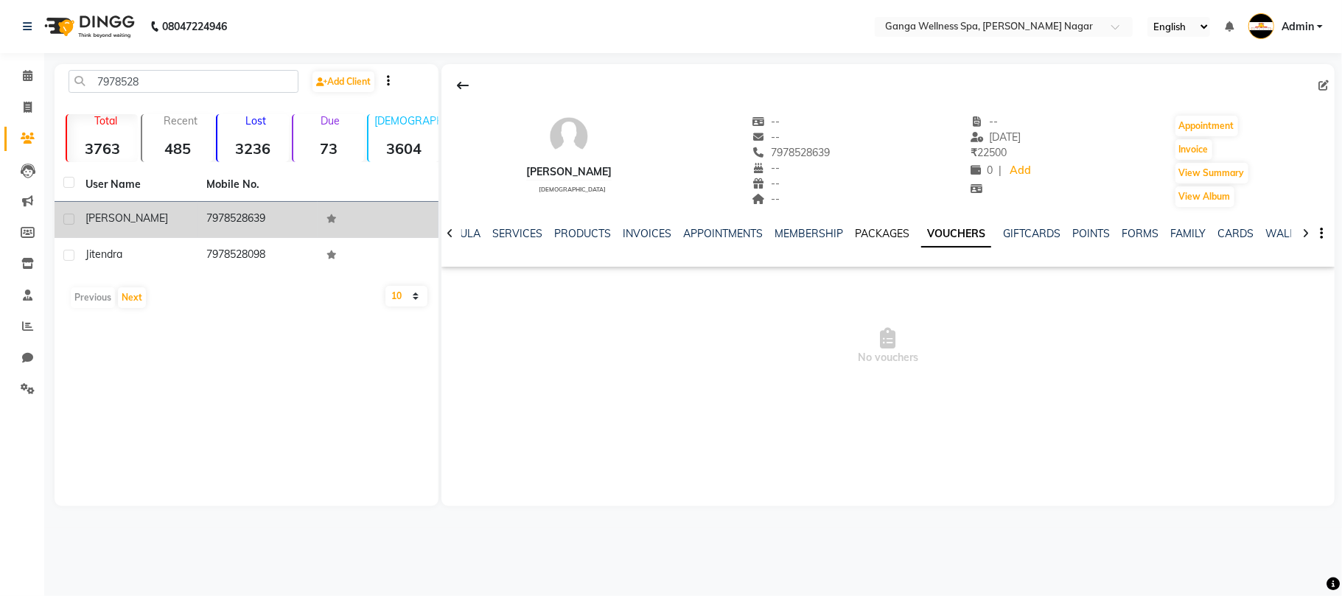
click at [883, 237] on link "PACKAGES" at bounding box center [882, 233] width 55 height 13
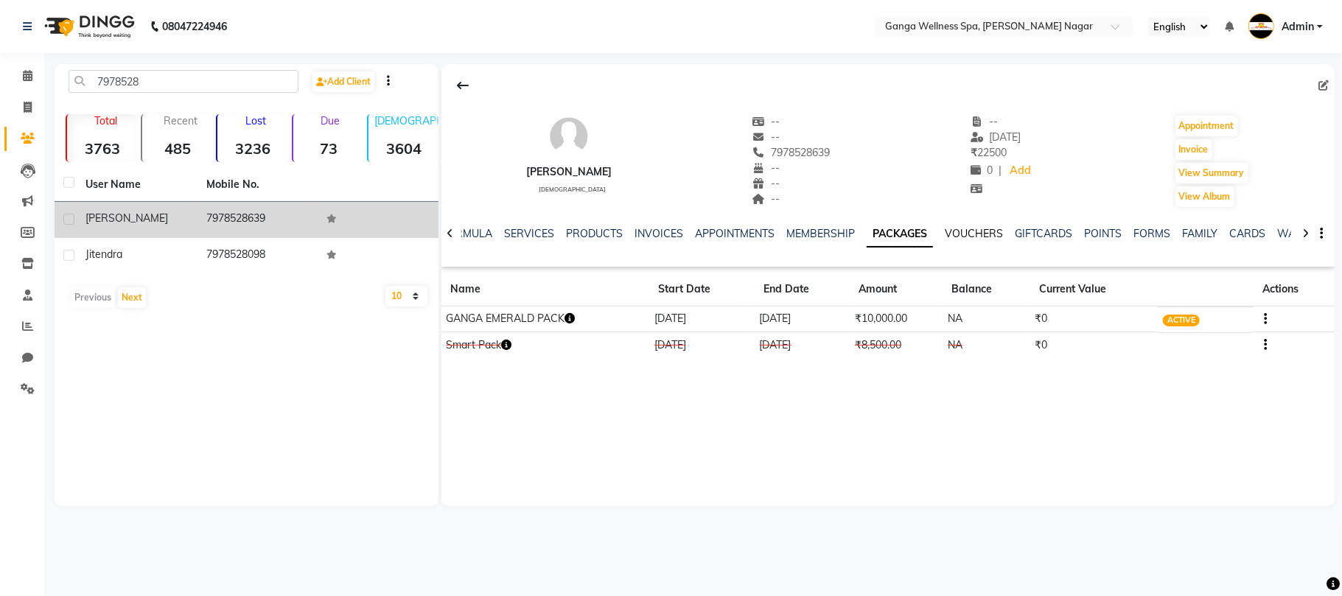
click at [950, 230] on link "VOUCHERS" at bounding box center [974, 233] width 58 height 13
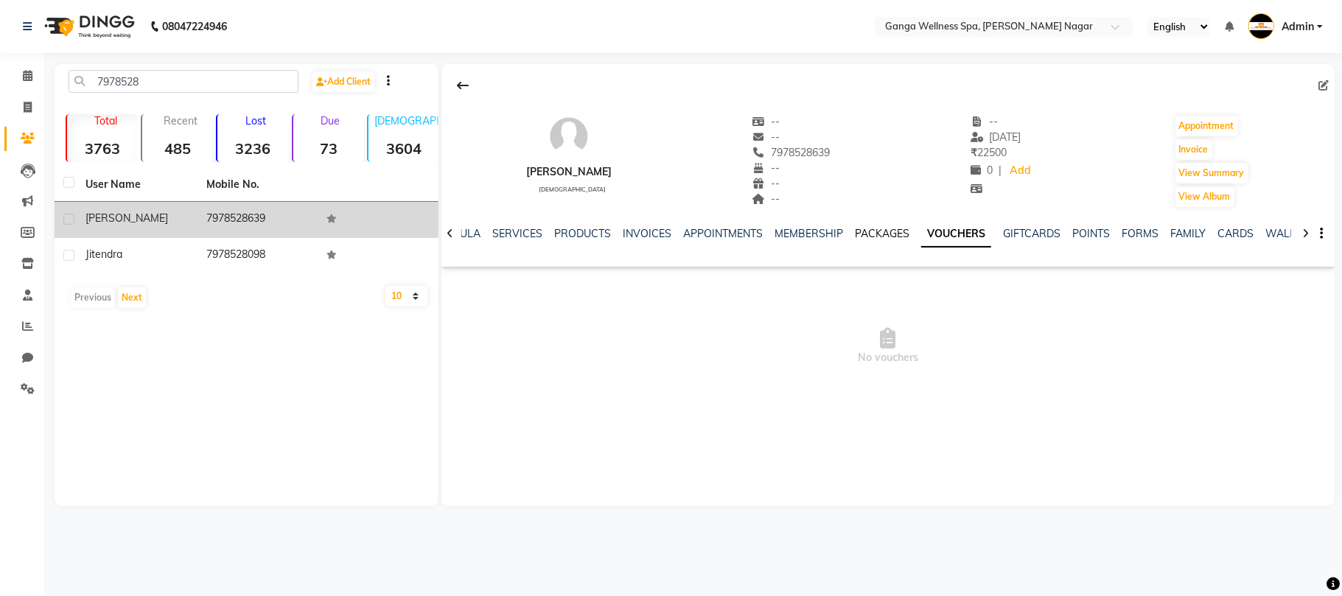
click at [883, 230] on link "PACKAGES" at bounding box center [882, 233] width 55 height 13
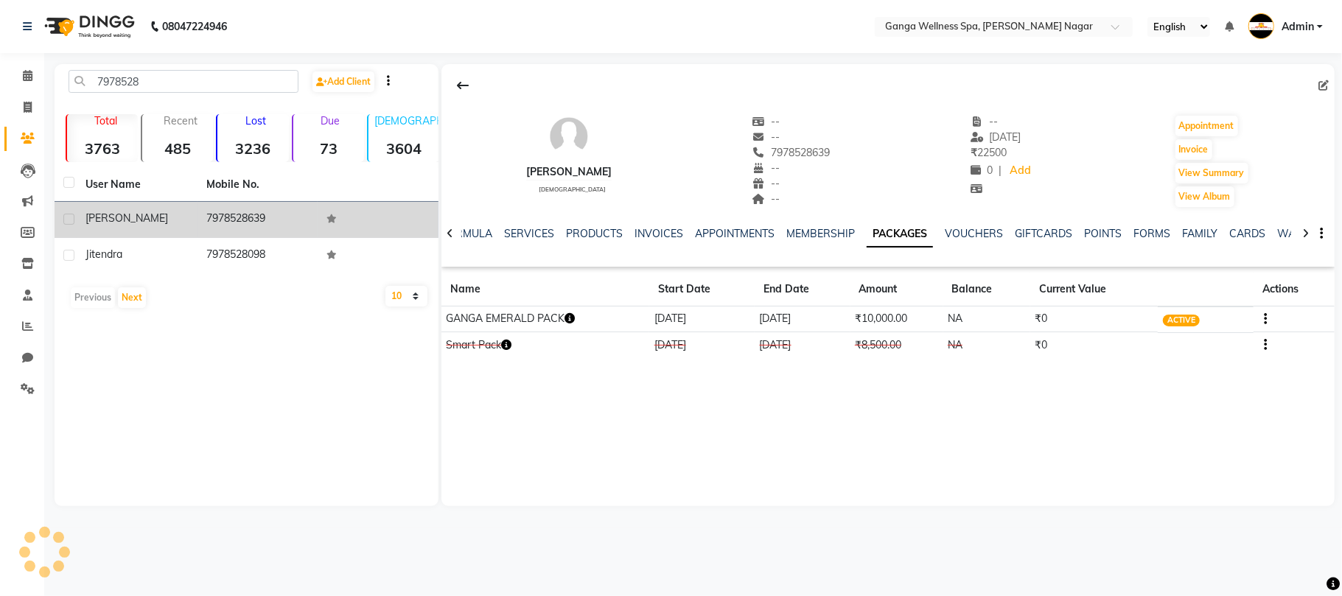
click at [574, 324] on icon "button" at bounding box center [570, 318] width 10 height 10
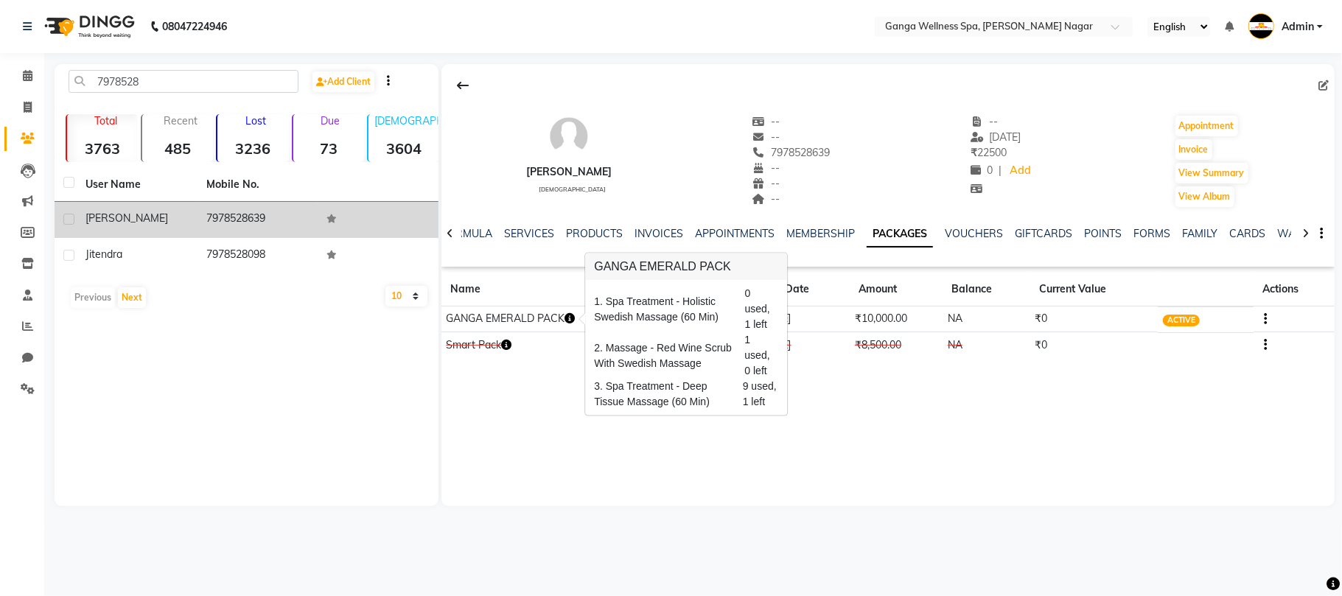
drag, startPoint x: 762, startPoint y: 148, endPoint x: 844, endPoint y: 153, distance: 82.0
click at [844, 153] on div "[PERSON_NAME] [DEMOGRAPHIC_DATA] -- -- [PHONE_NUMBER] Mobile No. -- -- -- -- [D…" at bounding box center [889, 154] width 894 height 109
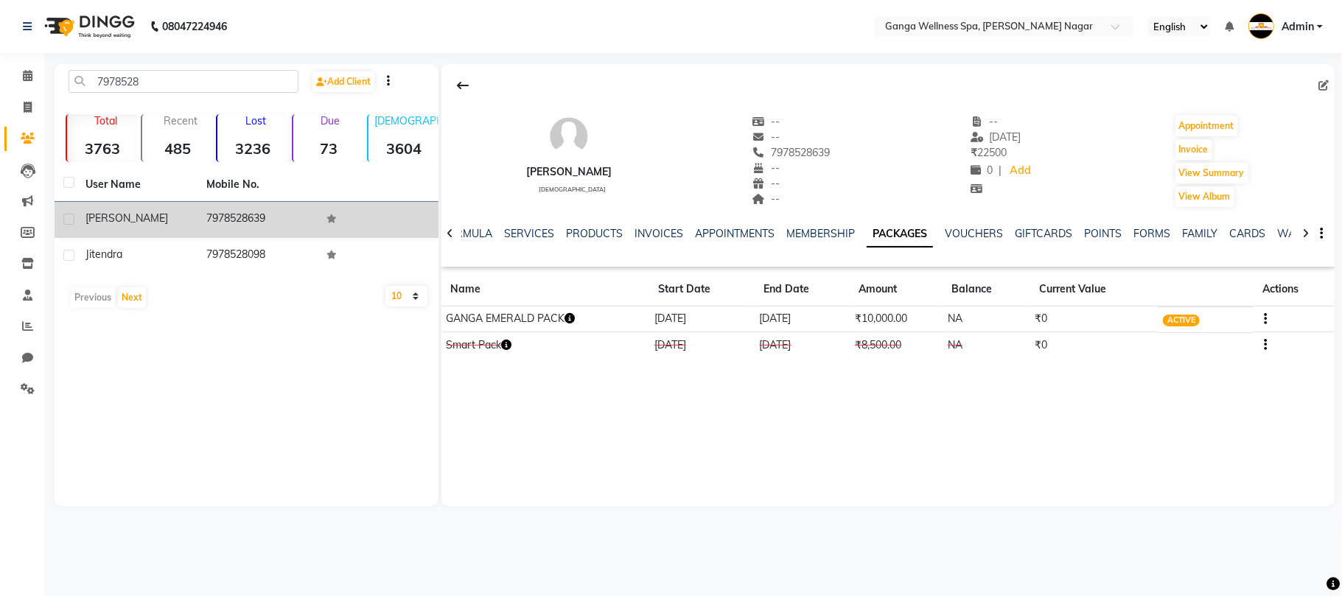
copy span "7978528639"
click at [15, 107] on span at bounding box center [28, 108] width 26 height 17
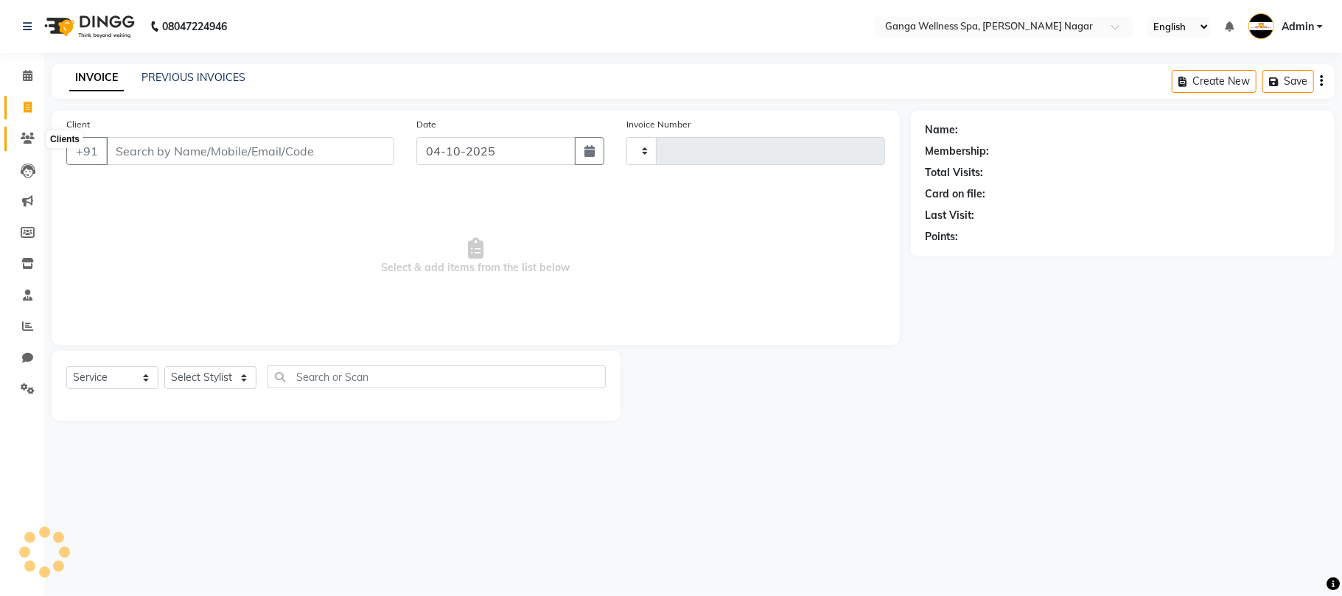
click at [21, 139] on icon at bounding box center [28, 138] width 14 height 11
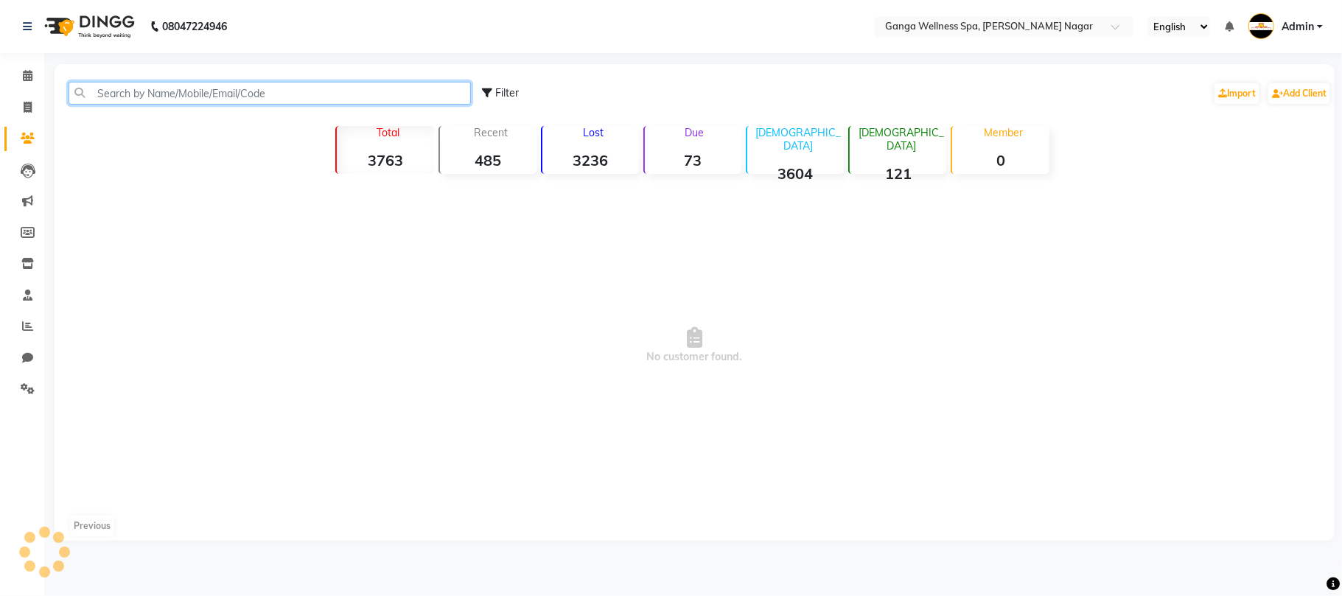
click at [151, 94] on input "text" at bounding box center [270, 93] width 403 height 23
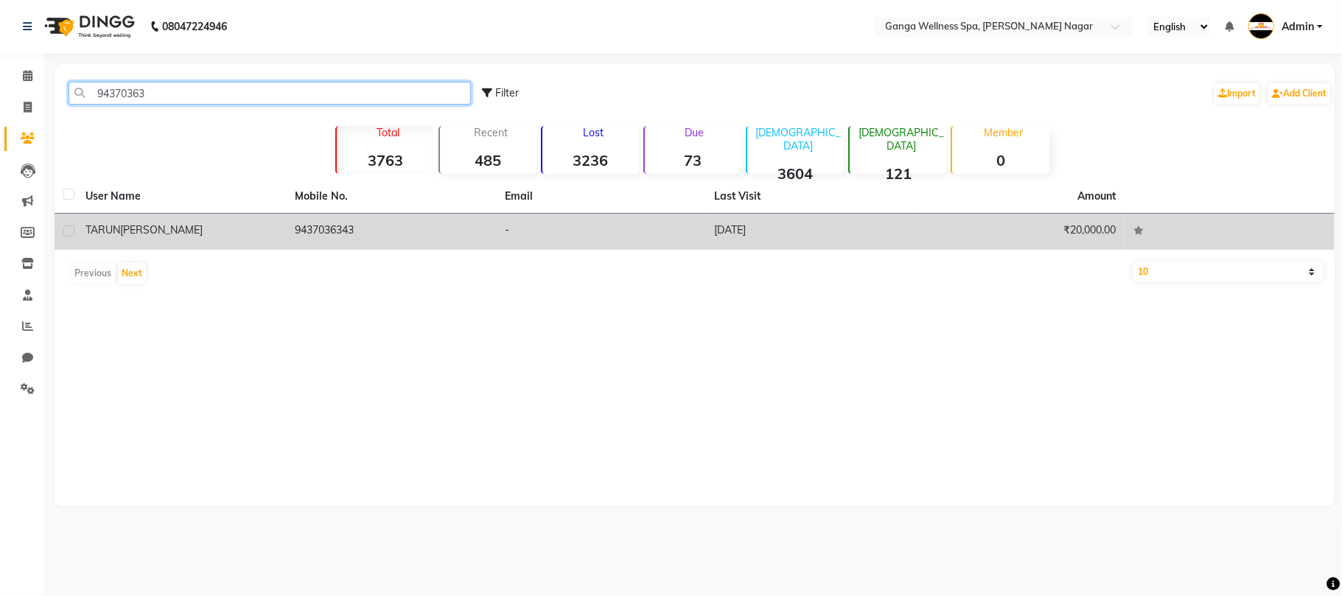
type input "94370363"
click at [342, 248] on td "9437036343" at bounding box center [392, 232] width 210 height 36
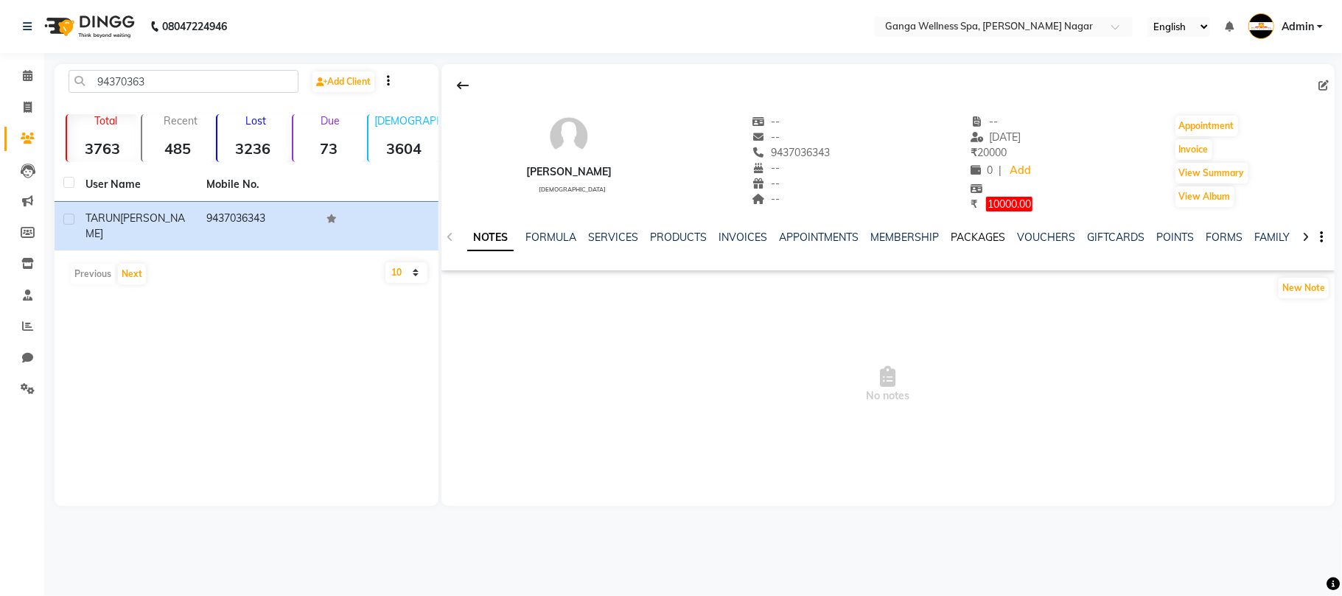
click at [986, 240] on link "PACKAGES" at bounding box center [978, 237] width 55 height 13
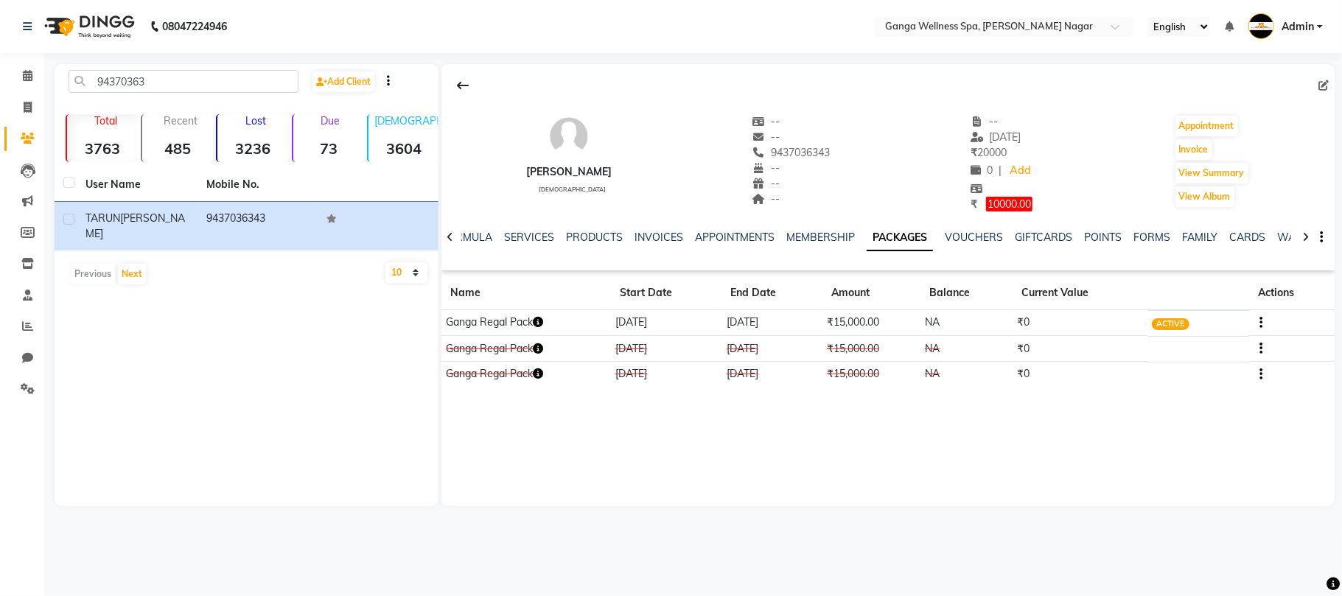
click at [543, 322] on icon "button" at bounding box center [538, 322] width 10 height 10
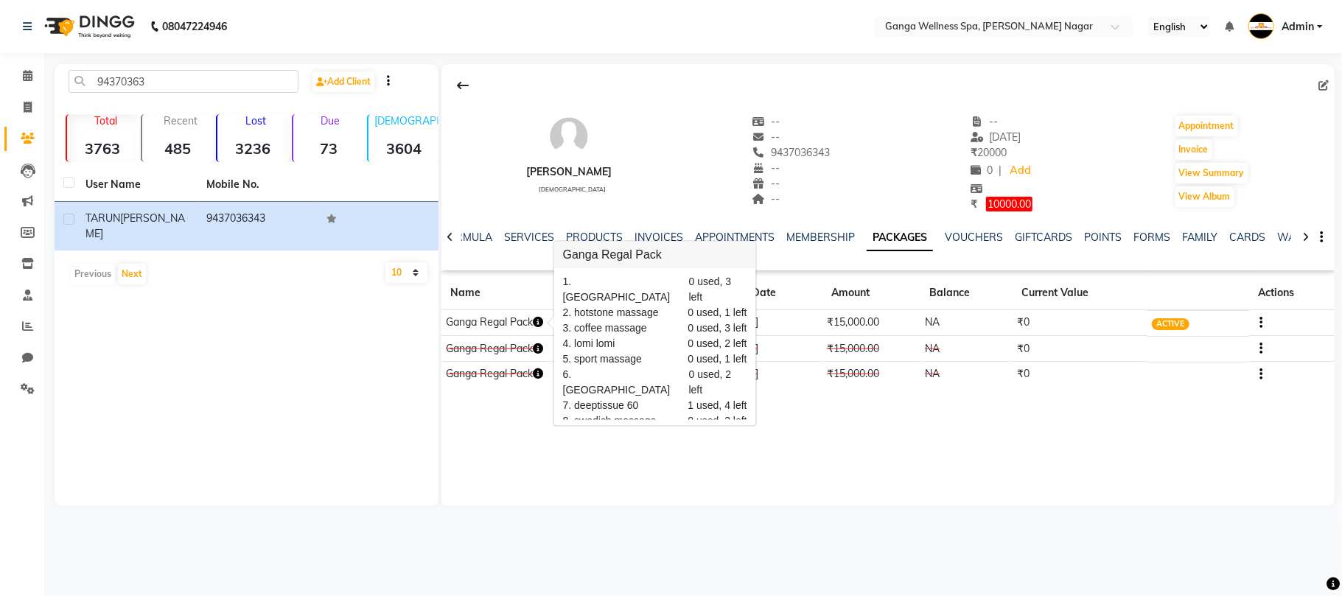
click at [573, 467] on div "[PERSON_NAME] [DEMOGRAPHIC_DATA] -- -- 9437036343 -- -- -- -- [DATE] ₹ 20000 0 …" at bounding box center [889, 285] width 894 height 442
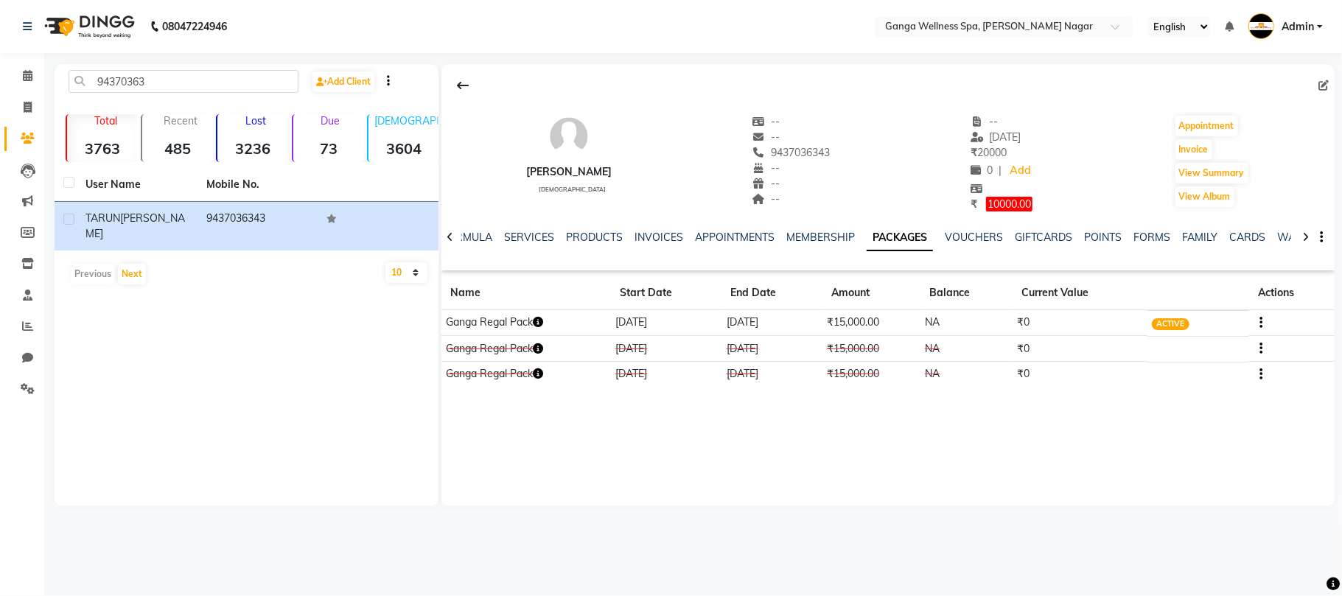
click at [543, 316] on button "button" at bounding box center [538, 322] width 10 height 15
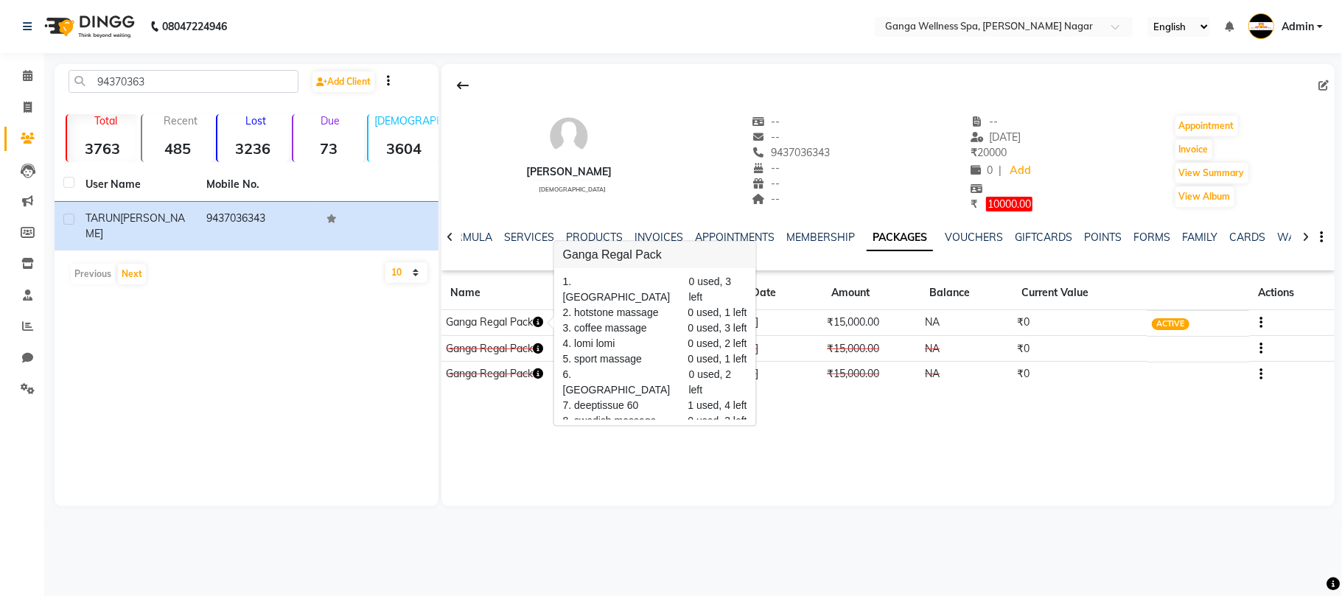
click at [692, 440] on div "[PERSON_NAME] [DEMOGRAPHIC_DATA] -- -- 9437036343 -- -- -- -- [DATE] ₹ 20000 0 …" at bounding box center [889, 285] width 894 height 442
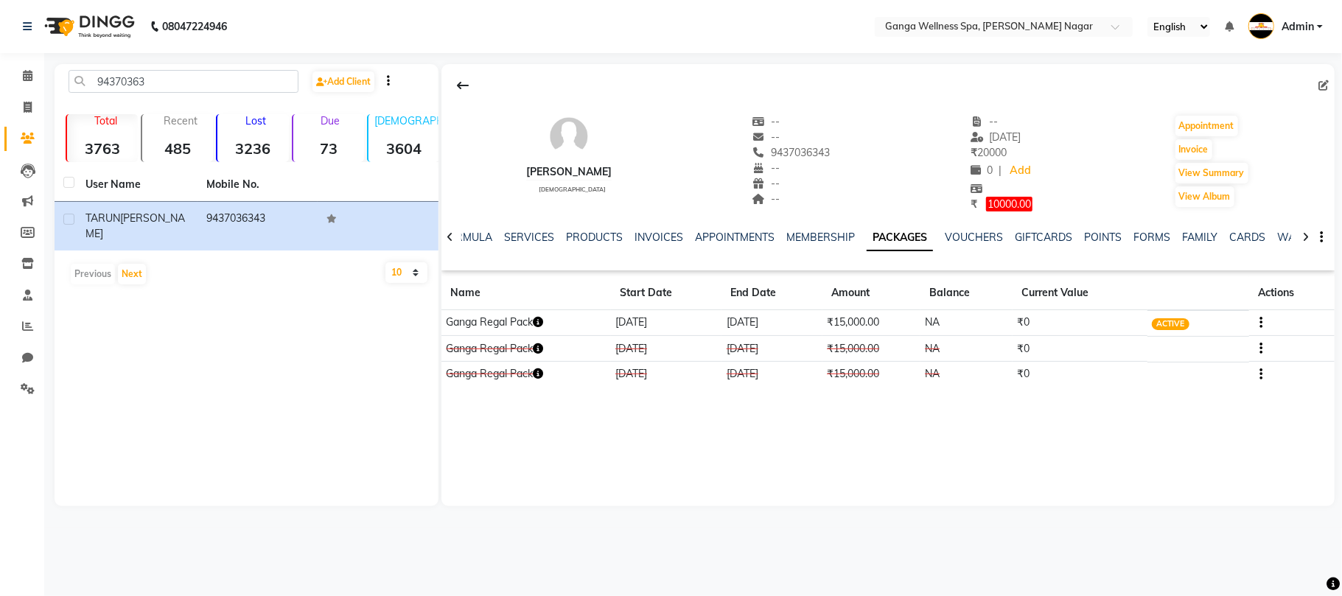
drag, startPoint x: 0, startPoint y: 278, endPoint x: 125, endPoint y: 593, distance: 339.2
click at [9, 290] on li "Staff" at bounding box center [22, 296] width 44 height 32
click at [19, 100] on span at bounding box center [28, 108] width 26 height 17
select select "service"
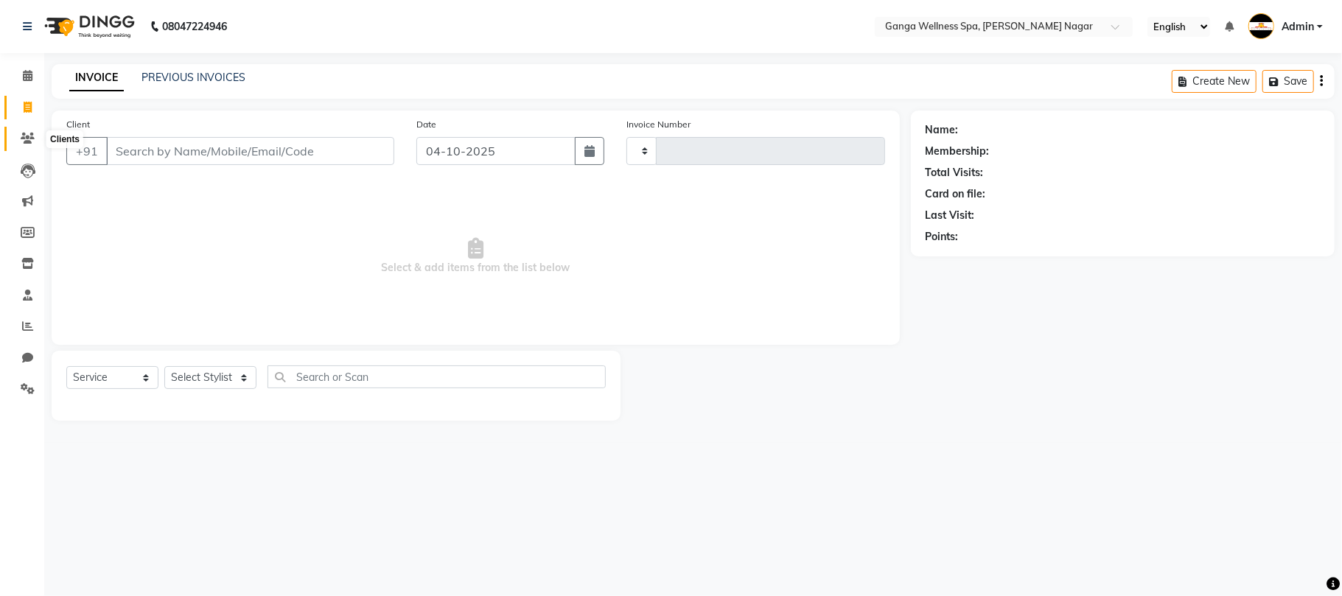
click at [30, 140] on icon at bounding box center [28, 138] width 14 height 11
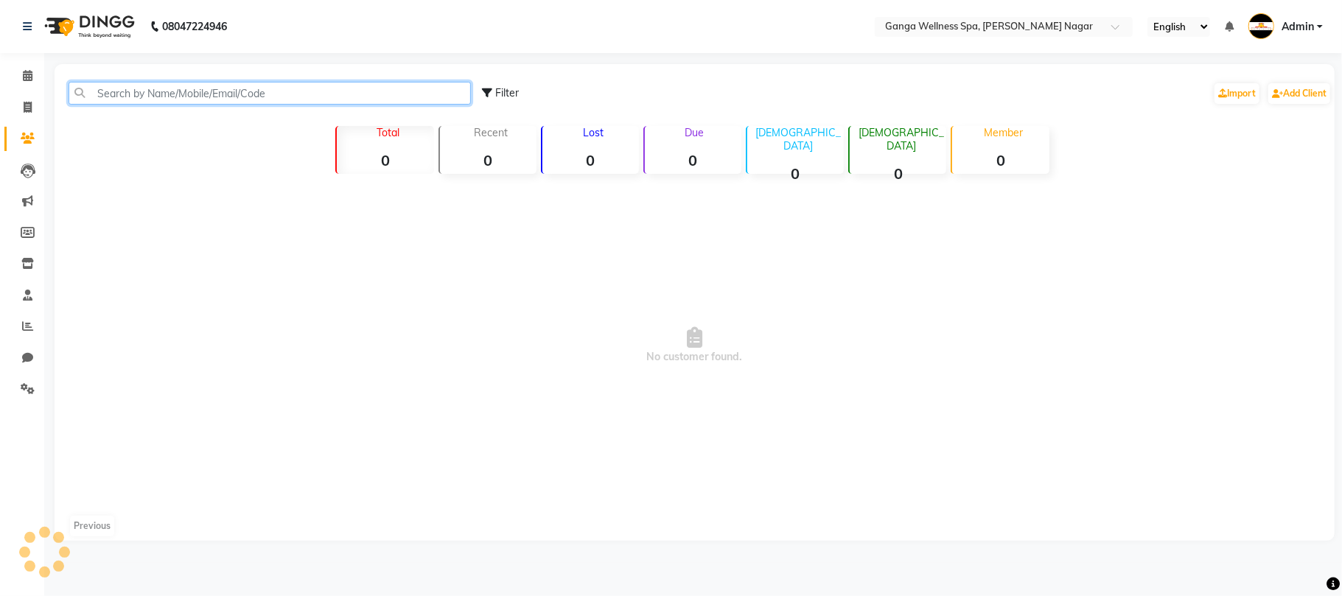
click at [151, 101] on input "text" at bounding box center [270, 93] width 403 height 23
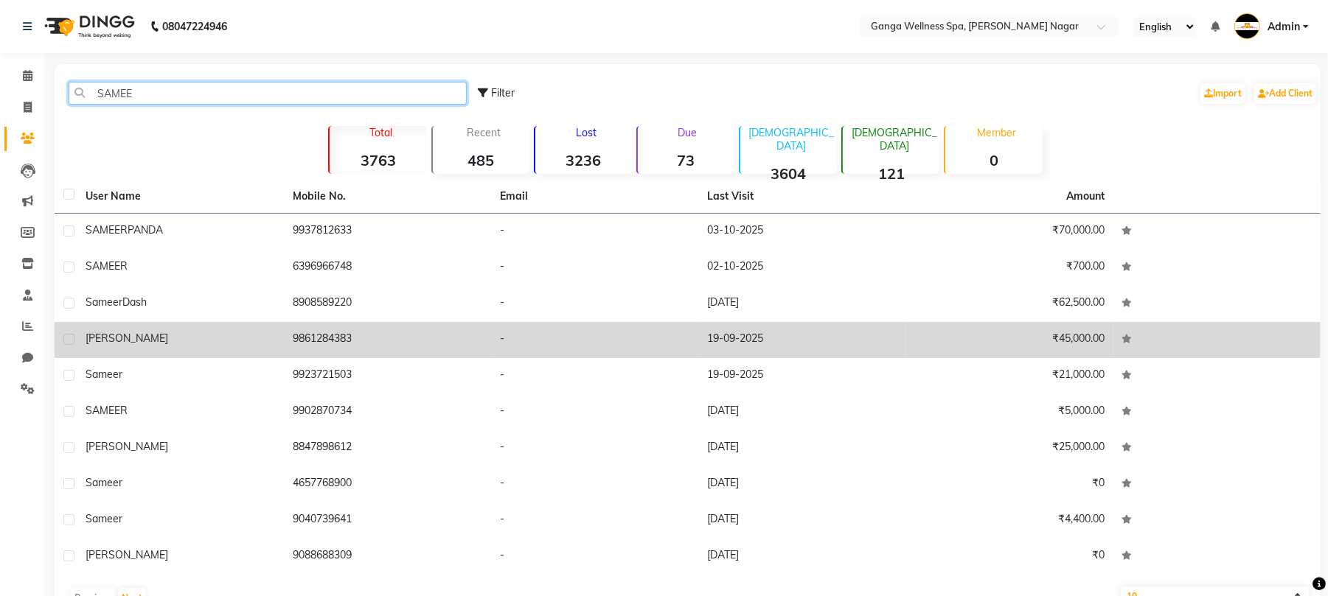
type input "SAMEE"
click at [257, 338] on div "[PERSON_NAME]" at bounding box center [180, 338] width 189 height 15
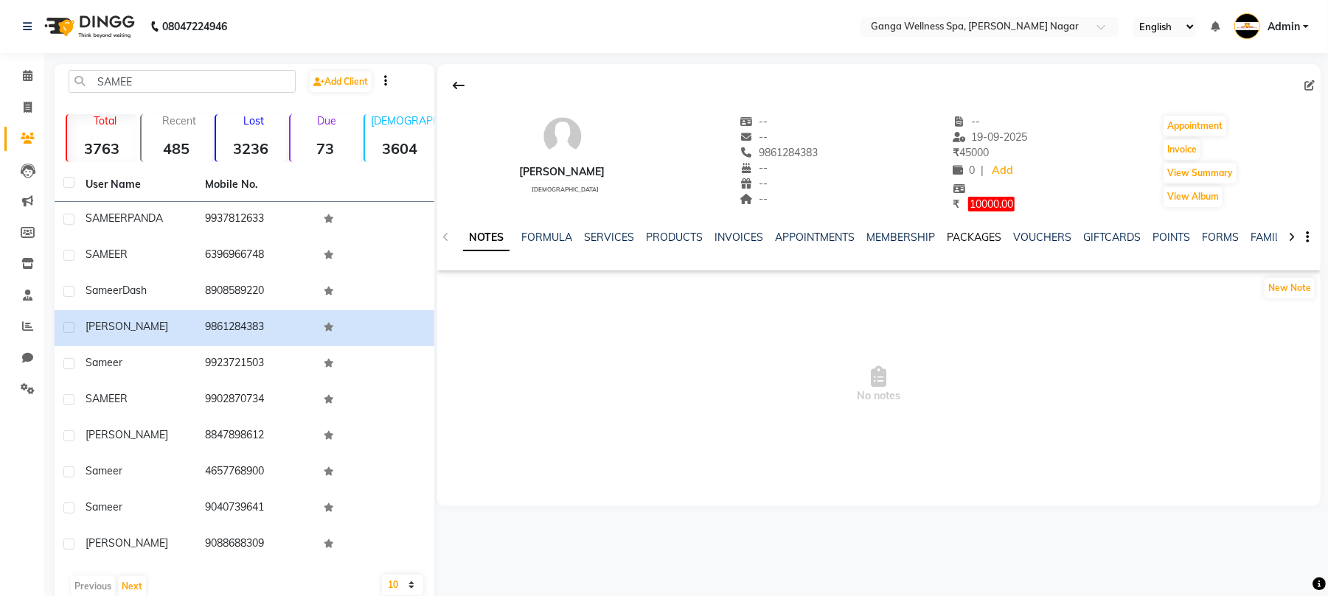
click at [963, 239] on link "PACKAGES" at bounding box center [974, 237] width 55 height 13
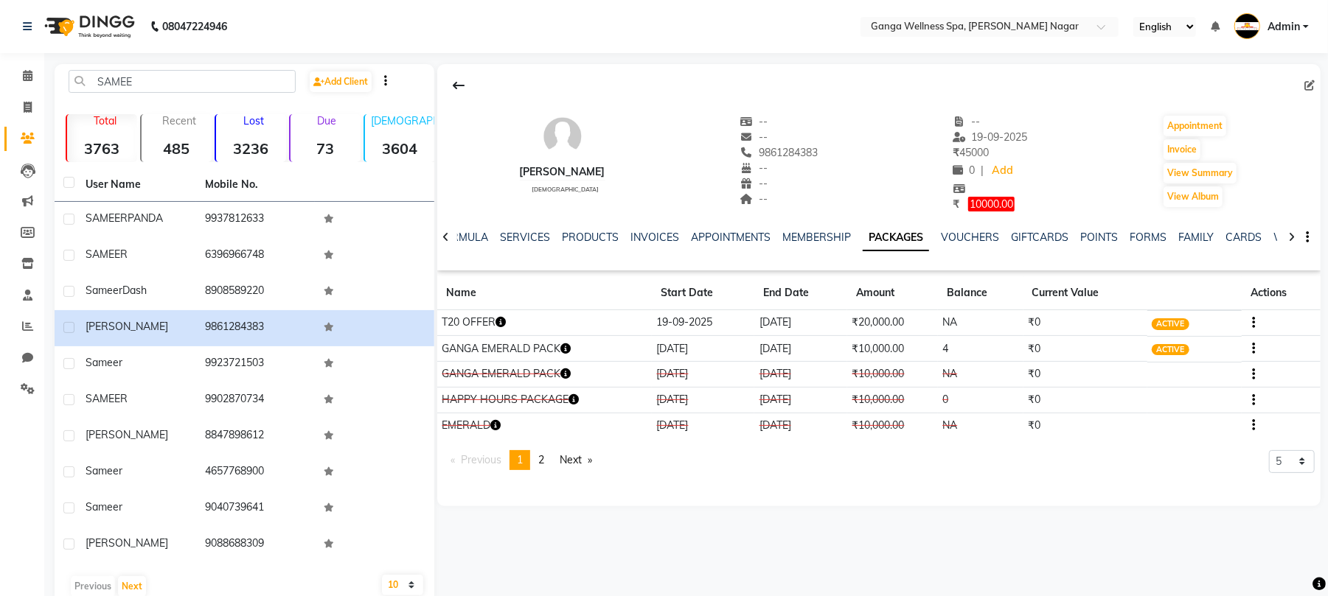
click at [500, 320] on icon "button" at bounding box center [500, 322] width 10 height 10
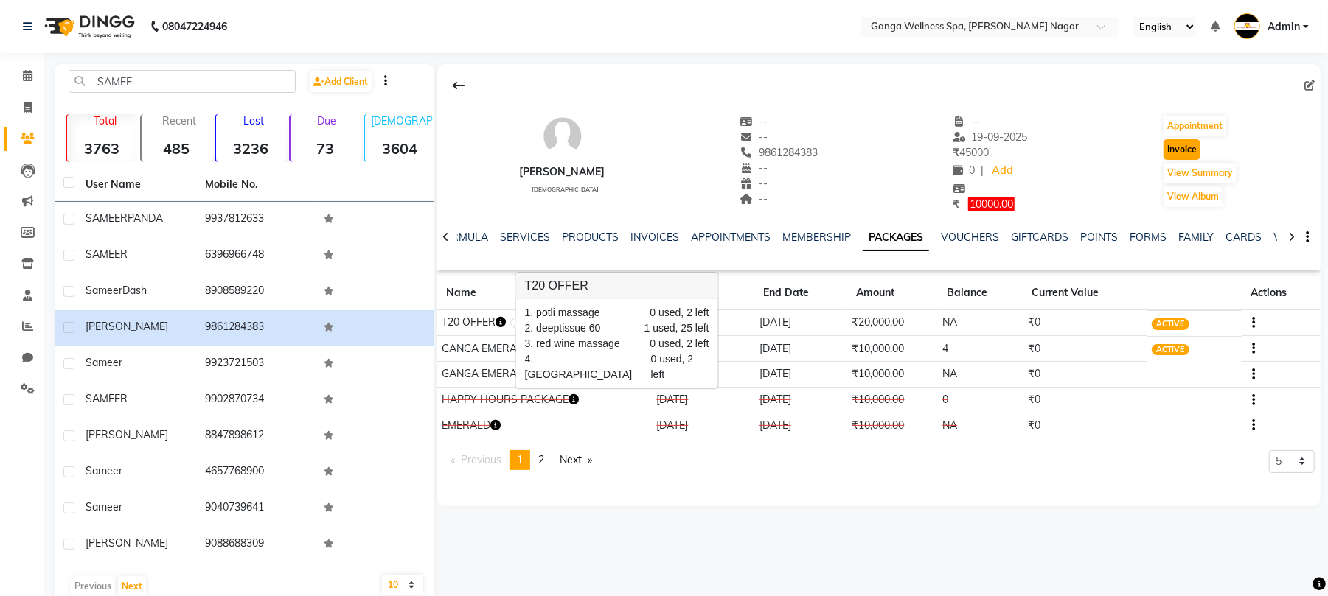
click at [1198, 155] on button "Invoice" at bounding box center [1181, 149] width 37 height 21
select select "service"
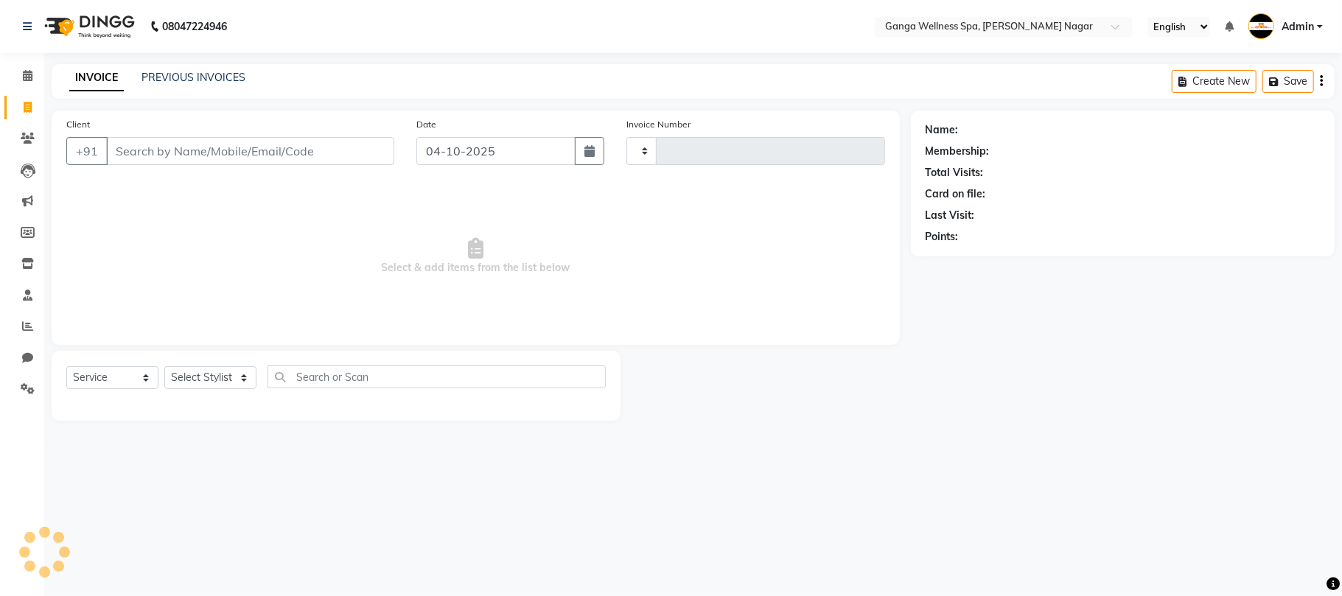
type input "3403"
select select "762"
click at [180, 378] on select "Select Stylist" at bounding box center [210, 377] width 92 height 23
type input "9861284383"
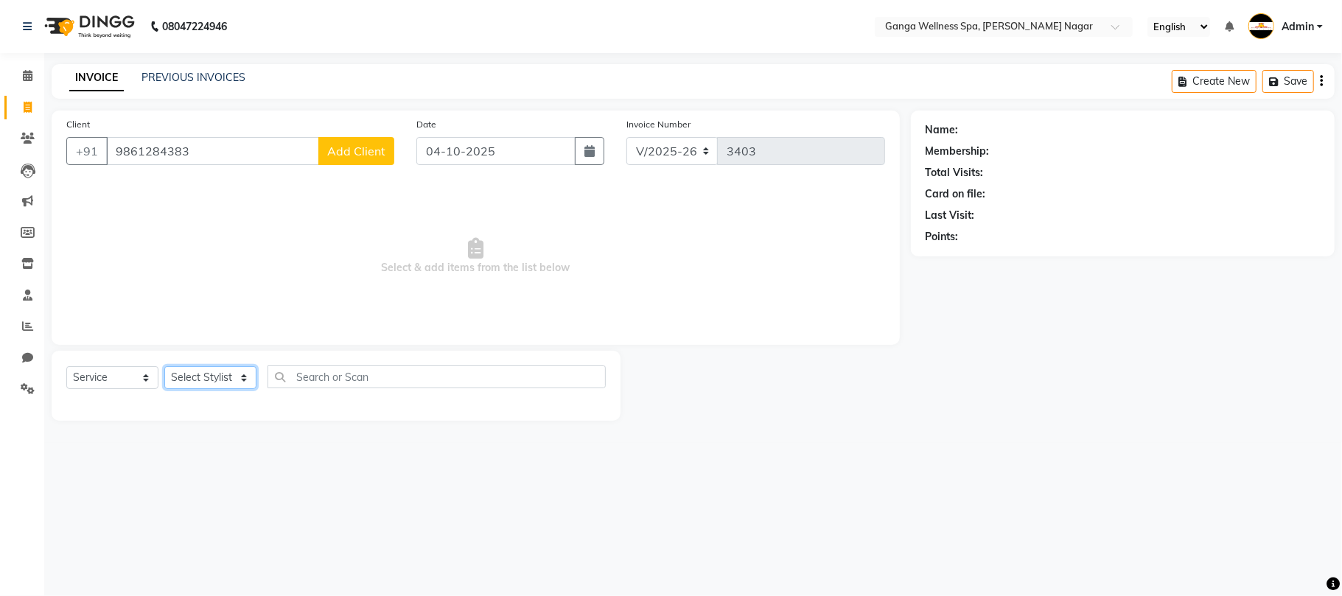
select select "60676"
click at [320, 372] on input "text" at bounding box center [437, 377] width 338 height 23
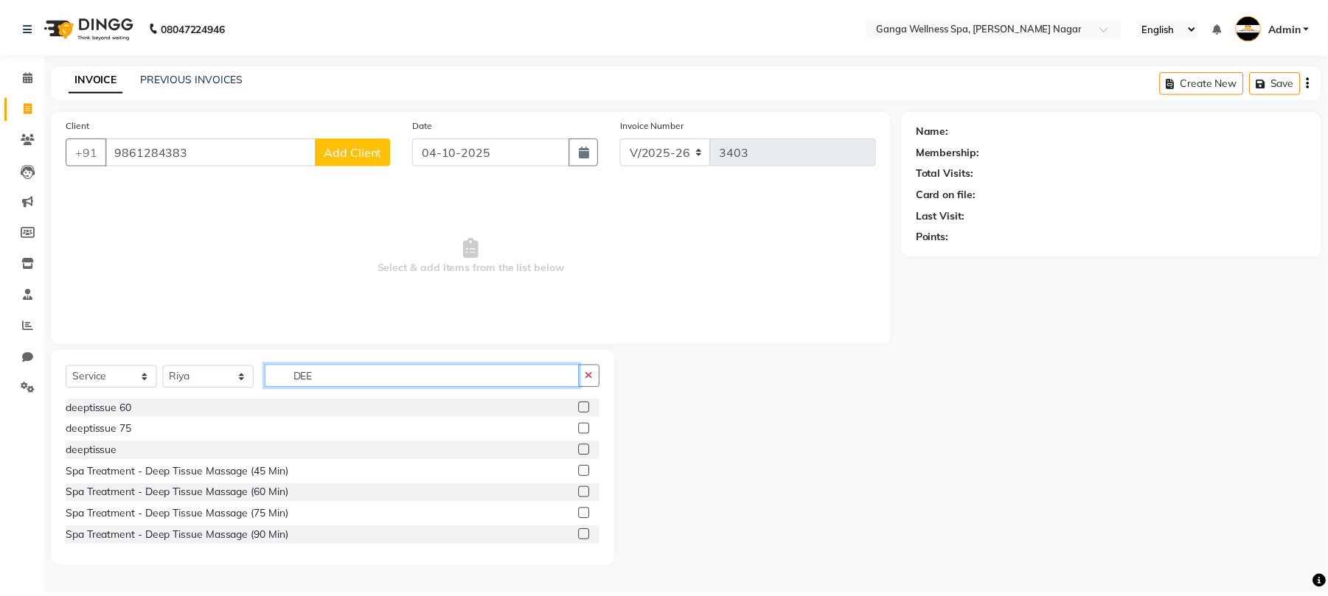
scroll to position [1, 0]
type input "DEE"
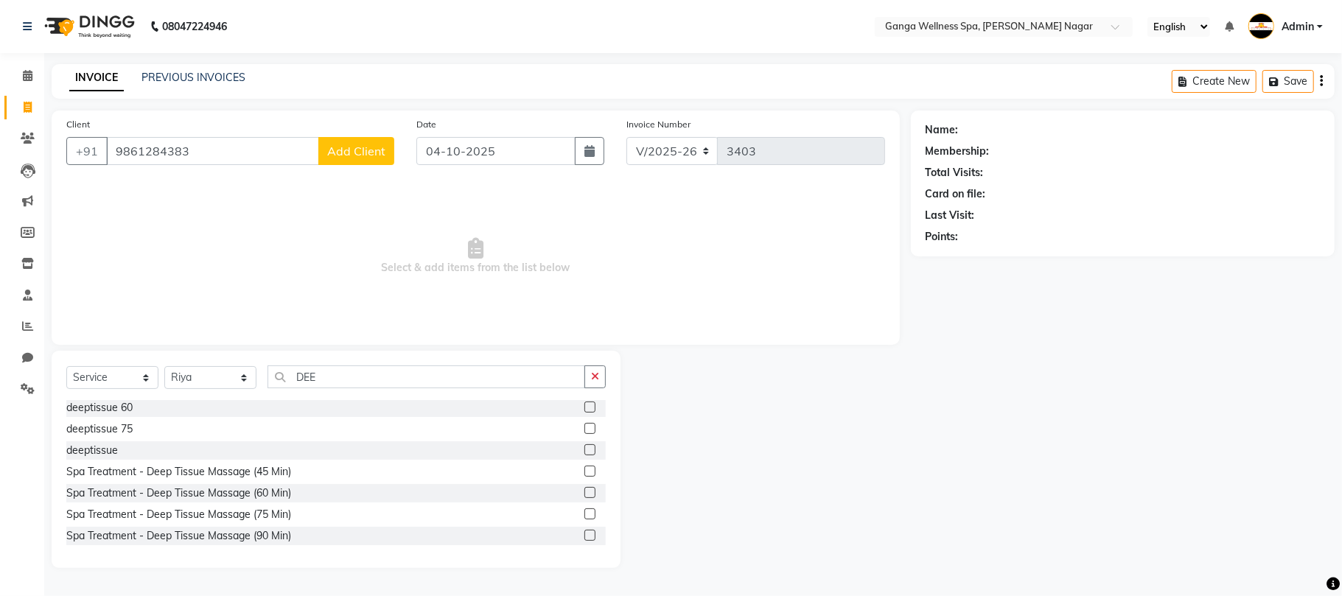
click at [585, 408] on label at bounding box center [590, 407] width 11 height 11
click at [585, 408] on input "checkbox" at bounding box center [590, 408] width 10 height 10
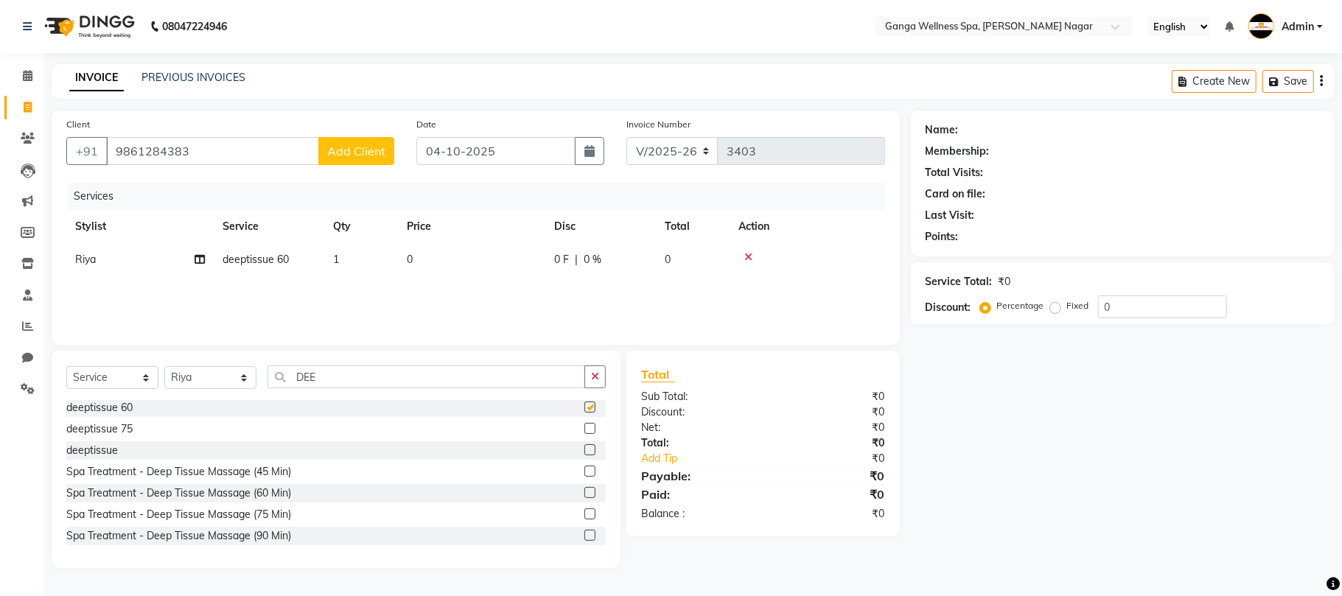
checkbox input "false"
click at [753, 257] on div at bounding box center [808, 257] width 138 height 10
click at [750, 255] on icon at bounding box center [749, 257] width 8 height 10
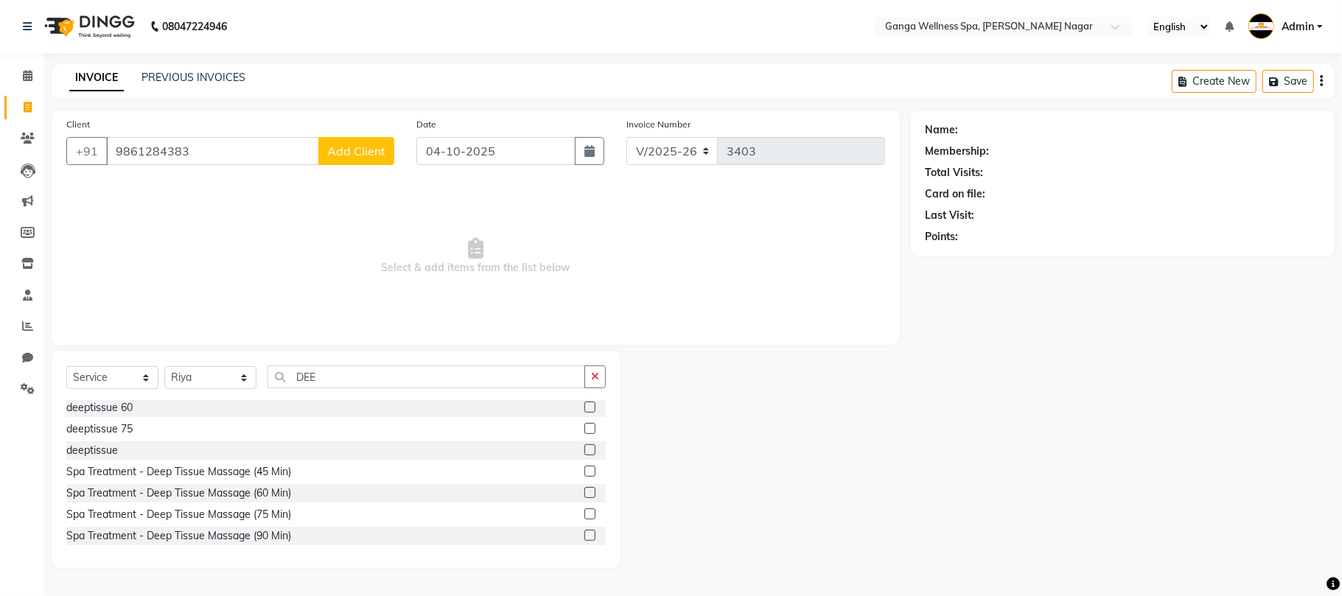
click at [585, 452] on label at bounding box center [590, 450] width 11 height 11
click at [585, 452] on input "checkbox" at bounding box center [590, 451] width 10 height 10
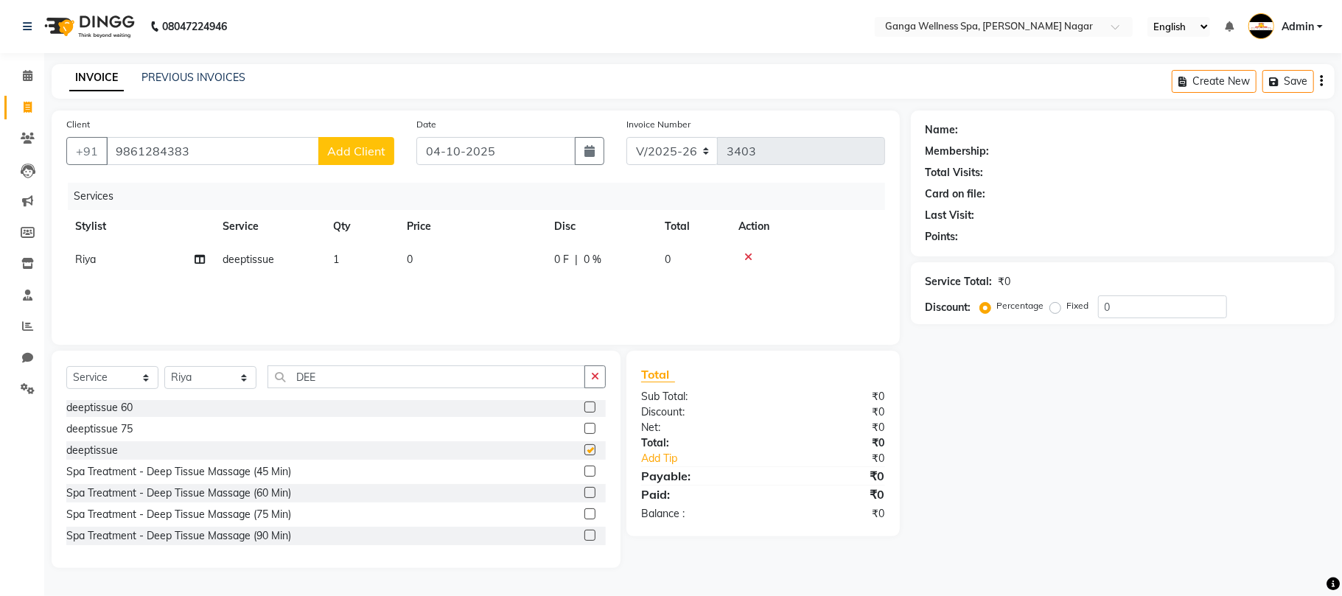
checkbox input "false"
click at [750, 260] on icon at bounding box center [749, 257] width 8 height 10
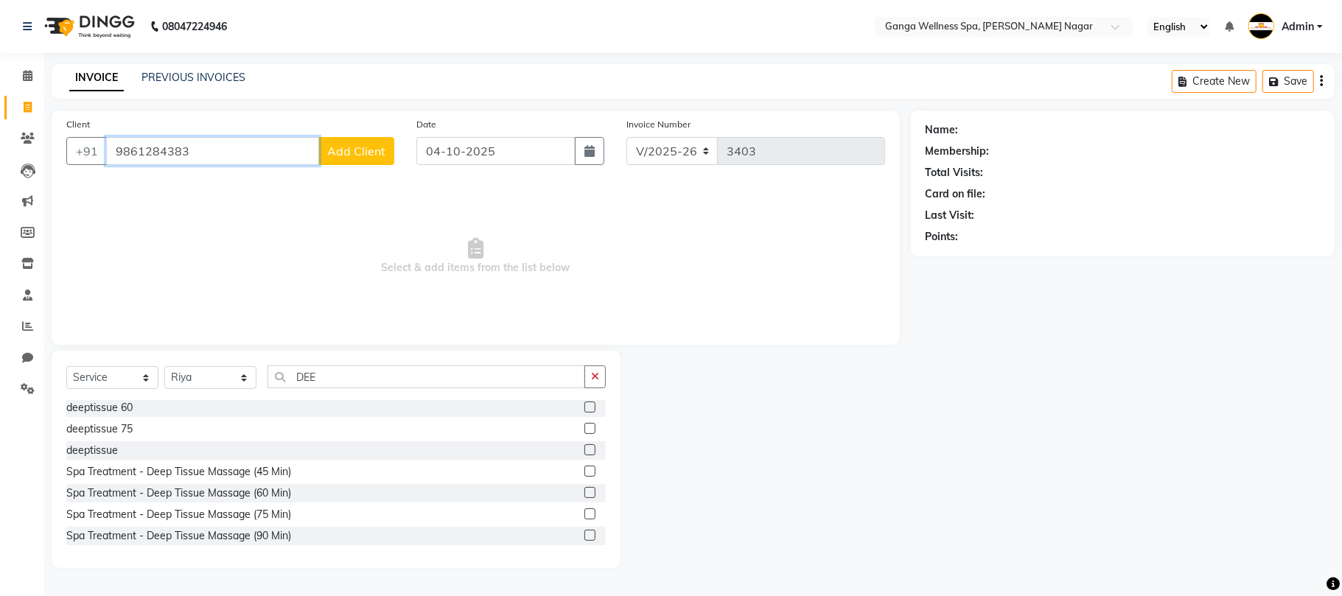
drag, startPoint x: 109, startPoint y: 139, endPoint x: 186, endPoint y: 139, distance: 76.7
click at [186, 139] on input "9861284383" at bounding box center [212, 151] width 213 height 28
click at [21, 136] on icon at bounding box center [28, 138] width 14 height 11
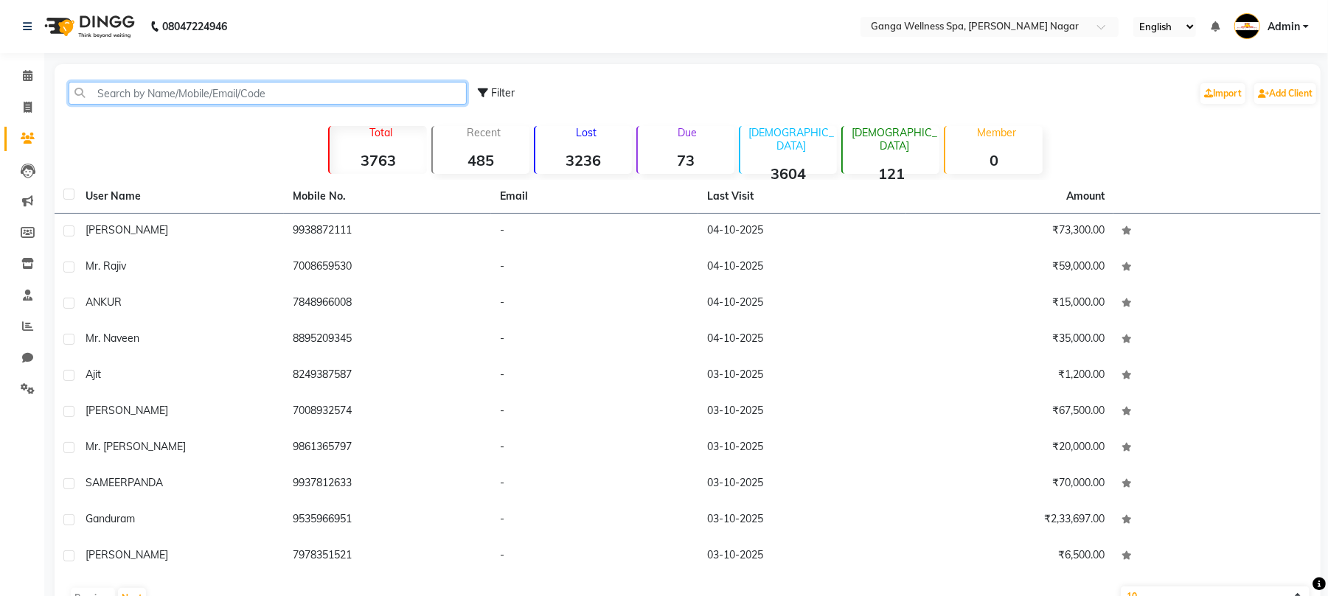
click at [217, 87] on input "text" at bounding box center [268, 93] width 398 height 23
paste input "9861284383"
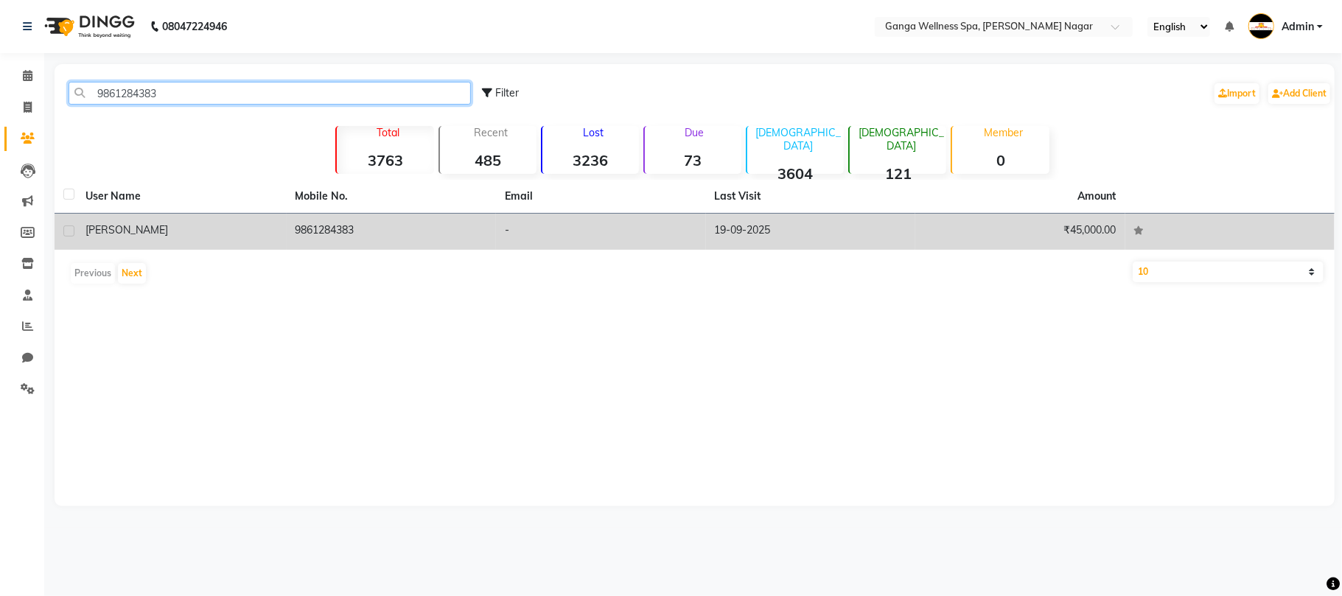
type input "9861284383"
drag, startPoint x: 240, startPoint y: 216, endPoint x: 292, endPoint y: 215, distance: 52.3
click at [240, 216] on td "[PERSON_NAME]" at bounding box center [182, 232] width 210 height 36
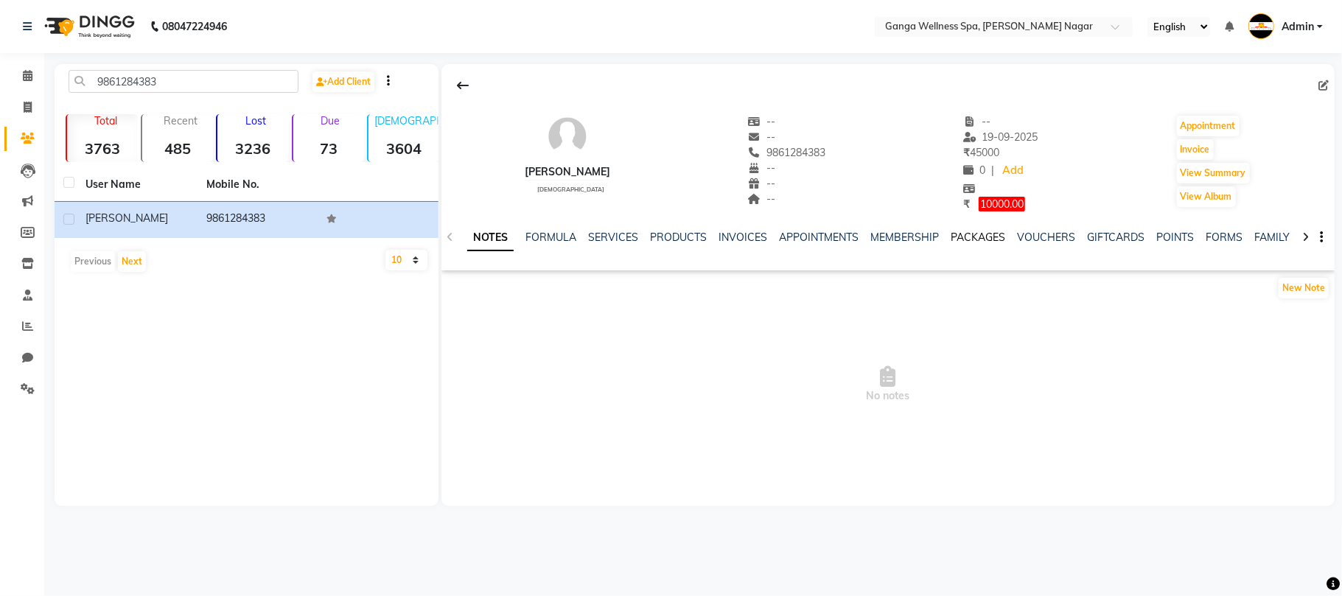
click at [963, 231] on link "PACKAGES" at bounding box center [978, 237] width 55 height 13
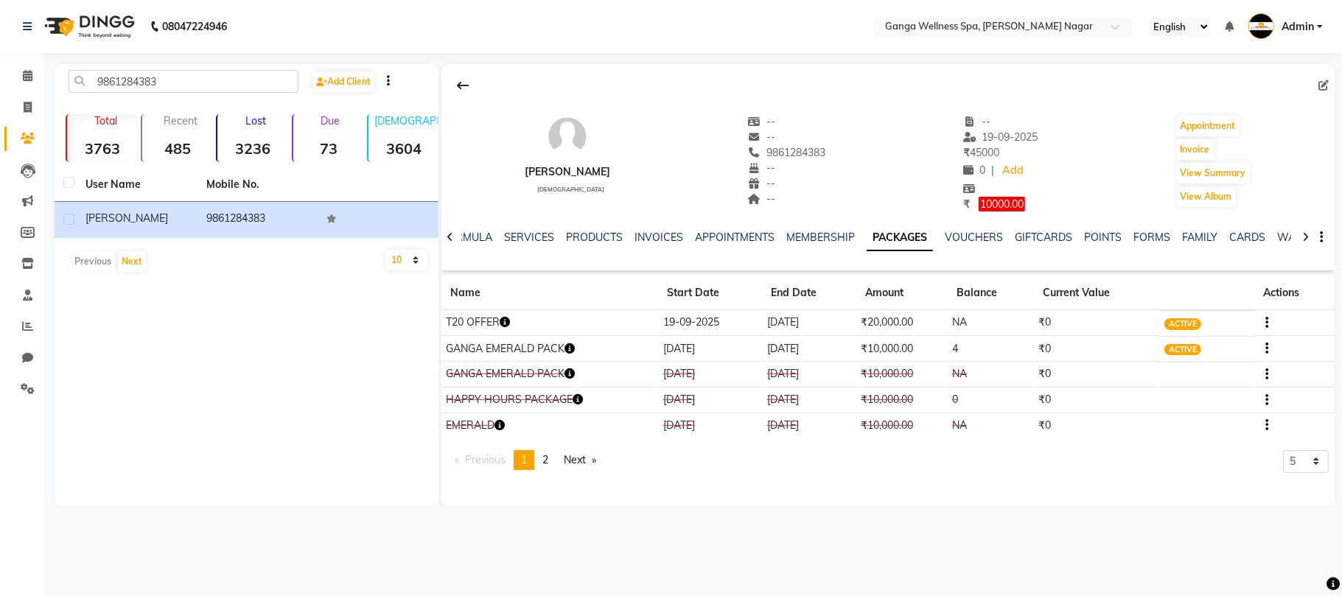
click at [1224, 144] on div "Invoice" at bounding box center [1214, 150] width 76 height 24
click at [1203, 147] on button "Invoice" at bounding box center [1195, 149] width 37 height 21
select select "service"
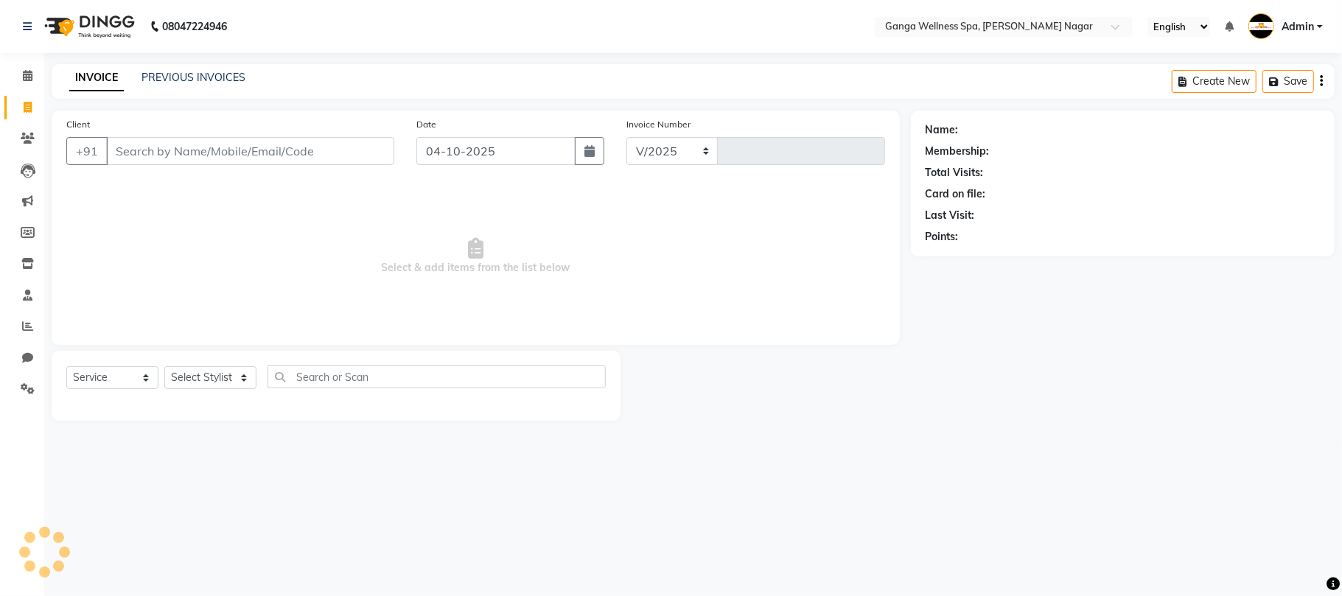
select select "762"
type input "3403"
click at [208, 375] on select "Select Stylist" at bounding box center [210, 377] width 92 height 23
type input "9861284383"
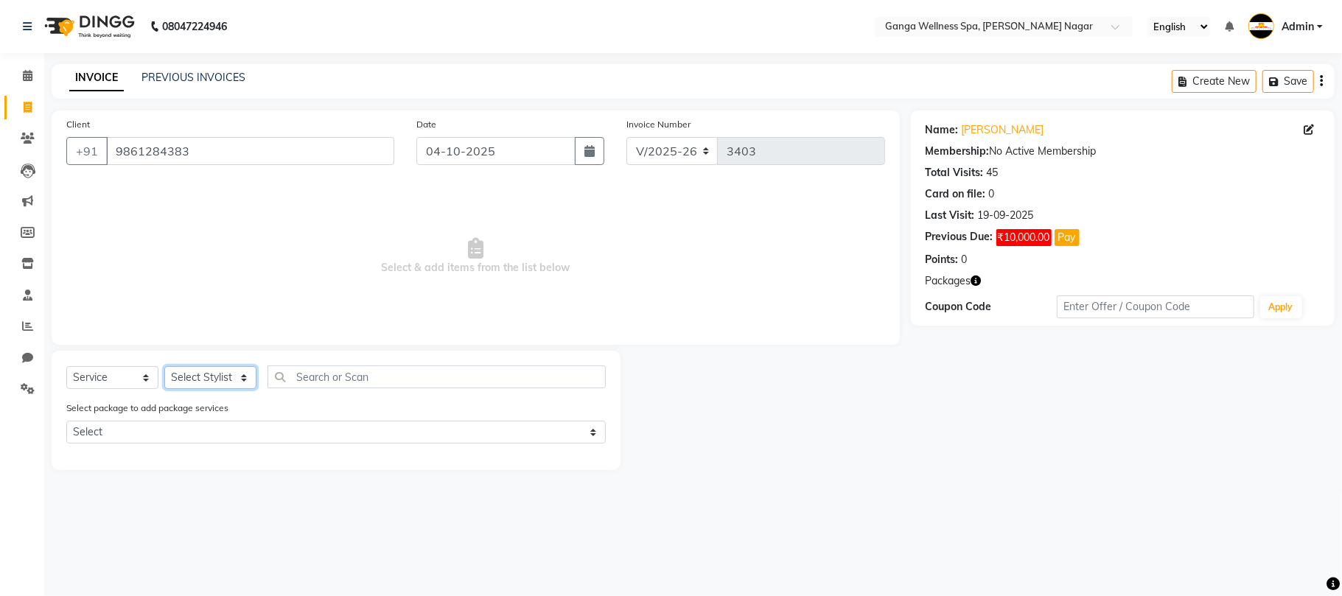
select select "60676"
click at [352, 370] on input "text" at bounding box center [437, 377] width 338 height 23
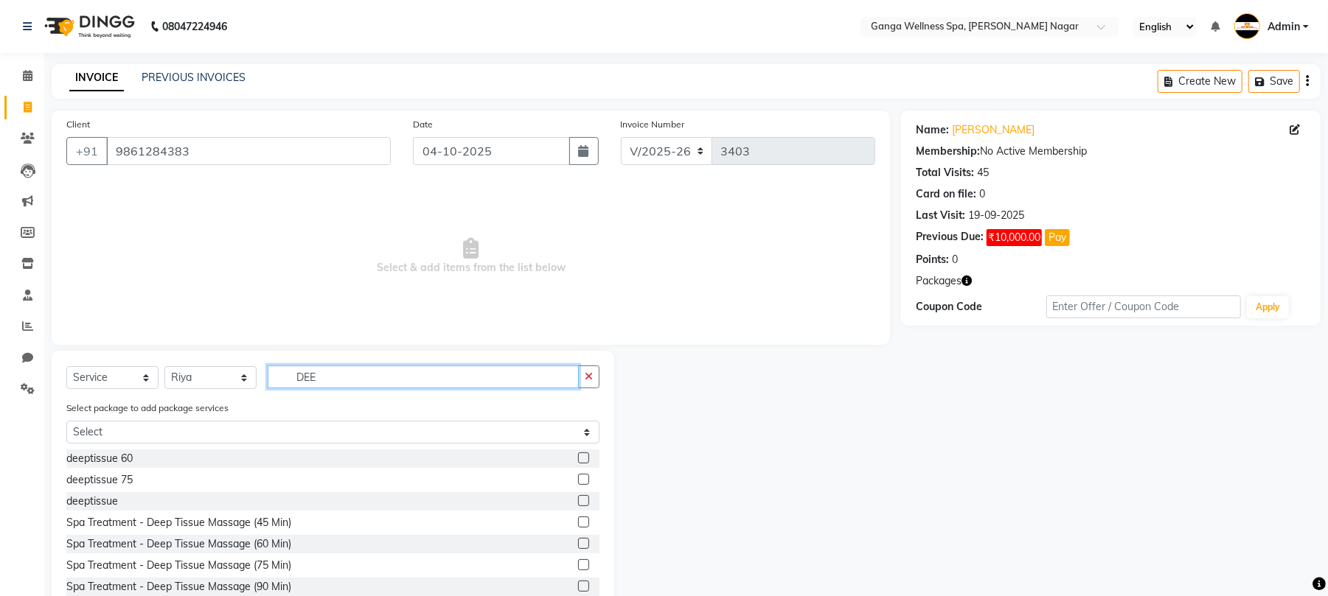
type input "DEE"
click at [578, 461] on label at bounding box center [583, 458] width 11 height 11
click at [578, 461] on input "checkbox" at bounding box center [583, 459] width 10 height 10
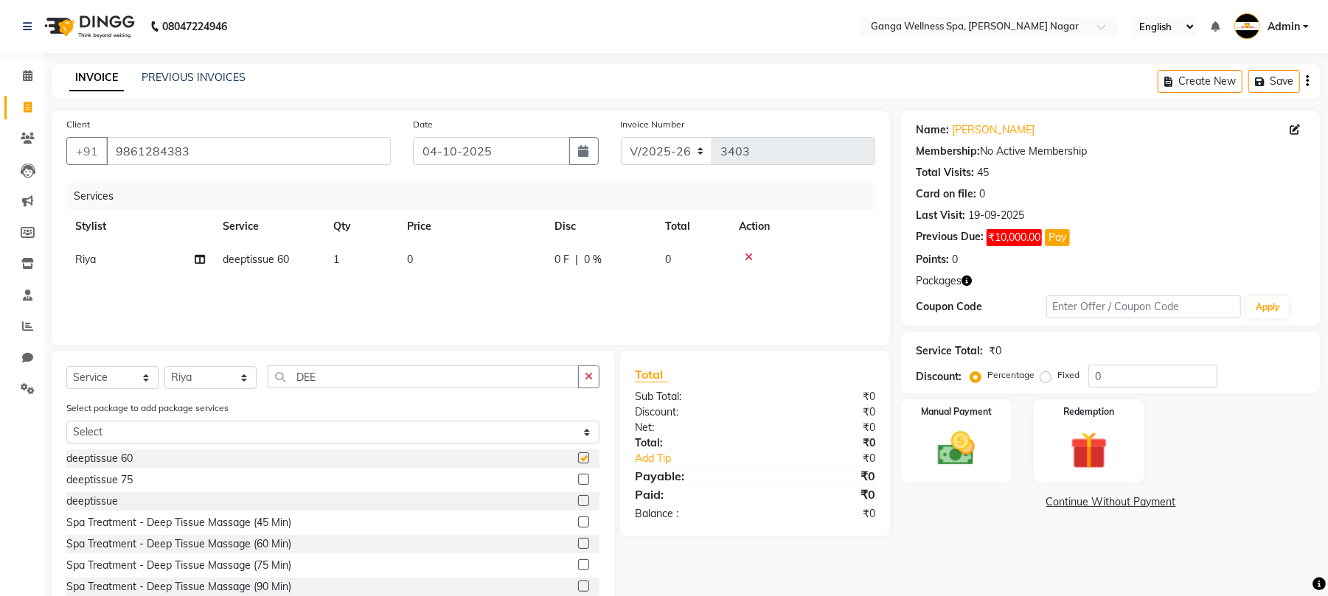
checkbox input "false"
click at [1068, 456] on img at bounding box center [1088, 451] width 63 height 48
click at [1142, 506] on span "2" at bounding box center [1140, 505] width 8 height 9
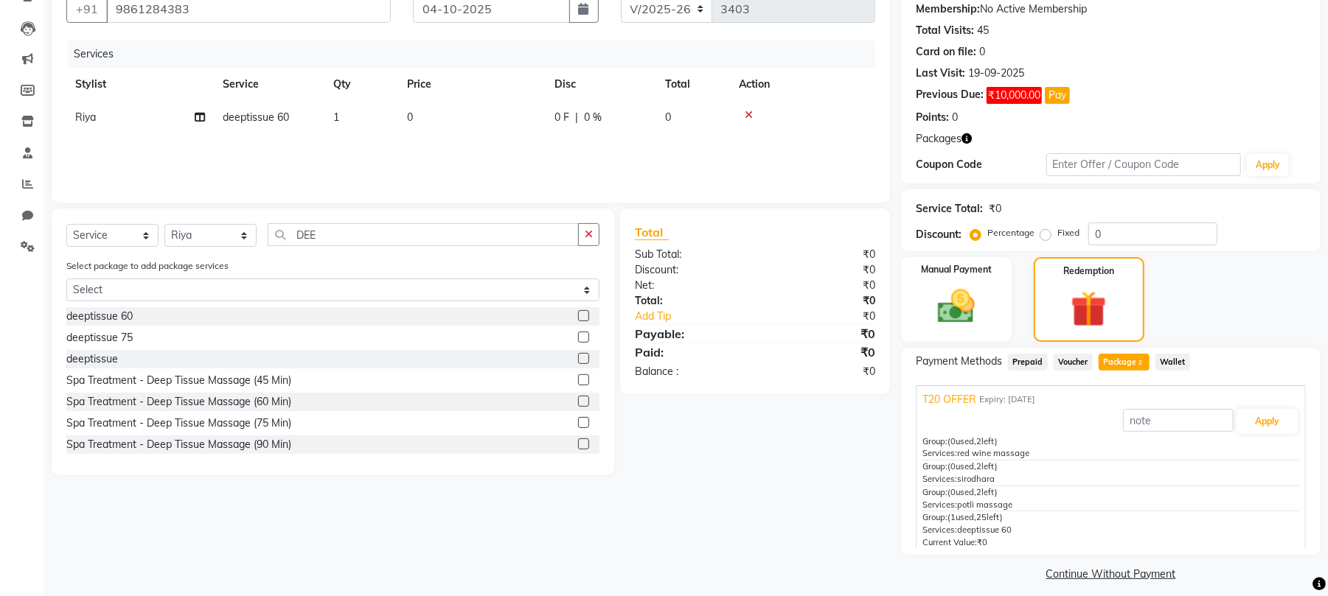
scroll to position [153, 0]
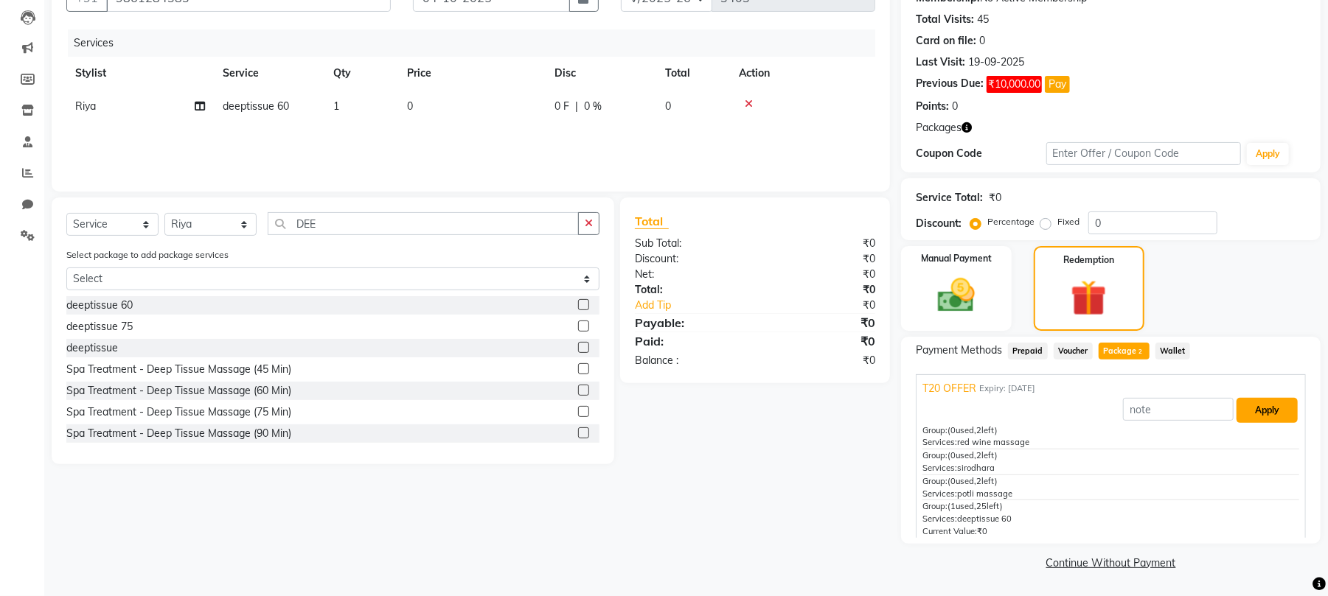
click at [1246, 407] on button "Apply" at bounding box center [1266, 410] width 61 height 25
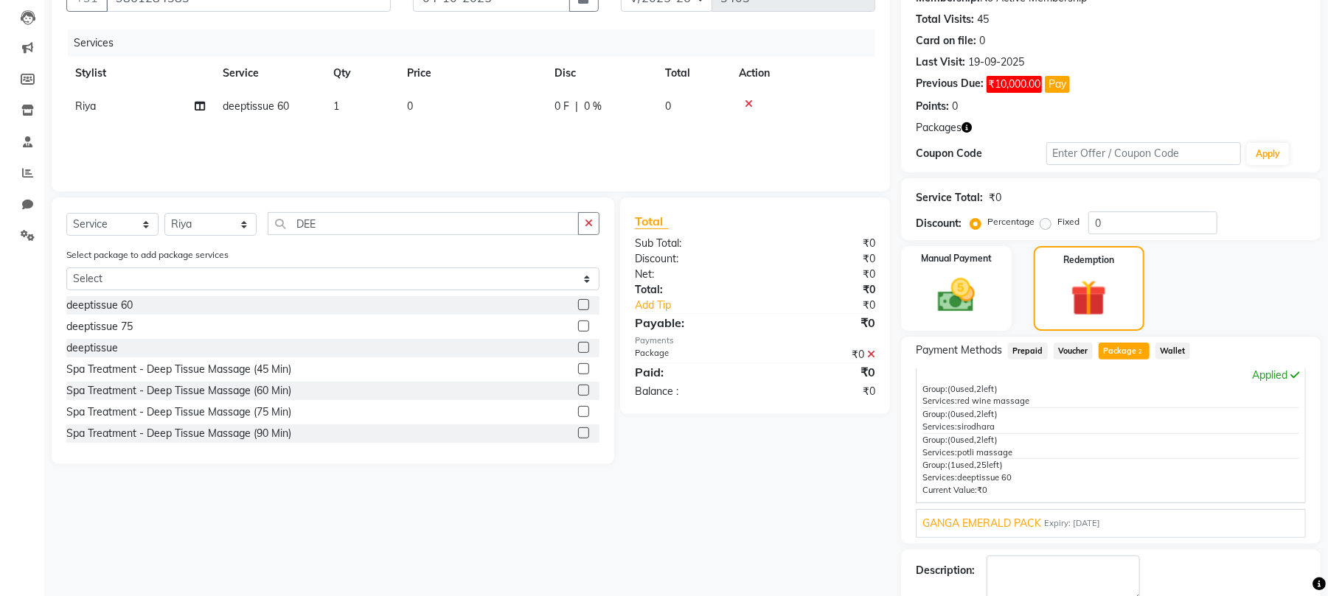
scroll to position [237, 0]
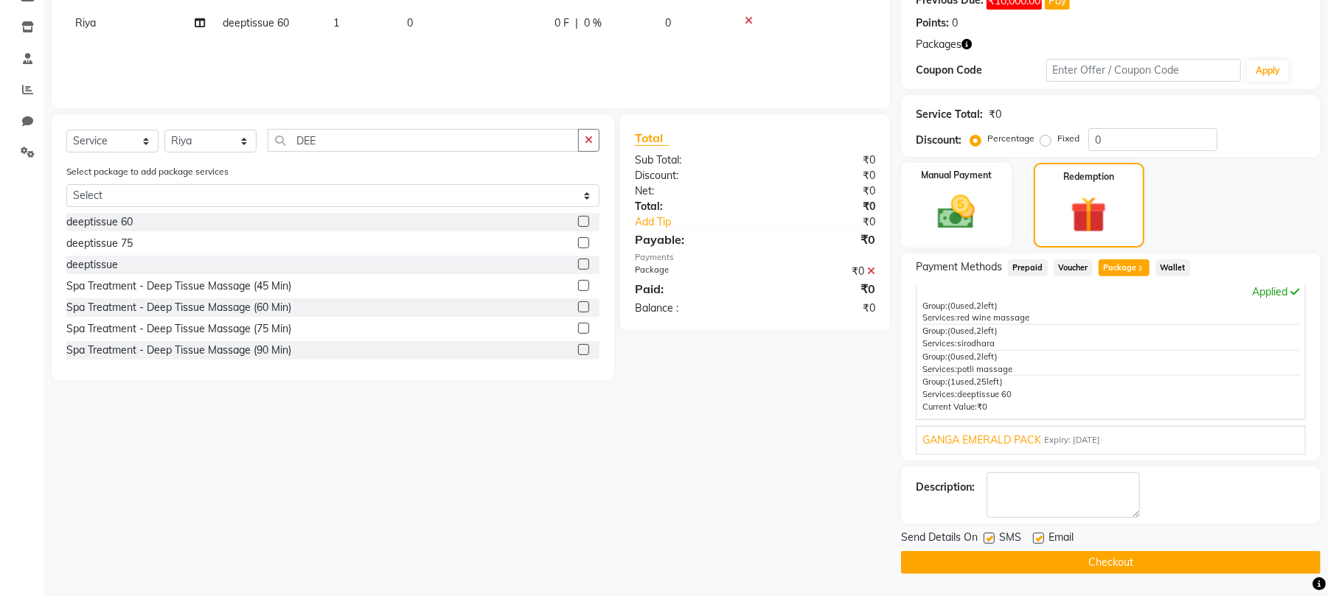
click at [1138, 564] on button "Checkout" at bounding box center [1110, 562] width 419 height 23
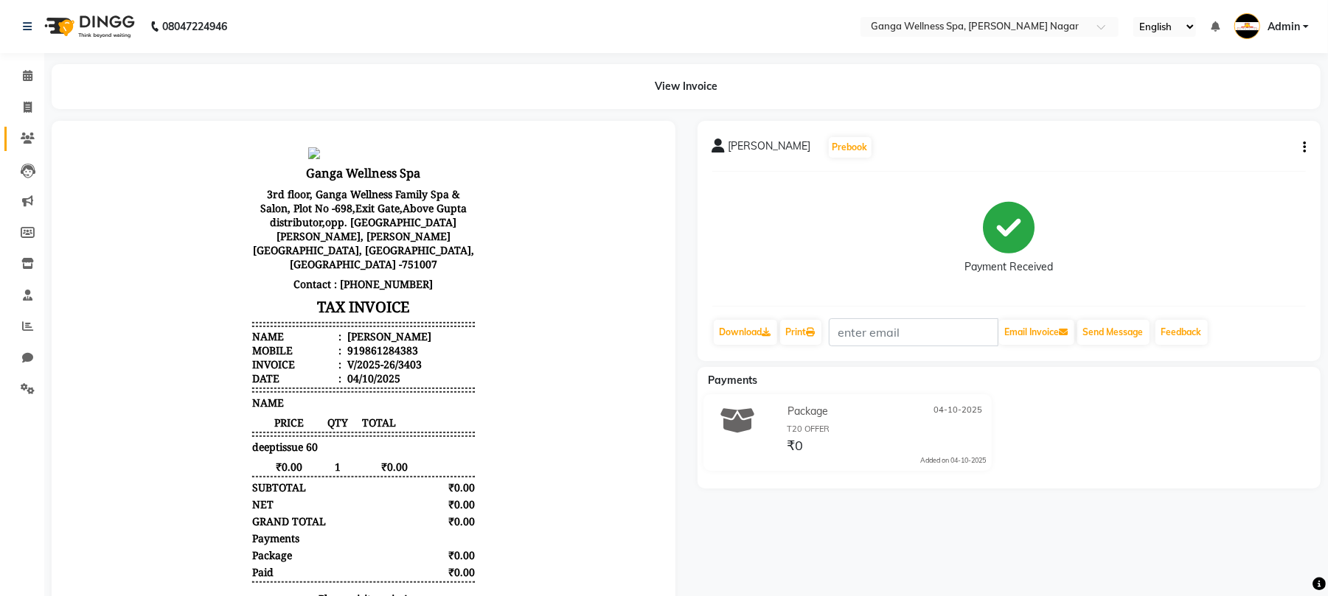
click at [10, 137] on link "Clients" at bounding box center [21, 139] width 35 height 24
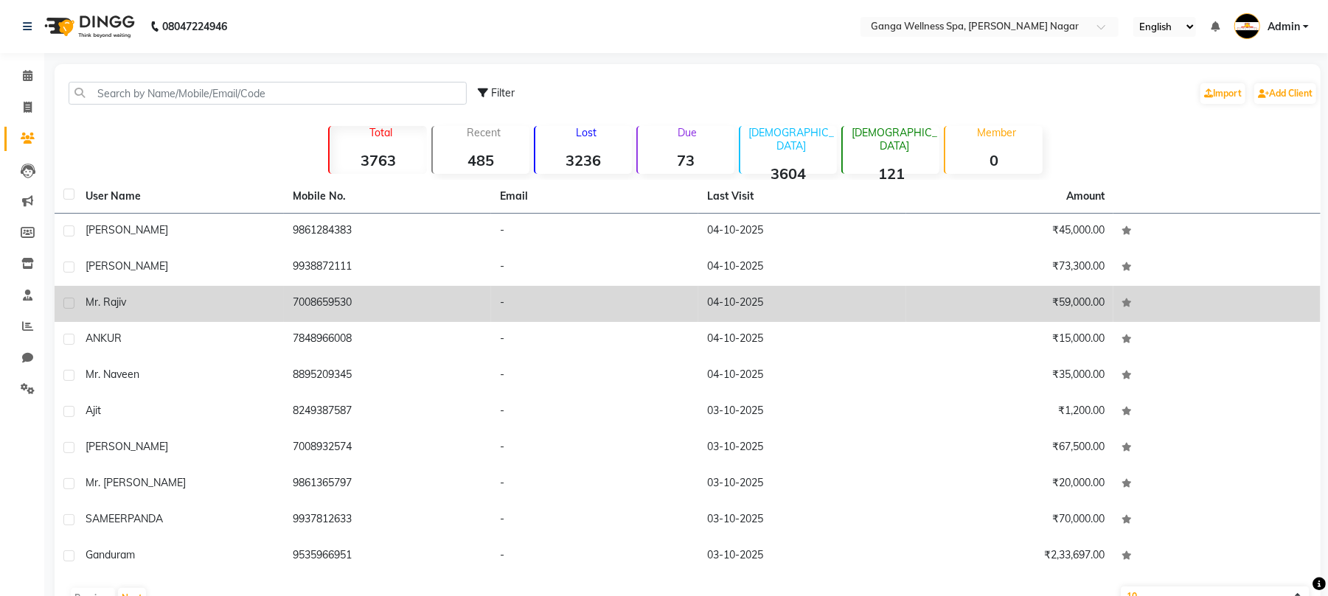
click at [348, 295] on td "7008659530" at bounding box center [387, 304] width 207 height 36
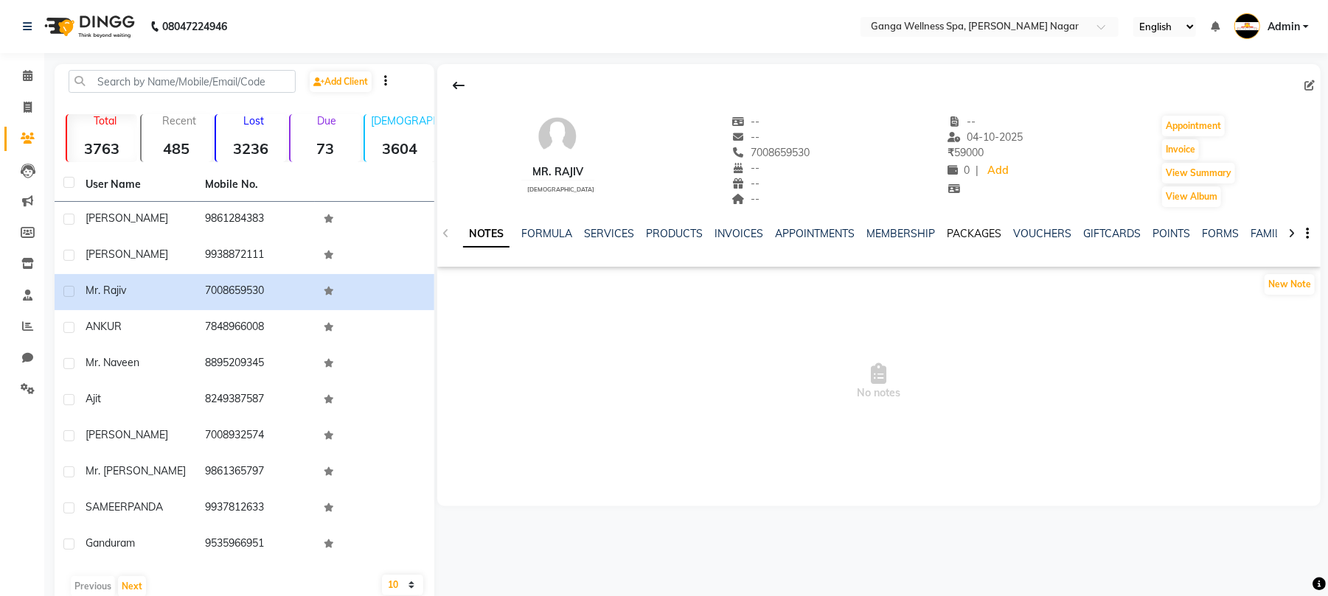
click at [979, 239] on link "PACKAGES" at bounding box center [974, 233] width 55 height 13
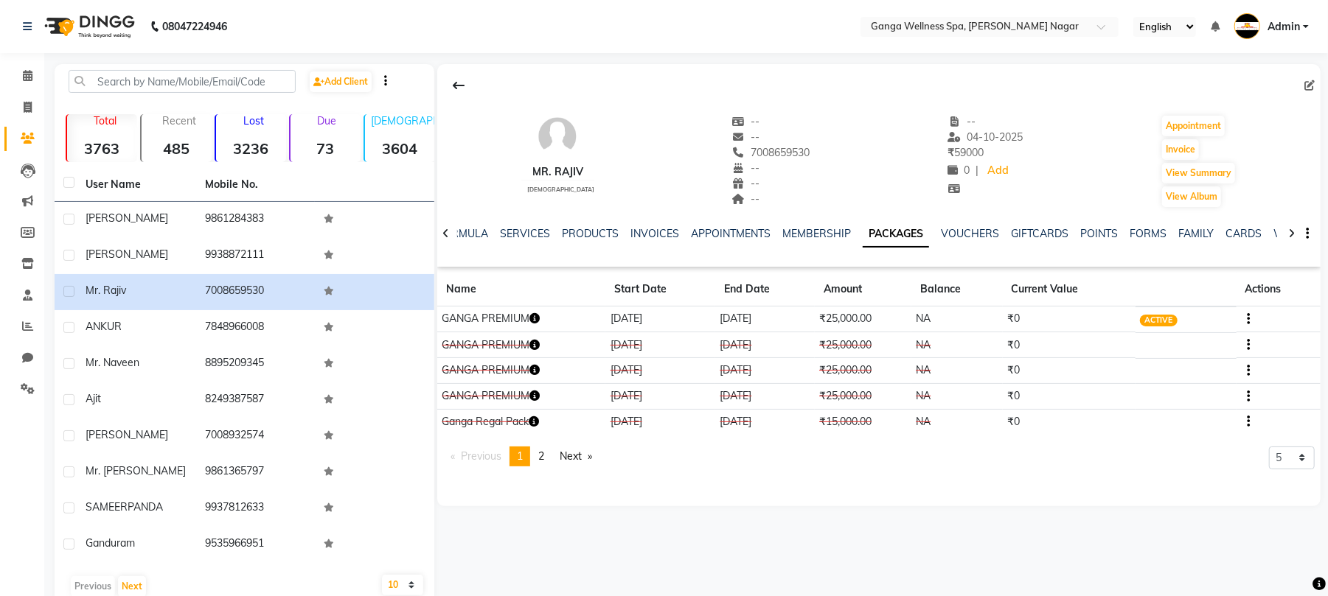
click at [886, 239] on link "PACKAGES" at bounding box center [896, 234] width 66 height 27
click at [540, 319] on icon "button" at bounding box center [534, 318] width 10 height 10
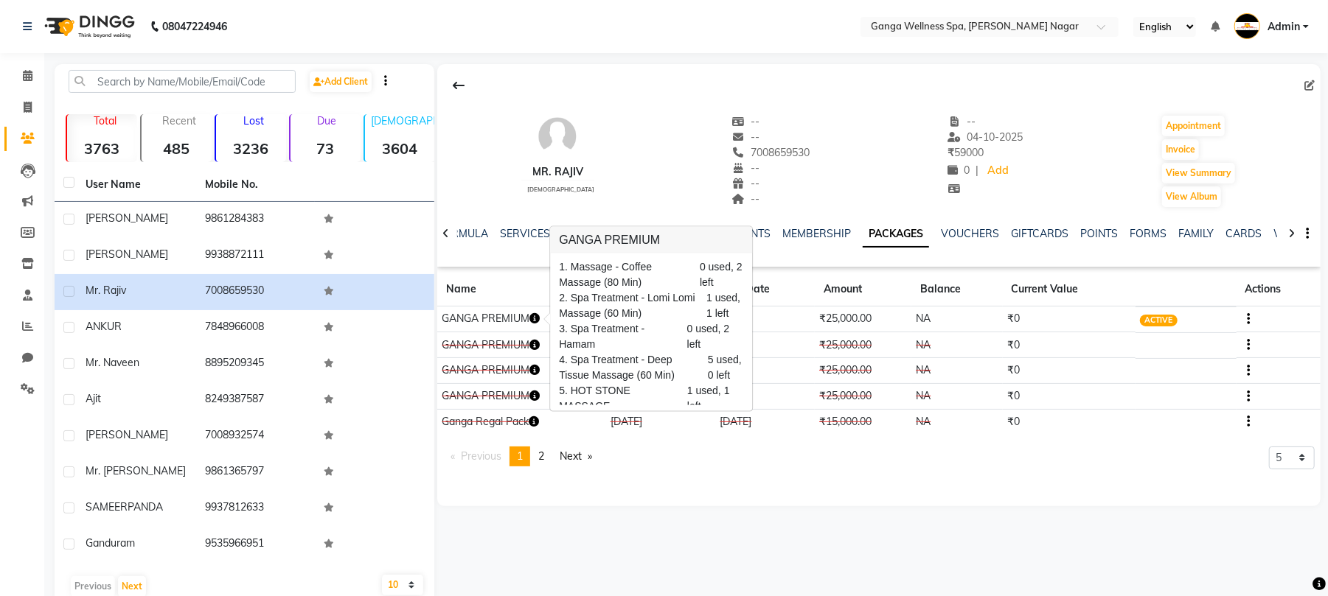
click at [540, 319] on icon "button" at bounding box center [534, 318] width 10 height 10
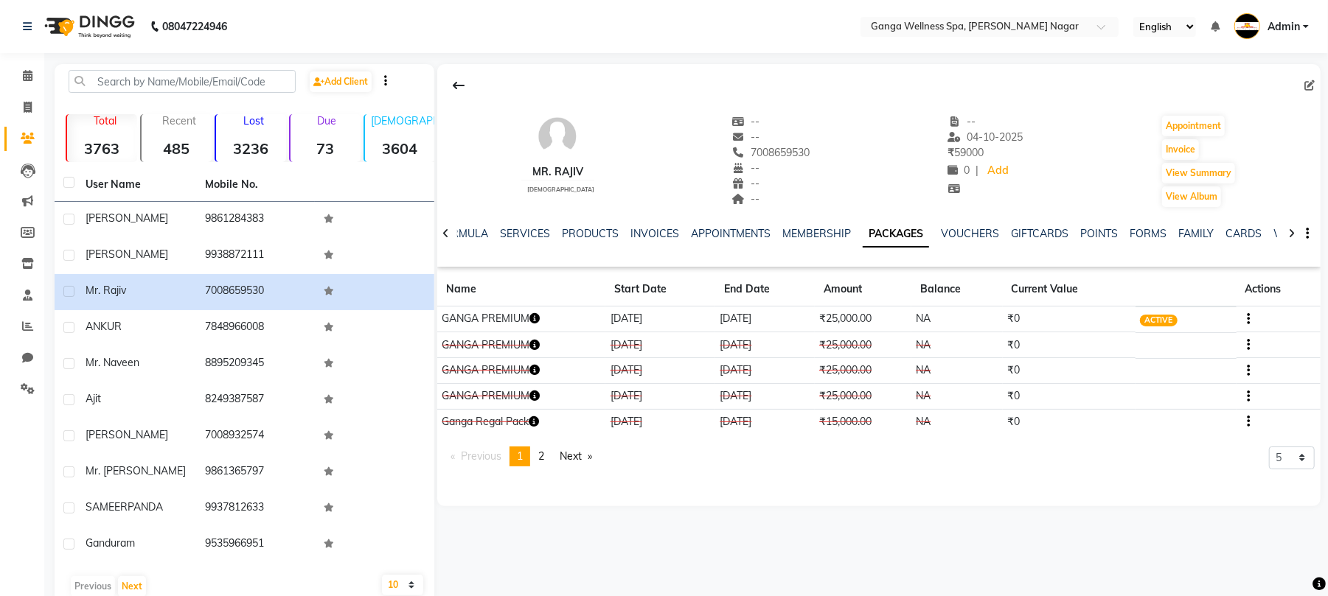
click at [540, 319] on icon "button" at bounding box center [534, 318] width 10 height 10
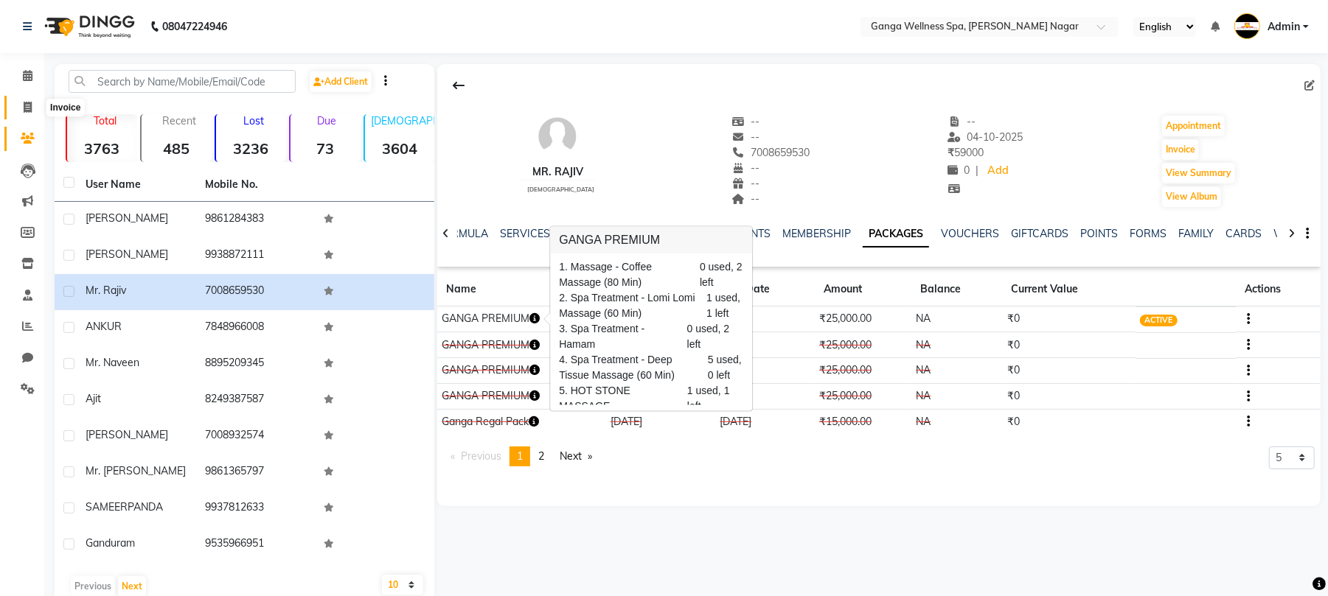
click at [24, 100] on span at bounding box center [28, 108] width 26 height 17
select select "service"
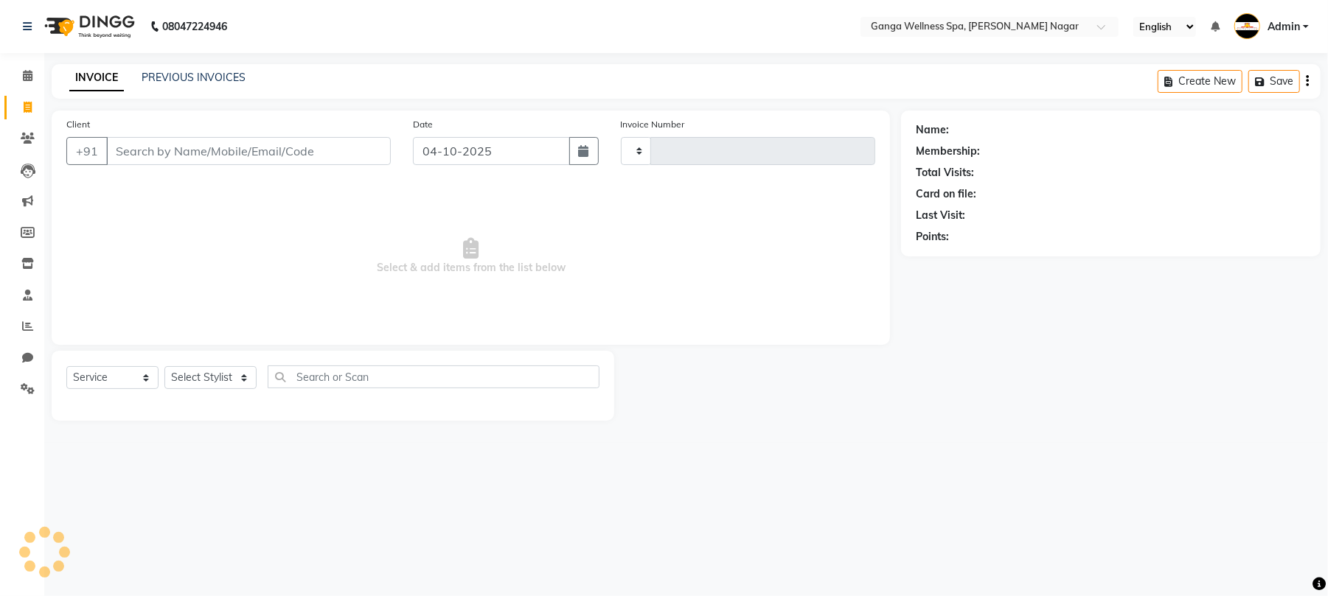
click at [24, 125] on li "Clients" at bounding box center [22, 139] width 44 height 32
type input "3404"
select select "762"
click at [24, 125] on li "Clients" at bounding box center [22, 139] width 44 height 32
click at [28, 143] on icon at bounding box center [28, 138] width 14 height 11
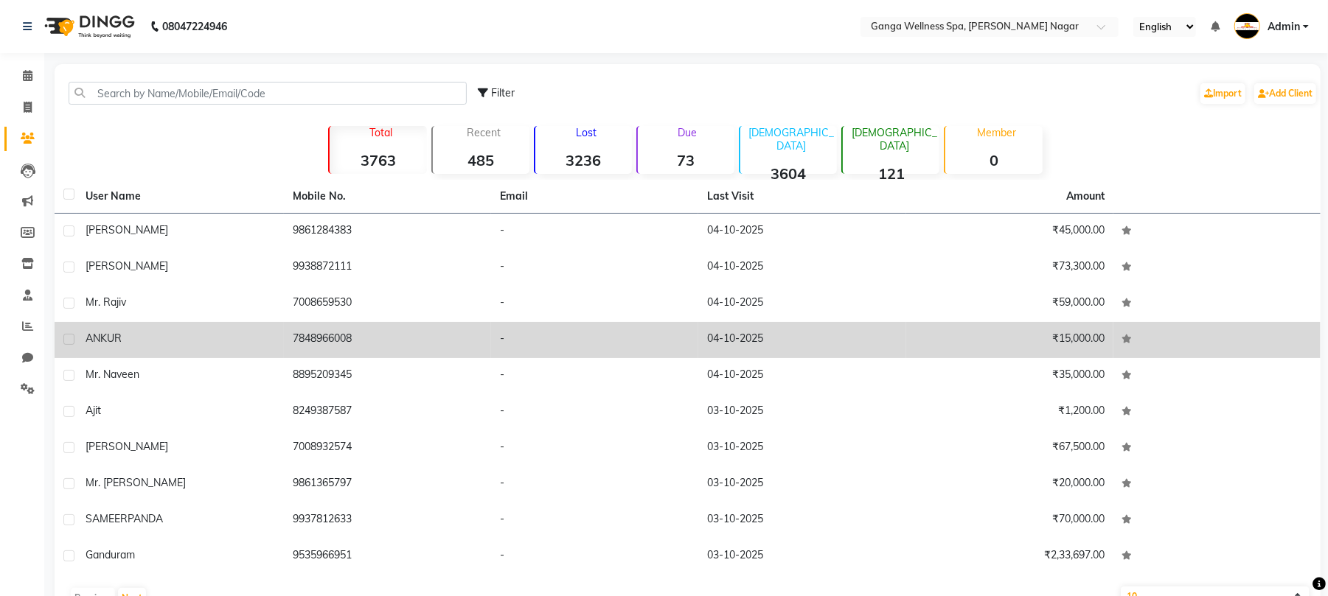
click at [139, 343] on div "ANKUR" at bounding box center [180, 338] width 189 height 15
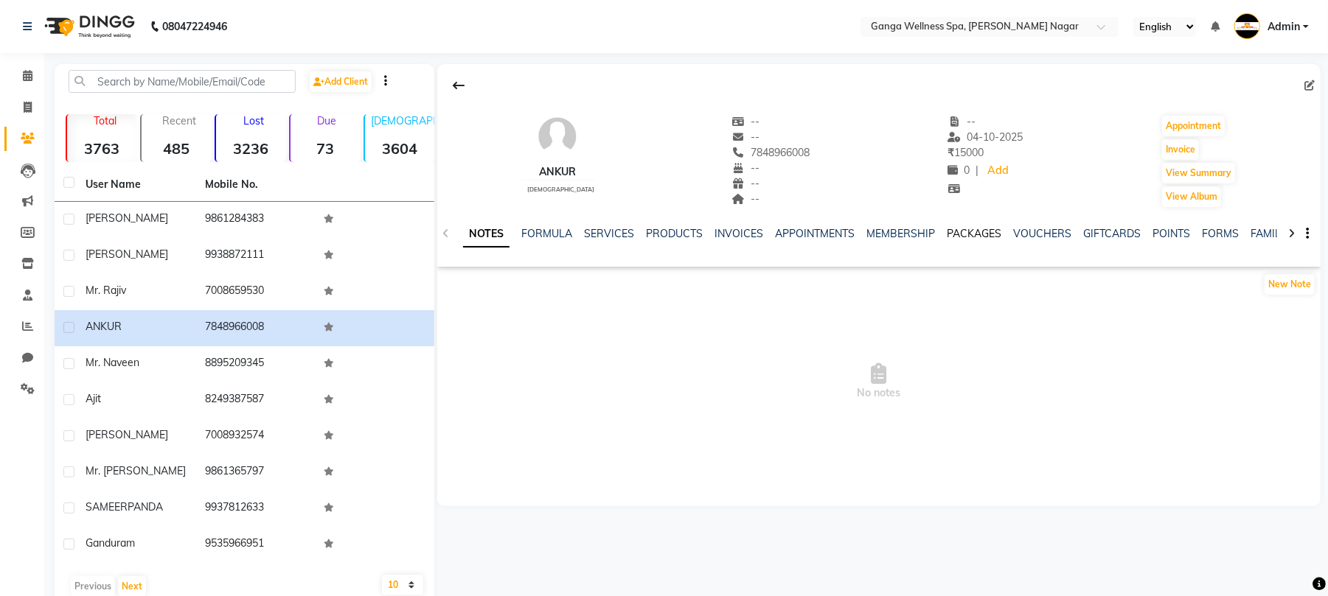
drag, startPoint x: 973, startPoint y: 234, endPoint x: 962, endPoint y: 234, distance: 11.1
click at [971, 234] on link "PACKAGES" at bounding box center [974, 233] width 55 height 13
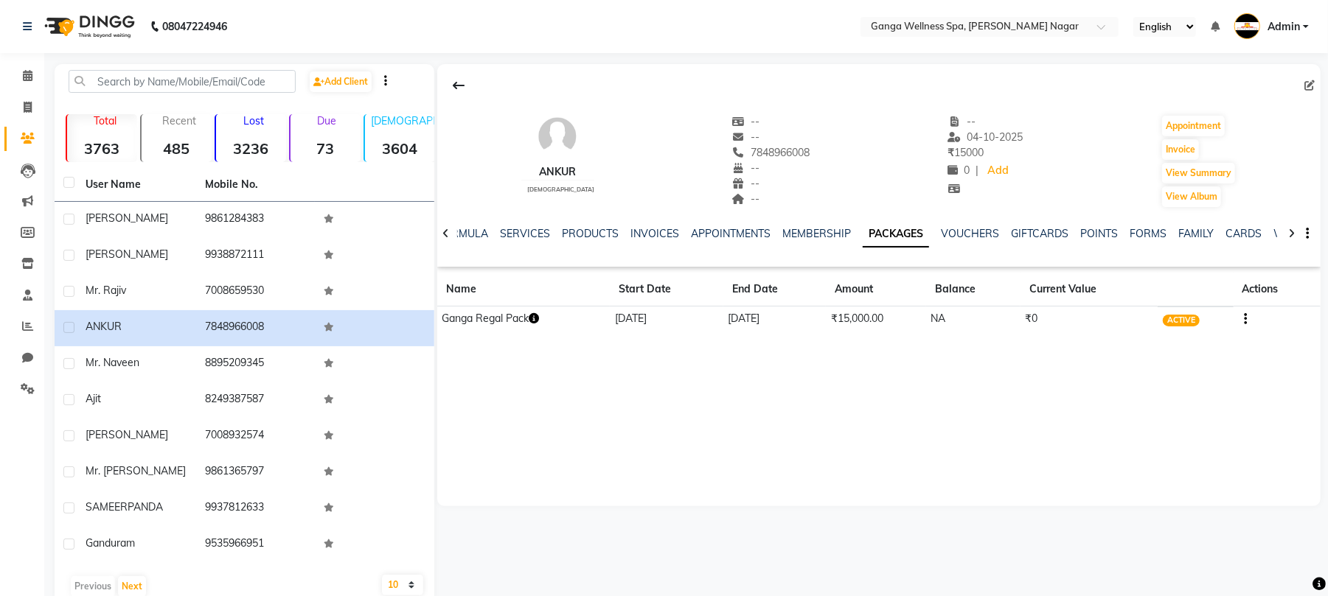
click at [538, 318] on icon "button" at bounding box center [534, 318] width 10 height 10
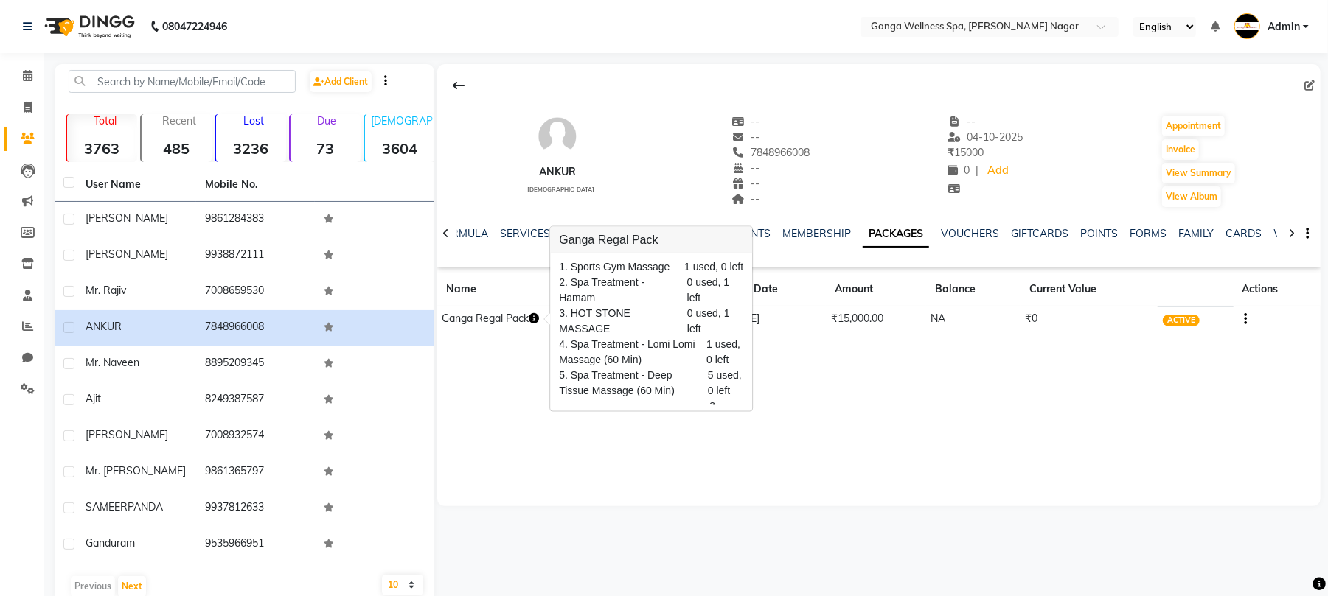
click at [574, 385] on span "5. Spa Treatment - Deep Tissue Massage (60 Min)" at bounding box center [629, 383] width 140 height 31
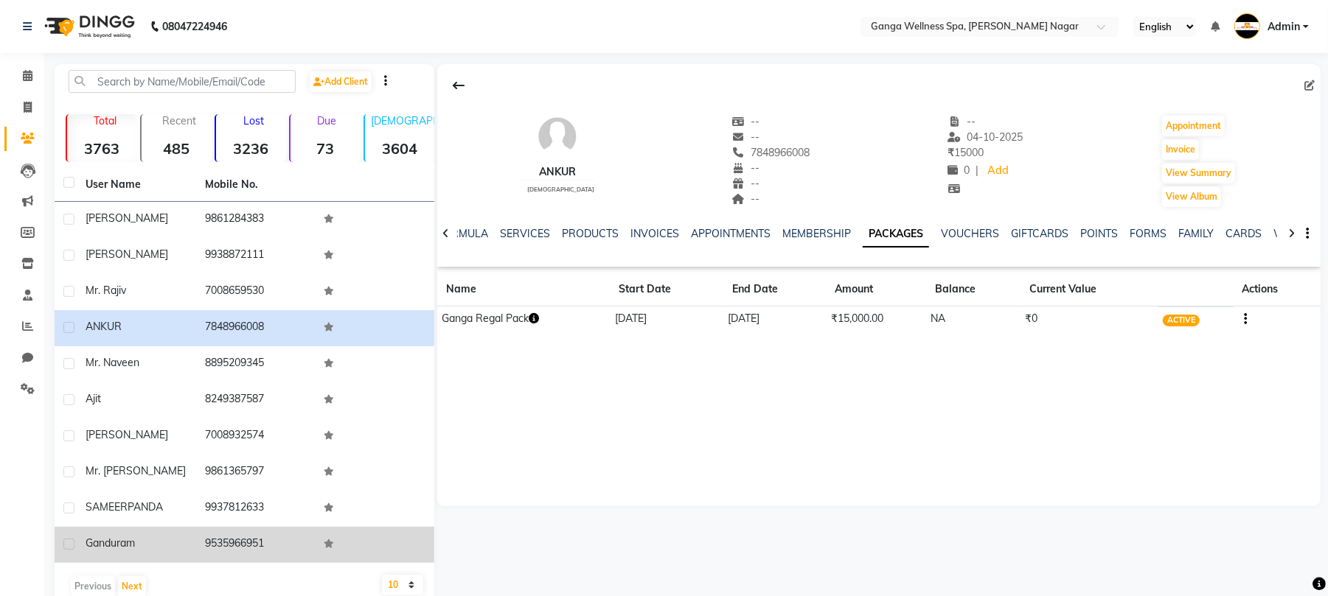
drag, startPoint x: 445, startPoint y: 422, endPoint x: 190, endPoint y: 544, distance: 282.9
click at [425, 428] on div "Add Client Total 3763 Recent 485 Lost 3236 Due 73 [DEMOGRAPHIC_DATA] 3604 [DEMO…" at bounding box center [688, 334] width 1266 height 540
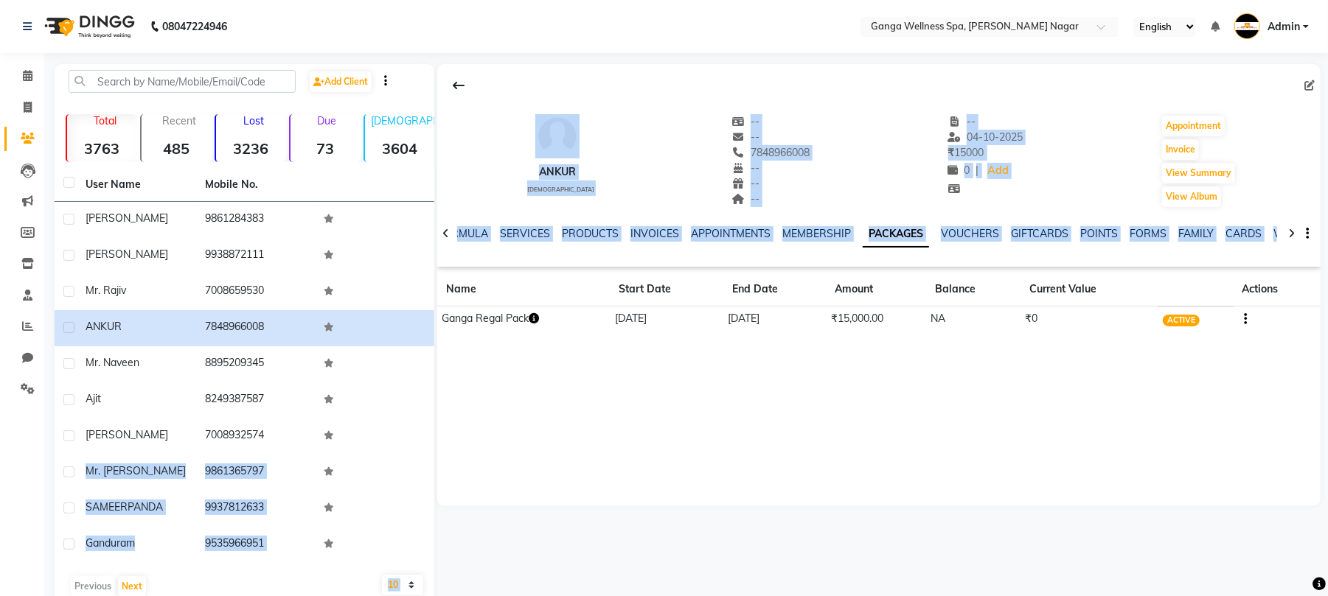
click at [457, 487] on div "ANKUR [DEMOGRAPHIC_DATA] -- -- 7848966008 -- -- -- -- [DATE] ₹ 15000 0 | Add Ap…" at bounding box center [878, 285] width 883 height 442
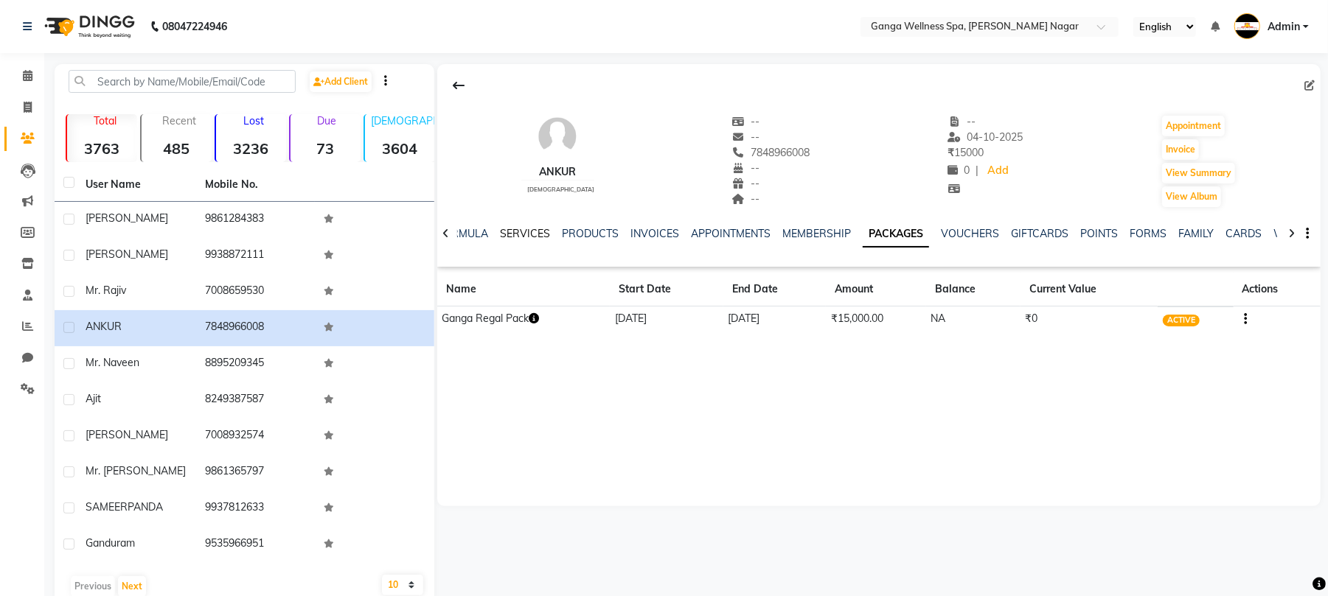
click at [525, 239] on link "SERVICES" at bounding box center [525, 233] width 50 height 13
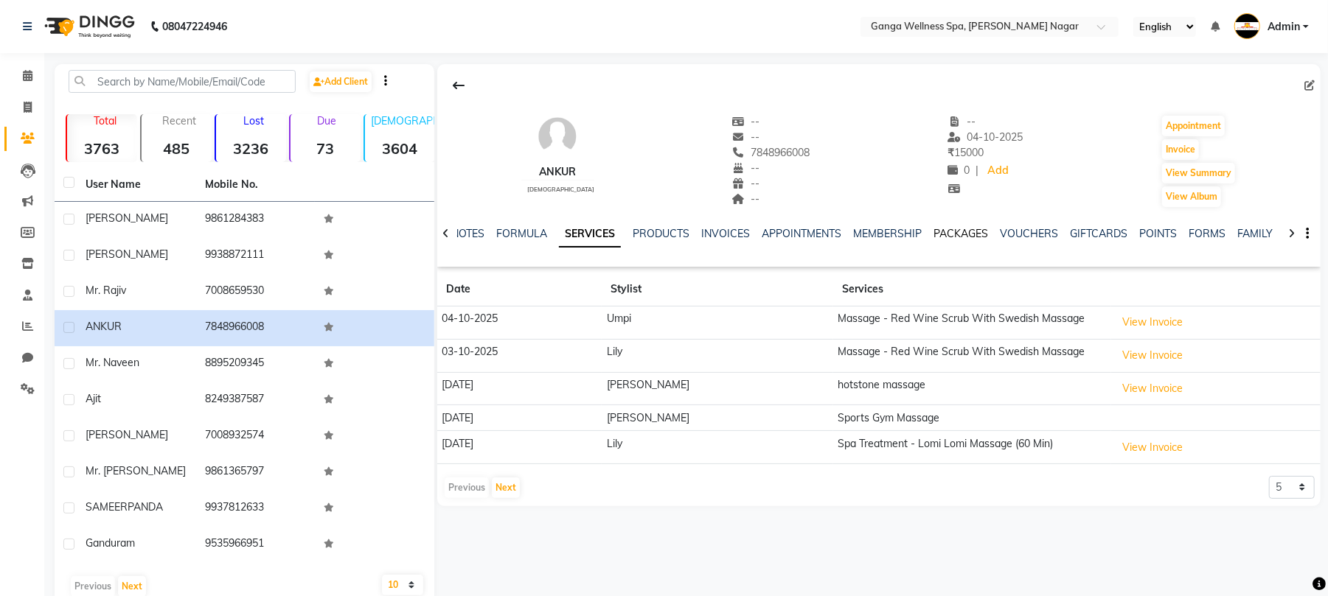
click at [936, 237] on link "PACKAGES" at bounding box center [960, 233] width 55 height 13
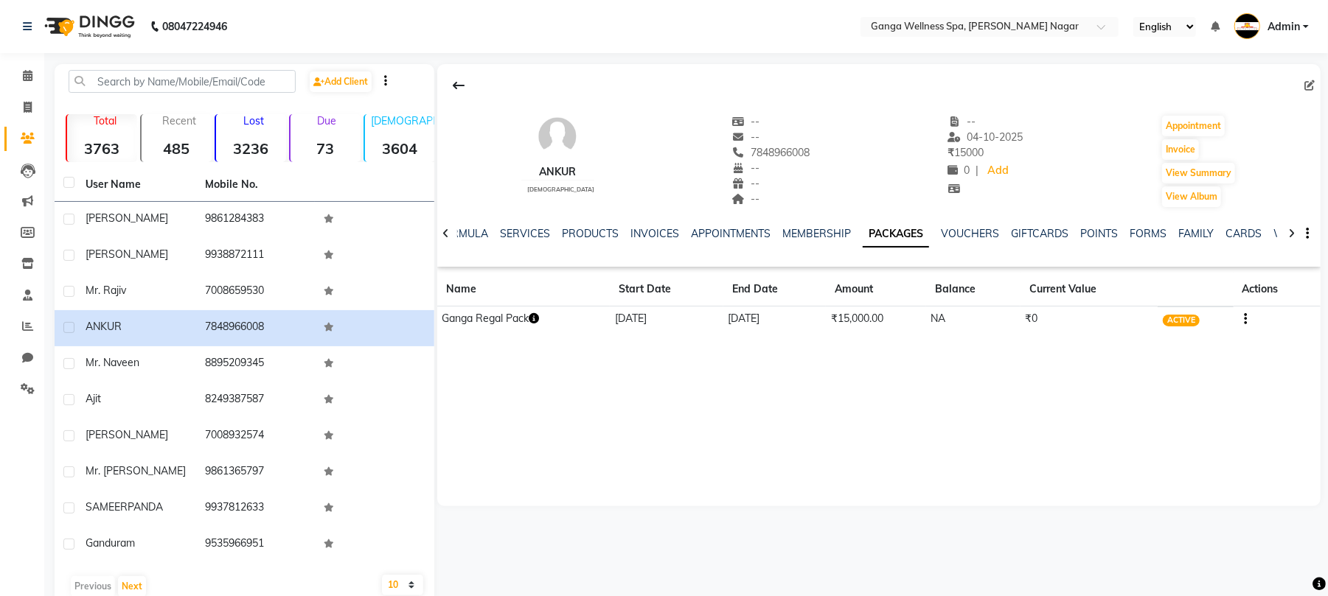
click at [534, 324] on icon "button" at bounding box center [534, 318] width 10 height 10
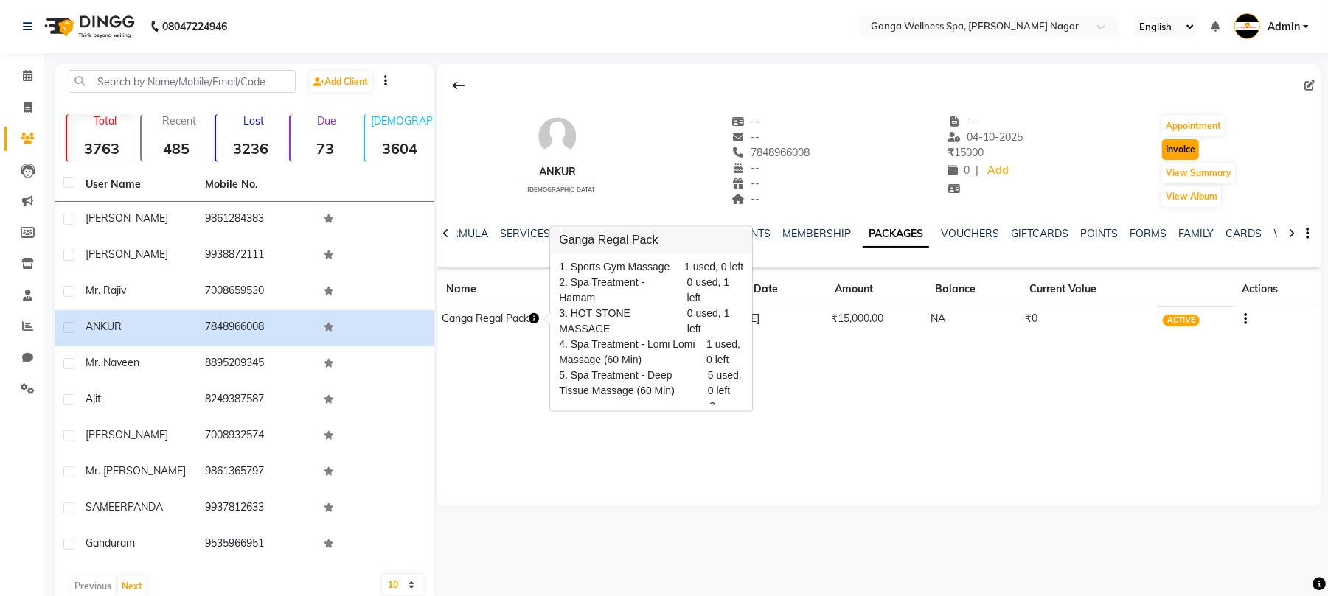
click at [1184, 156] on button "Invoice" at bounding box center [1180, 149] width 37 height 21
select select "service"
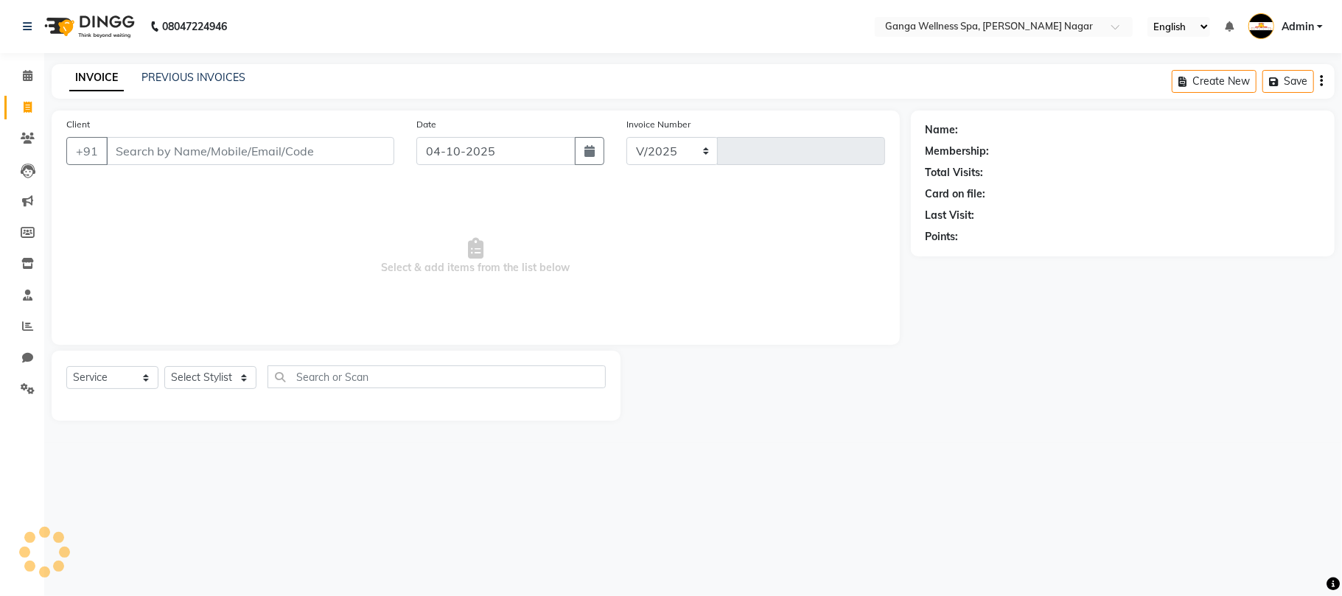
select select "762"
type input "3404"
click at [181, 369] on select "Select Stylist" at bounding box center [210, 377] width 92 height 23
type input "7848966008"
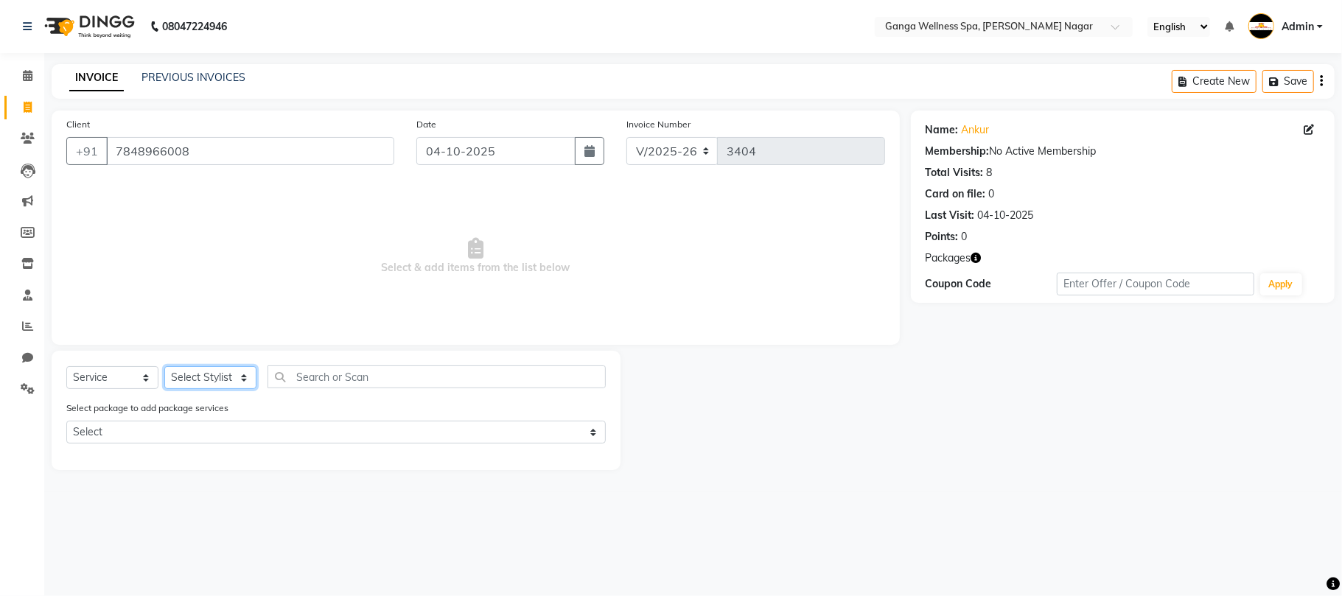
select select "70875"
click at [164, 366] on select "Select Stylist Abhi [PERSON_NAME] Alexa AMMY AMMY [PERSON_NAME] anya APPI [PERS…" at bounding box center [210, 377] width 92 height 23
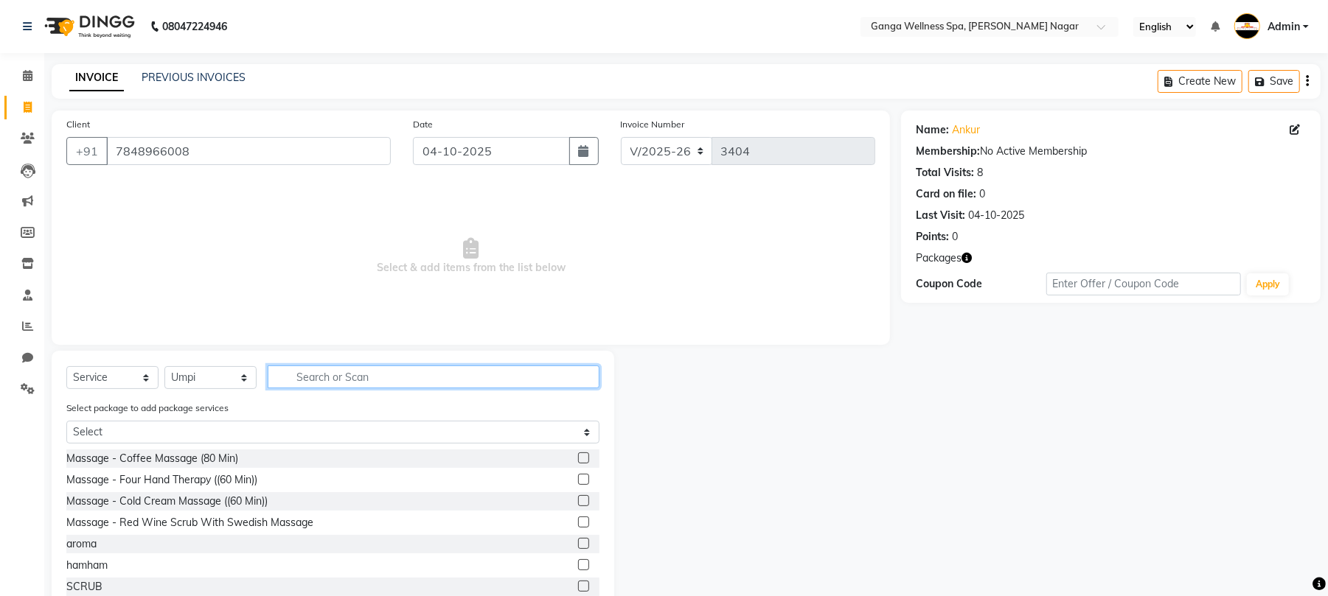
click at [333, 384] on input "text" at bounding box center [434, 377] width 332 height 23
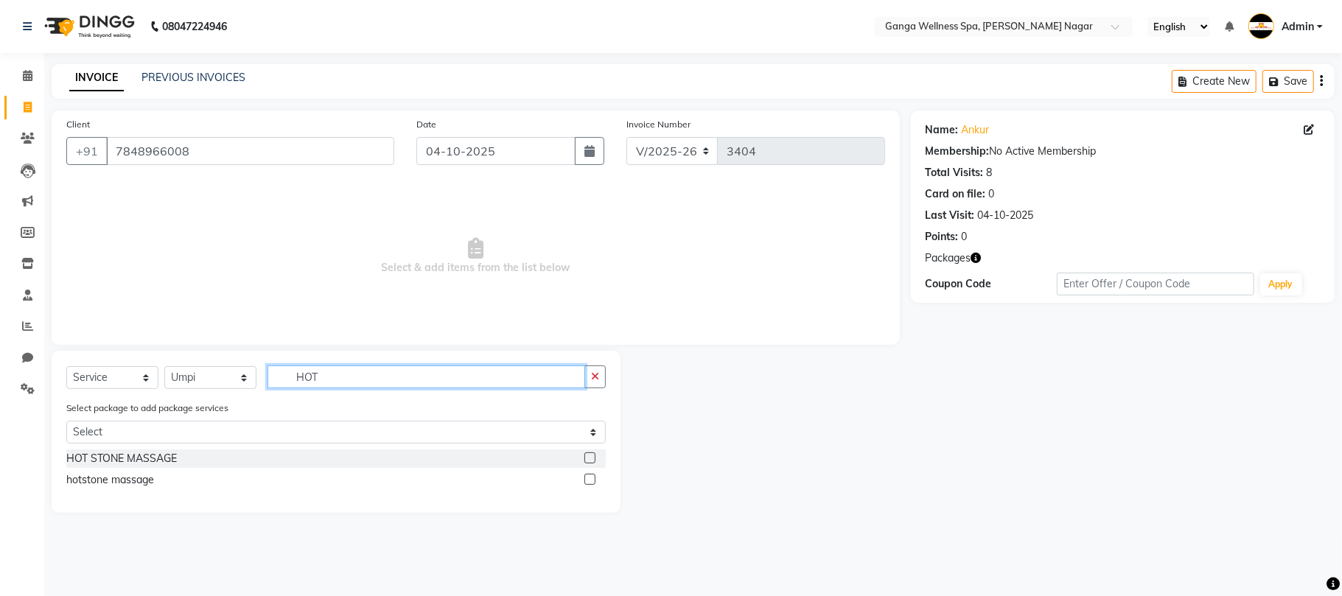
type input "HOT"
click at [588, 454] on label at bounding box center [590, 458] width 11 height 11
click at [588, 454] on input "checkbox" at bounding box center [590, 459] width 10 height 10
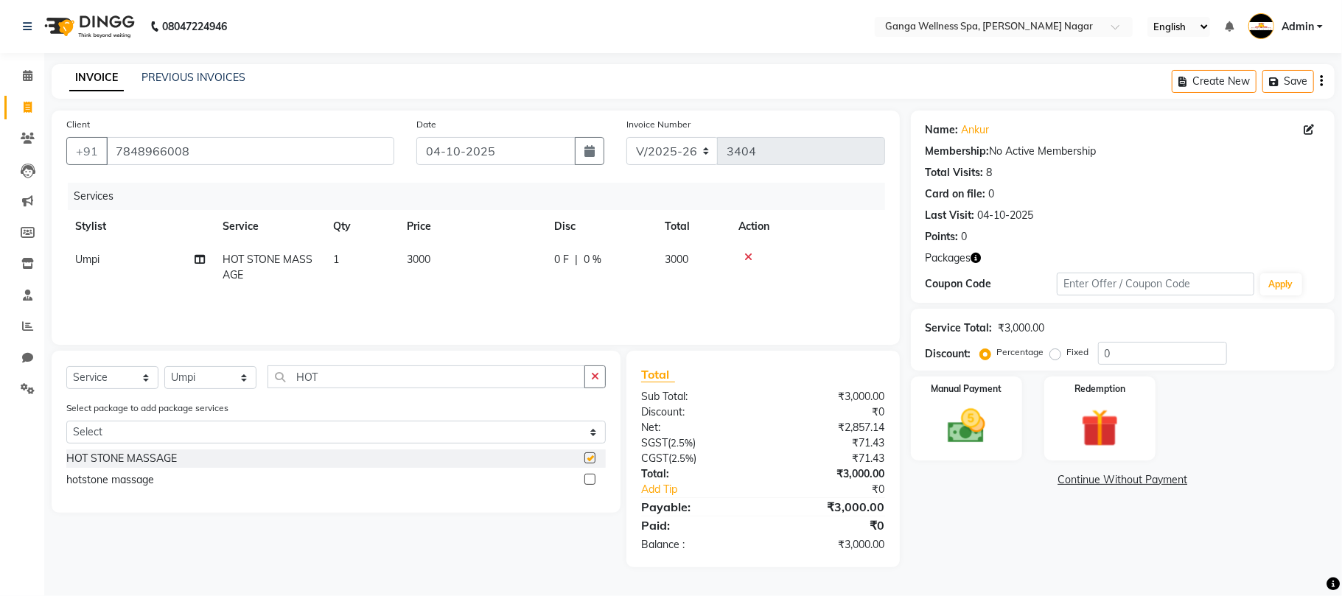
checkbox input "false"
click at [1096, 428] on img at bounding box center [1100, 428] width 64 height 49
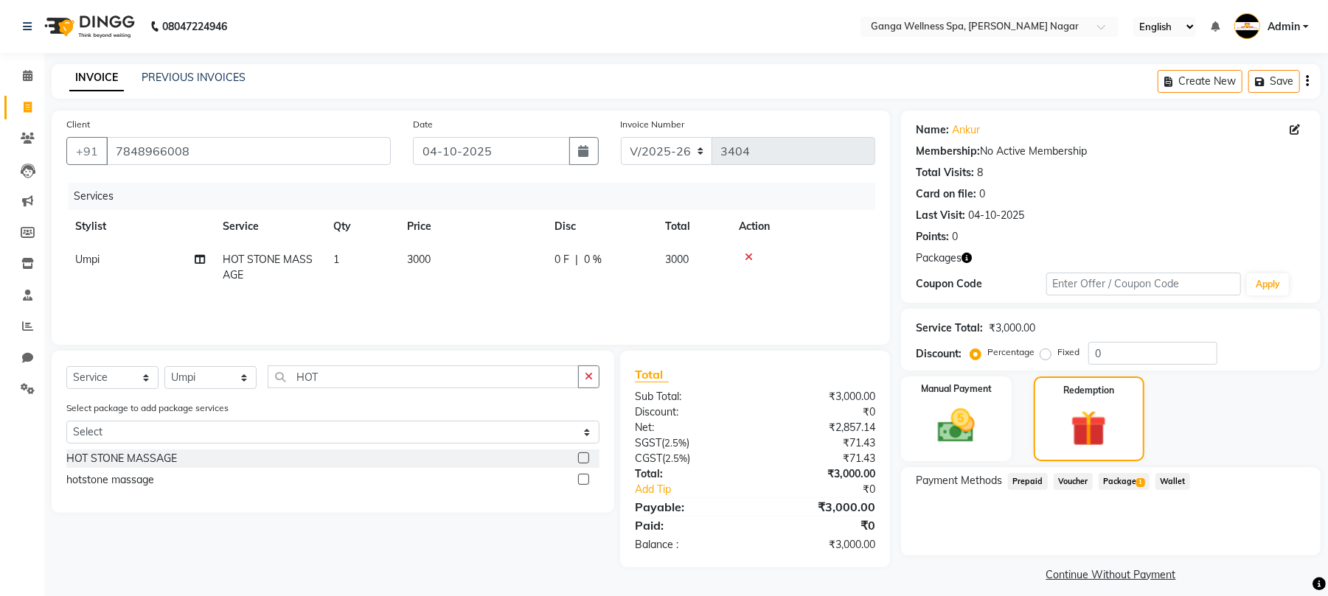
click at [1139, 481] on span "1" at bounding box center [1140, 482] width 8 height 9
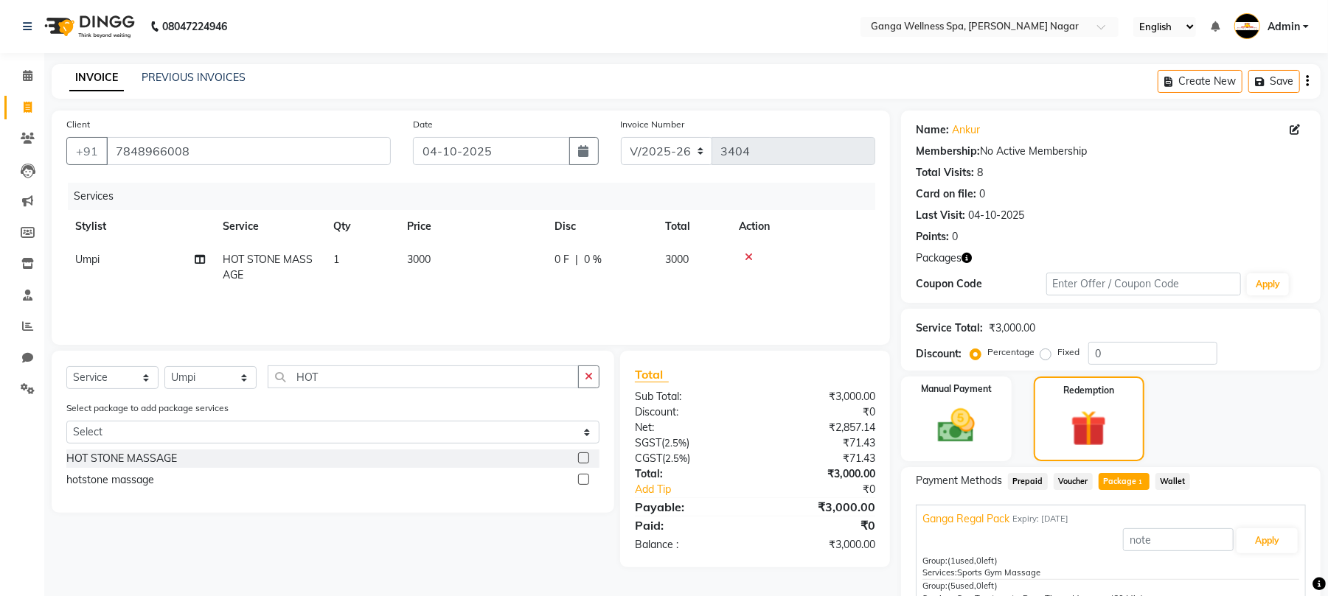
click at [1241, 554] on div "Apply" at bounding box center [1110, 541] width 377 height 28
click at [1246, 540] on button "Apply" at bounding box center [1266, 541] width 61 height 25
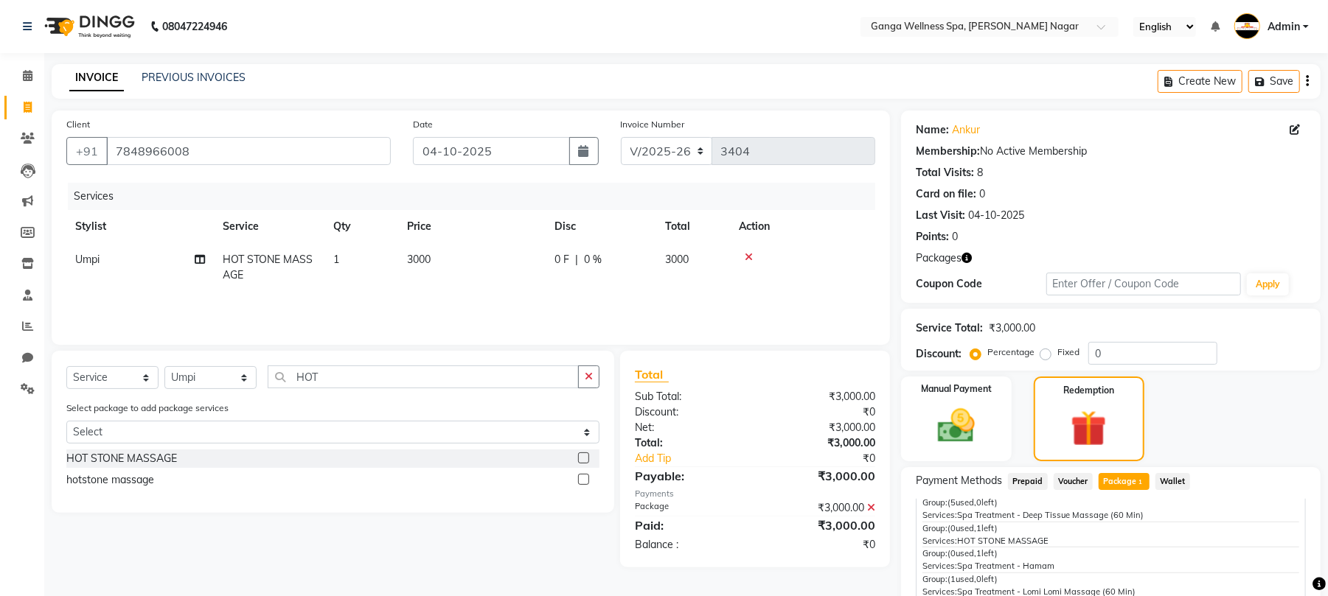
scroll to position [214, 0]
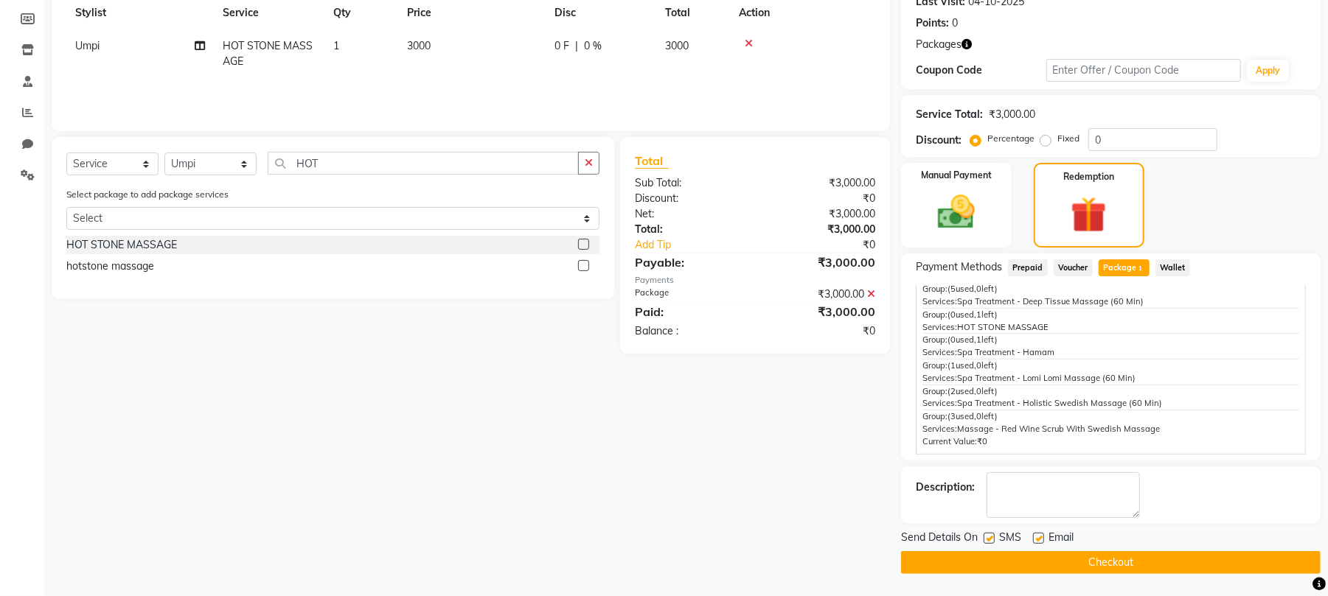
click at [1171, 560] on button "Checkout" at bounding box center [1110, 562] width 419 height 23
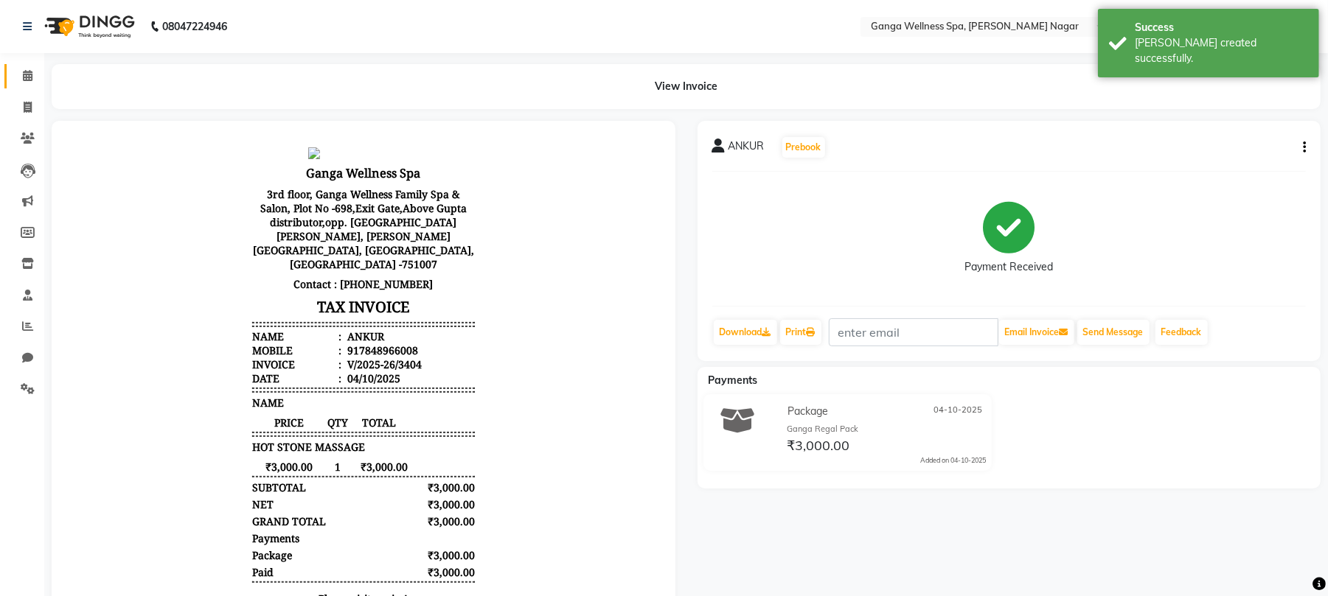
click at [21, 66] on link "Calendar" at bounding box center [21, 76] width 35 height 24
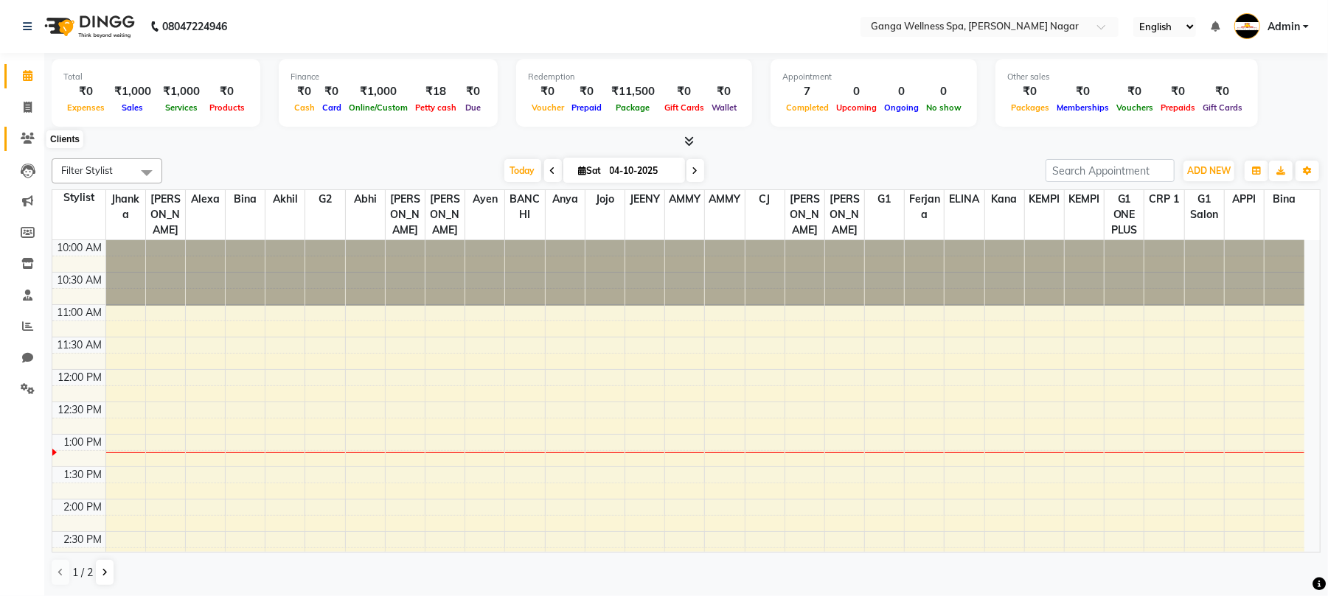
click at [32, 142] on icon at bounding box center [28, 138] width 14 height 11
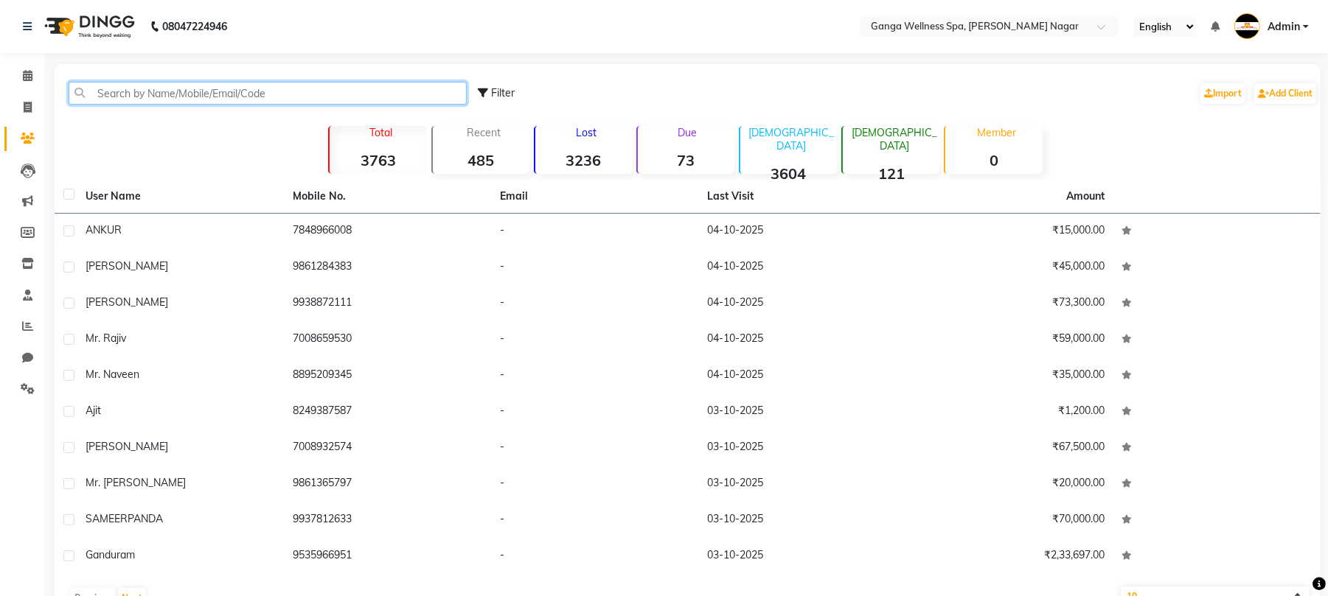
click at [196, 97] on input "text" at bounding box center [268, 93] width 398 height 23
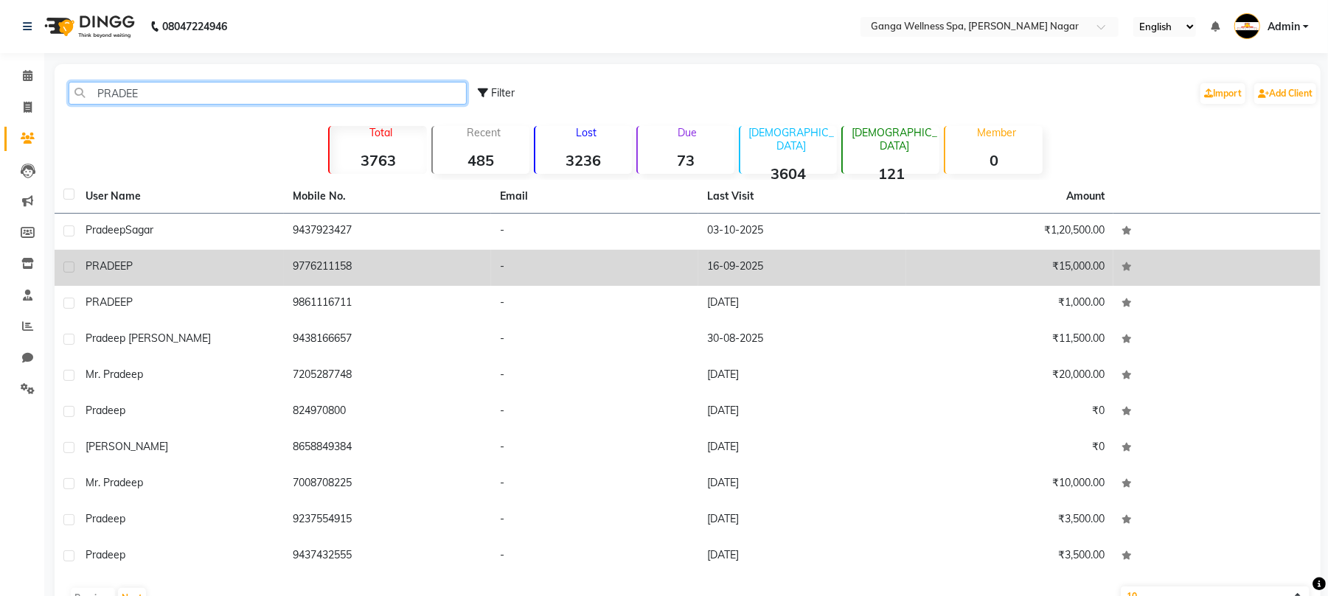
type input "PRADEE"
click at [733, 265] on td "16-09-2025" at bounding box center [801, 268] width 207 height 36
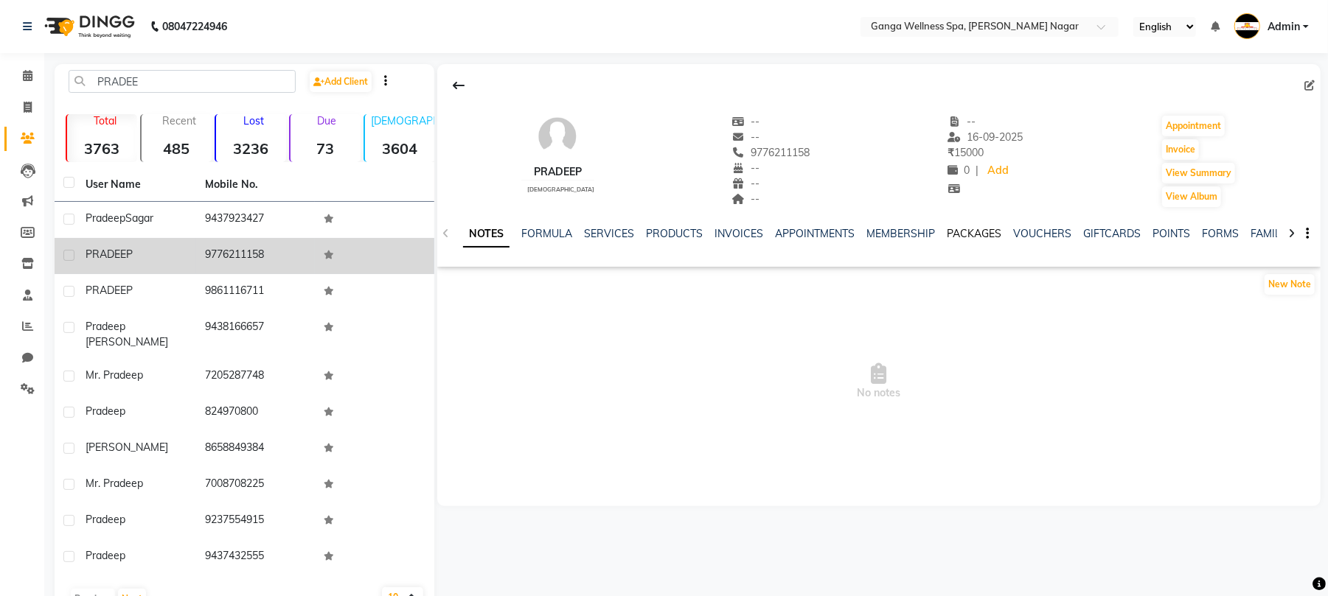
click at [970, 231] on link "PACKAGES" at bounding box center [974, 233] width 55 height 13
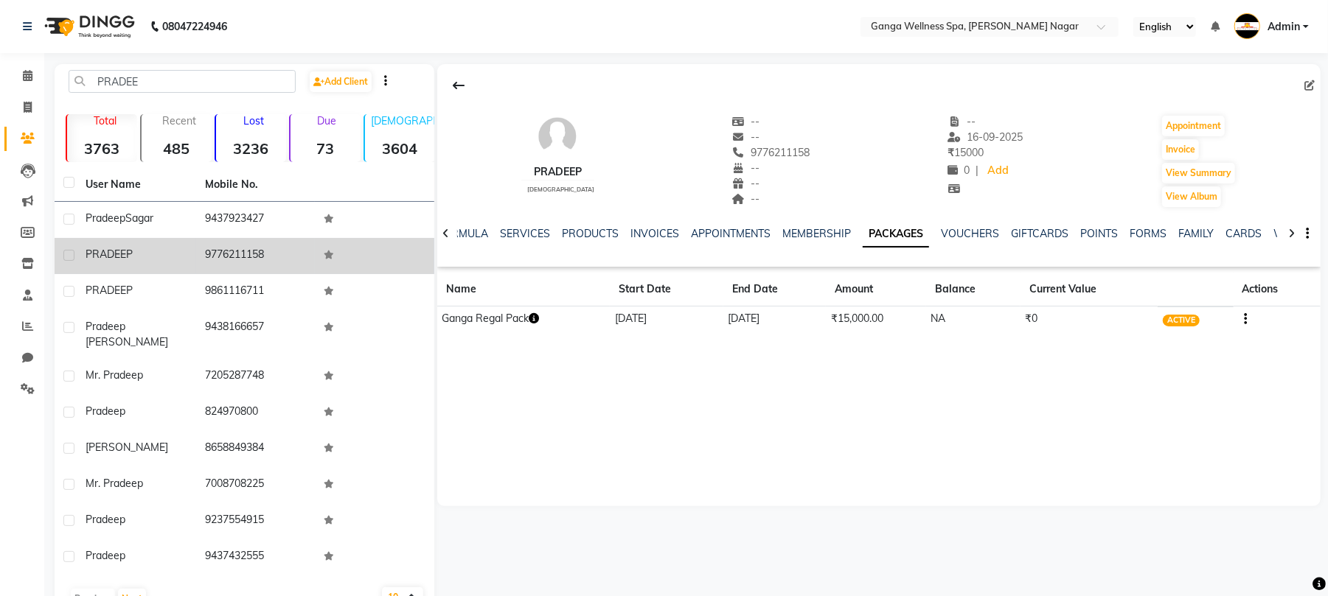
click at [537, 311] on button "button" at bounding box center [534, 318] width 10 height 15
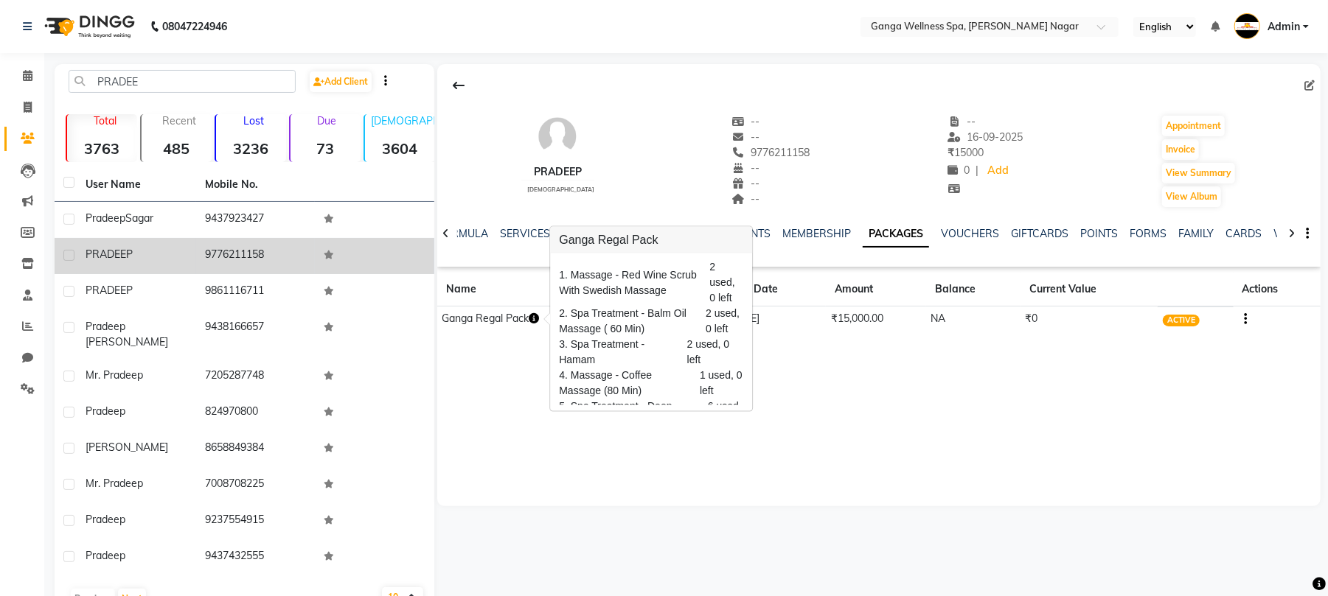
click at [537, 311] on button "button" at bounding box center [534, 318] width 10 height 15
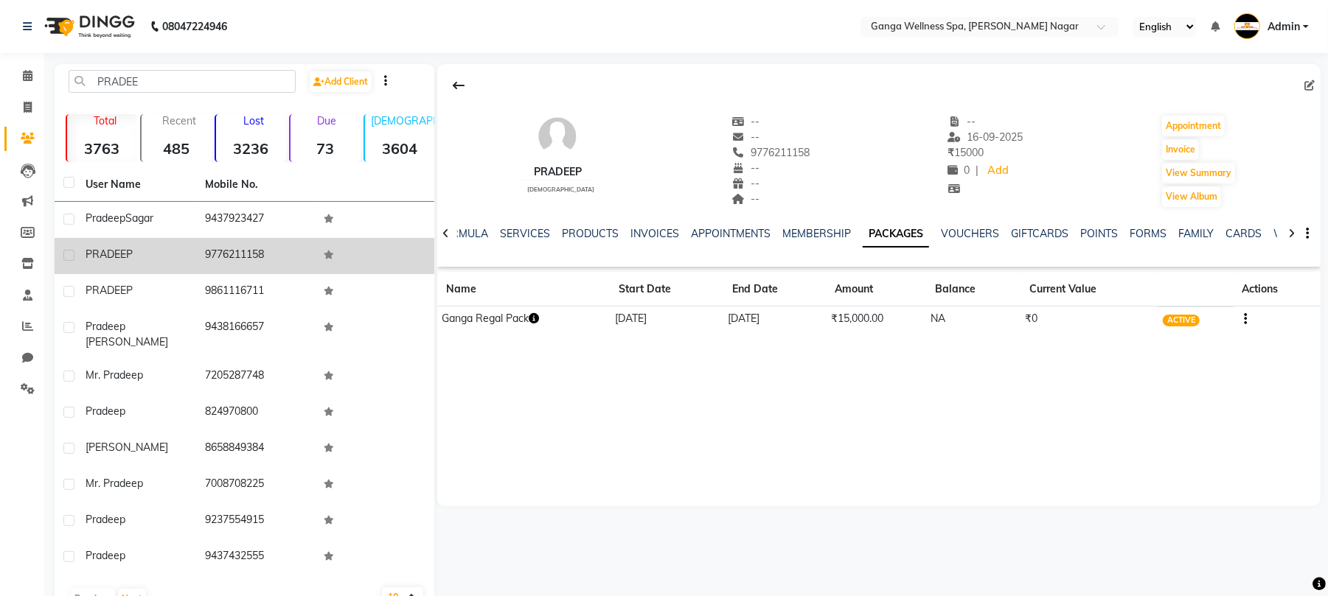
click at [537, 311] on button "button" at bounding box center [534, 318] width 10 height 15
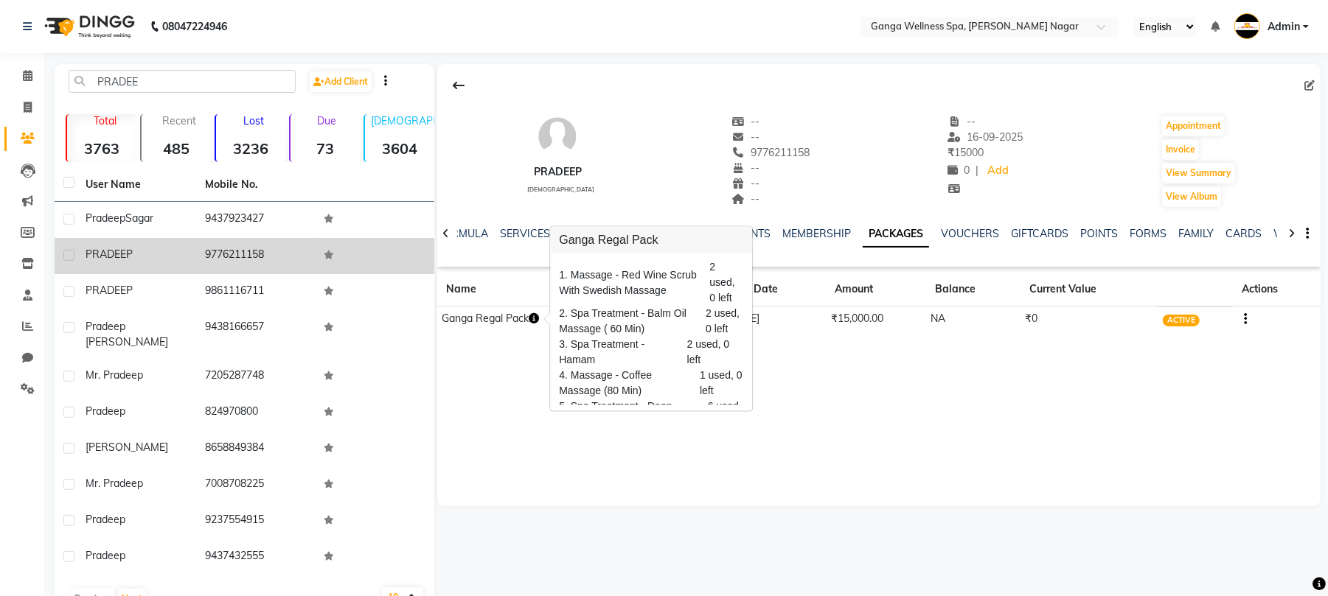
click at [502, 215] on div "NOTES FORMULA SERVICES PRODUCTS INVOICES APPOINTMENTS MEMBERSHIP PACKAGES VOUCH…" at bounding box center [878, 234] width 883 height 51
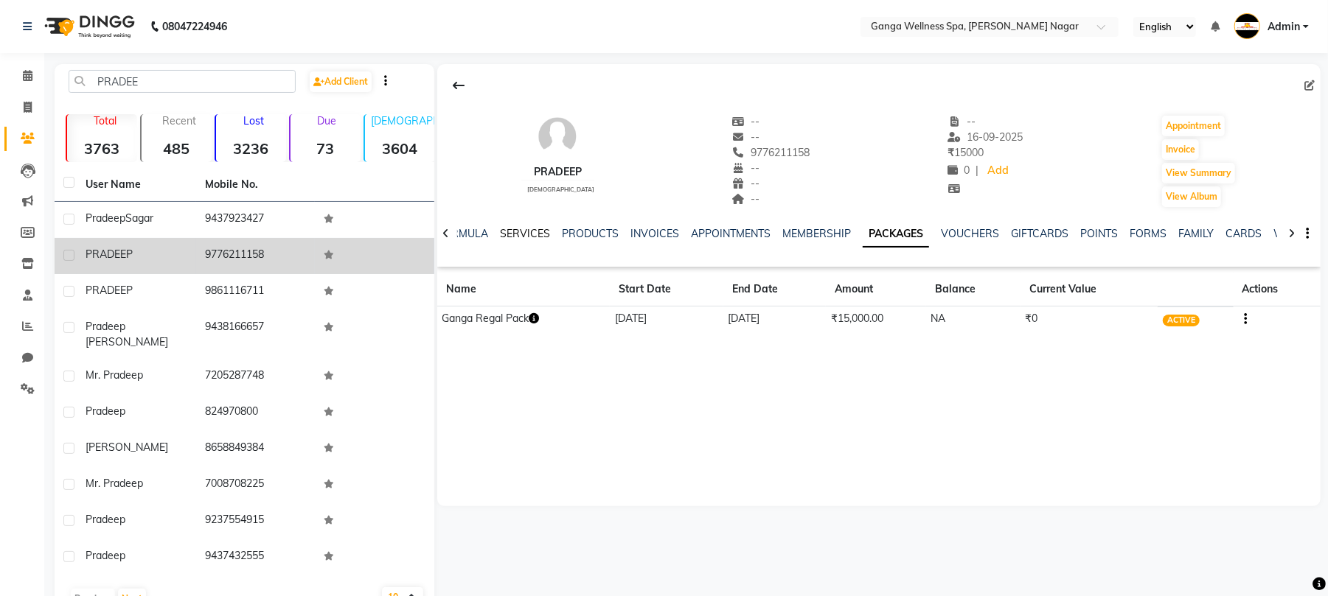
click at [516, 230] on link "SERVICES" at bounding box center [525, 233] width 50 height 13
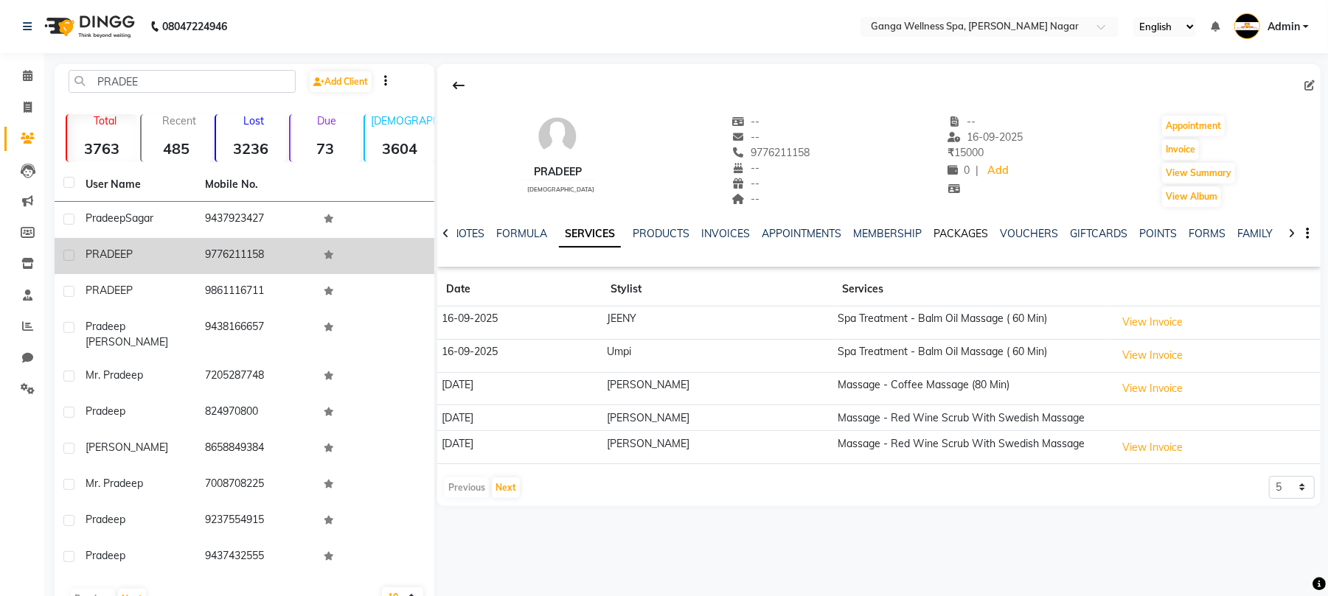
click at [957, 237] on link "PACKAGES" at bounding box center [960, 233] width 55 height 13
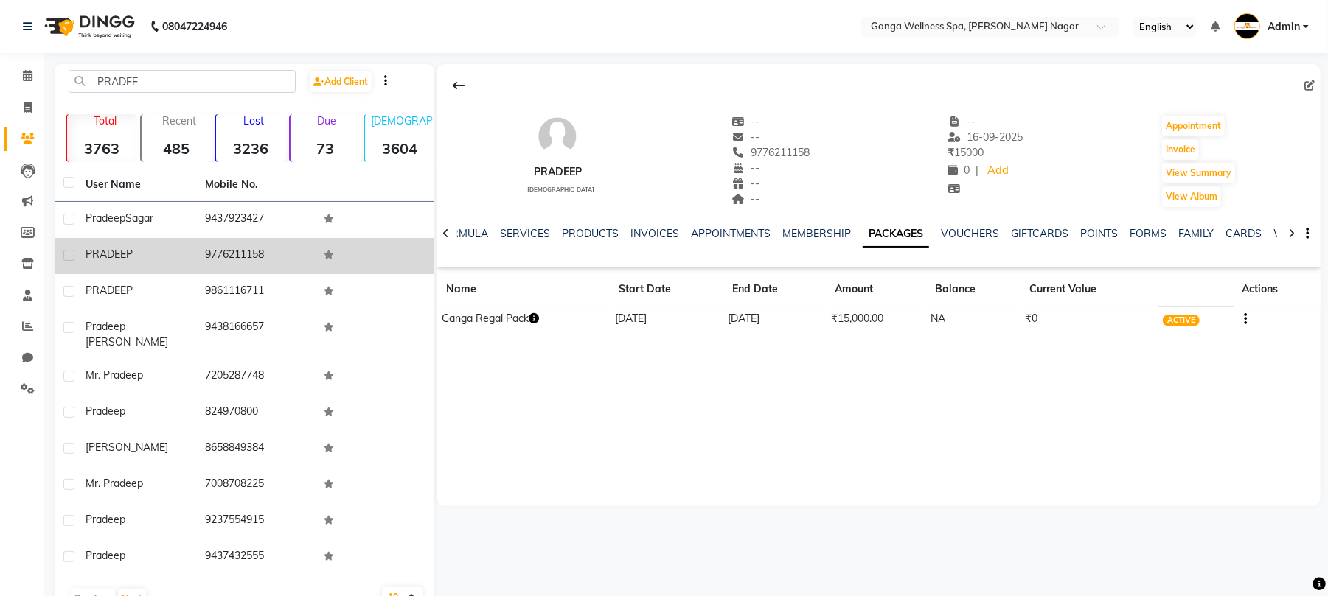
click at [539, 320] on icon "button" at bounding box center [534, 318] width 10 height 10
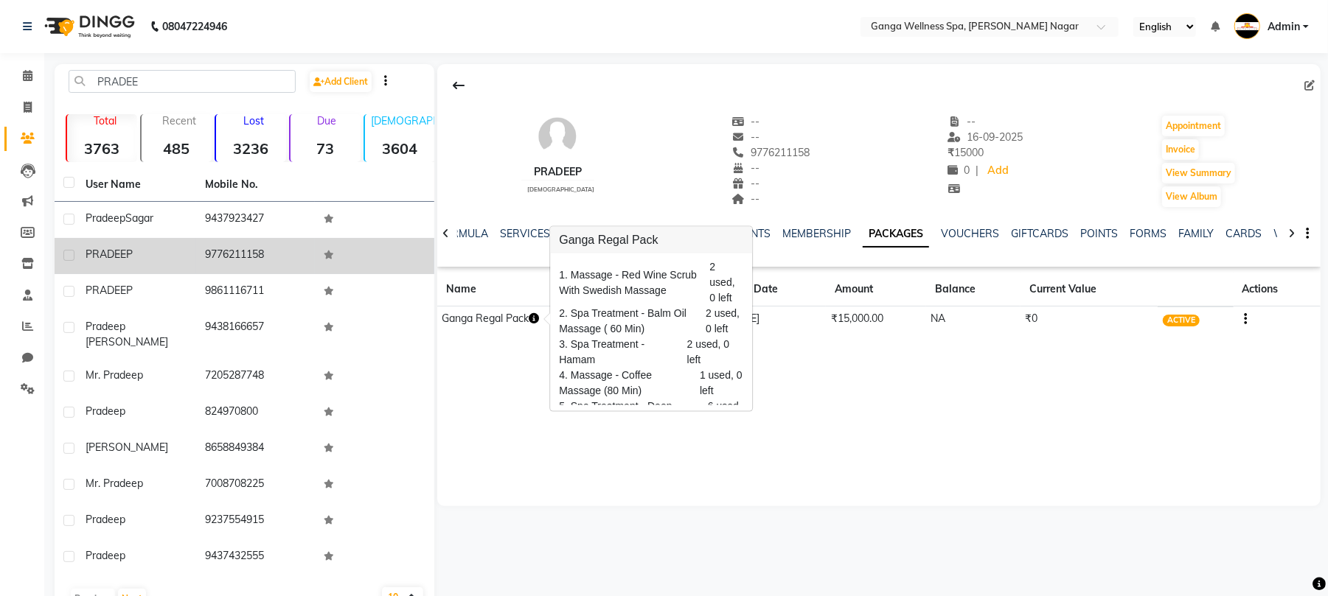
click at [534, 314] on icon "button" at bounding box center [534, 318] width 10 height 10
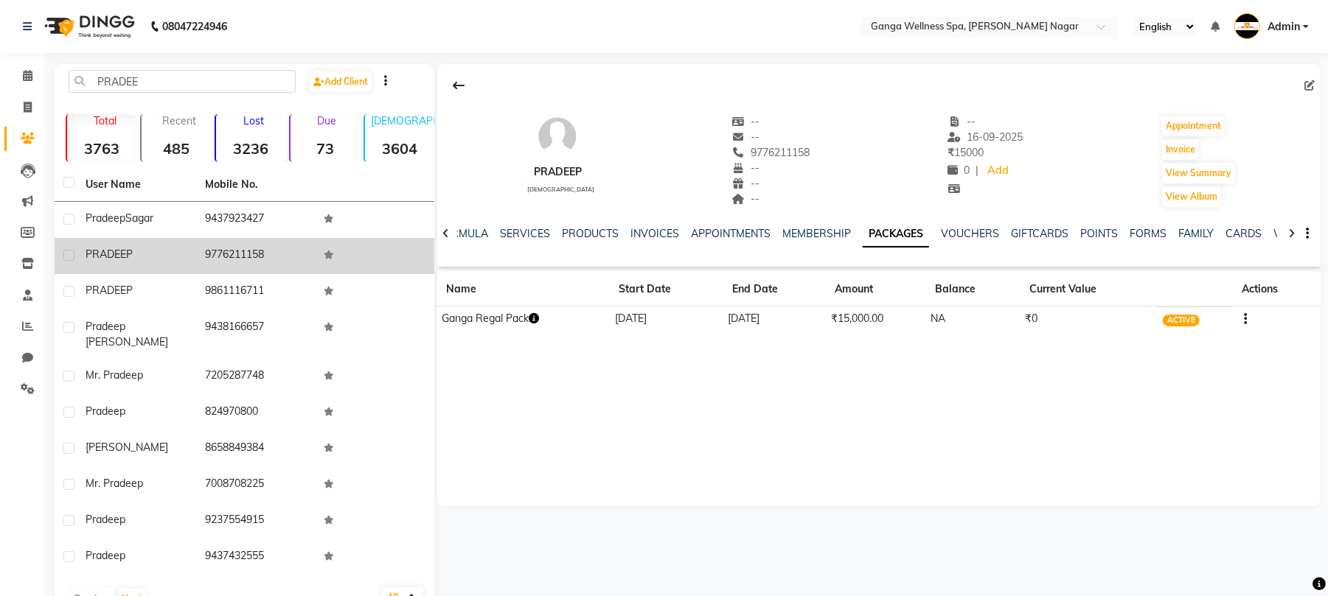
click at [534, 314] on icon "button" at bounding box center [534, 318] width 10 height 10
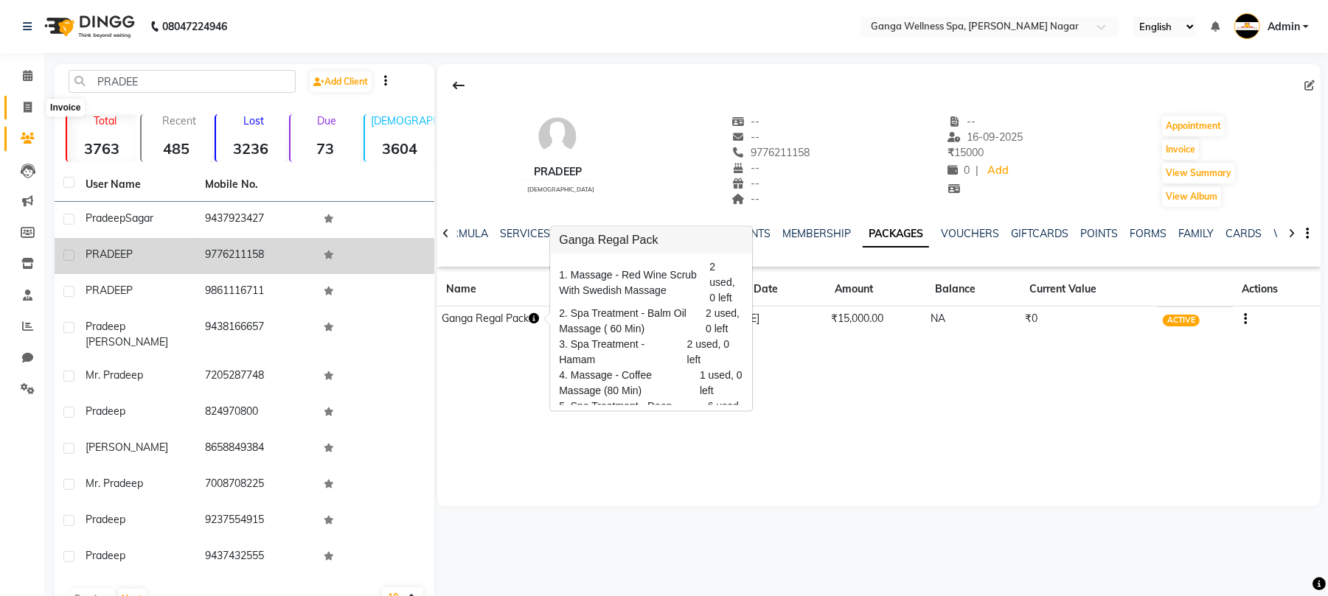
click at [29, 111] on icon at bounding box center [28, 107] width 8 height 11
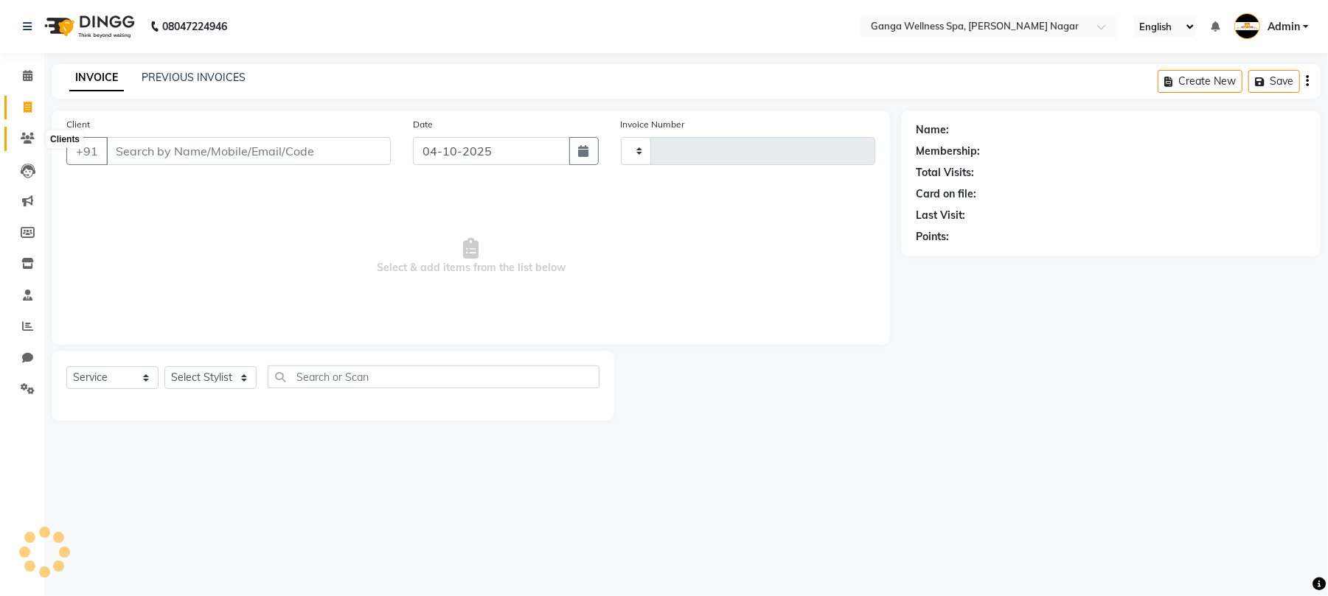
click at [21, 142] on icon at bounding box center [28, 138] width 14 height 11
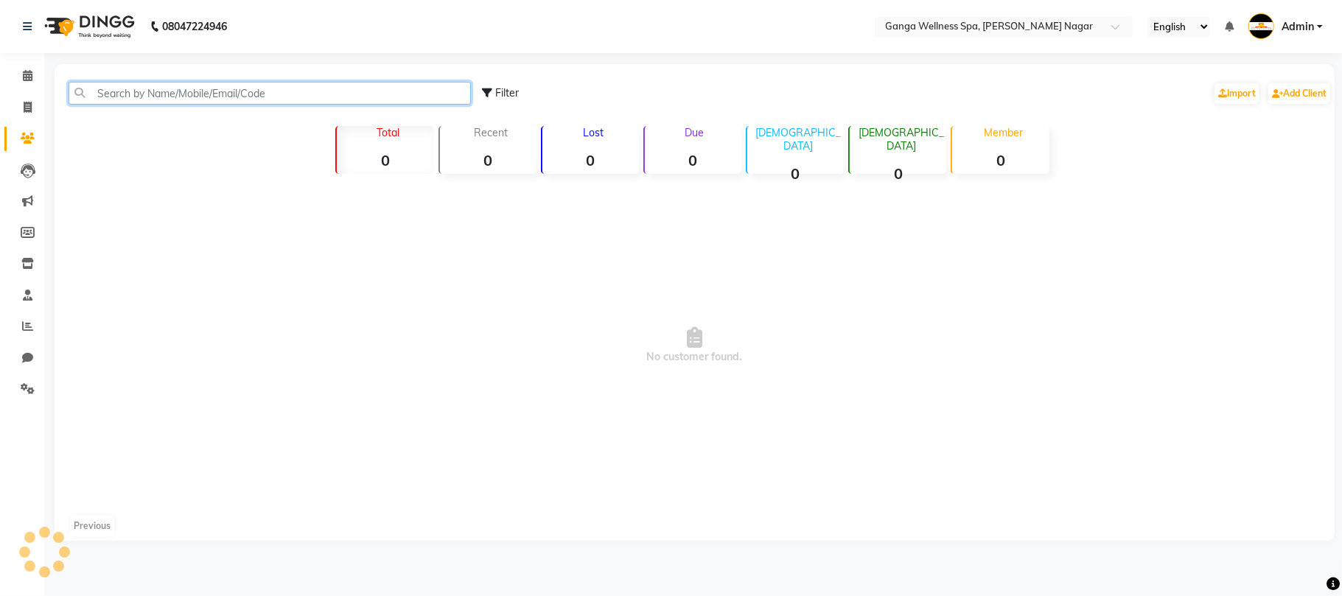
click at [134, 98] on input "text" at bounding box center [270, 93] width 403 height 23
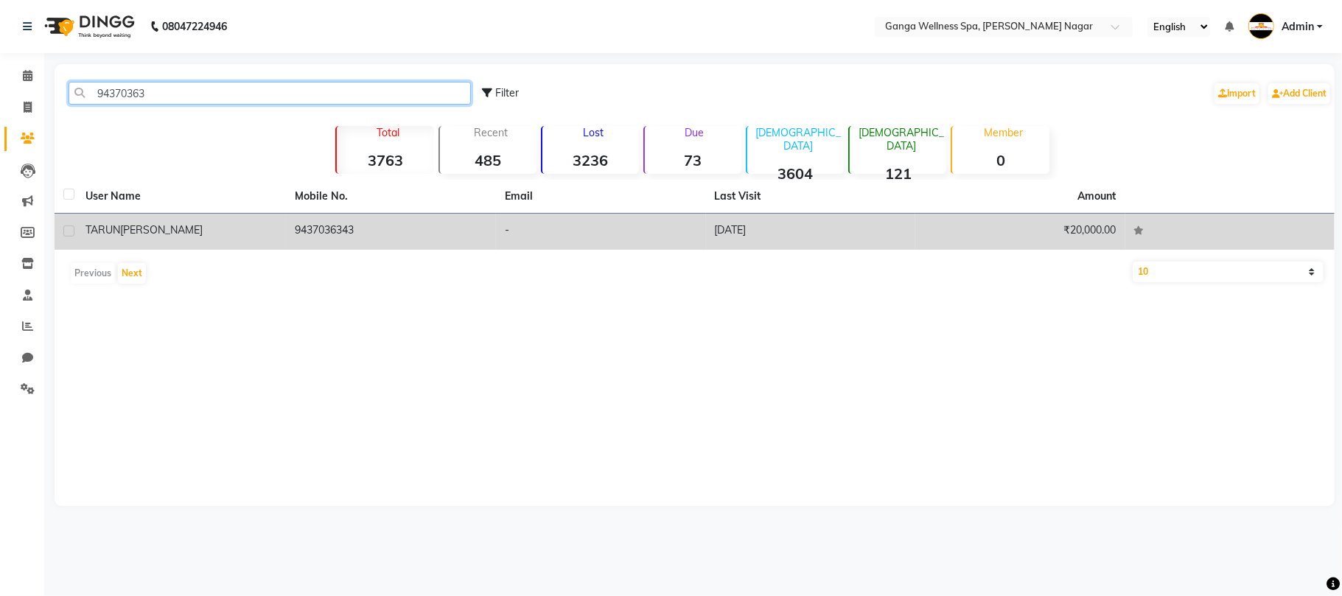
type input "94370363"
click at [254, 240] on td "[PERSON_NAME]" at bounding box center [182, 232] width 210 height 36
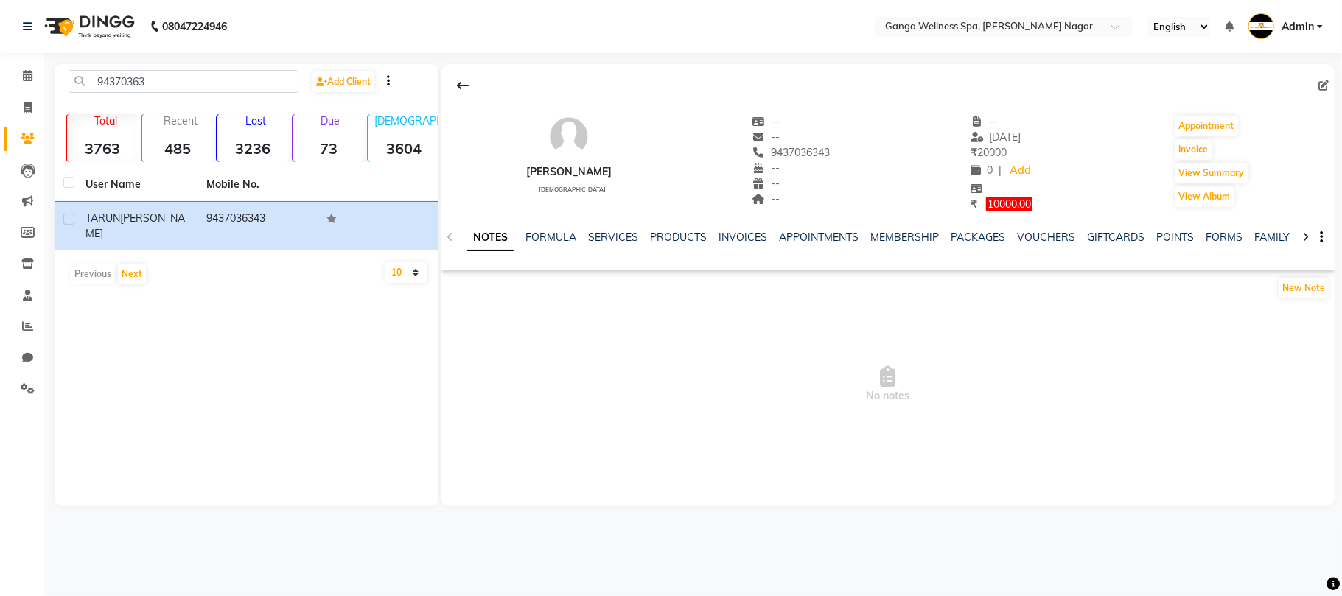
click at [983, 245] on div "PACKAGES" at bounding box center [978, 237] width 55 height 15
click at [979, 240] on link "PACKAGES" at bounding box center [978, 237] width 55 height 13
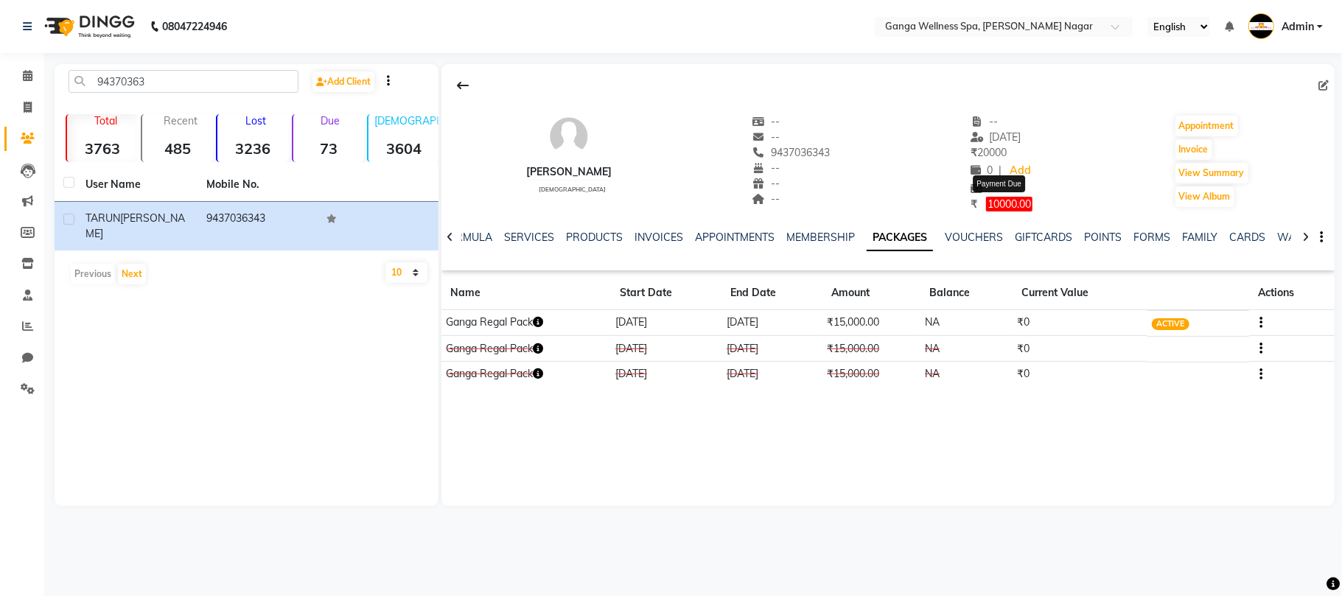
click at [989, 201] on span "10000.00" at bounding box center [1009, 204] width 46 height 15
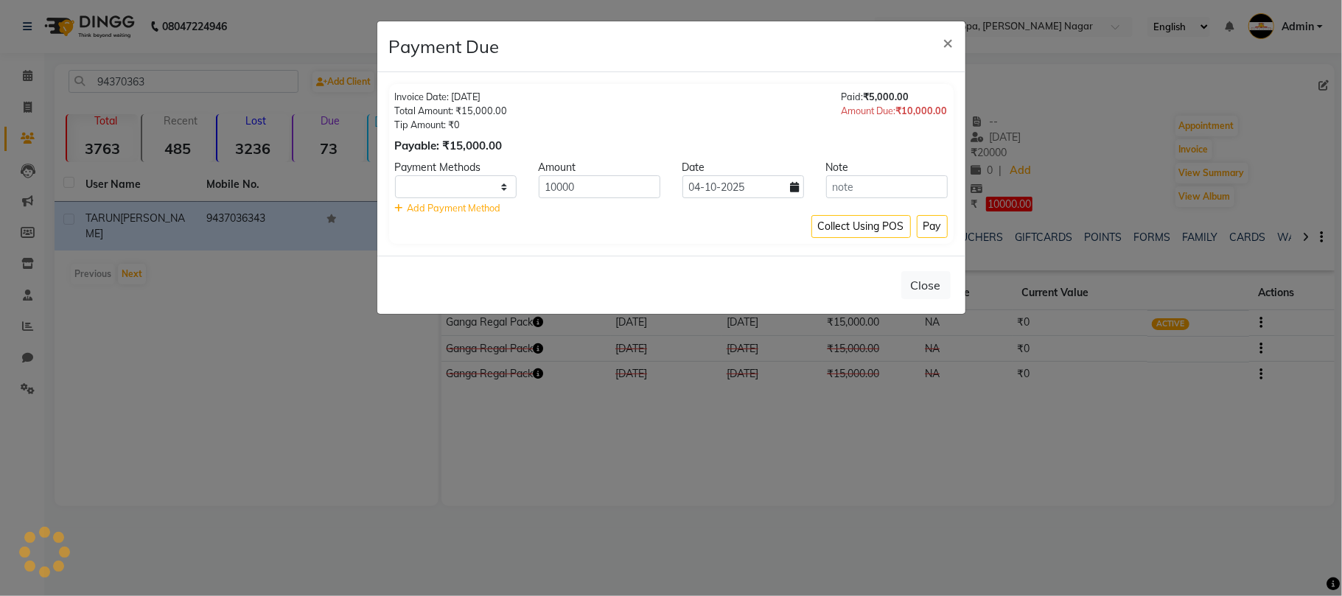
select select "1"
click at [932, 231] on button "Pay" at bounding box center [932, 226] width 31 height 23
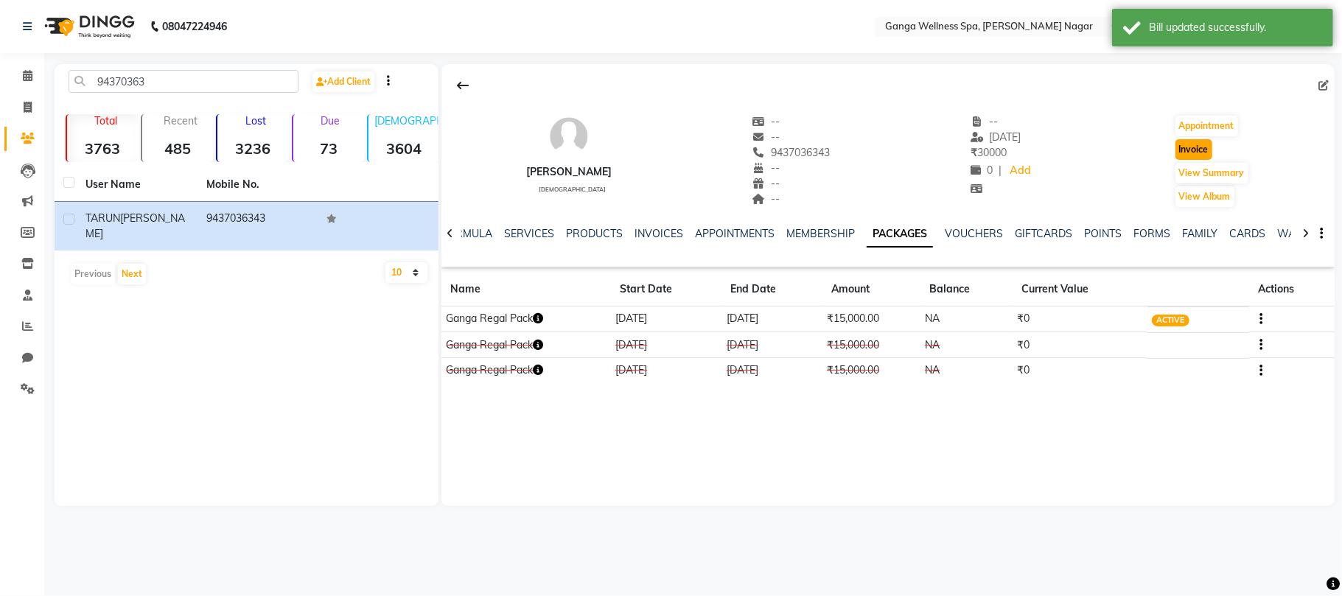
click at [1197, 150] on button "Invoice" at bounding box center [1194, 149] width 37 height 21
select select "service"
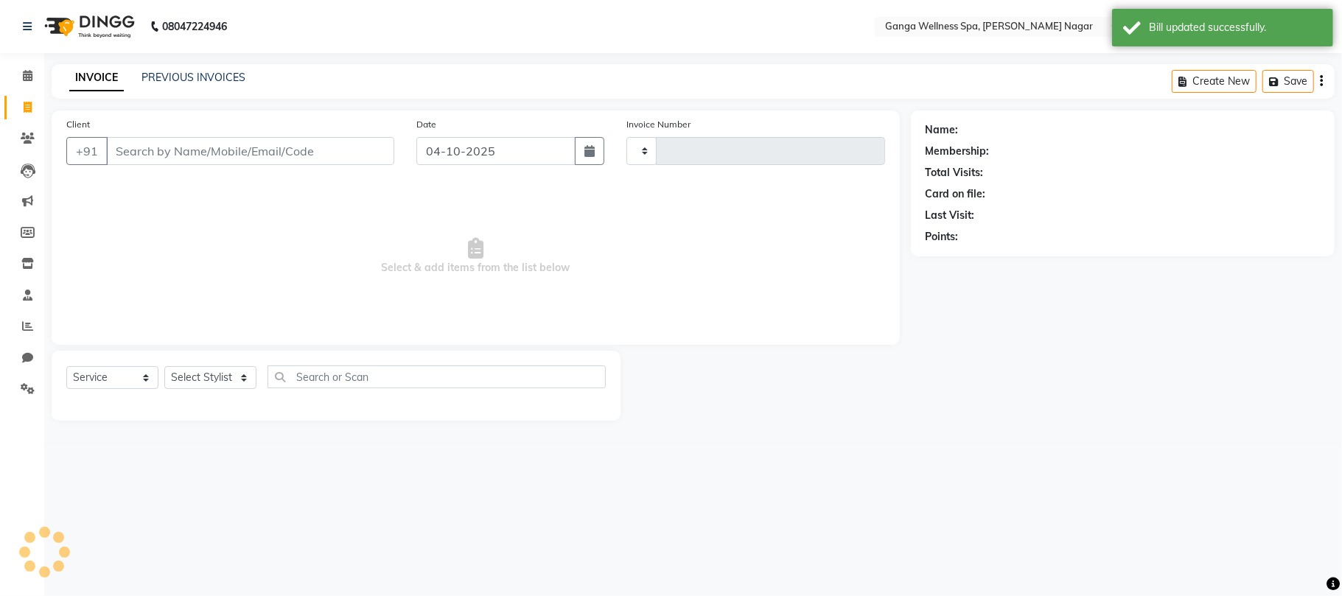
type input "3405"
select select "762"
click at [198, 363] on div "Select Service Product Membership Package Voucher Prepaid Gift Card Select Styl…" at bounding box center [336, 386] width 569 height 70
click at [196, 373] on select "Select Stylist" at bounding box center [210, 377] width 92 height 23
type input "9437036343"
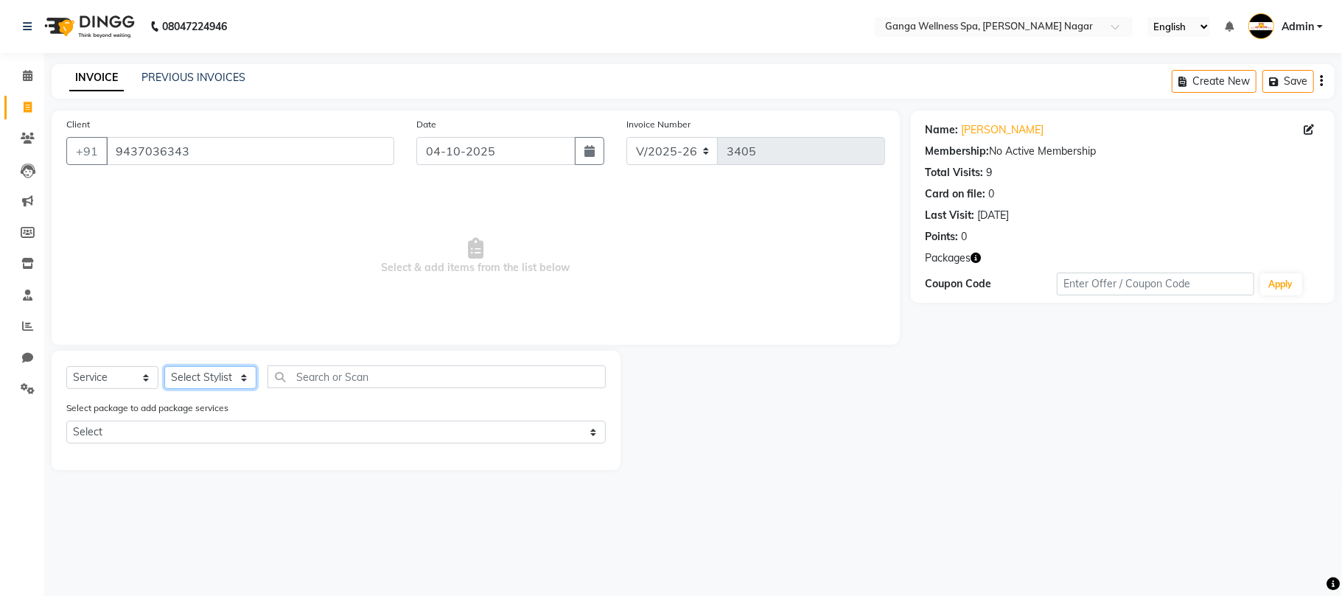
select select "54051"
click at [164, 366] on select "Select Stylist Abhi [PERSON_NAME] Alexa AMMY AMMY [PERSON_NAME] anya APPI [PERS…" at bounding box center [210, 377] width 92 height 23
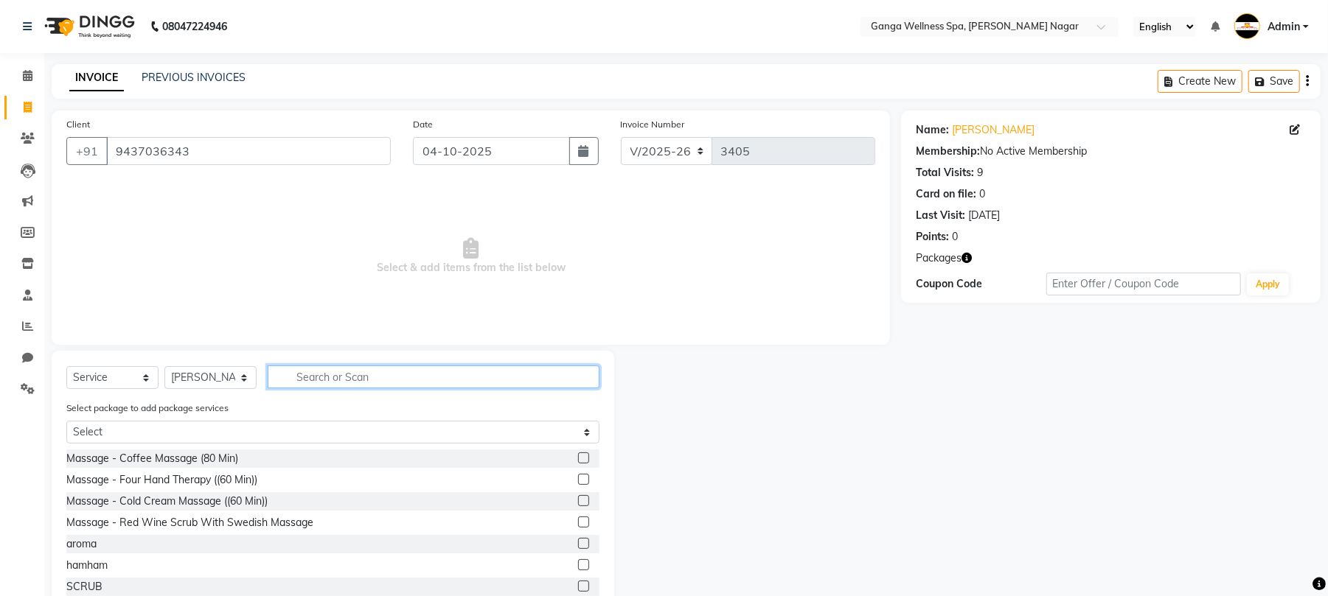
click at [310, 379] on input "text" at bounding box center [434, 377] width 332 height 23
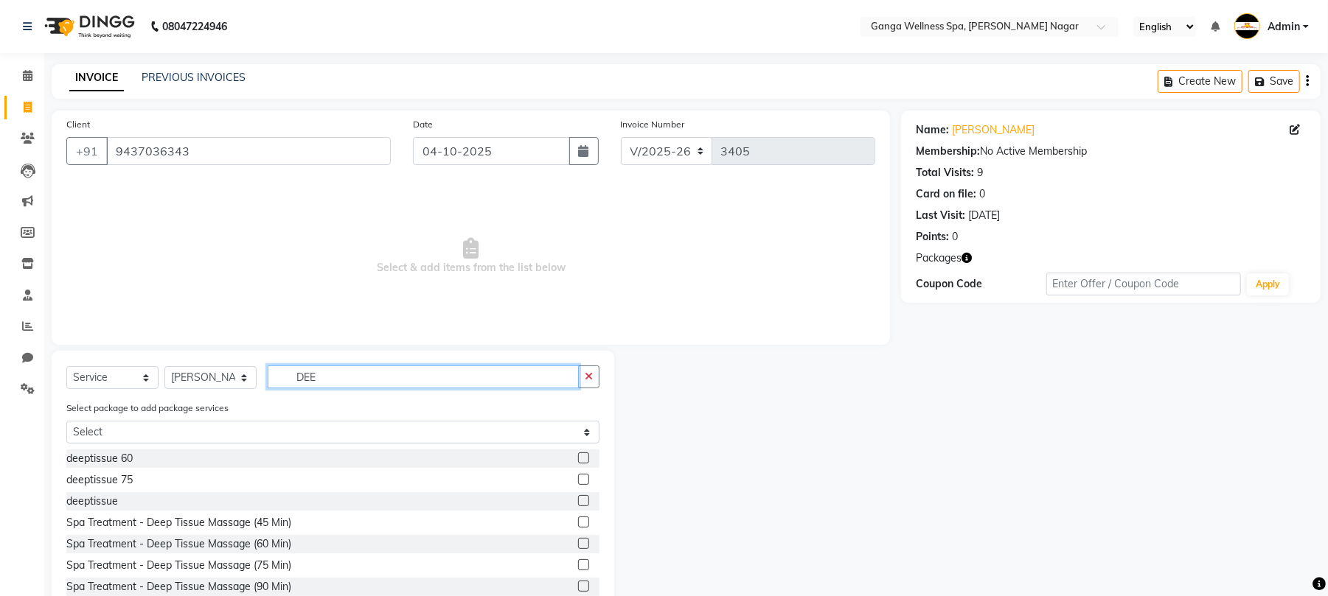
scroll to position [43, 0]
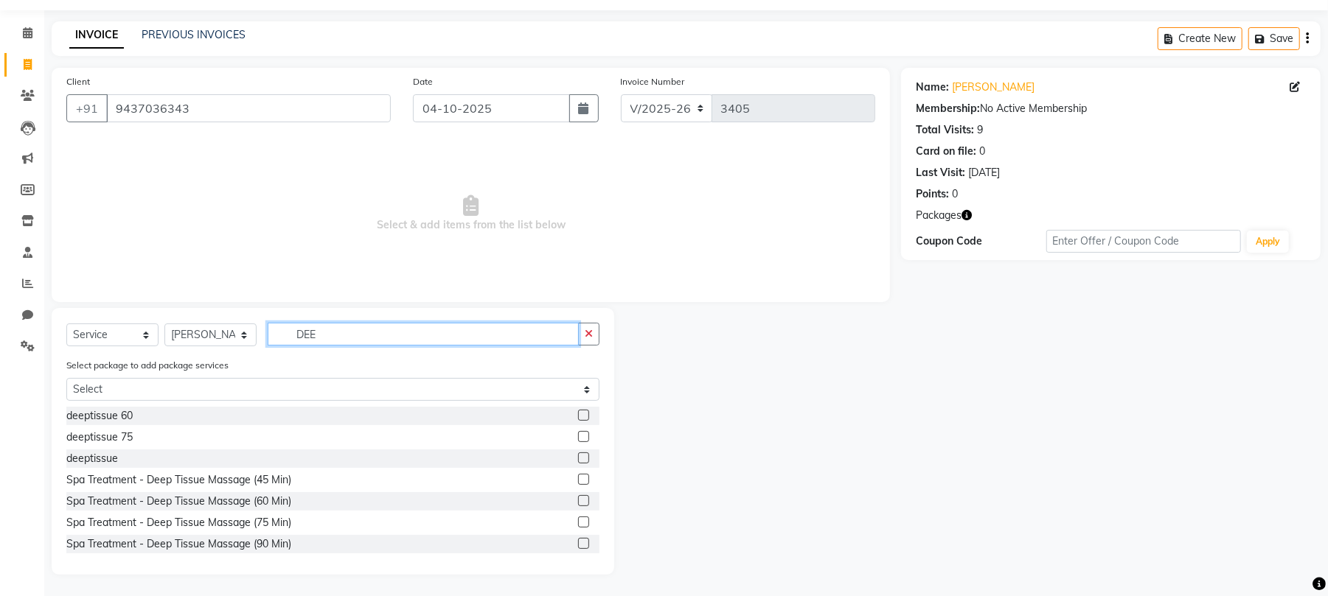
type input "DEE"
click at [578, 414] on label at bounding box center [583, 415] width 11 height 11
click at [578, 414] on input "checkbox" at bounding box center [583, 416] width 10 height 10
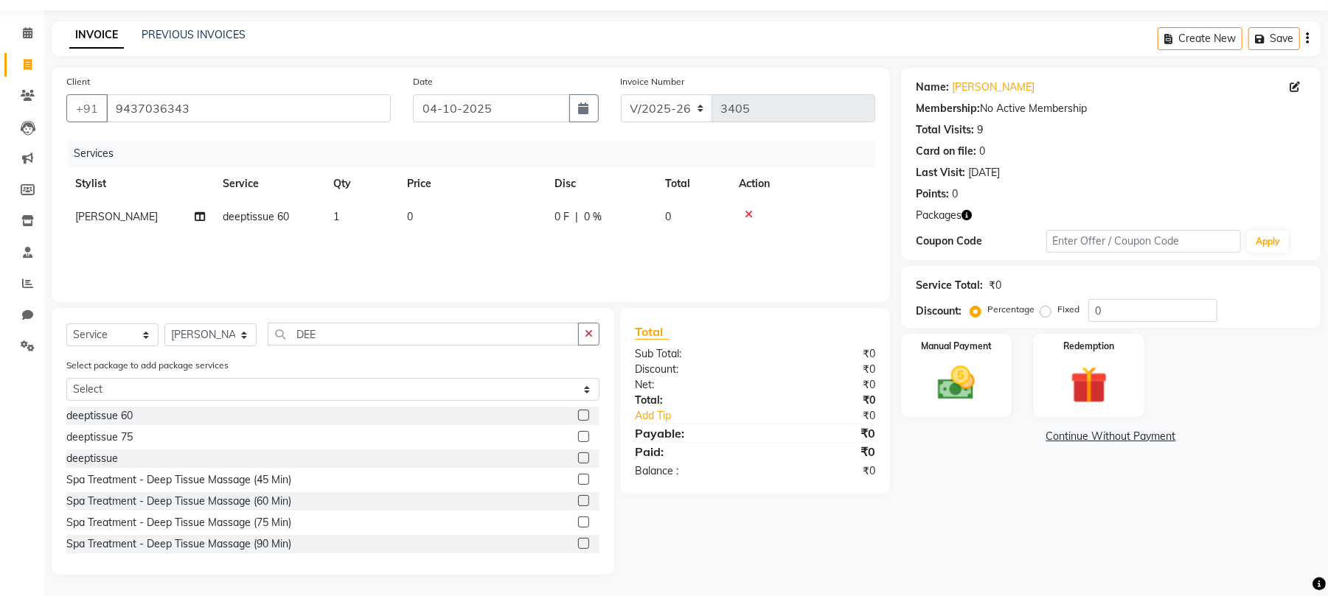
click at [578, 417] on label at bounding box center [583, 415] width 11 height 11
click at [578, 417] on input "checkbox" at bounding box center [583, 416] width 10 height 10
checkbox input "false"
click at [1068, 379] on img at bounding box center [1088, 385] width 63 height 48
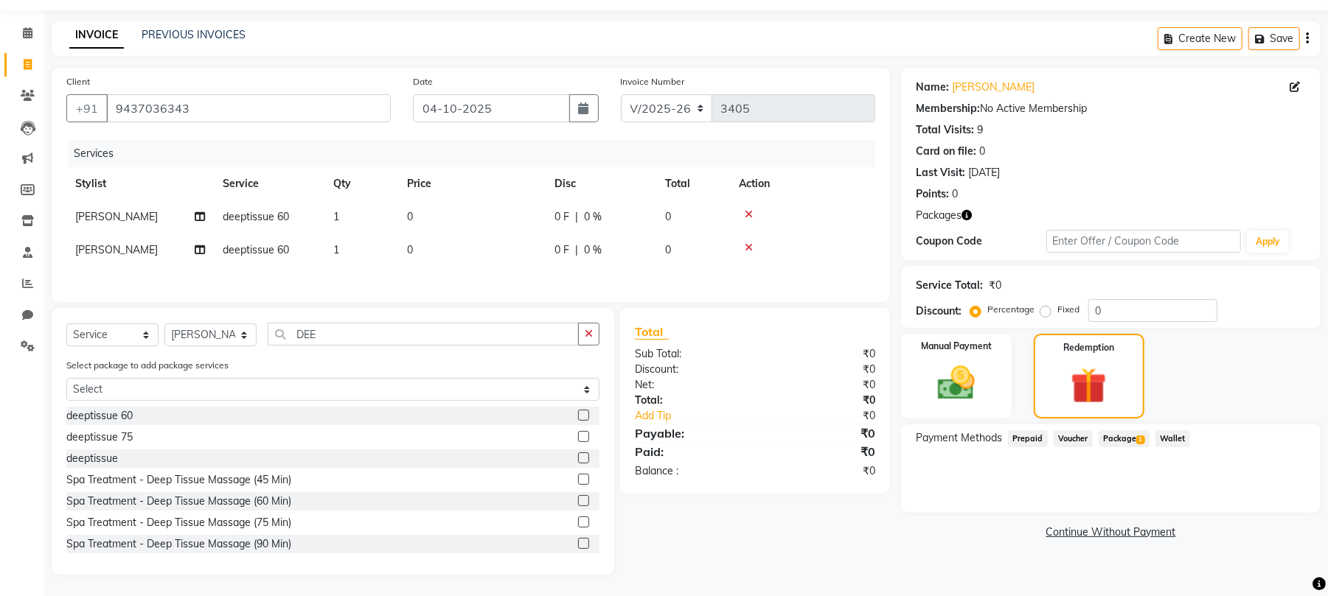
click at [1136, 438] on span "1" at bounding box center [1140, 440] width 8 height 9
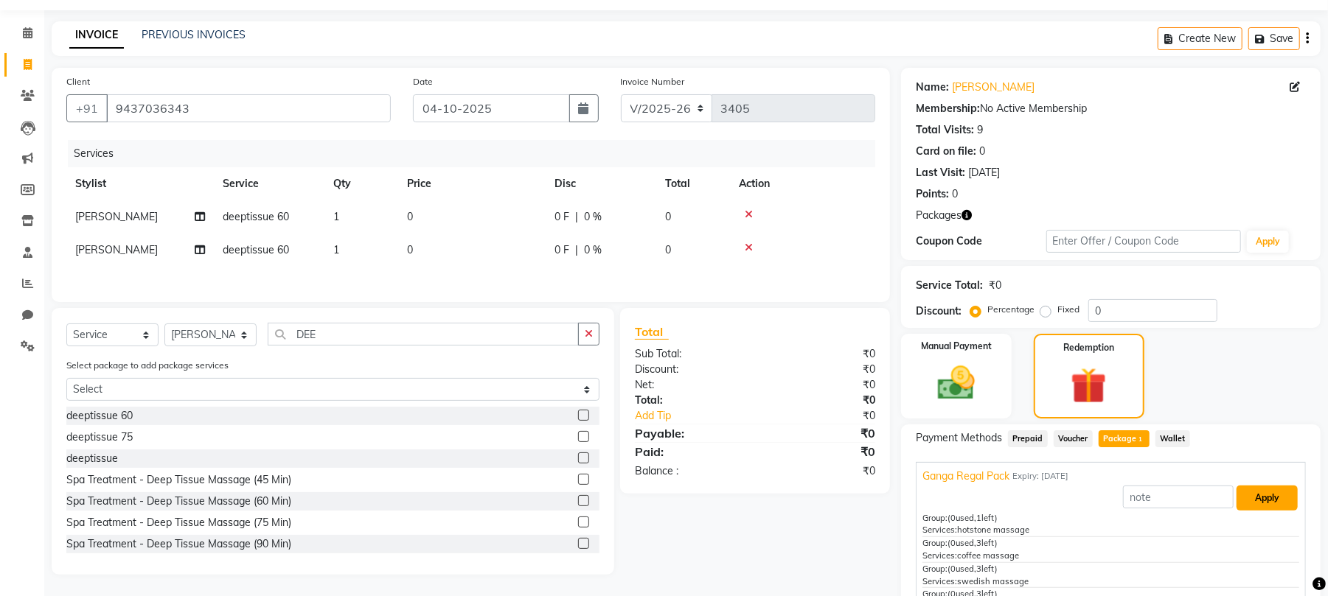
click at [1256, 493] on button "Apply" at bounding box center [1266, 498] width 61 height 25
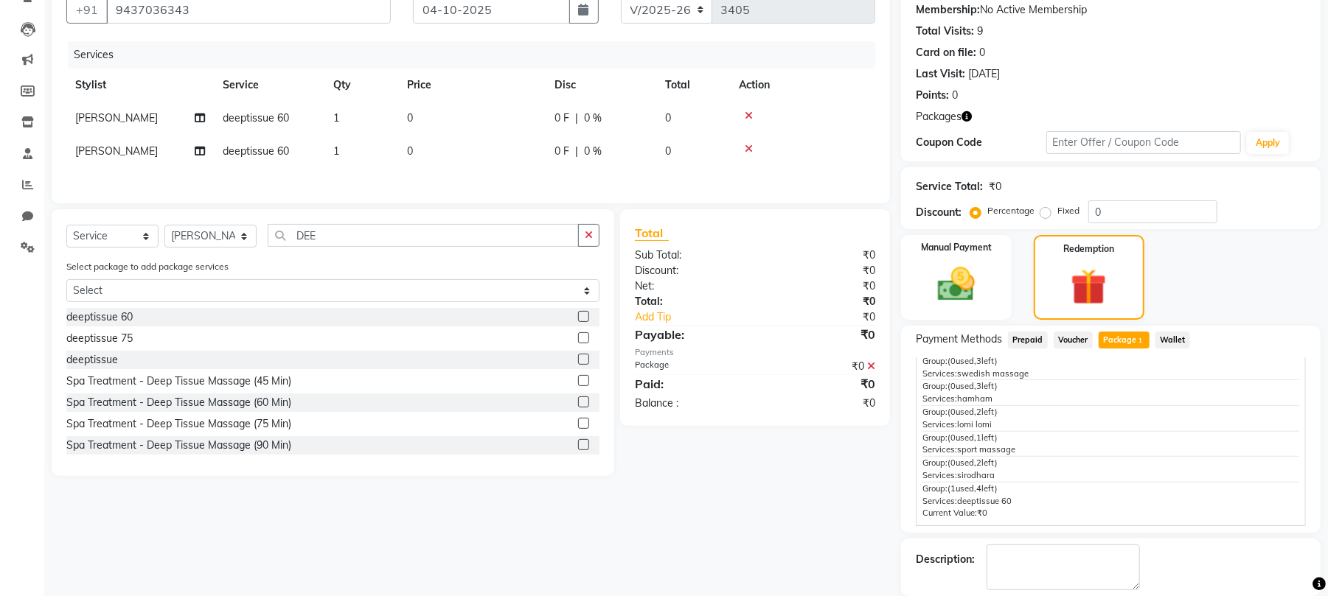
scroll to position [214, 0]
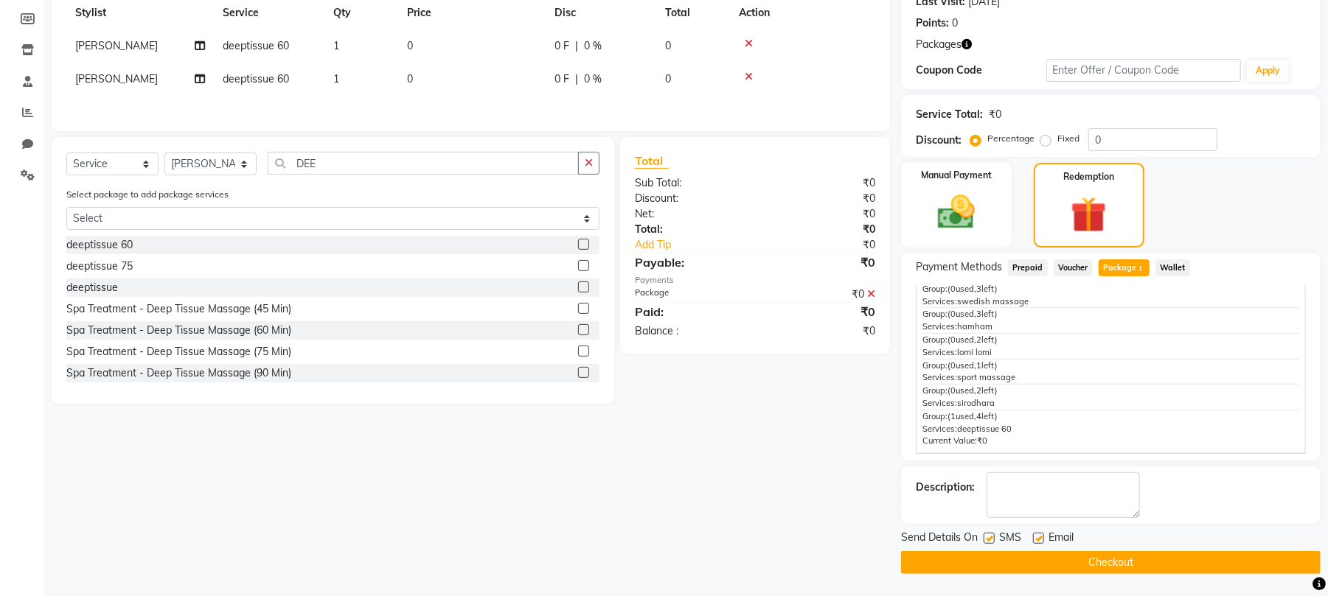
click at [1101, 563] on button "Checkout" at bounding box center [1110, 562] width 419 height 23
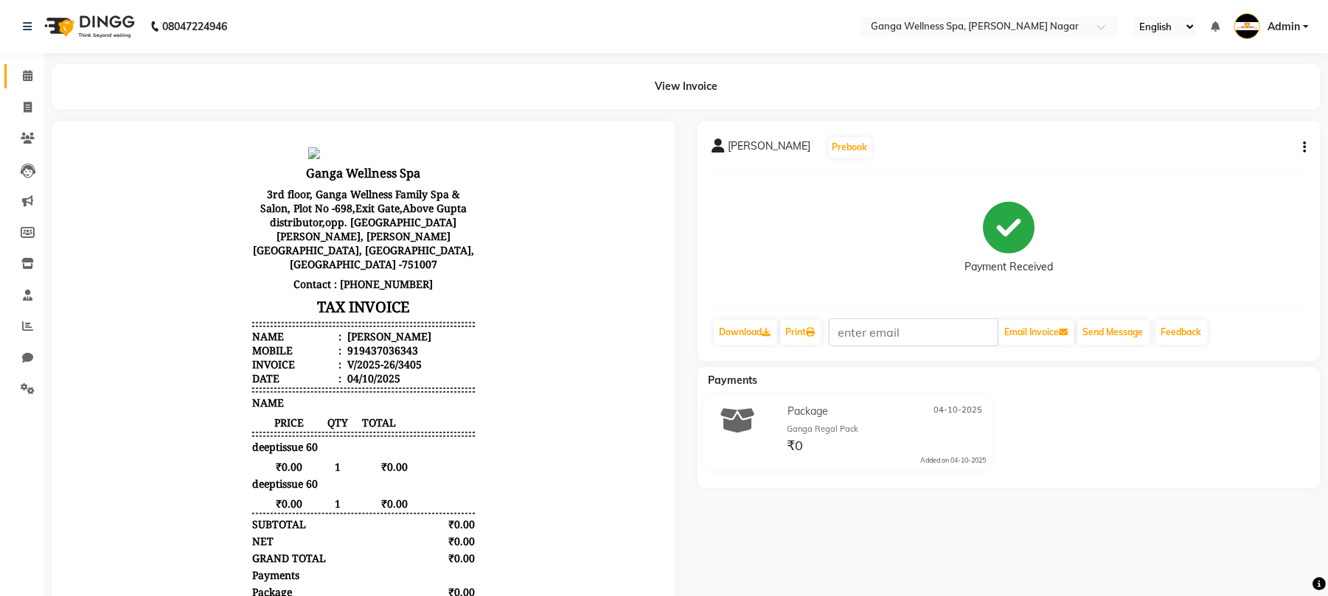
click at [28, 75] on icon at bounding box center [28, 75] width 10 height 11
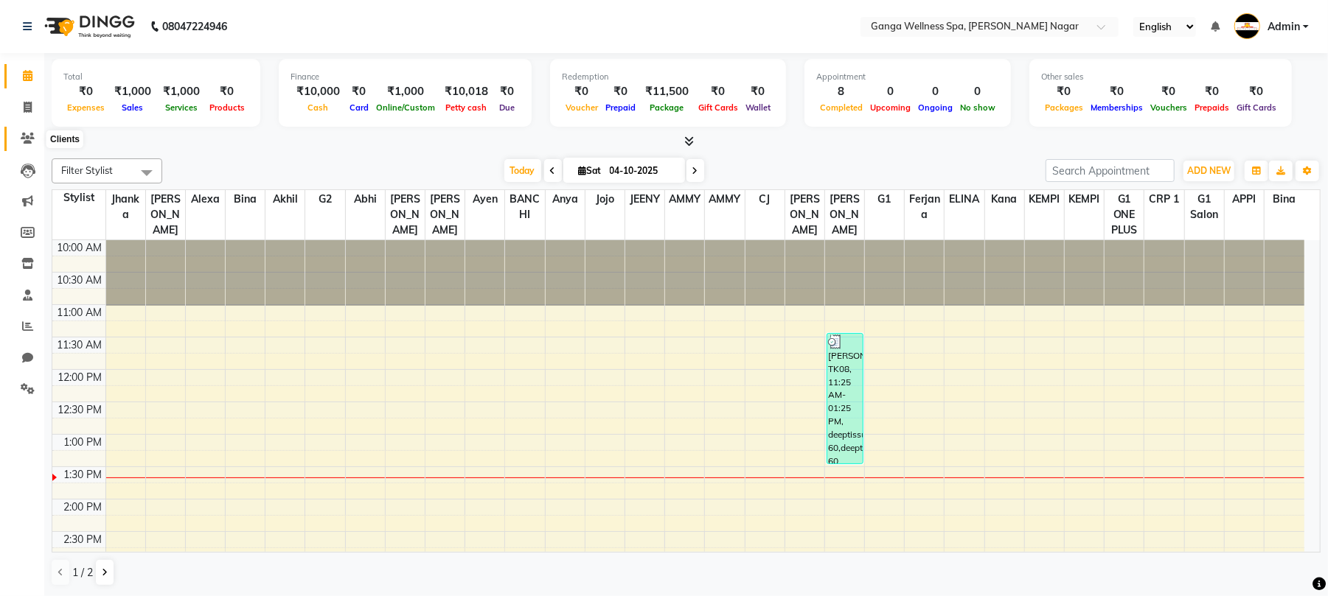
click at [24, 144] on span at bounding box center [28, 138] width 26 height 17
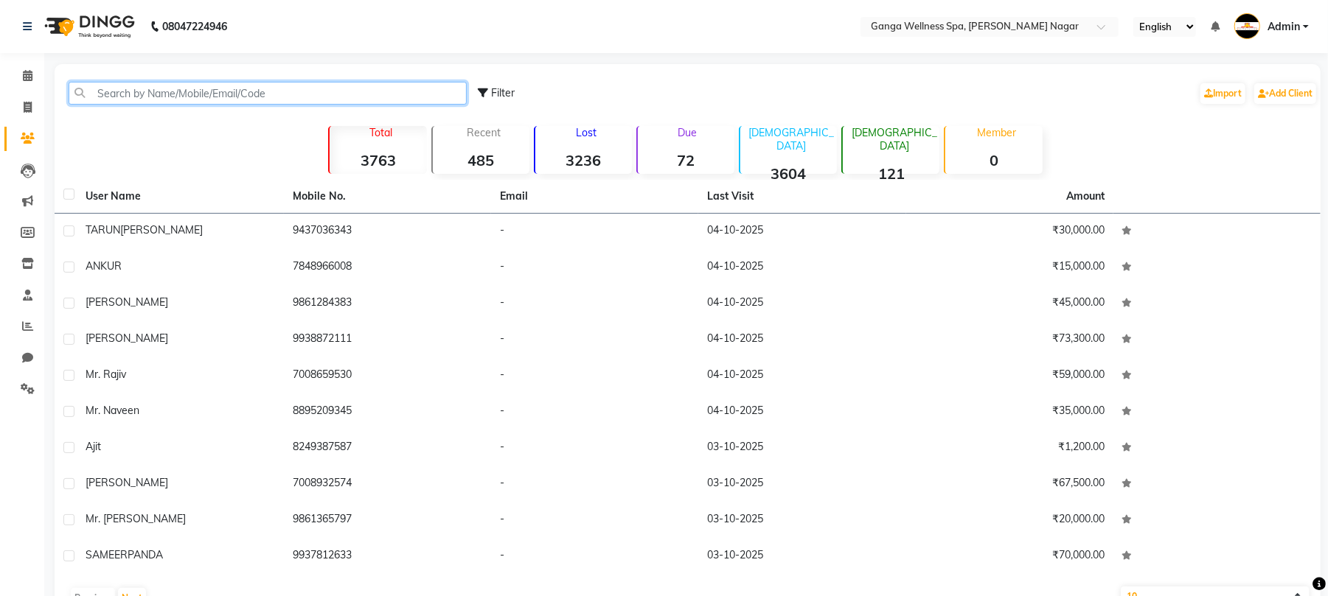
click at [288, 95] on input "text" at bounding box center [268, 93] width 398 height 23
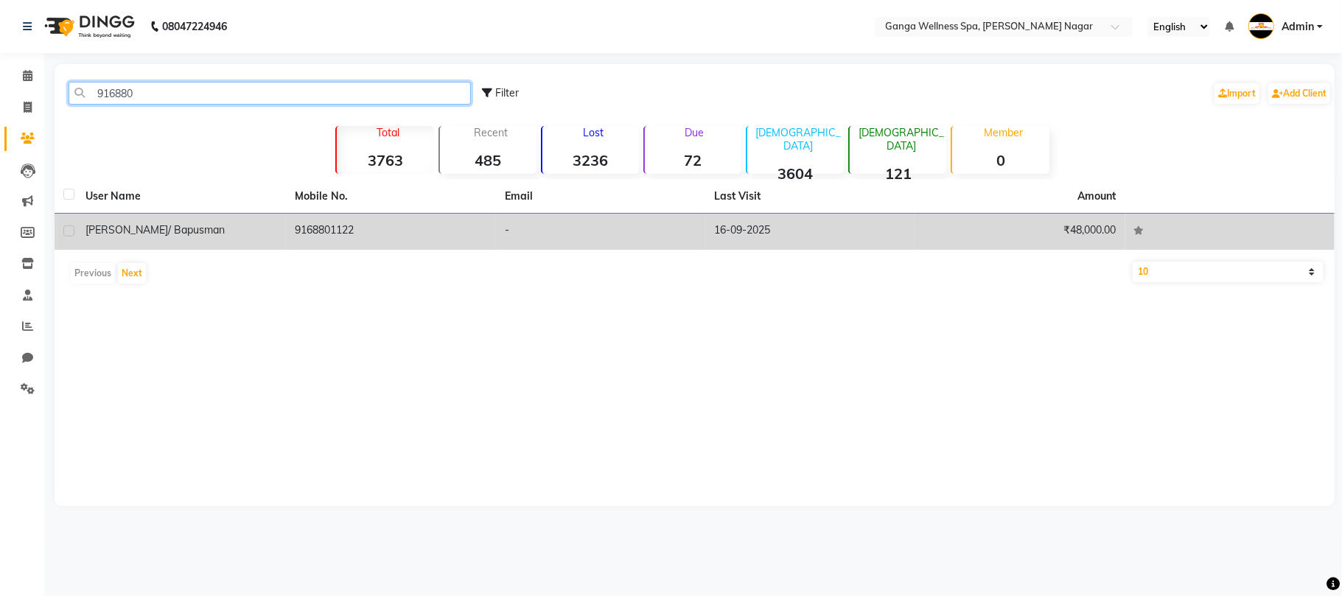
type input "916880"
click at [438, 240] on td "9168801122" at bounding box center [392, 232] width 210 height 36
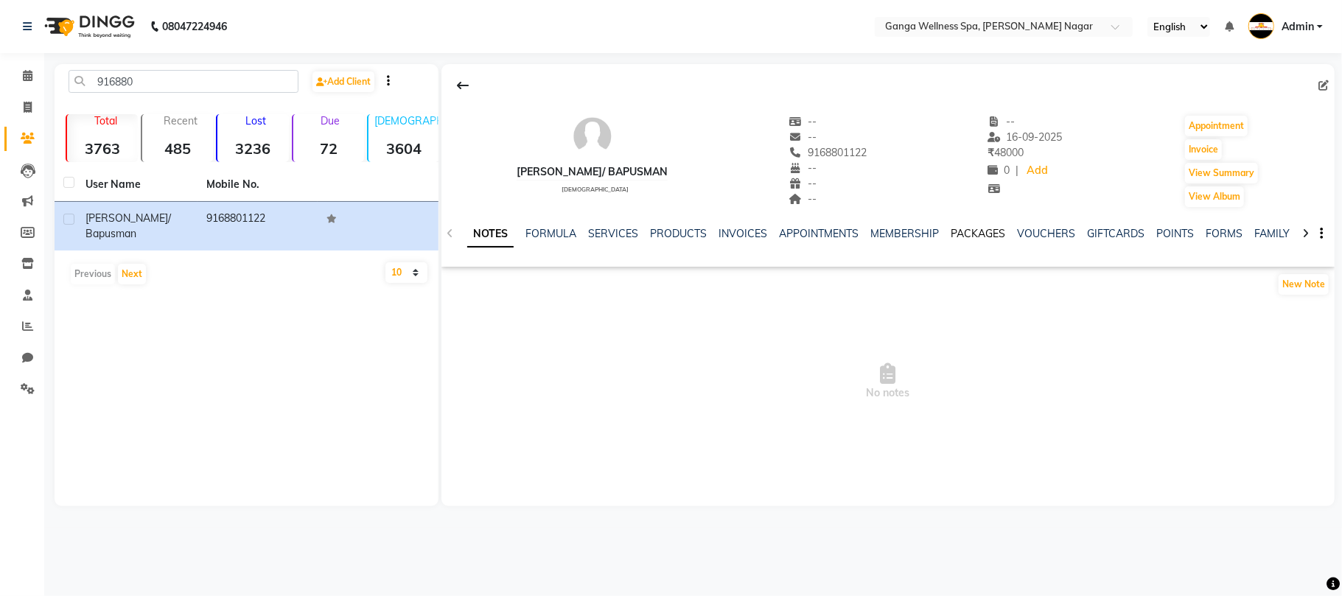
click at [979, 231] on link "PACKAGES" at bounding box center [978, 233] width 55 height 13
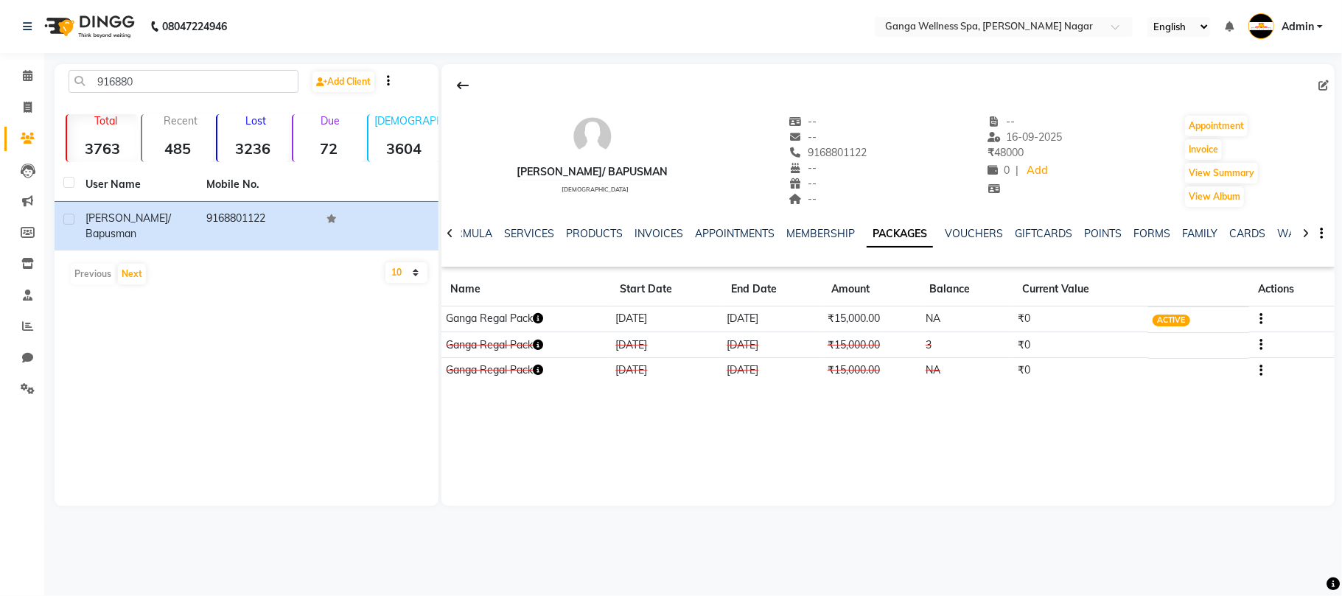
click at [537, 320] on icon "button" at bounding box center [538, 318] width 10 height 10
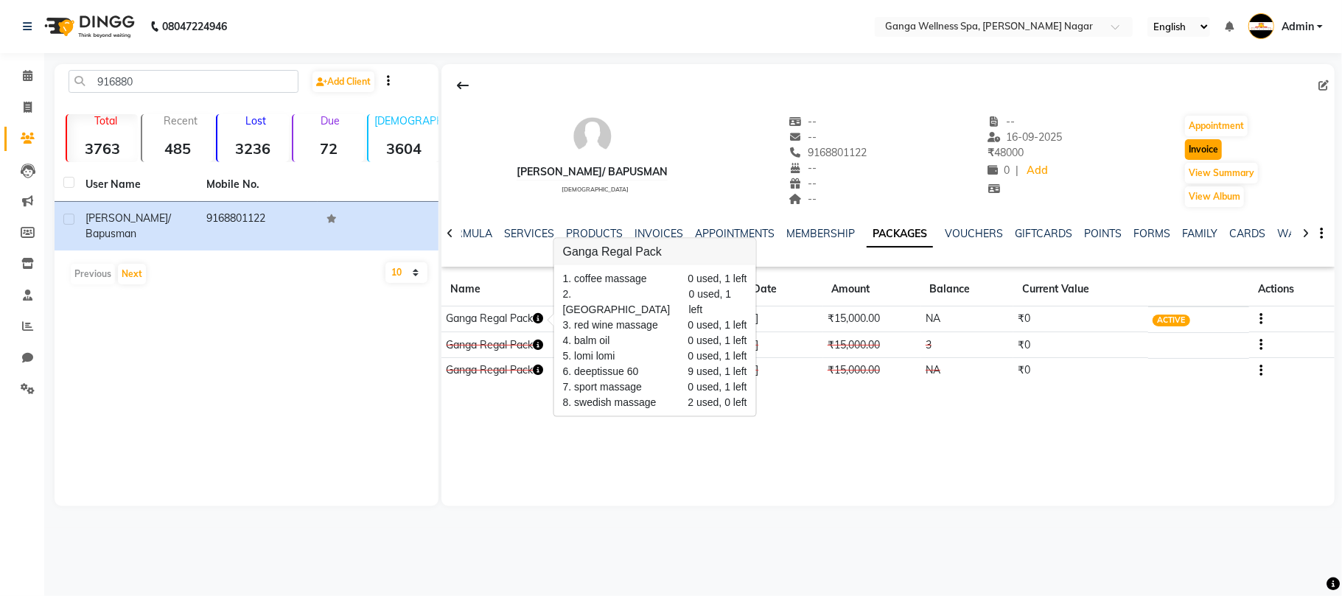
click at [1203, 155] on button "Invoice" at bounding box center [1203, 149] width 37 height 21
select select "service"
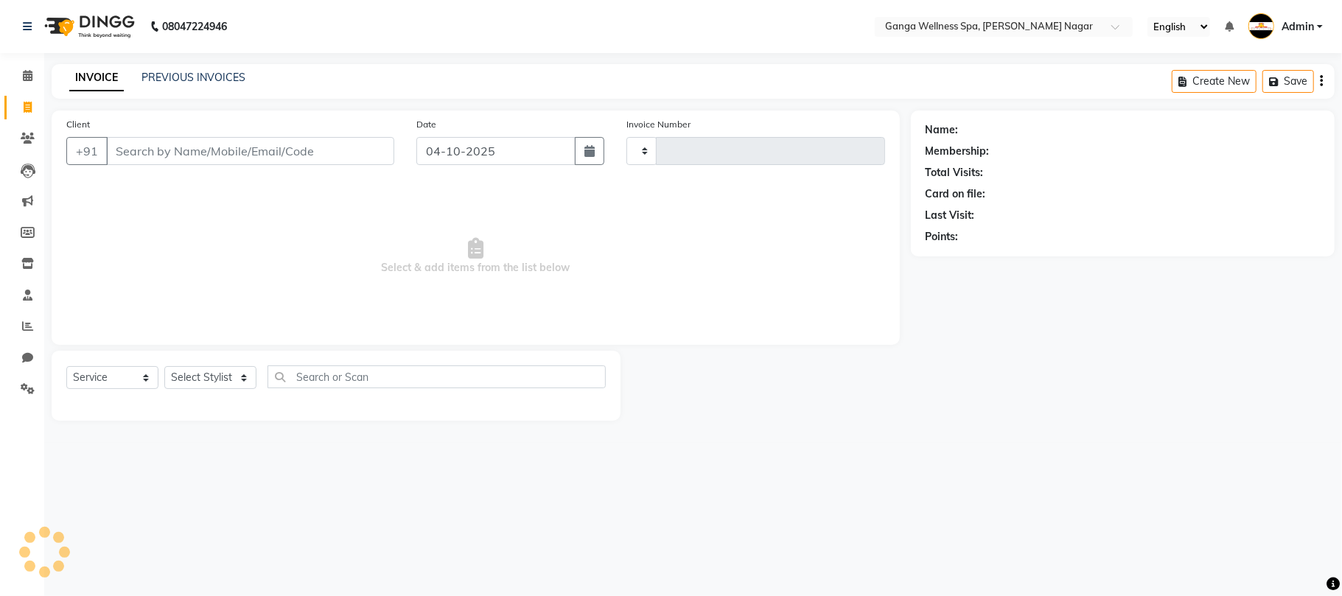
type input "3406"
select select "762"
click at [225, 380] on select "Select Stylist" at bounding box center [210, 377] width 92 height 23
type input "9168801122"
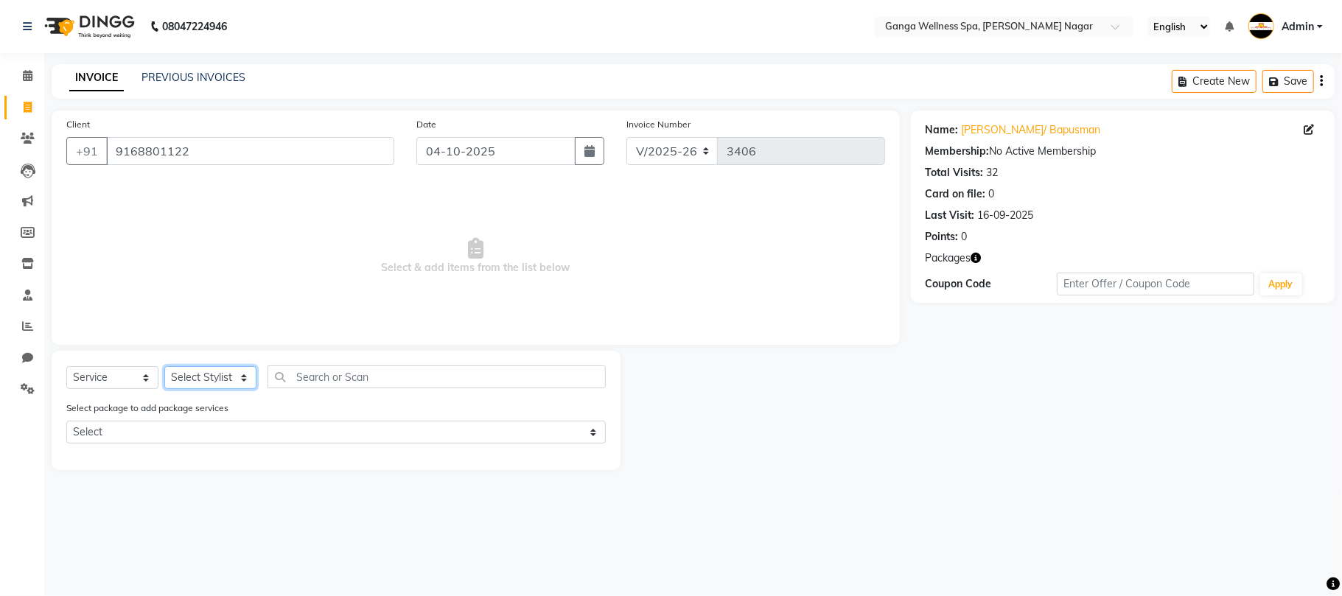
select select "70875"
click at [358, 384] on input "text" at bounding box center [437, 377] width 338 height 23
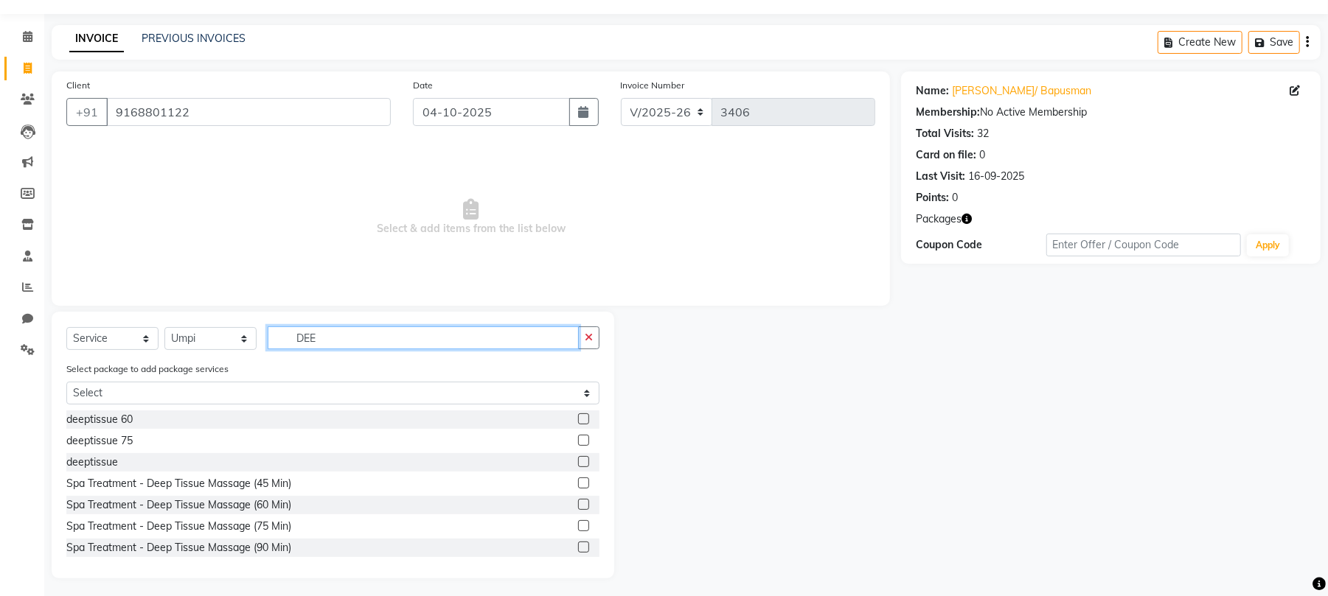
scroll to position [43, 0]
type input "DEE"
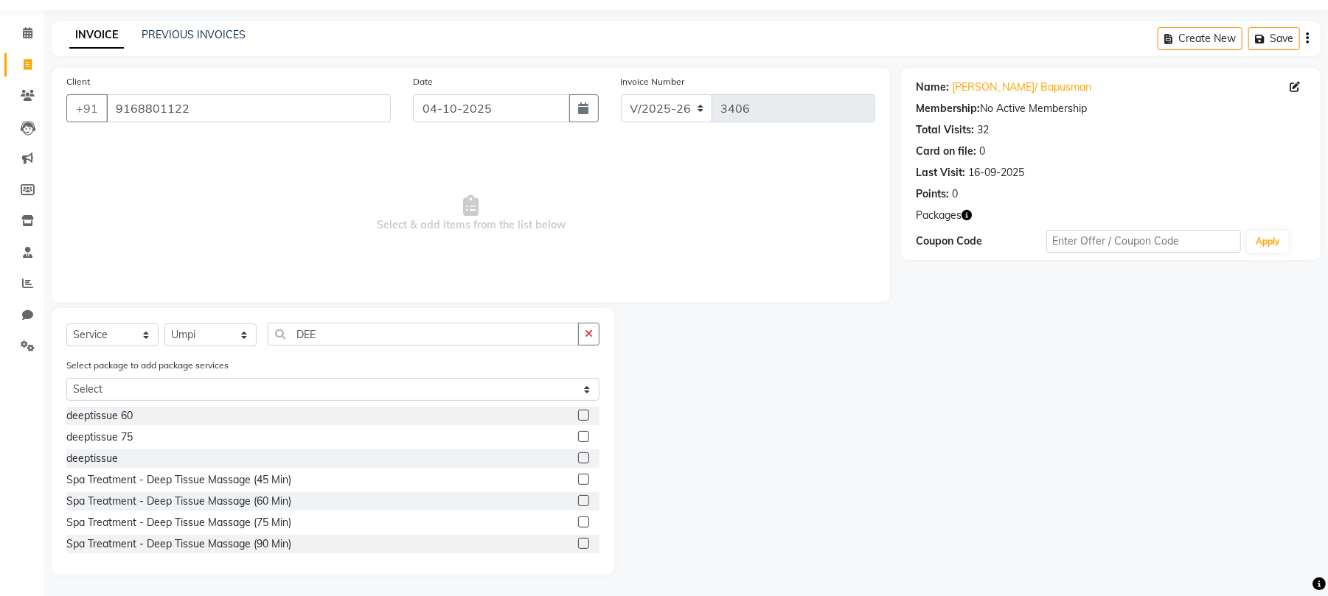
click at [578, 416] on label at bounding box center [583, 415] width 11 height 11
click at [578, 416] on input "checkbox" at bounding box center [583, 416] width 10 height 10
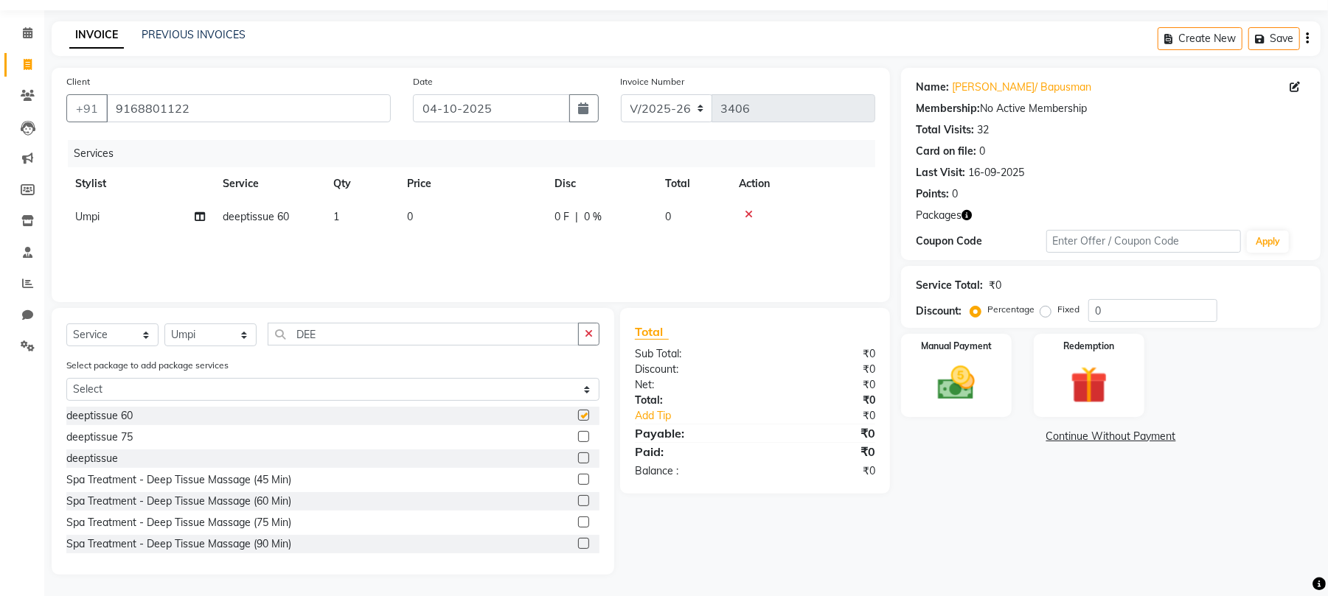
checkbox input "false"
click at [1097, 398] on img at bounding box center [1088, 385] width 63 height 48
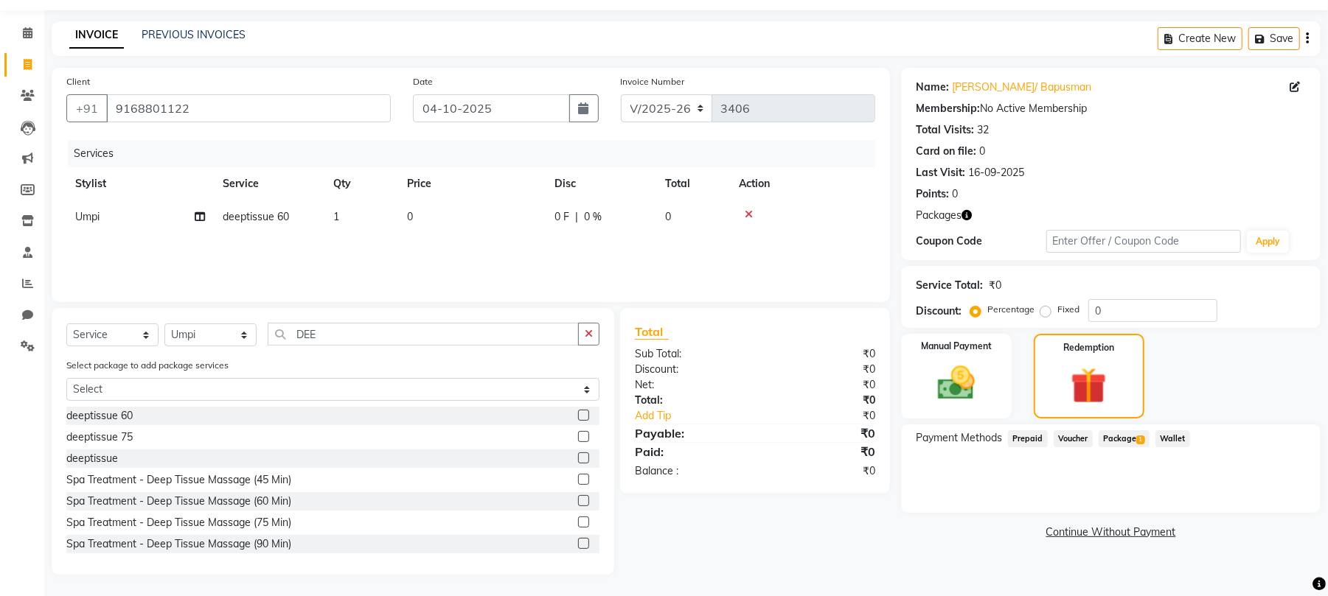
click at [1137, 431] on span "Package 1" at bounding box center [1123, 439] width 51 height 17
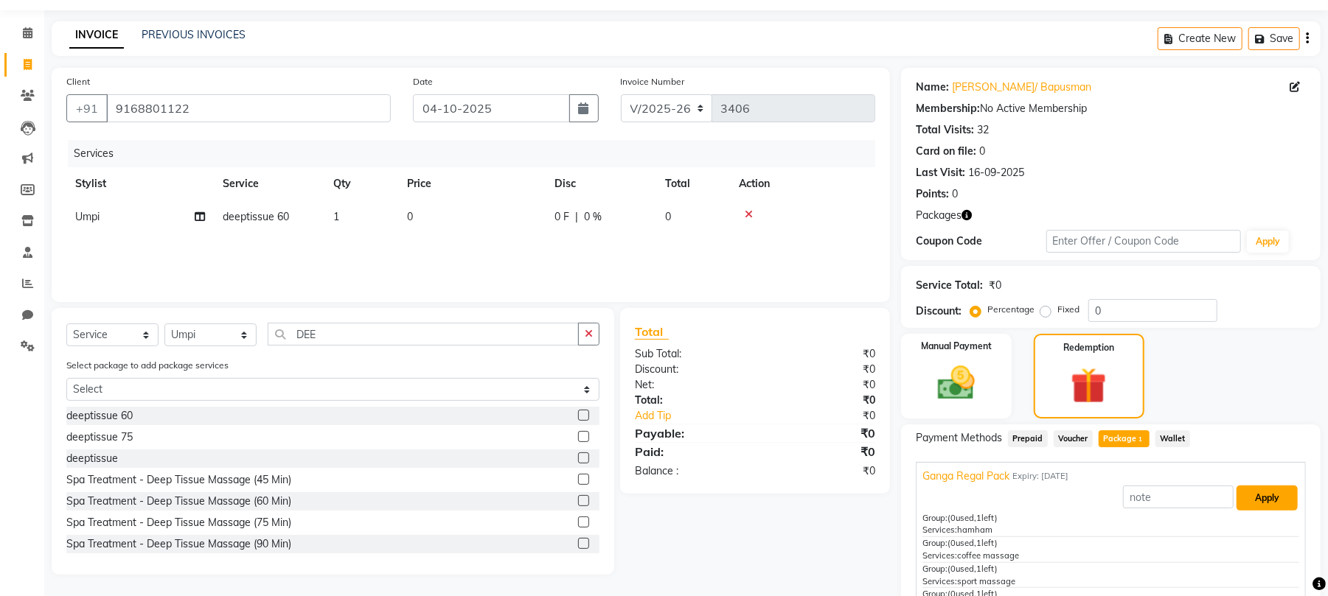
click at [1255, 490] on button "Apply" at bounding box center [1266, 498] width 61 height 25
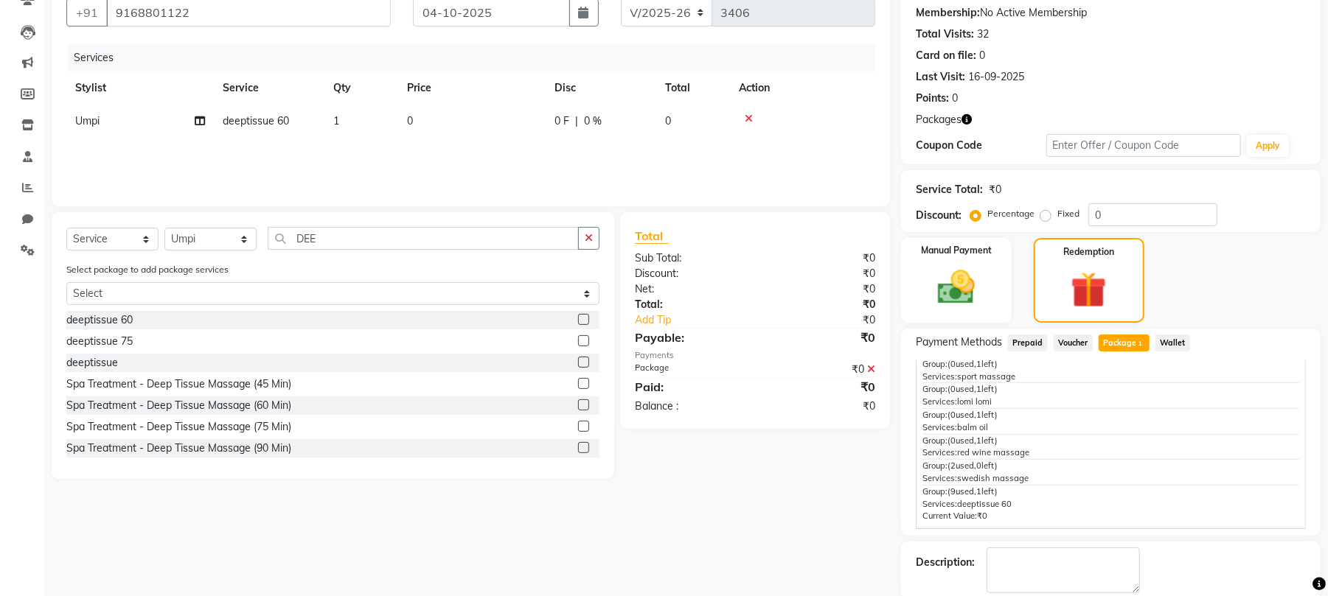
scroll to position [214, 0]
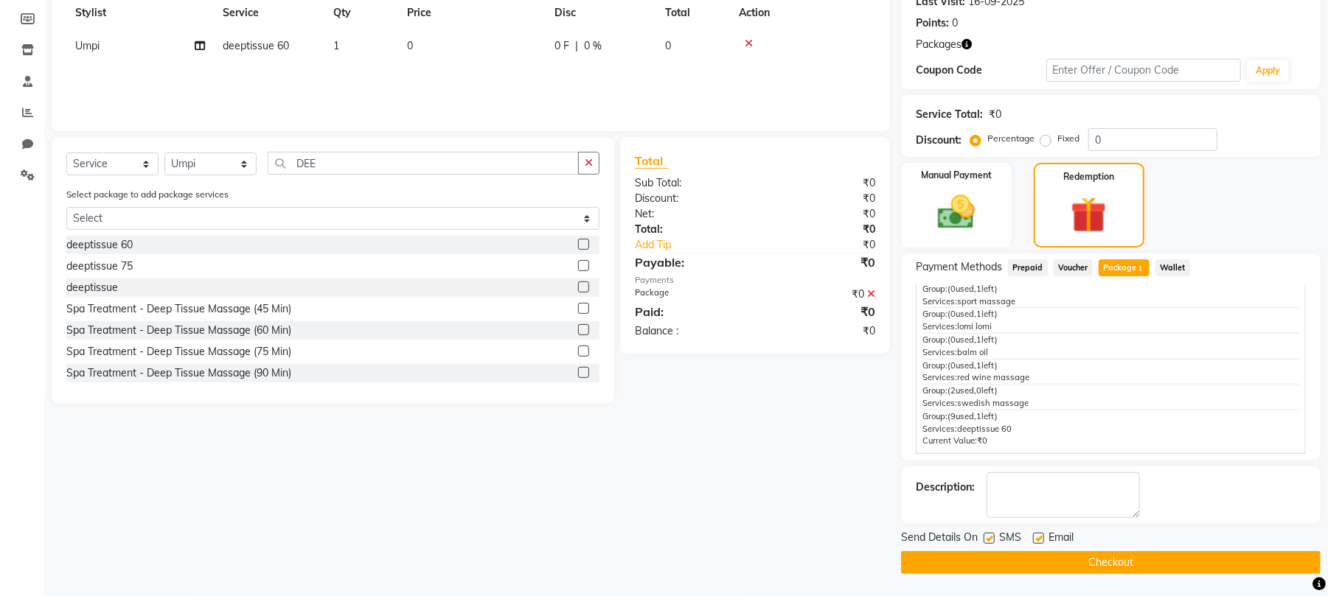
click at [1119, 560] on button "Checkout" at bounding box center [1110, 562] width 419 height 23
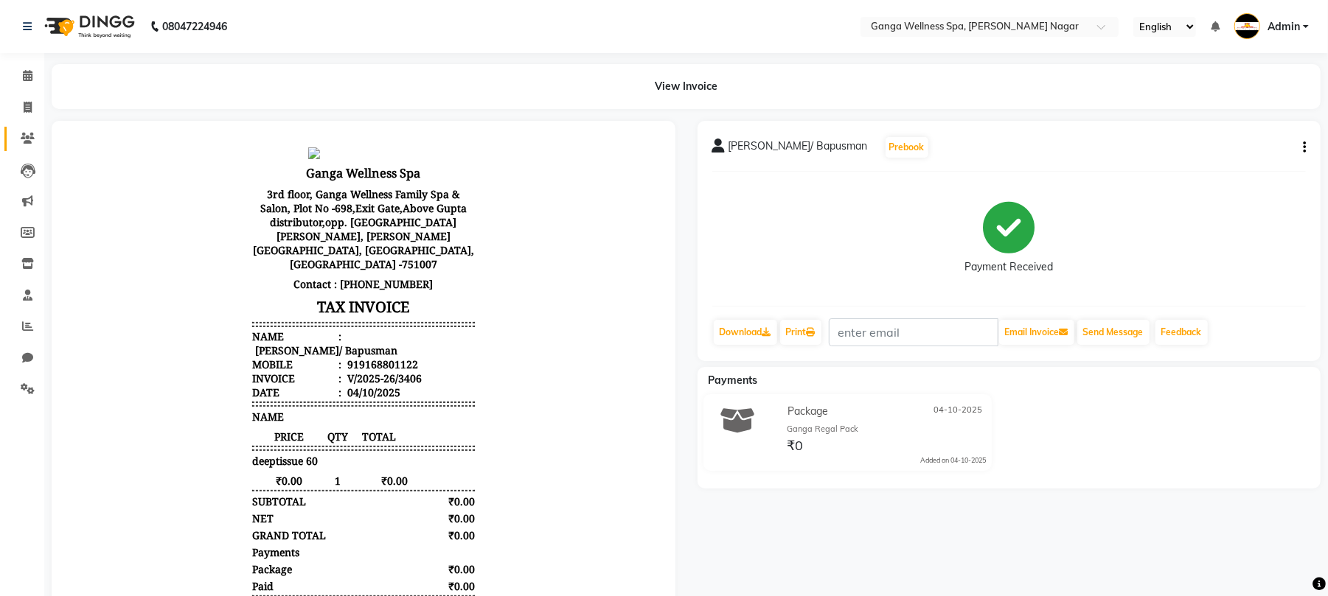
click at [6, 136] on link "Clients" at bounding box center [21, 139] width 35 height 24
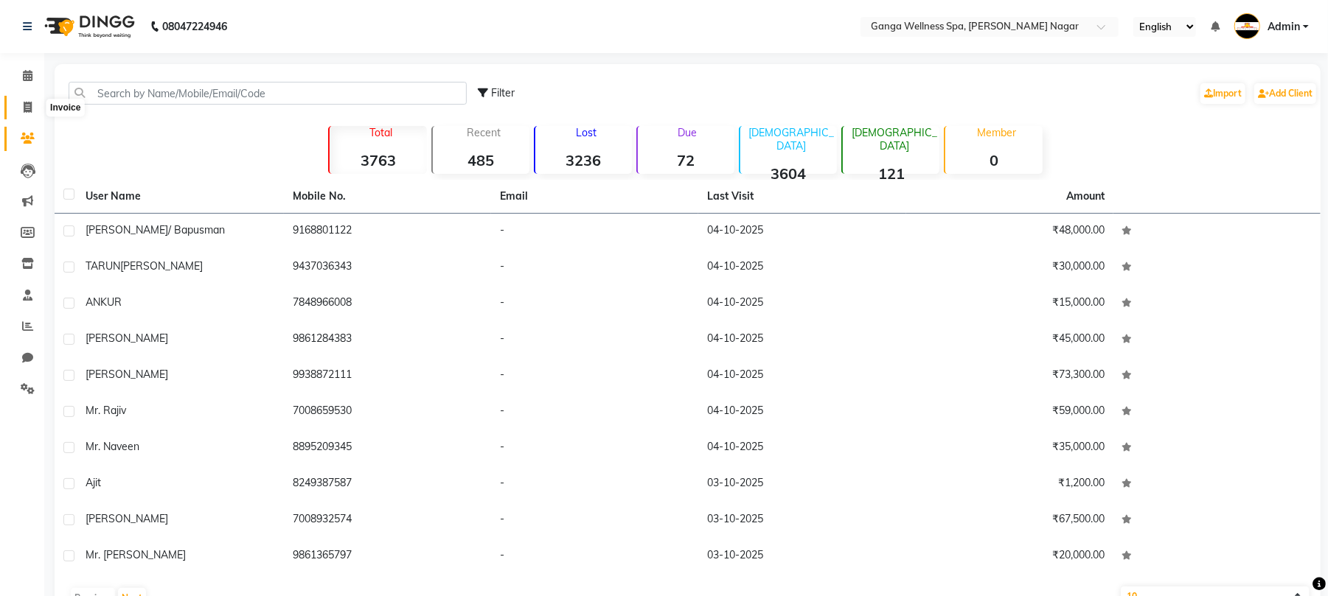
click at [16, 100] on span at bounding box center [28, 108] width 26 height 17
select select "service"
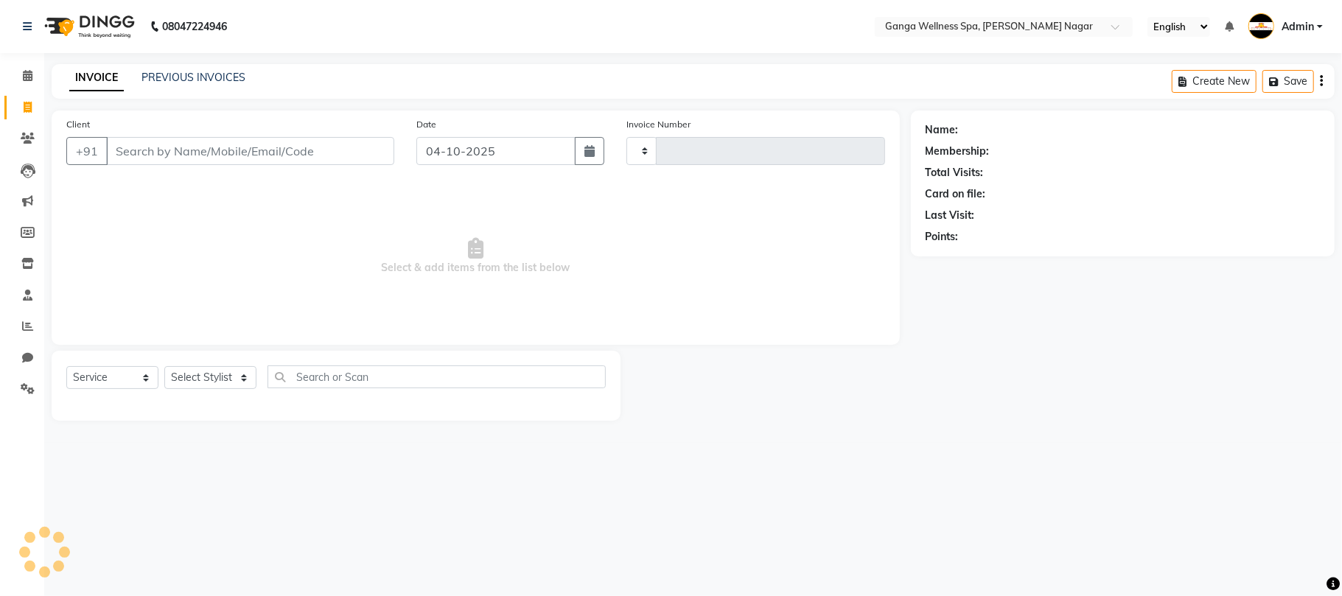
click at [149, 160] on input "Client" at bounding box center [250, 151] width 288 height 28
type input "7978528639"
type input "3407"
select select "762"
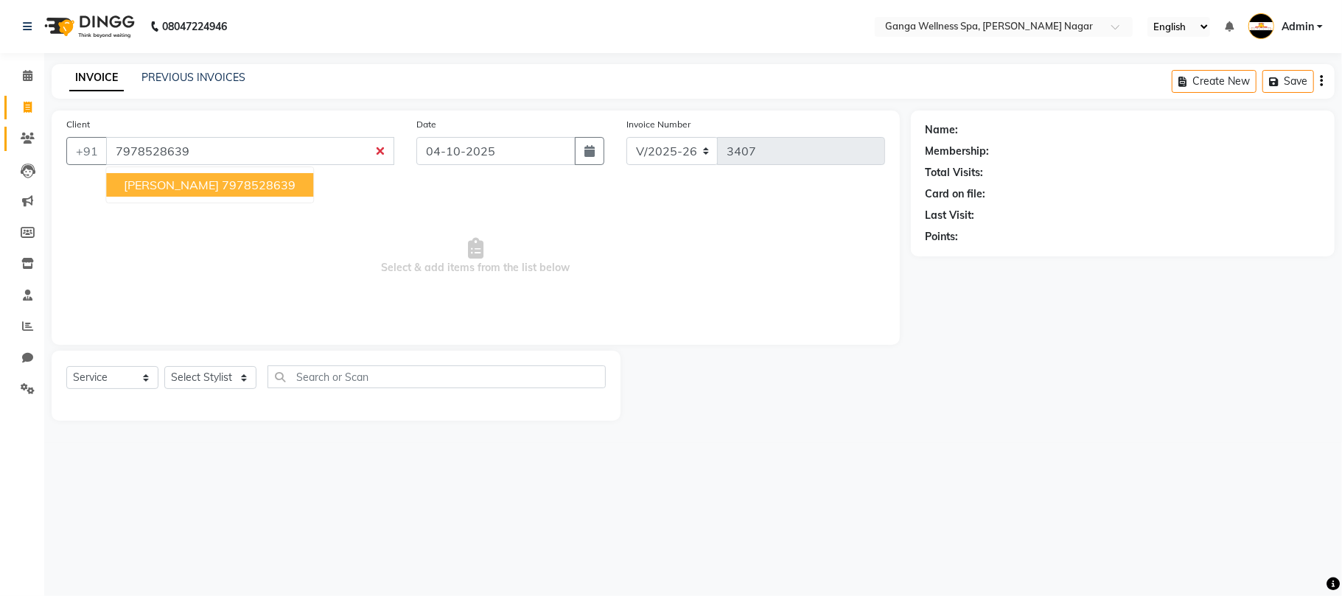
type input "7978528639"
click at [27, 145] on span at bounding box center [28, 138] width 26 height 17
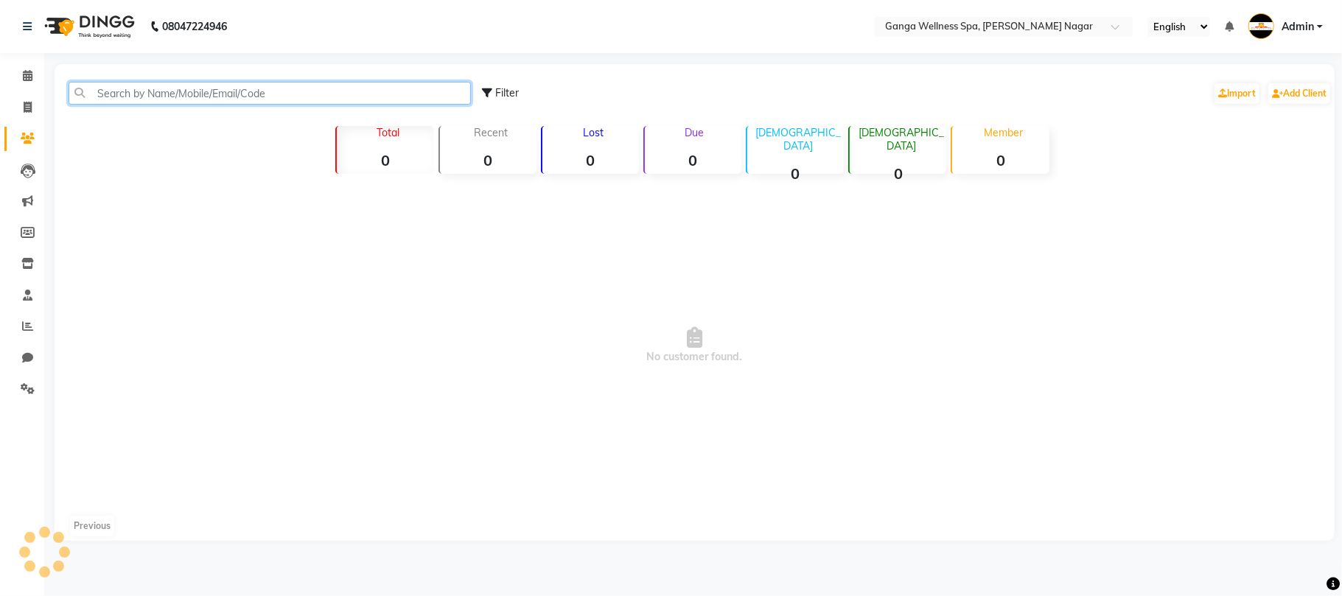
click at [201, 93] on input "text" at bounding box center [270, 93] width 403 height 23
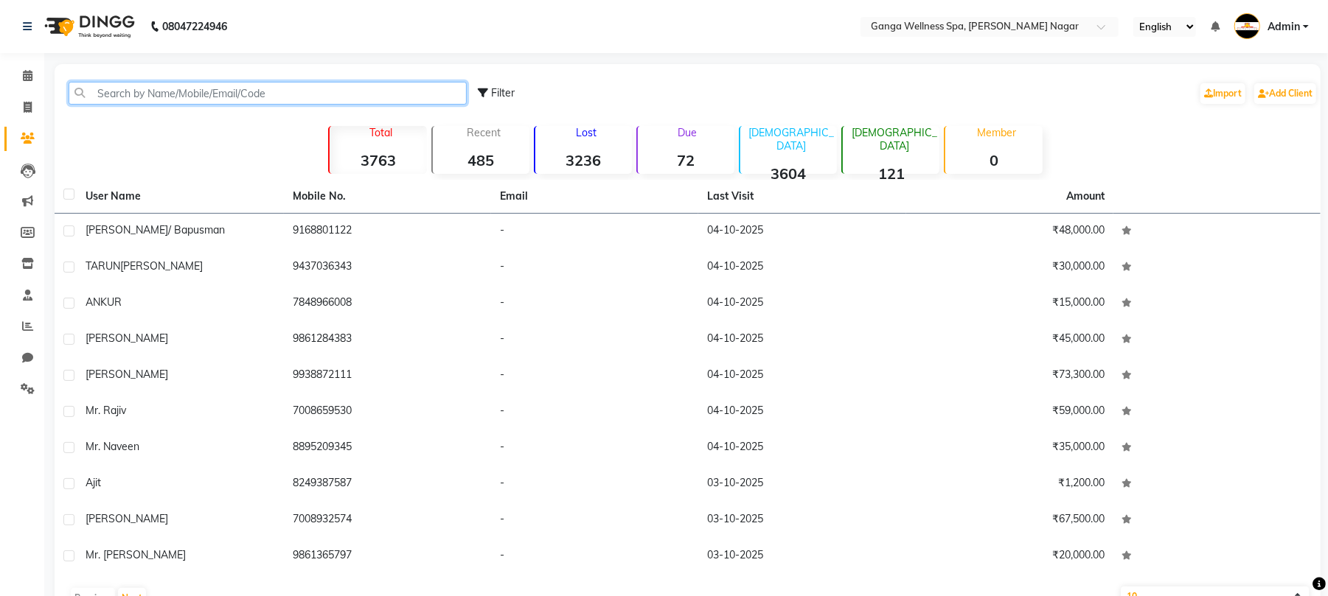
paste input "7978528639"
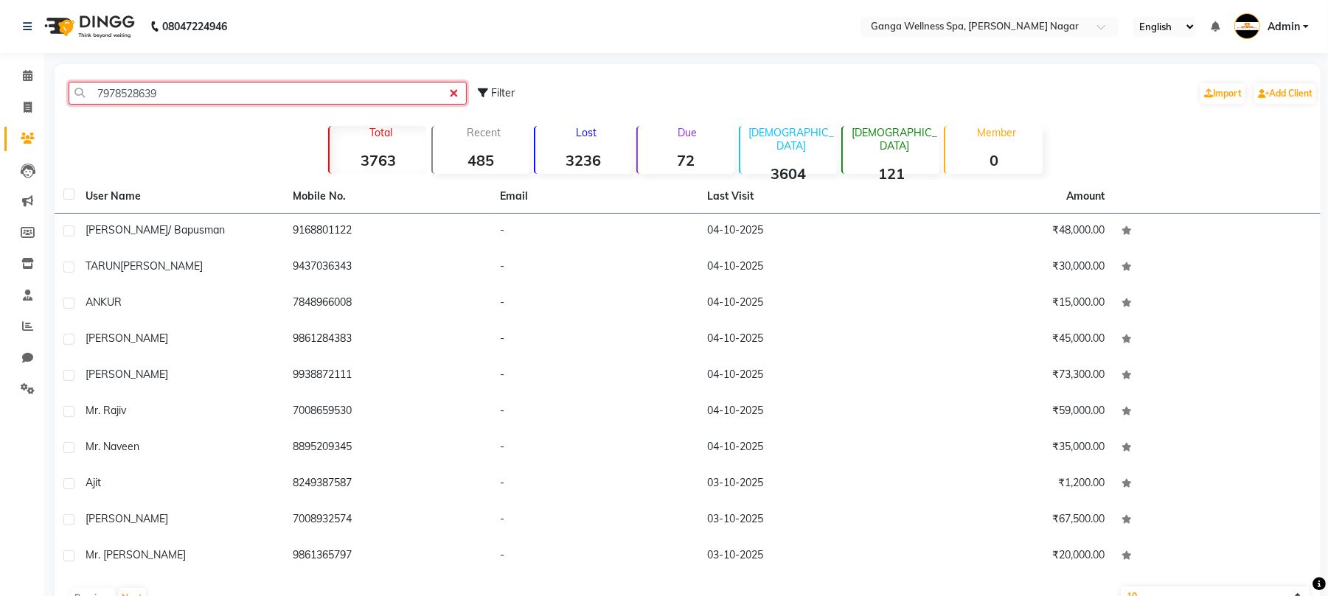
click at [101, 91] on input "7978528639" at bounding box center [268, 93] width 398 height 23
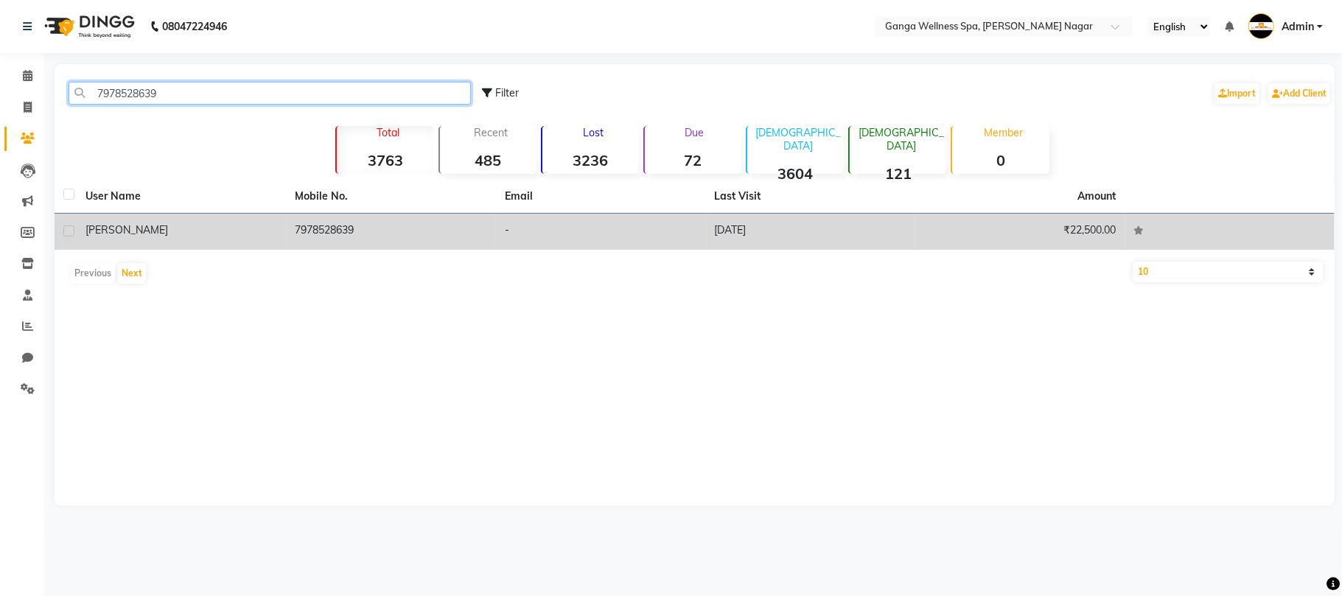
type input "7978528639"
click at [158, 242] on td "[PERSON_NAME]" at bounding box center [182, 232] width 210 height 36
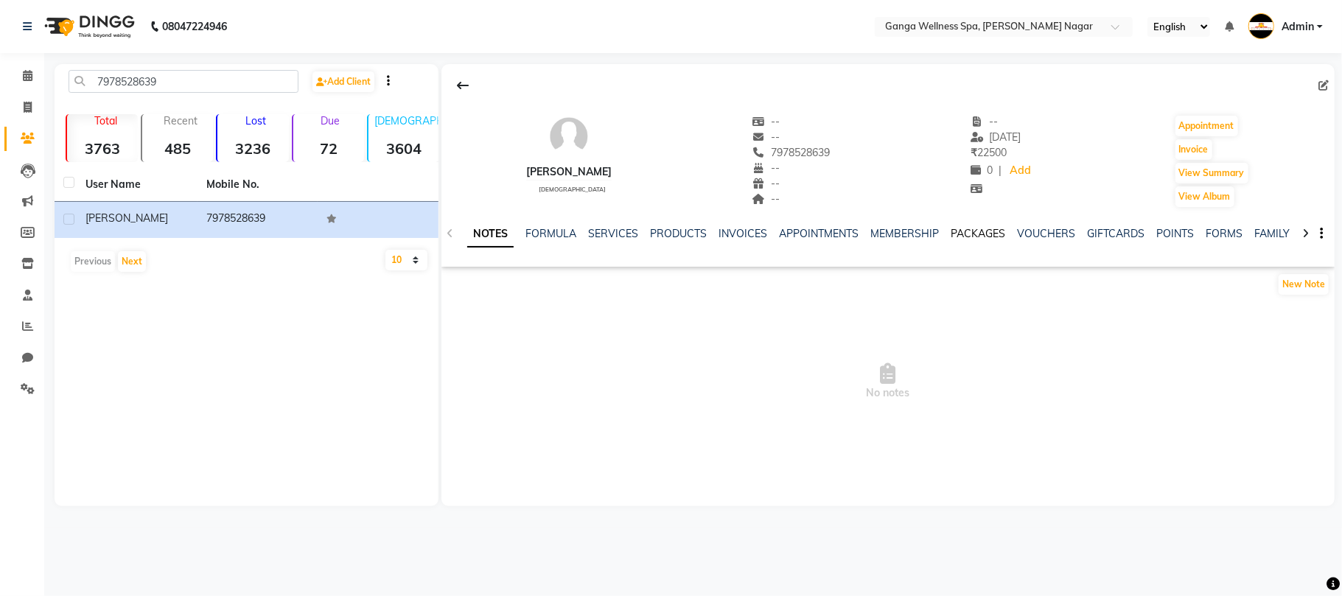
click at [960, 239] on link "PACKAGES" at bounding box center [978, 233] width 55 height 13
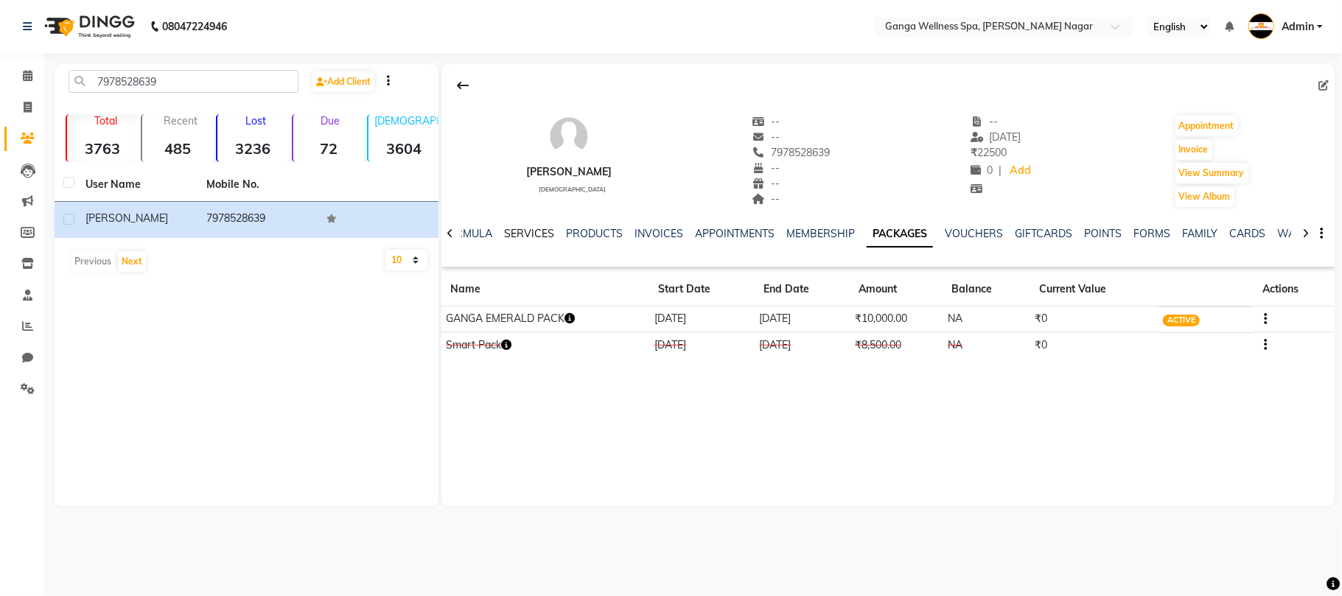
click at [531, 234] on link "SERVICES" at bounding box center [529, 233] width 50 height 13
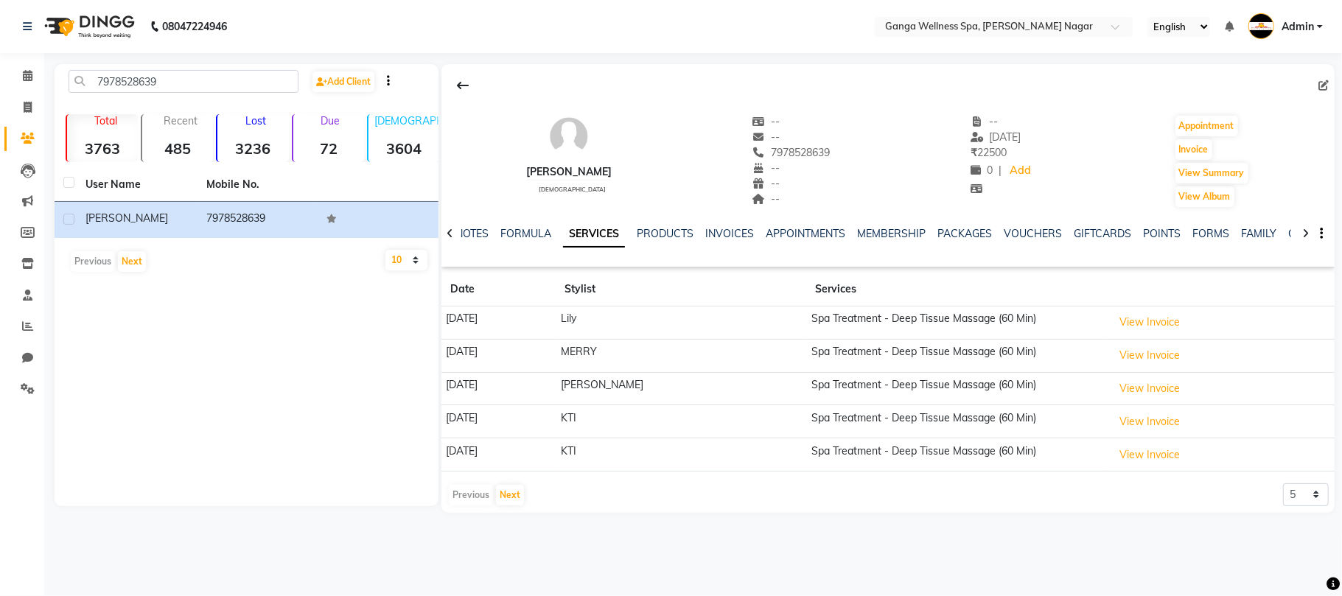
click at [577, 237] on link "SERVICES" at bounding box center [594, 234] width 62 height 27
click at [1196, 148] on button "Invoice" at bounding box center [1194, 149] width 37 height 21
select select "service"
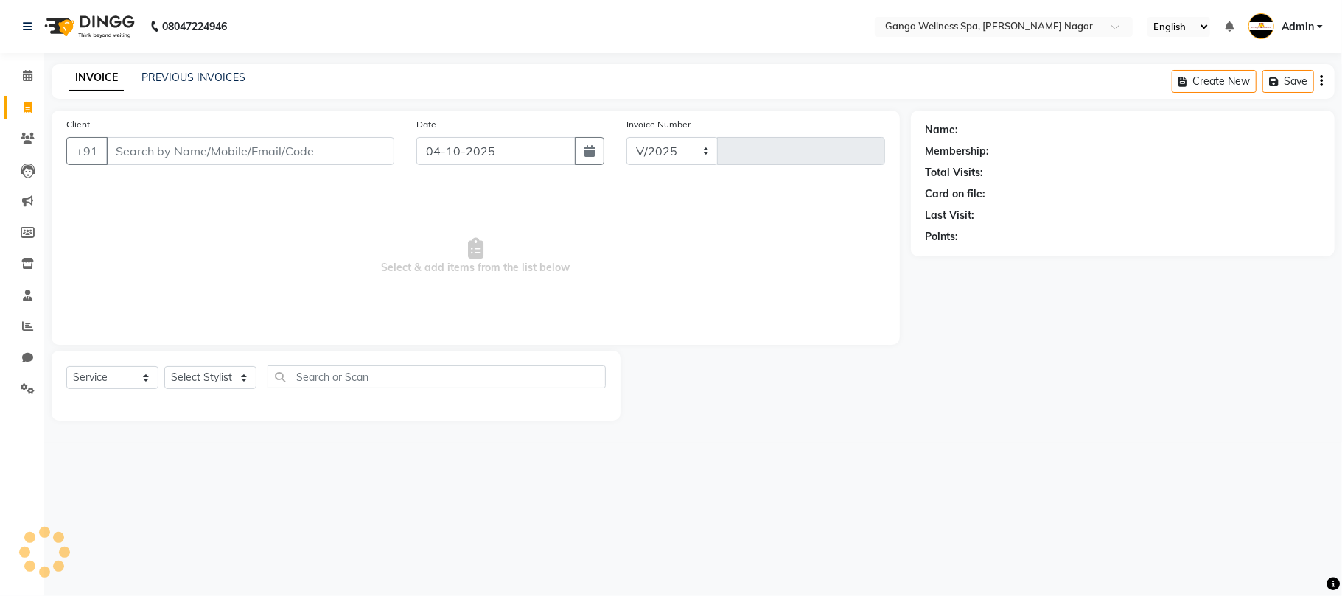
select select "762"
type input "3407"
click at [189, 369] on select "Select Stylist" at bounding box center [210, 377] width 92 height 23
type input "7978528639"
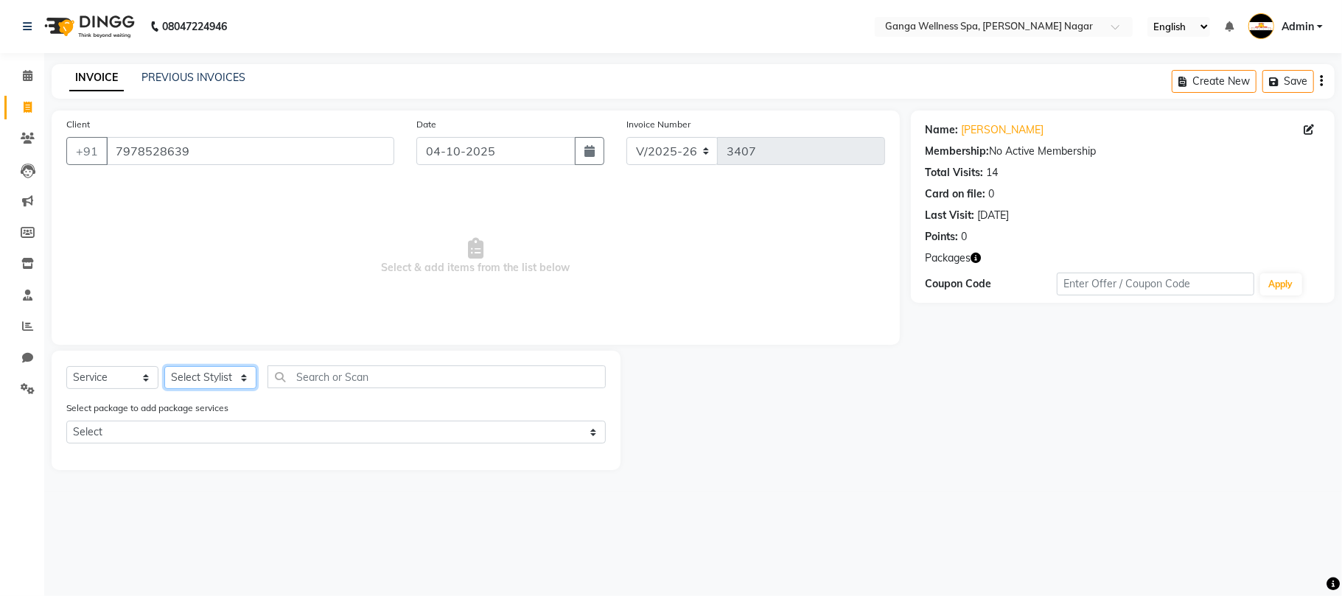
click at [201, 372] on select "Select Stylist Abhi [PERSON_NAME] Alexa AMMY AMMY [PERSON_NAME] anya APPI [PERS…" at bounding box center [210, 377] width 92 height 23
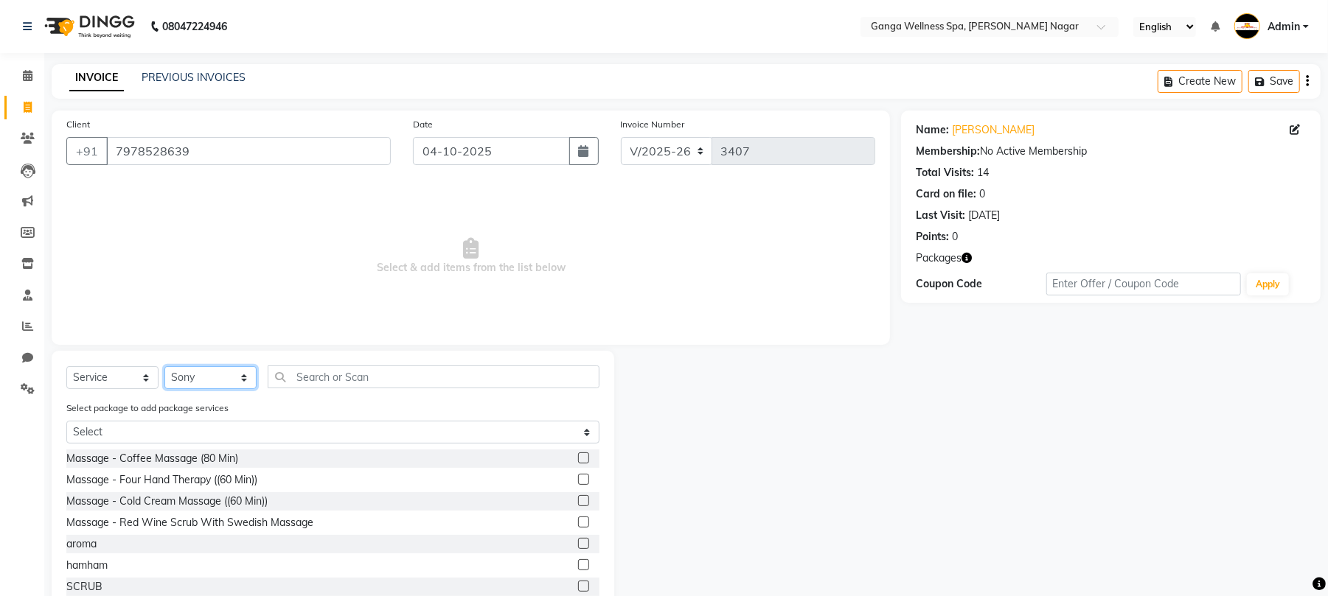
select select "40101"
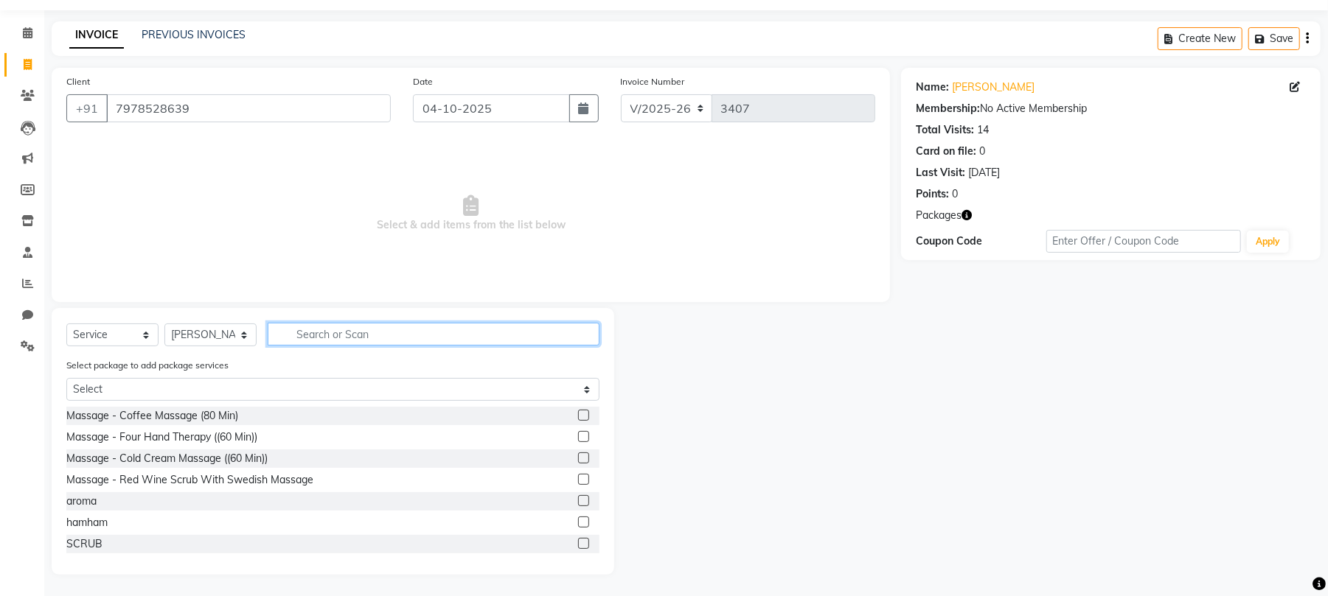
click at [494, 336] on input "text" at bounding box center [434, 334] width 332 height 23
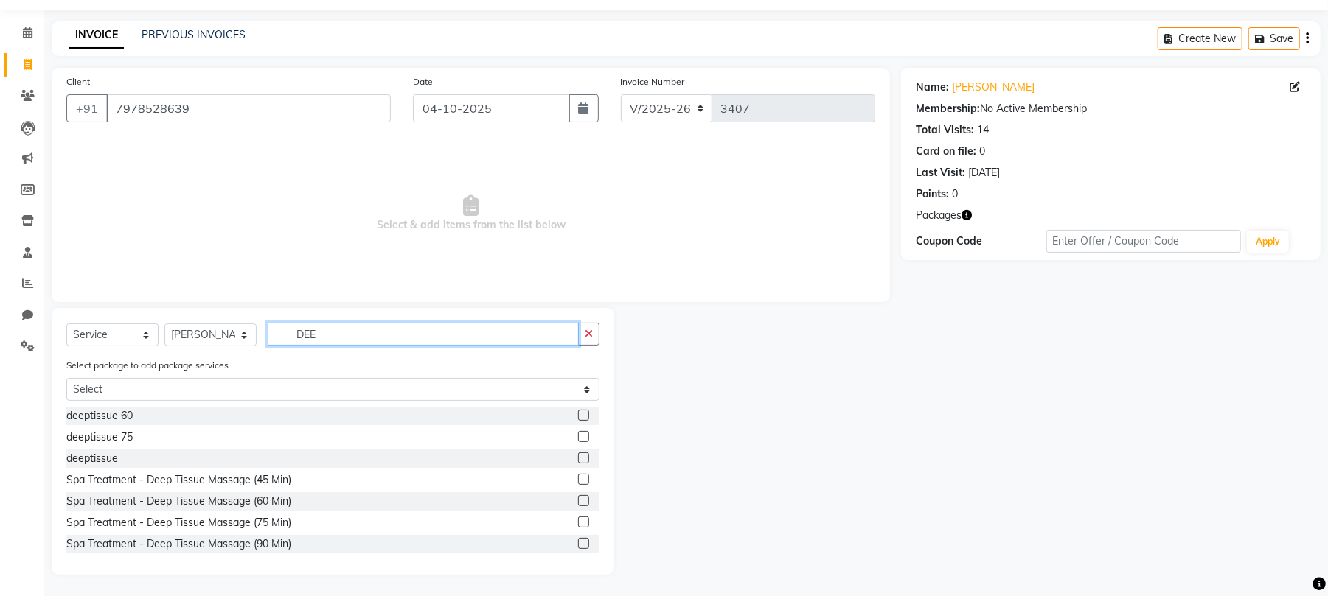
type input "DEE"
click at [578, 414] on label at bounding box center [583, 415] width 11 height 11
click at [578, 414] on input "checkbox" at bounding box center [583, 416] width 10 height 10
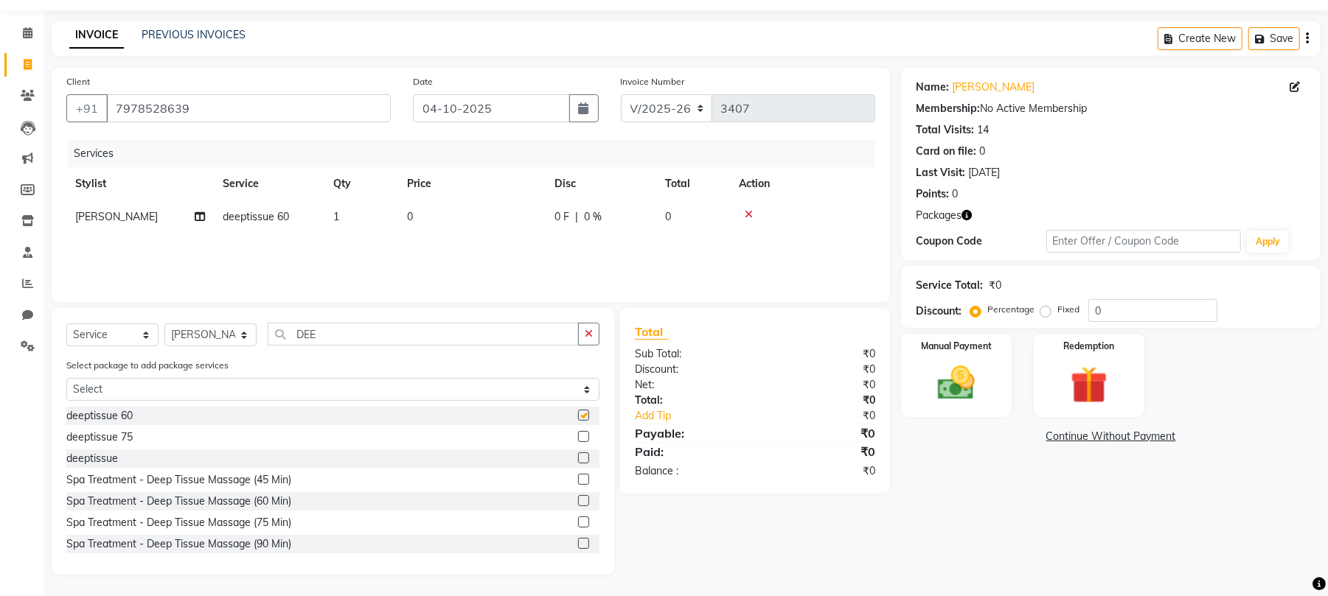
checkbox input "false"
click at [1101, 370] on img at bounding box center [1088, 385] width 63 height 48
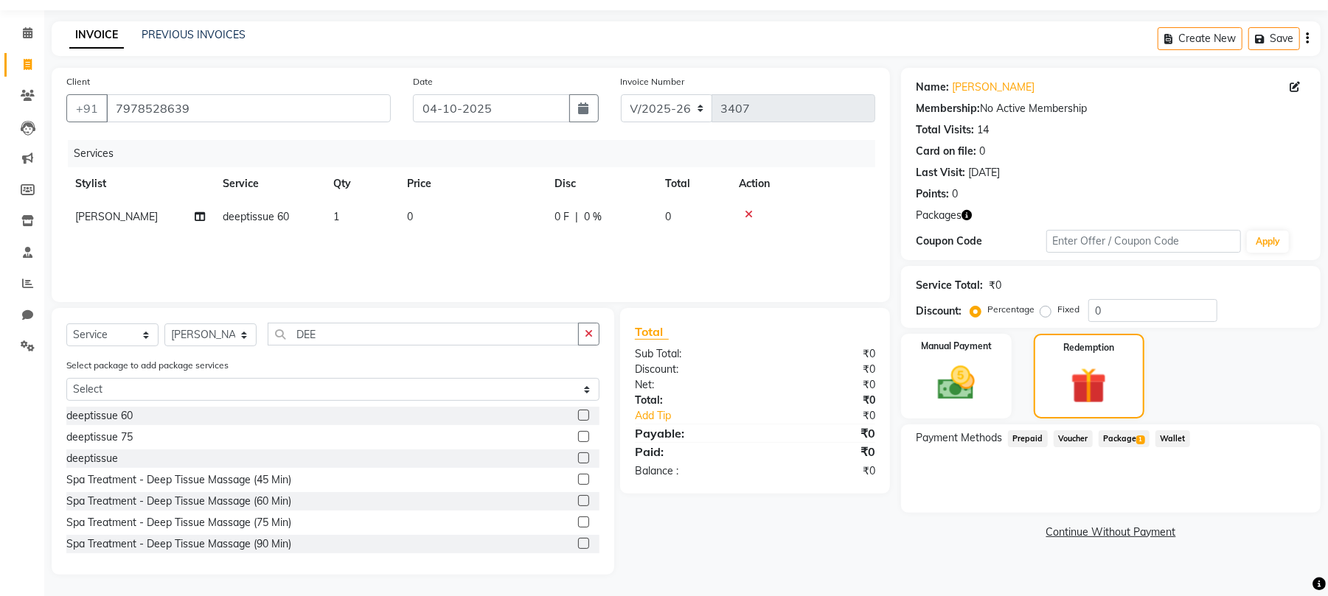
click at [1137, 442] on span "1" at bounding box center [1140, 440] width 8 height 9
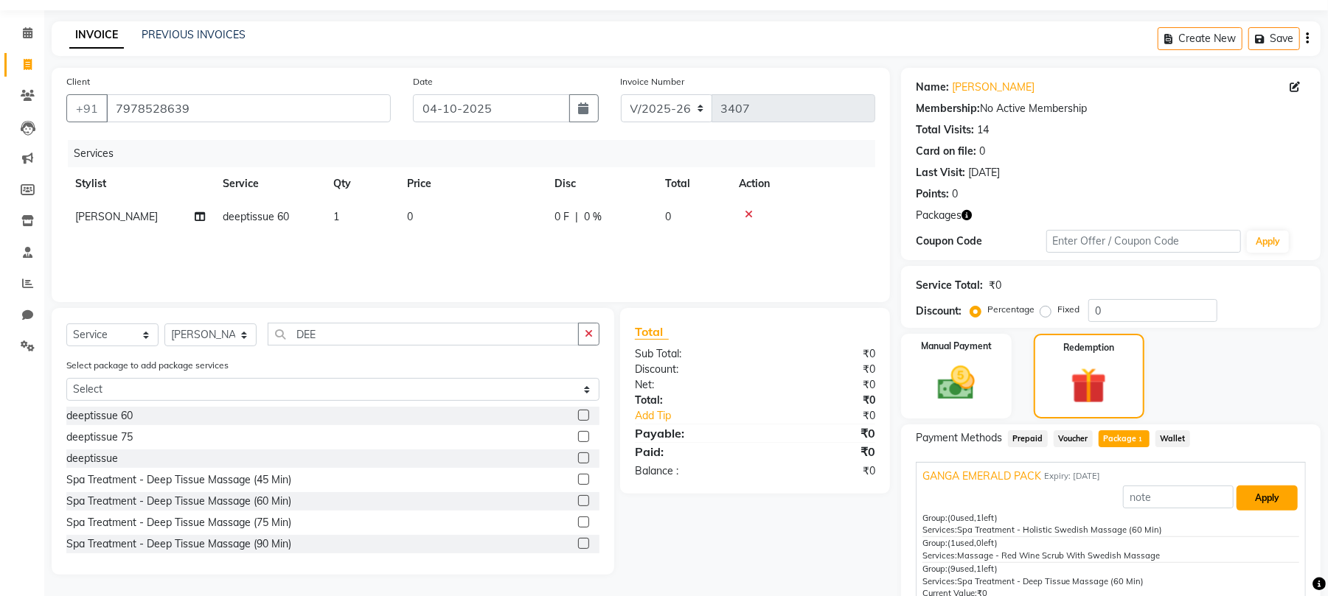
click at [1267, 494] on button "Apply" at bounding box center [1266, 498] width 61 height 25
type input "GANGA EMERALD PACK"
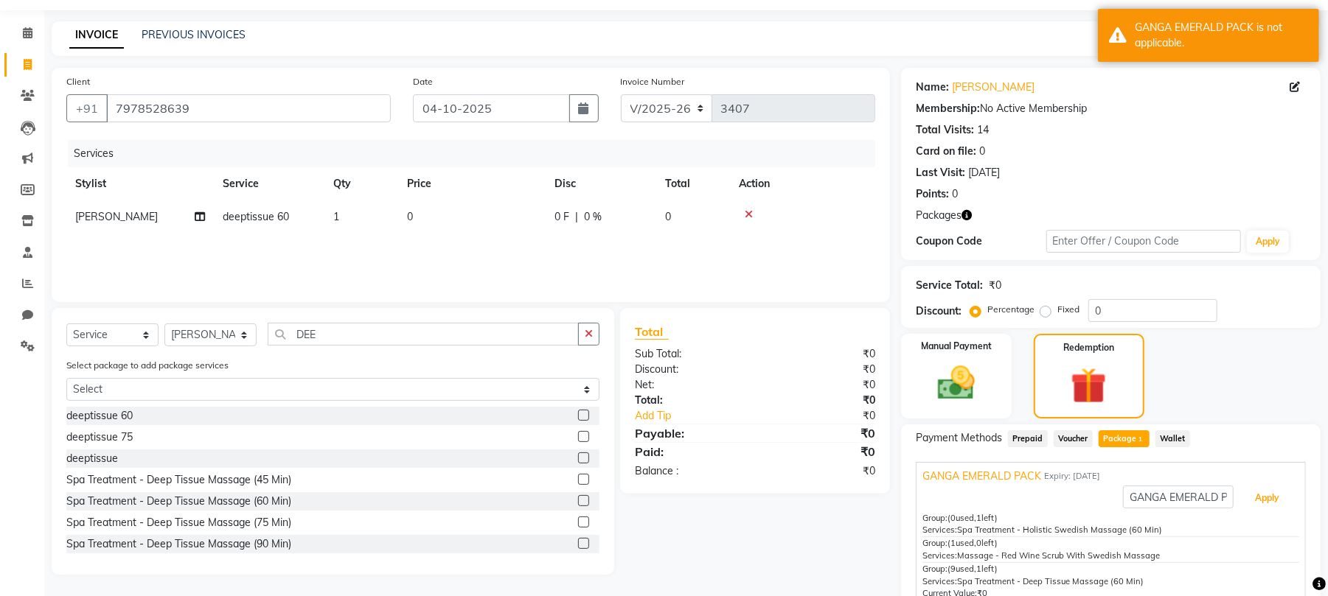
scroll to position [113, 0]
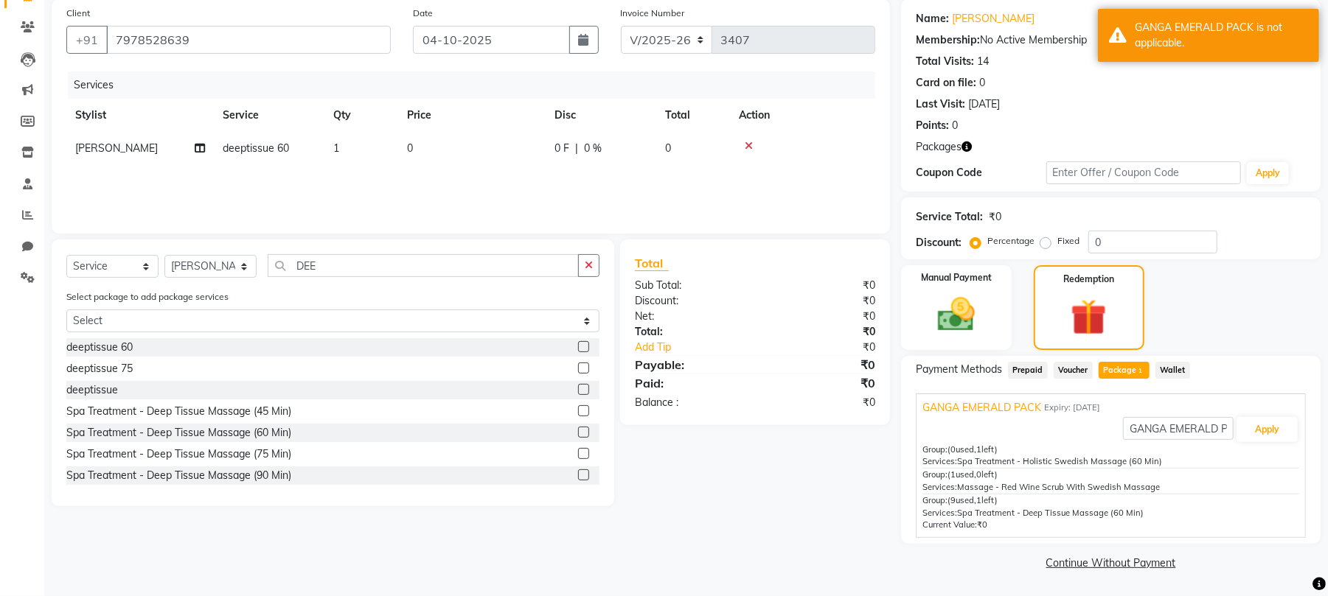
click at [753, 146] on div at bounding box center [803, 146] width 128 height 10
click at [747, 145] on icon at bounding box center [749, 146] width 8 height 10
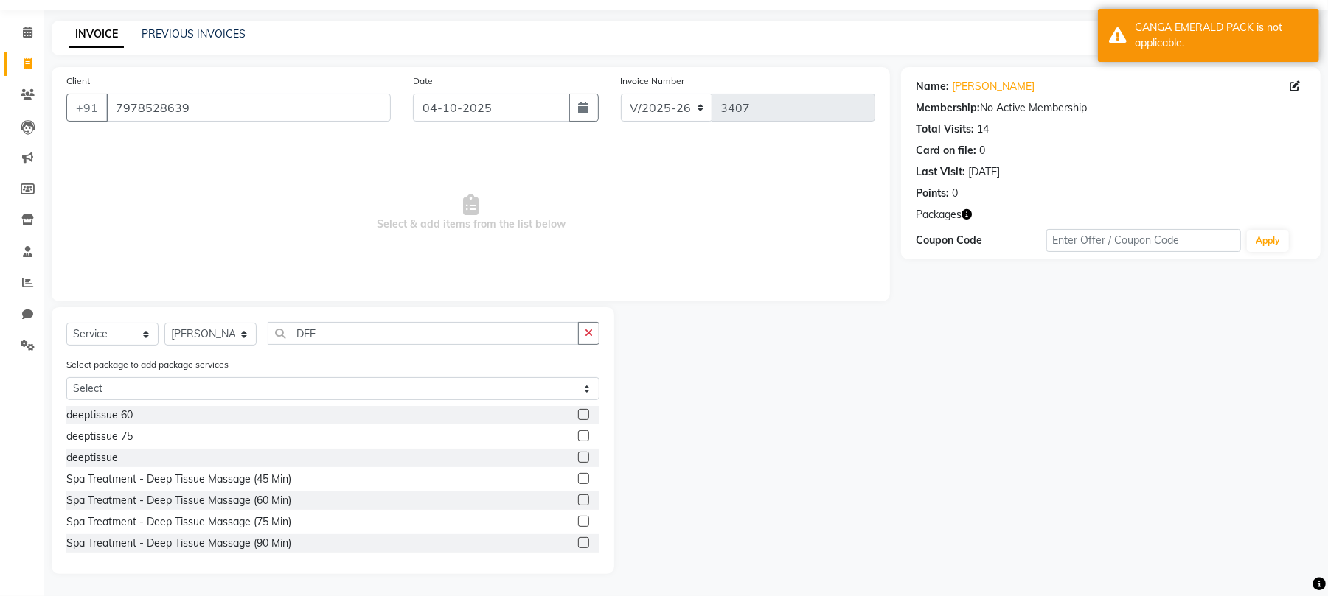
scroll to position [43, 0]
click at [578, 459] on label at bounding box center [583, 458] width 11 height 11
click at [578, 459] on input "checkbox" at bounding box center [583, 459] width 10 height 10
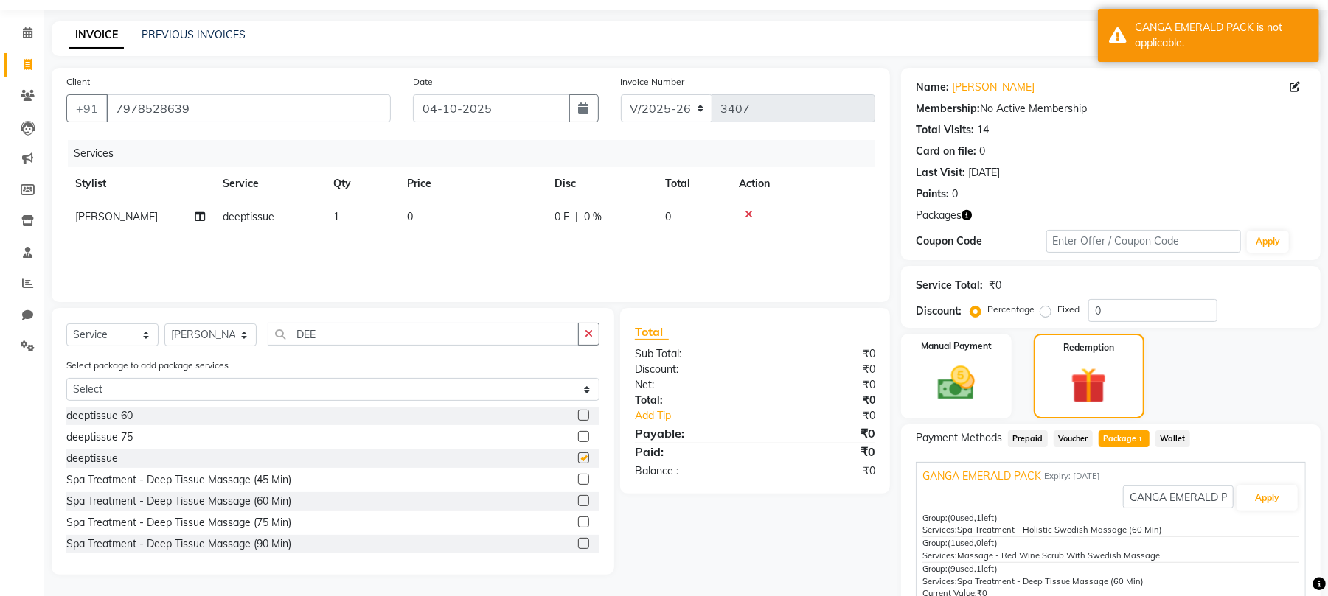
scroll to position [113, 0]
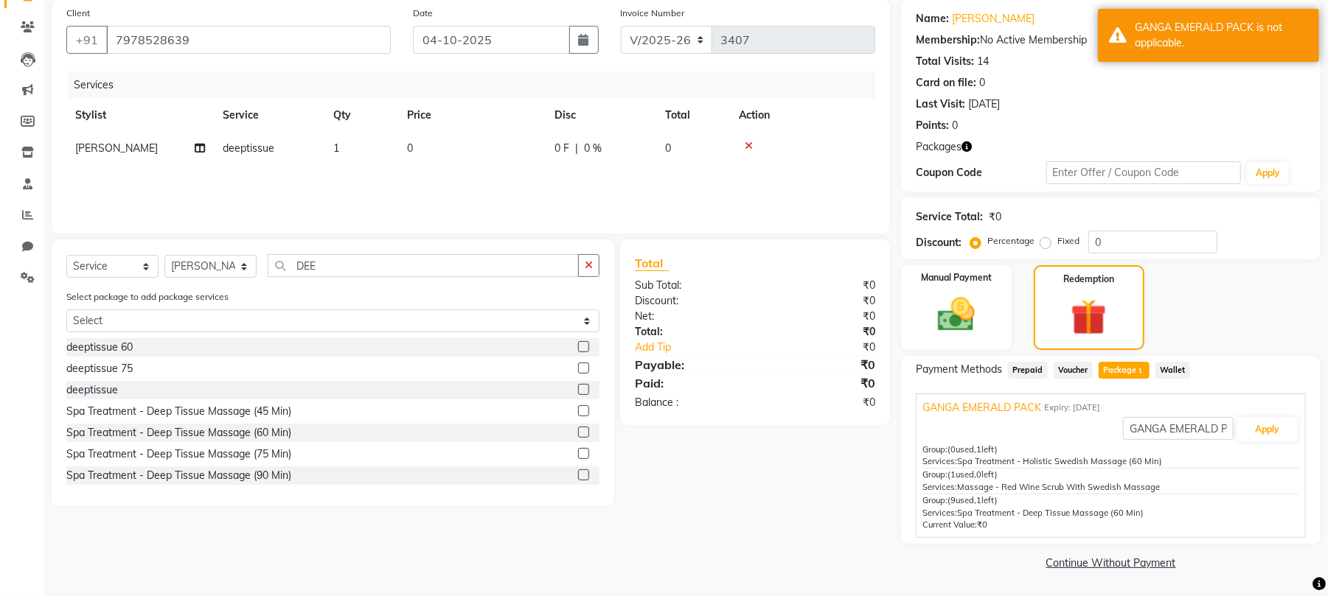
checkbox input "false"
drag, startPoint x: 1301, startPoint y: 423, endPoint x: 1267, endPoint y: 425, distance: 34.7
click at [1295, 423] on div "GANGA EMERALD PACK Expiry: [DATE] GANGA EMERALD PACK Apply Group: (0 used, 1 le…" at bounding box center [1111, 466] width 390 height 145
click at [1265, 425] on button "Apply" at bounding box center [1266, 429] width 61 height 25
click at [747, 146] on icon at bounding box center [749, 146] width 8 height 10
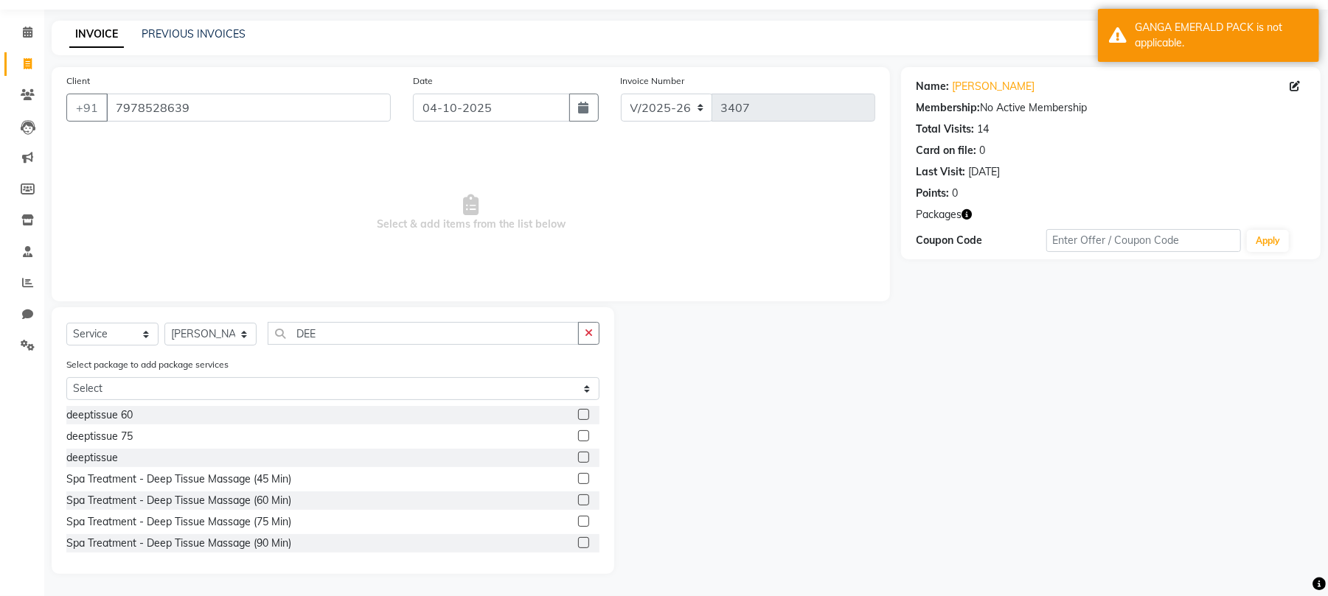
scroll to position [43, 0]
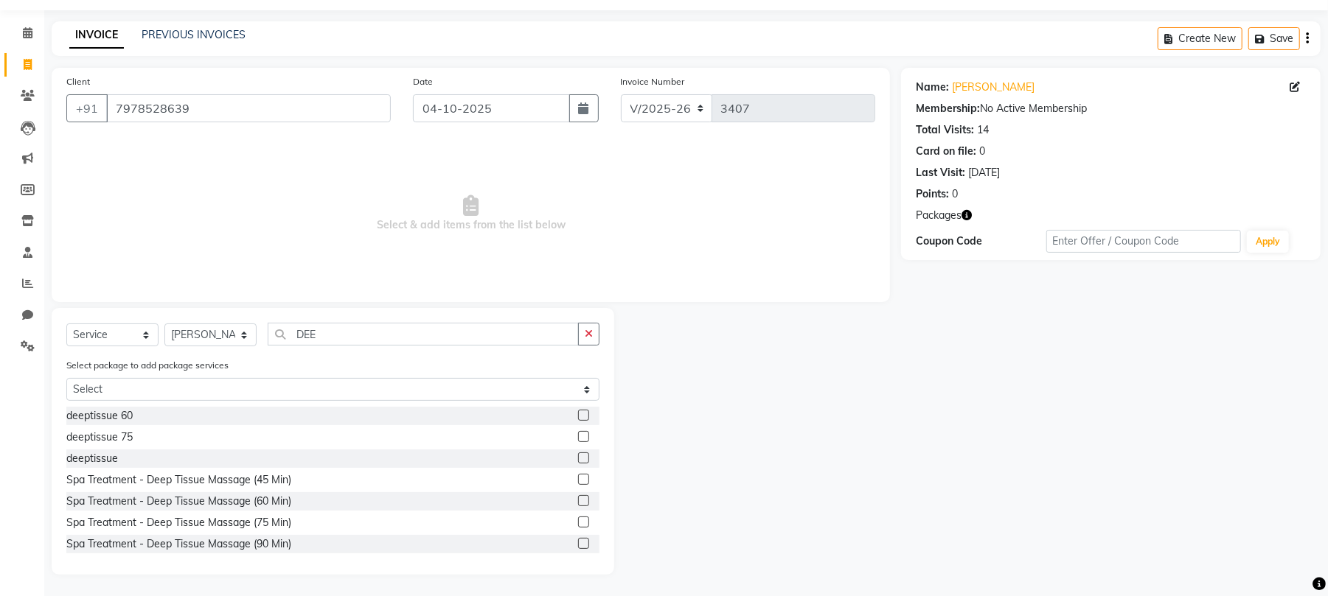
click at [578, 497] on label at bounding box center [583, 500] width 11 height 11
click at [578, 497] on input "checkbox" at bounding box center [583, 502] width 10 height 10
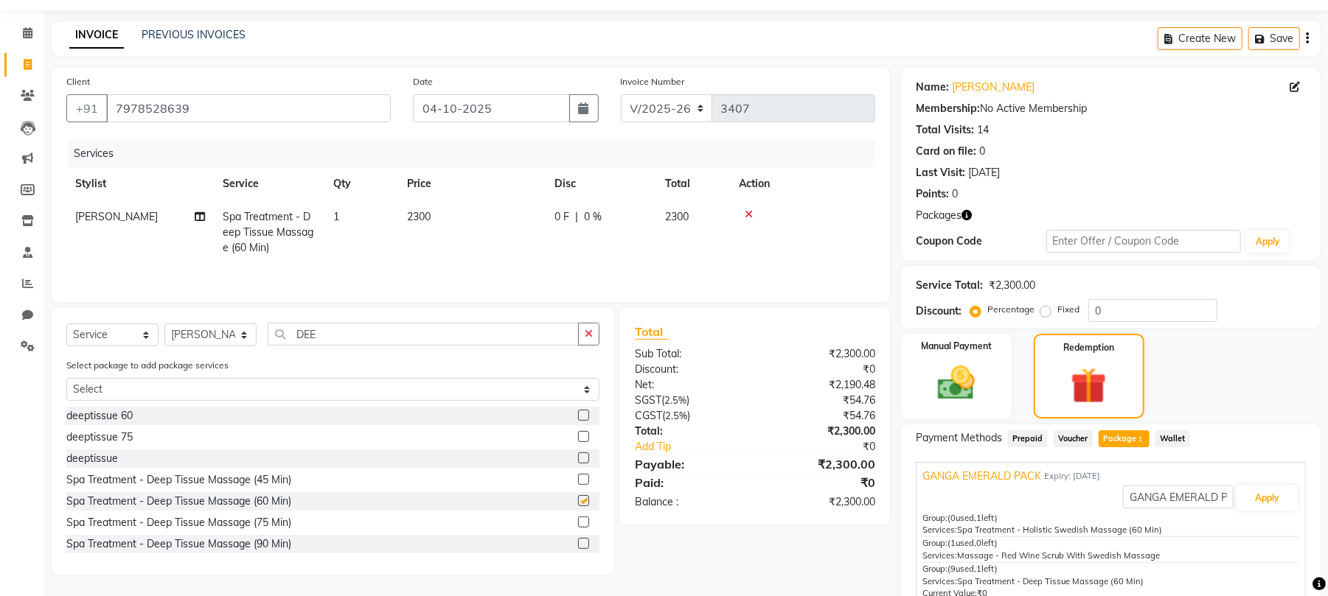
scroll to position [113, 0]
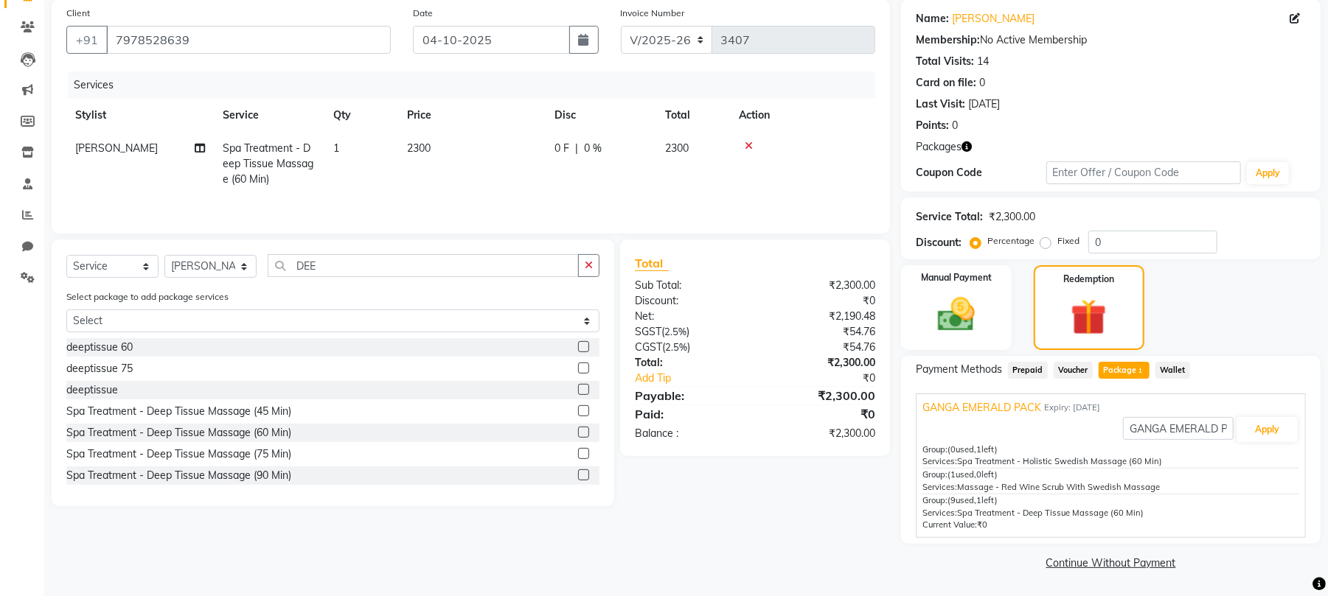
checkbox input "false"
click at [1260, 431] on button "Apply" at bounding box center [1266, 429] width 61 height 25
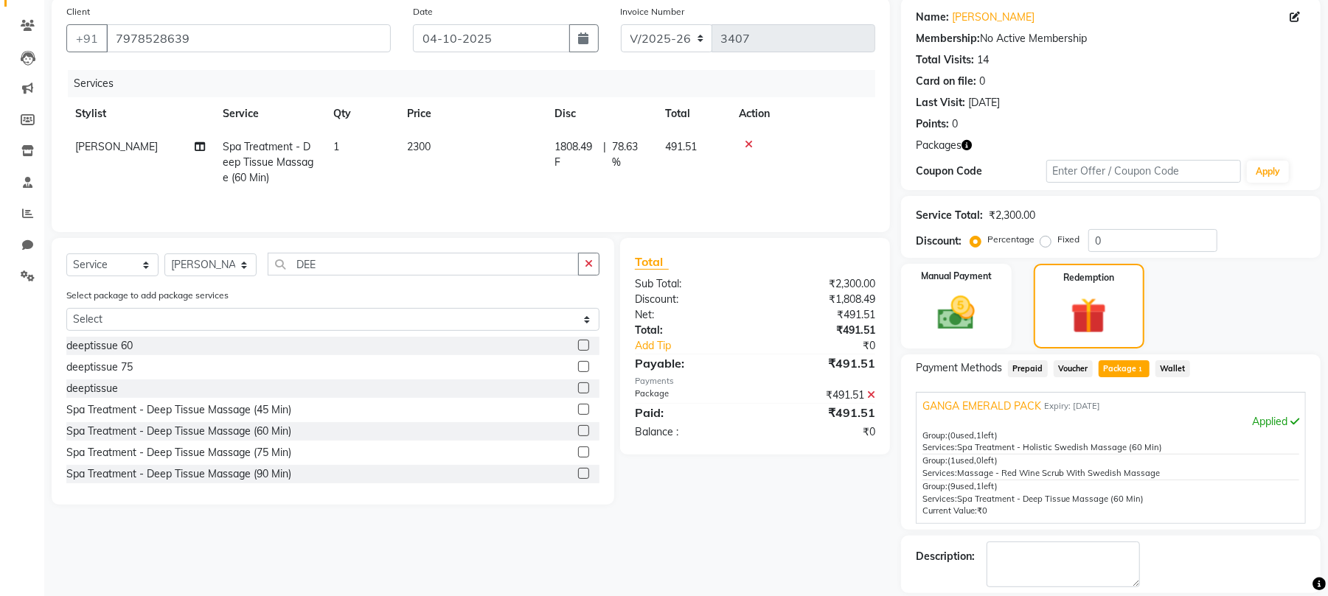
scroll to position [184, 0]
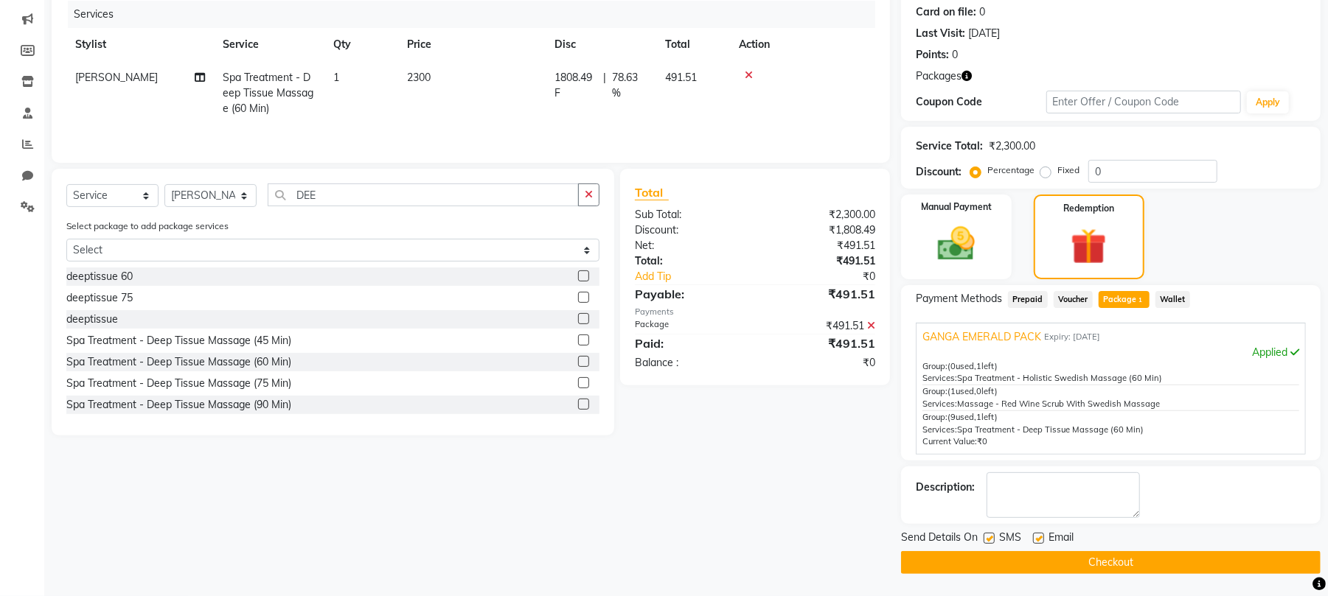
click at [1037, 559] on button "Checkout" at bounding box center [1110, 562] width 419 height 23
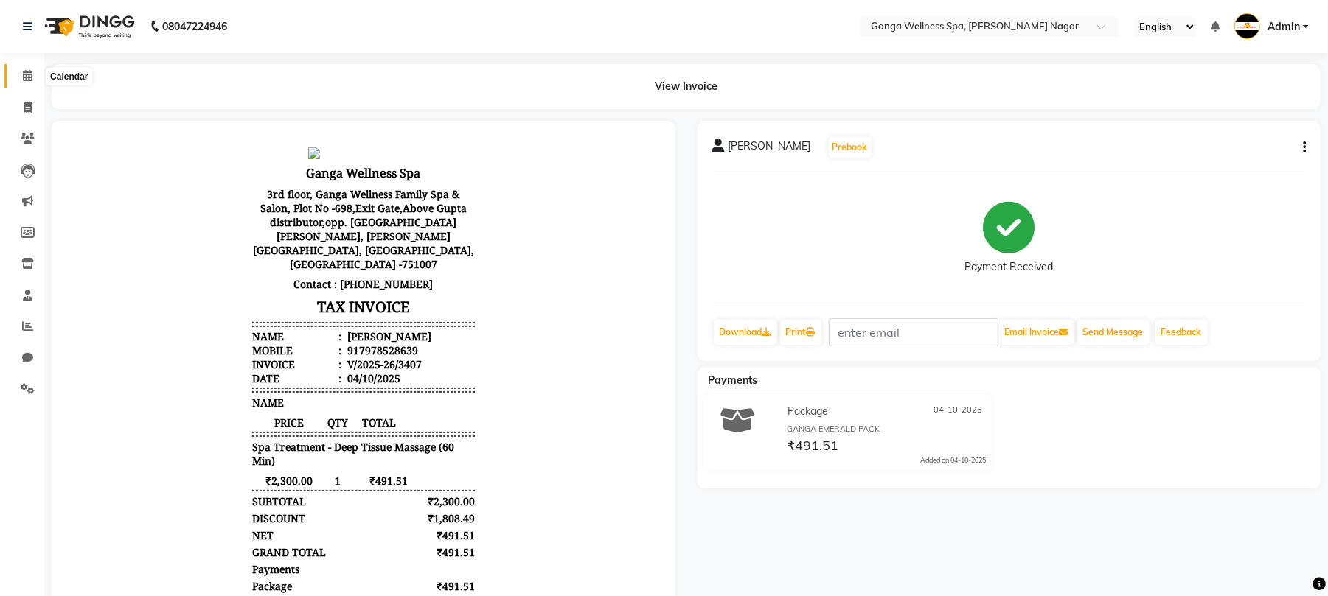
click at [31, 80] on icon at bounding box center [28, 75] width 10 height 11
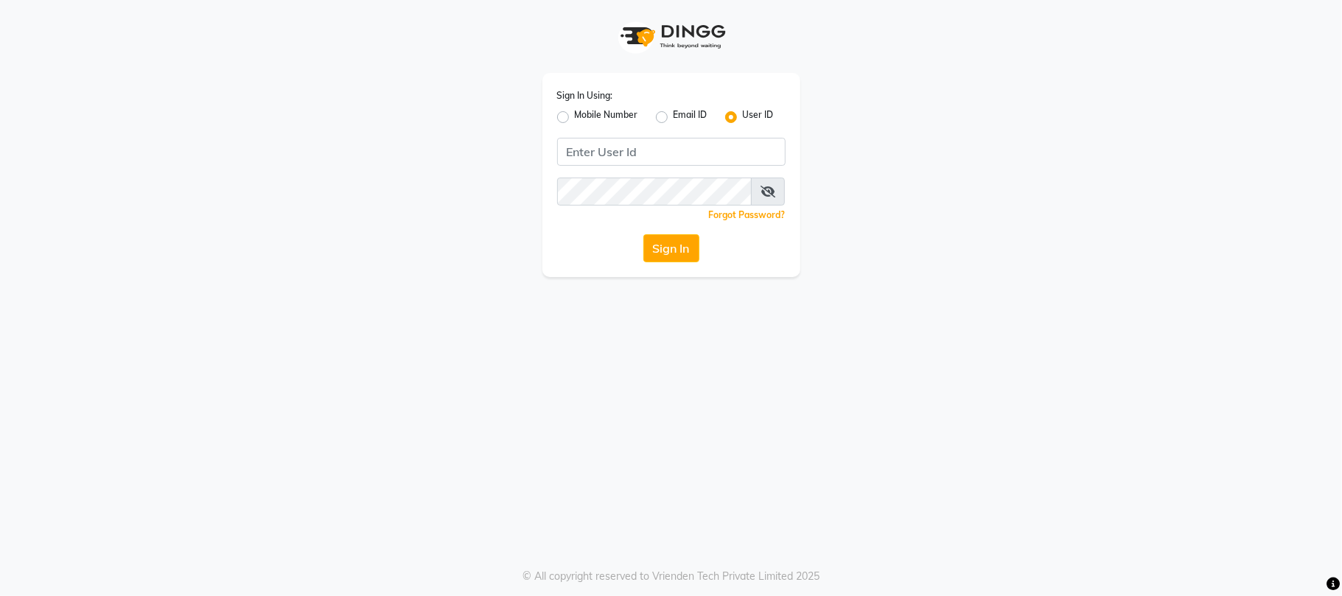
click at [575, 116] on label "Mobile Number" at bounding box center [606, 117] width 63 height 18
click at [575, 116] on input "Mobile Number" at bounding box center [580, 113] width 10 height 10
radio input "true"
radio input "false"
click at [675, 150] on input "Username" at bounding box center [696, 152] width 179 height 28
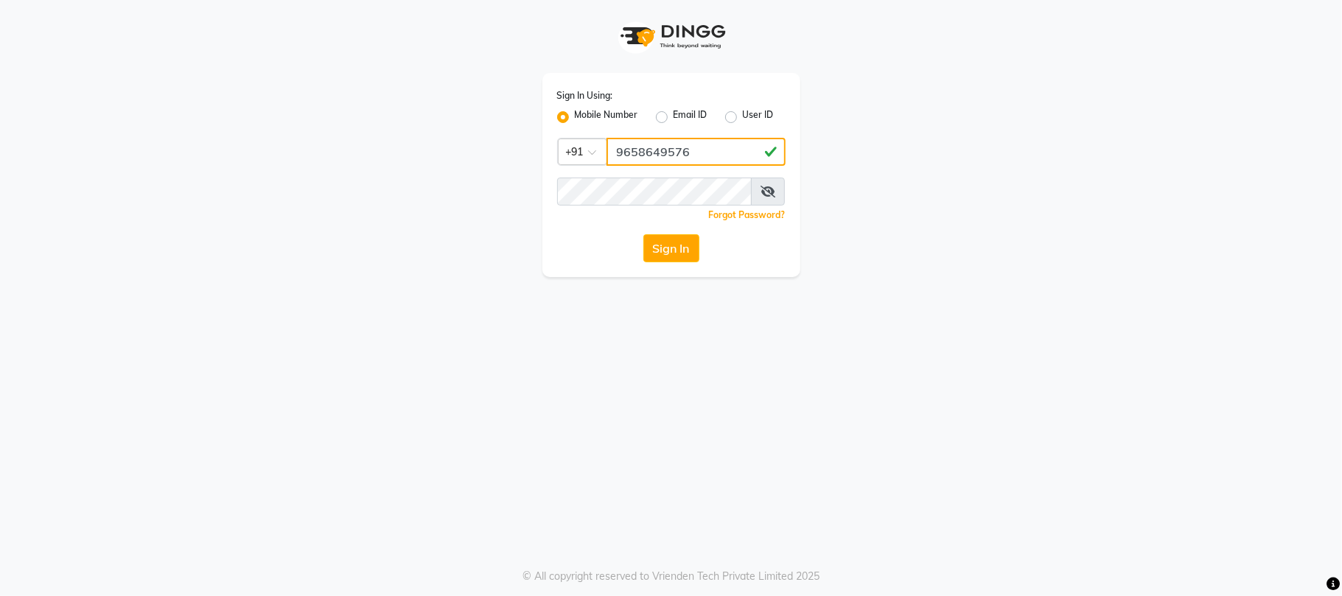
type input "9658649576"
click at [759, 189] on span at bounding box center [768, 192] width 34 height 28
click at [762, 189] on icon at bounding box center [768, 192] width 15 height 12
click at [666, 252] on button "Sign In" at bounding box center [672, 248] width 56 height 28
